Goal: Task Accomplishment & Management: Manage account settings

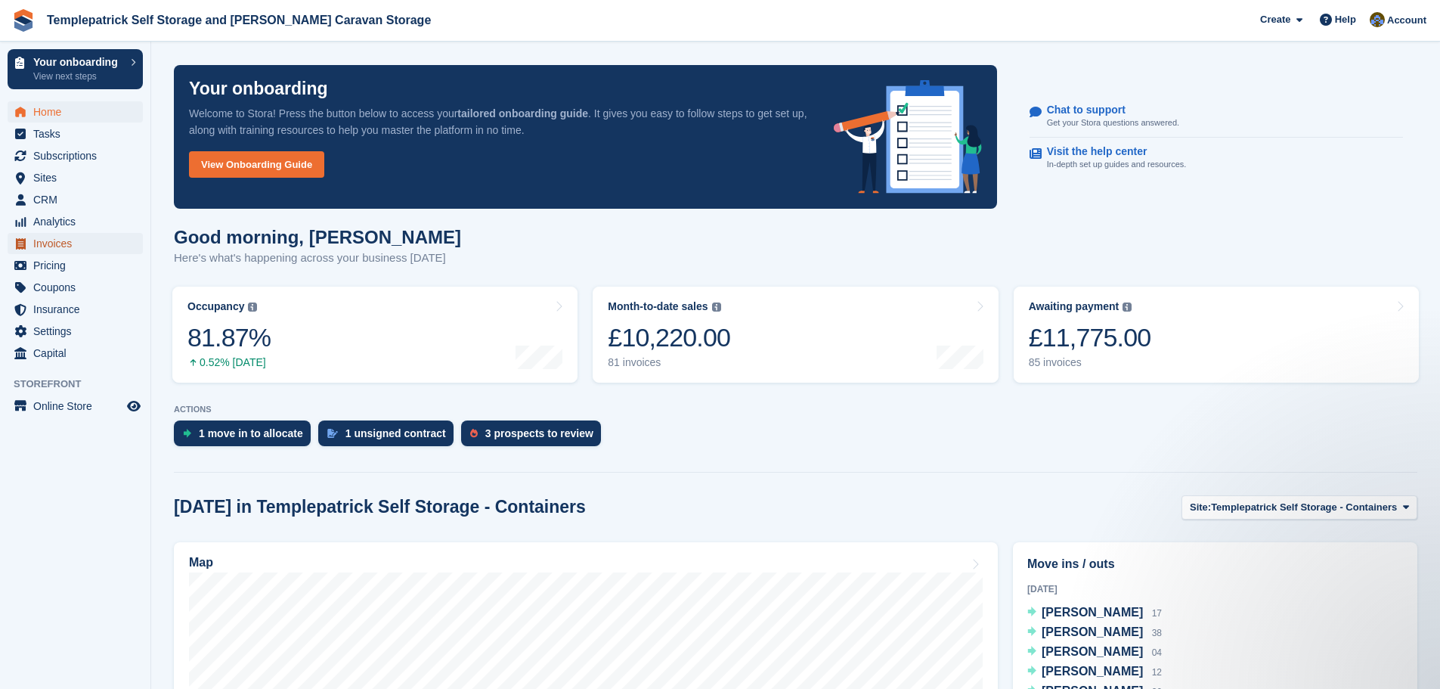
click at [87, 243] on span "Invoices" at bounding box center [78, 243] width 91 height 21
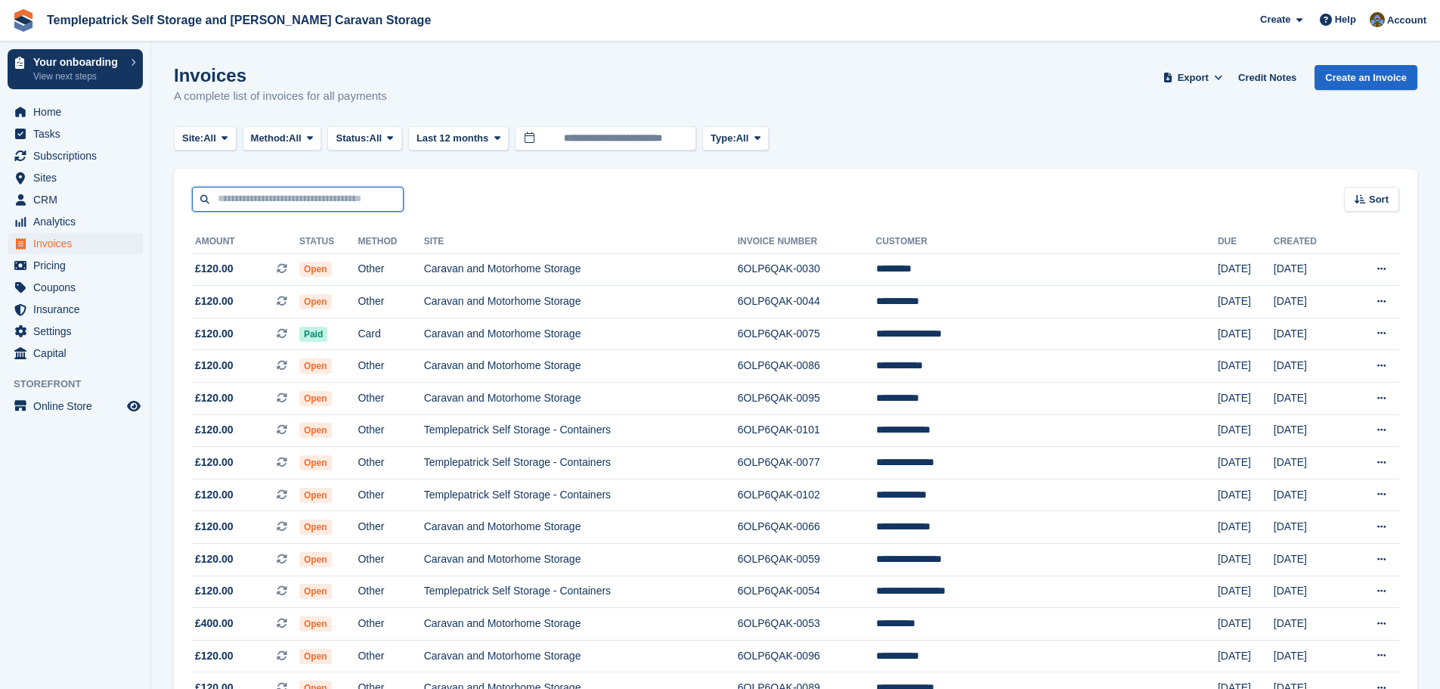
click at [305, 203] on input "text" at bounding box center [298, 199] width 212 height 25
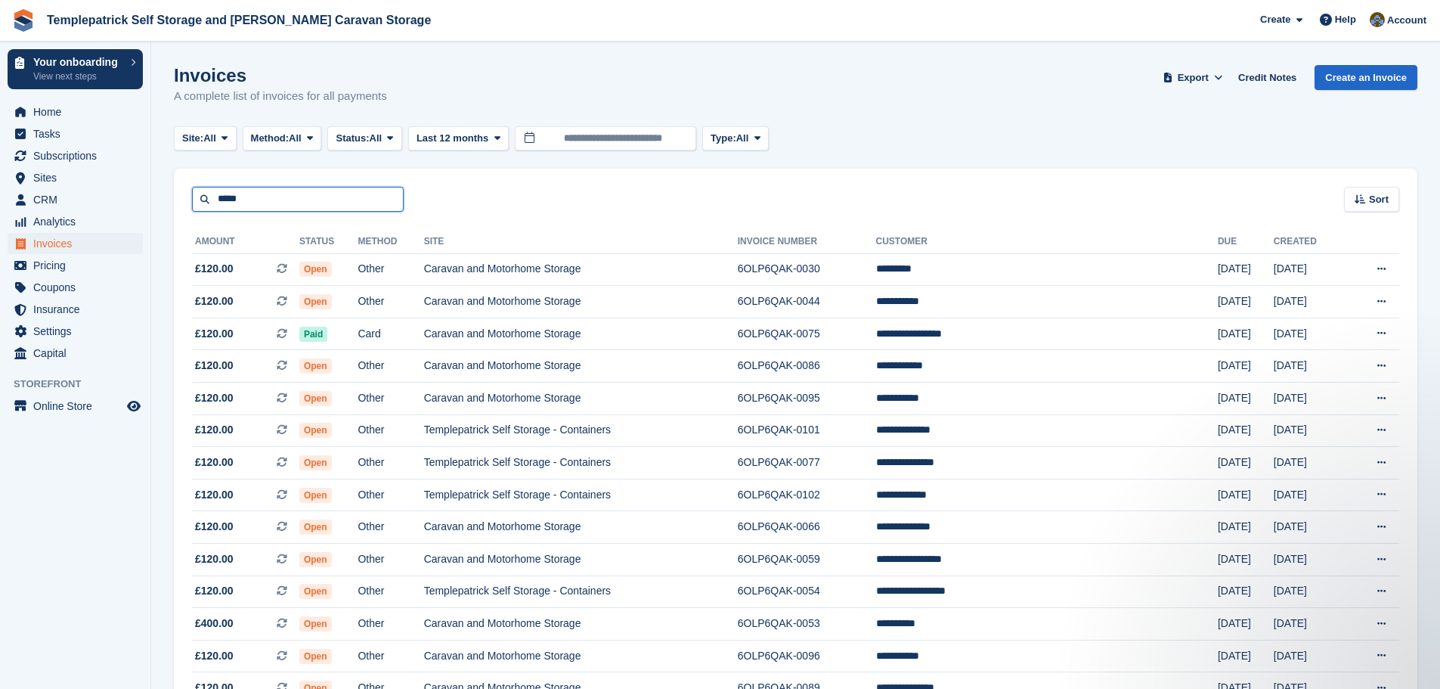
type input "*****"
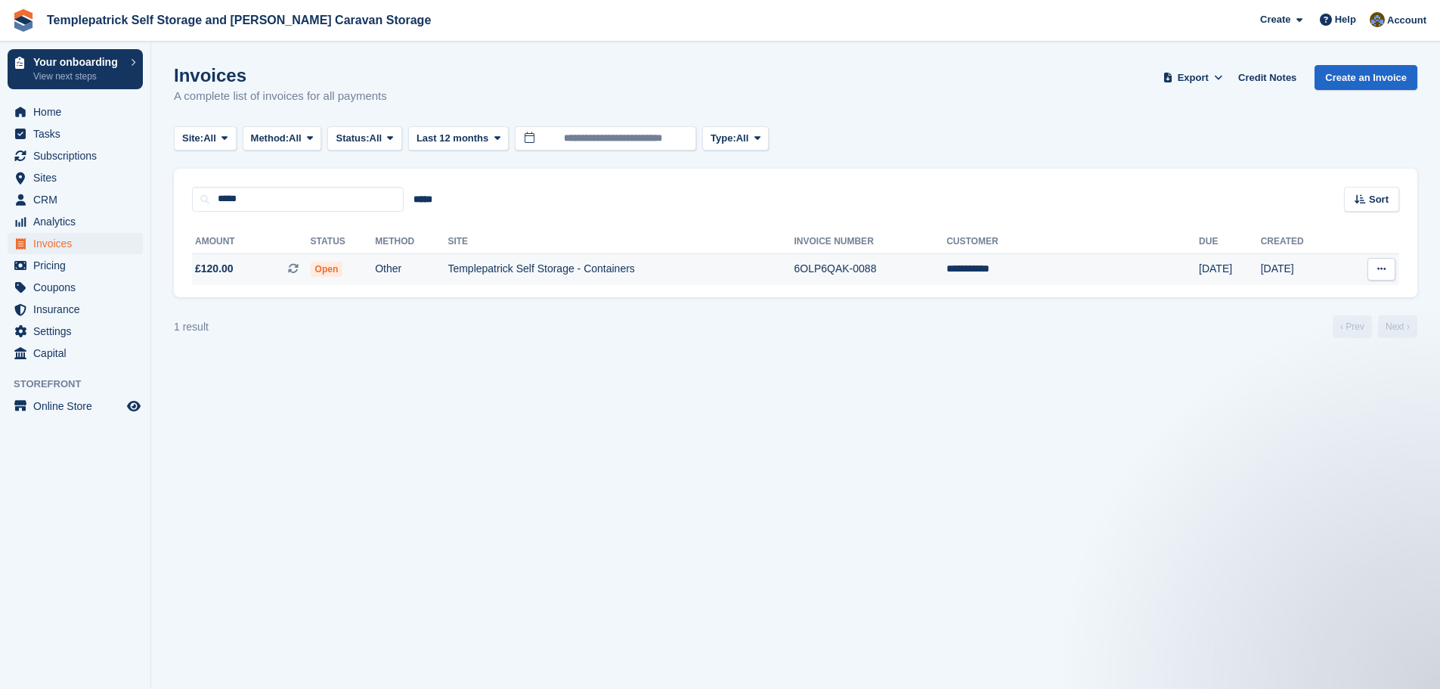
click at [557, 271] on td "Templepatrick Self Storage - Containers" at bounding box center [621, 269] width 346 height 32
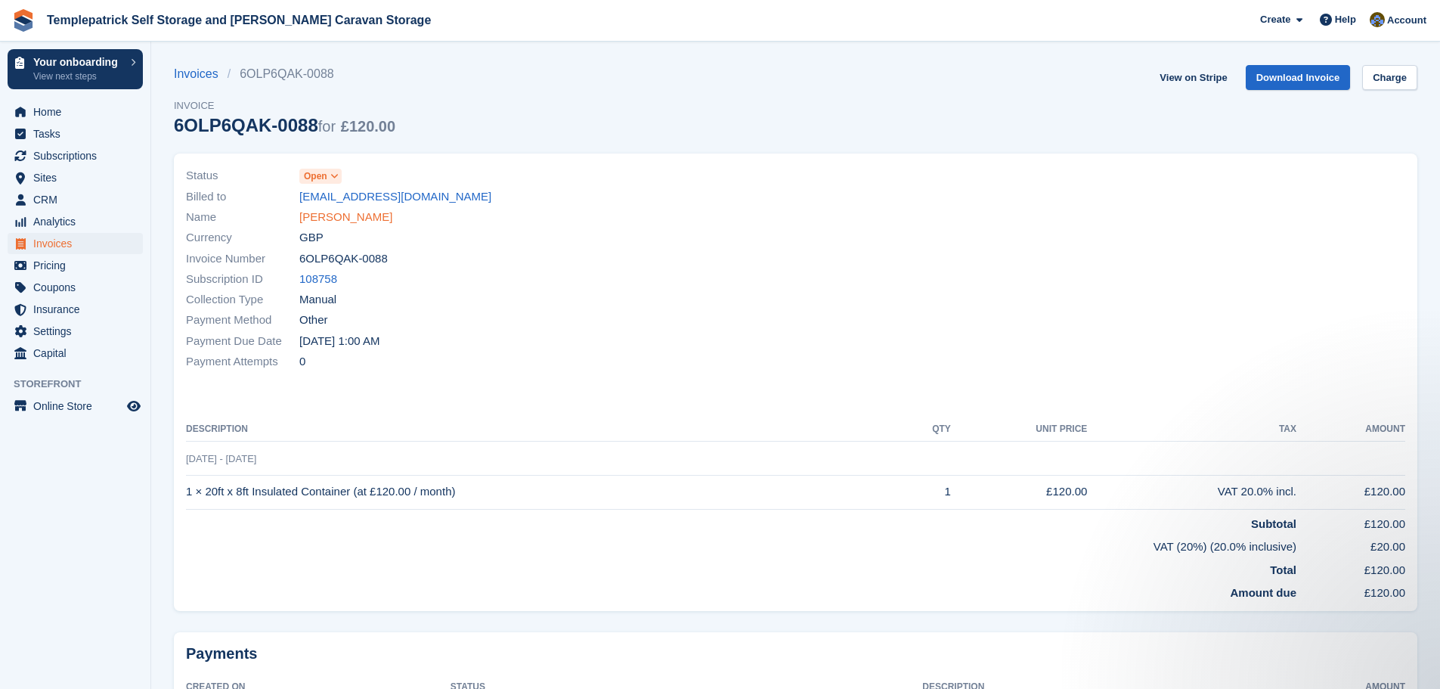
click at [337, 219] on link "James McKay" at bounding box center [345, 217] width 93 height 17
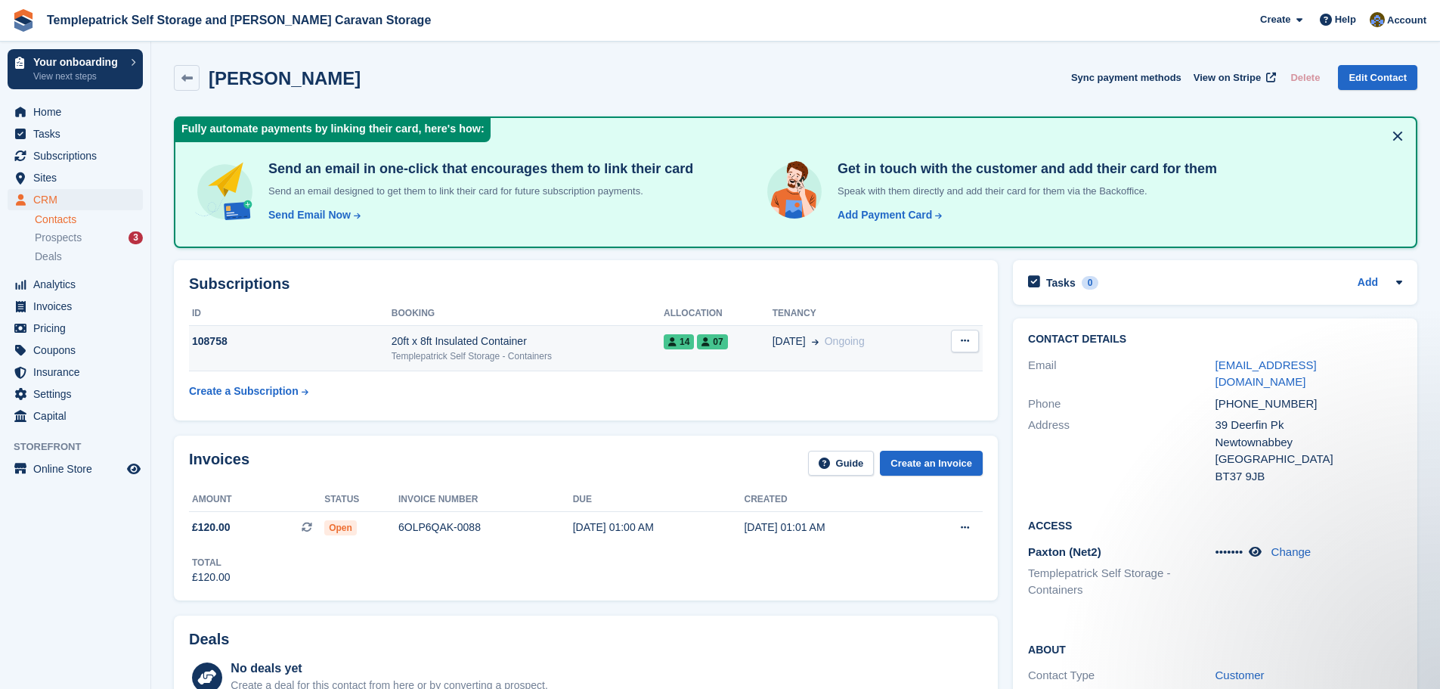
click at [684, 346] on span "14" at bounding box center [679, 341] width 30 height 15
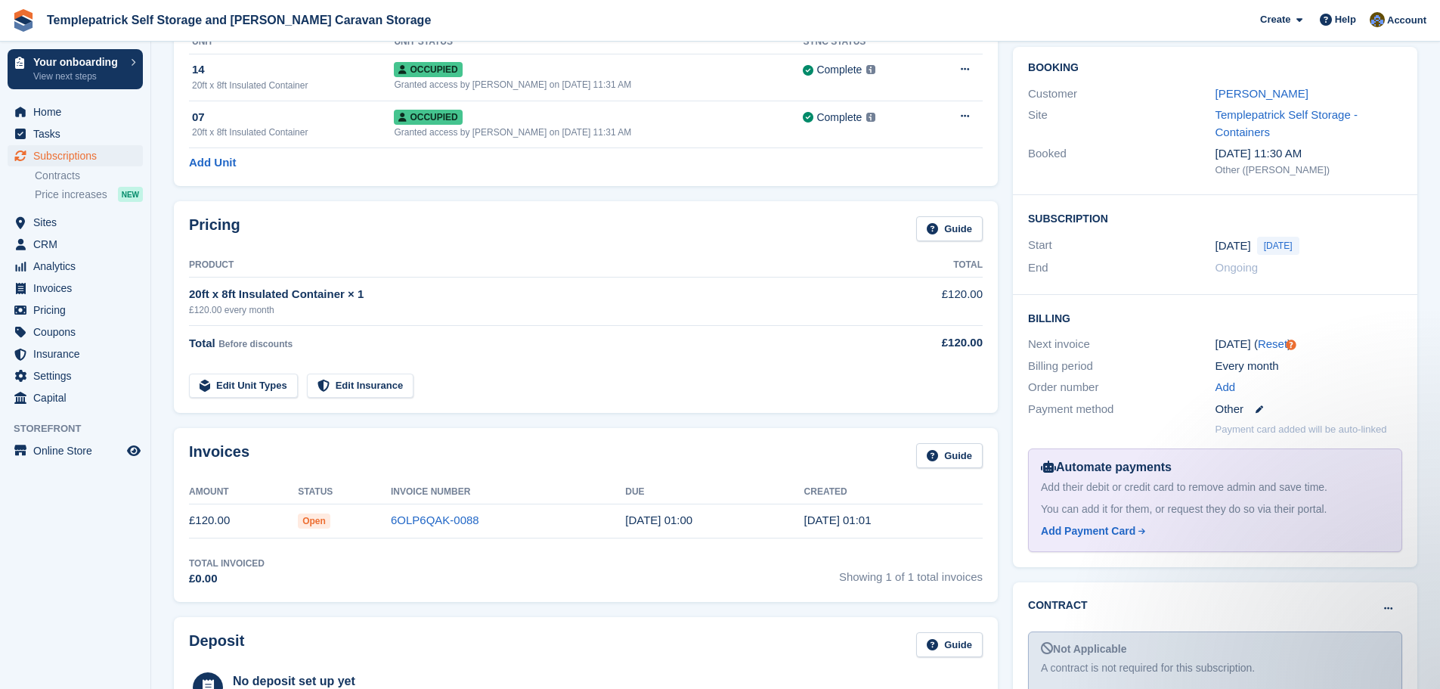
scroll to position [76, 0]
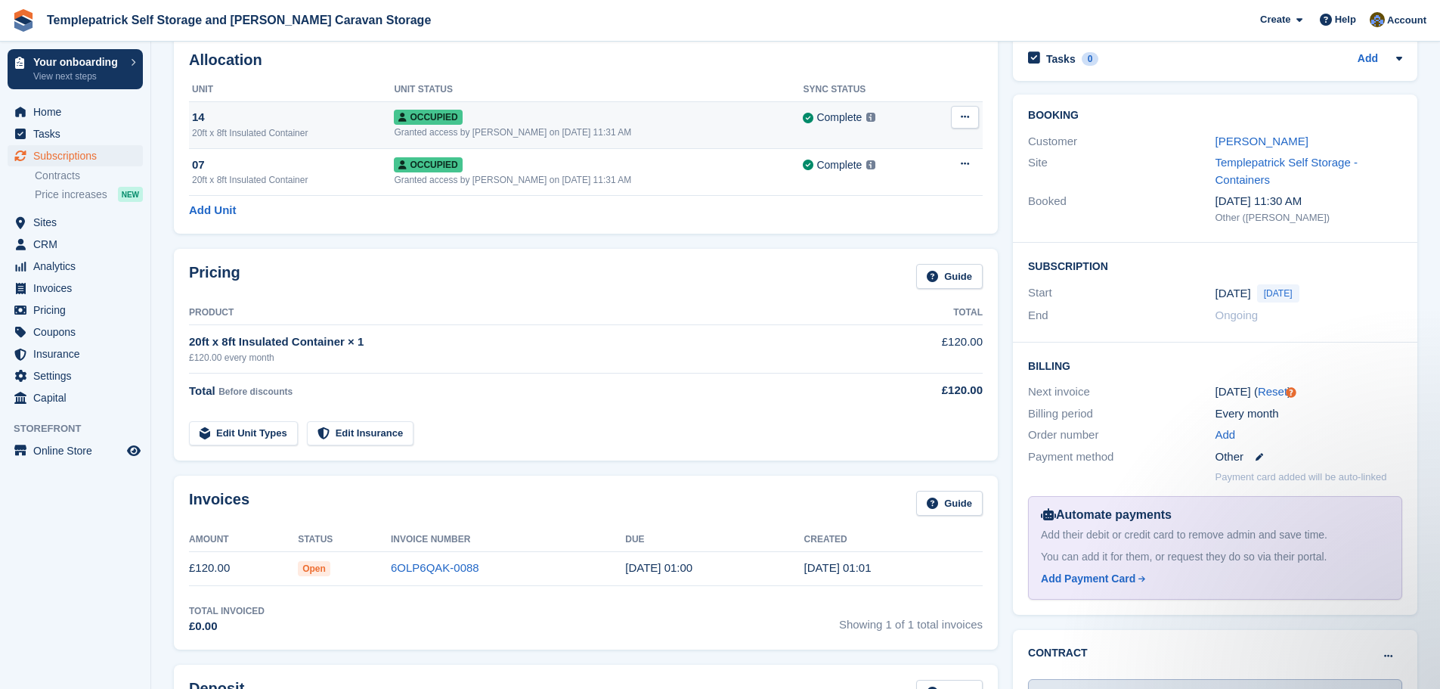
click at [971, 117] on button at bounding box center [965, 117] width 28 height 23
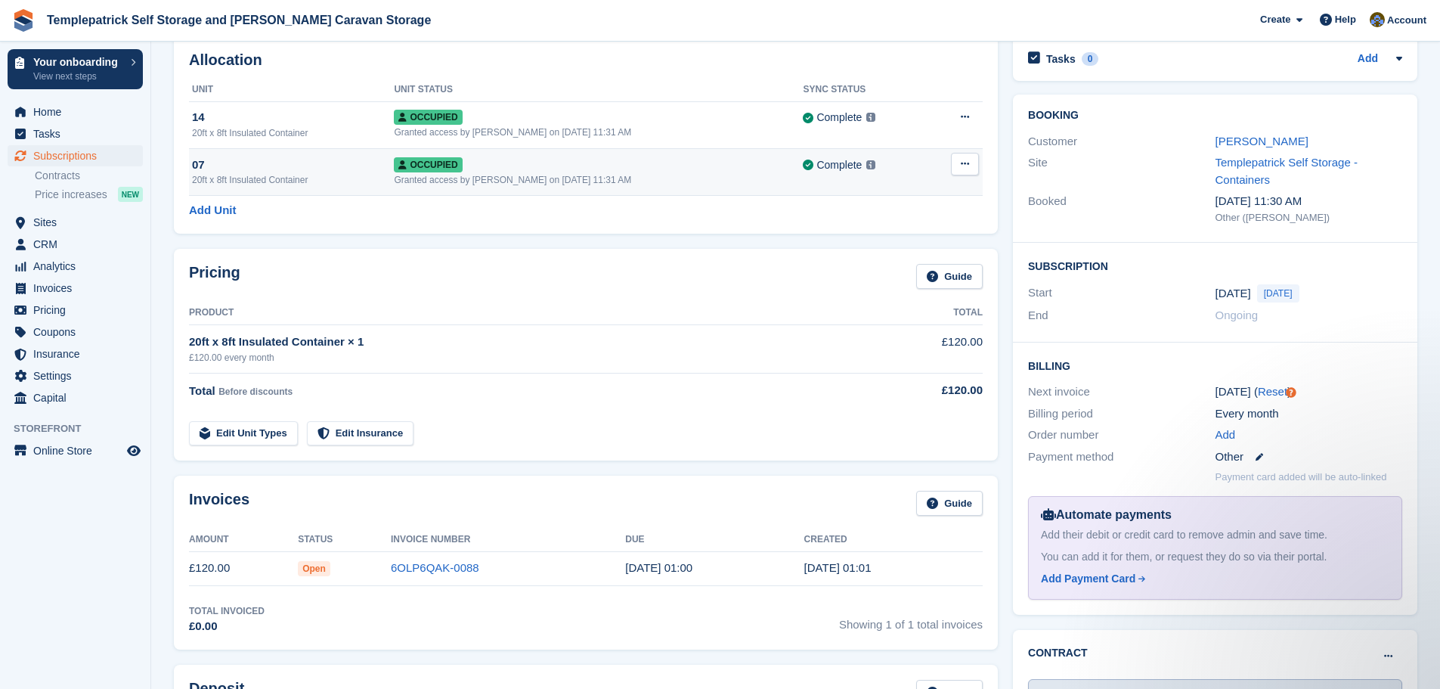
click at [972, 160] on button at bounding box center [965, 164] width 28 height 23
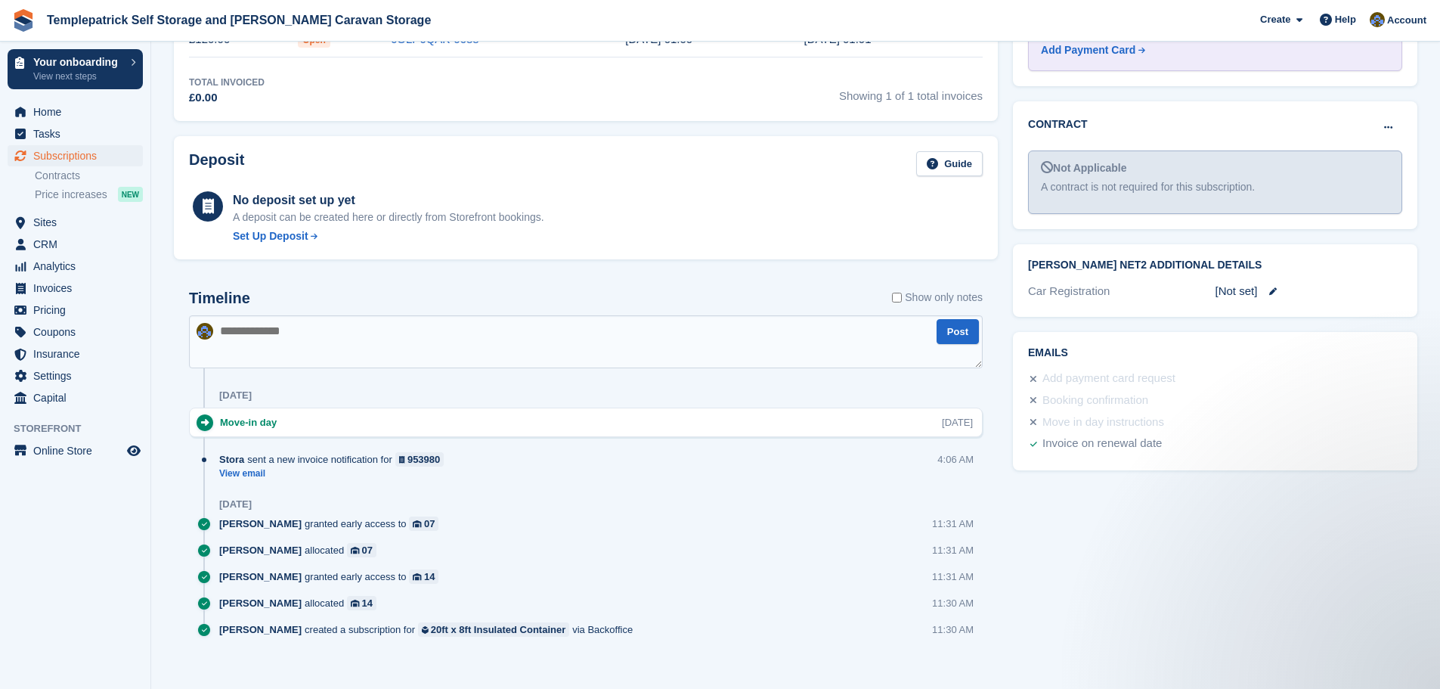
scroll to position [605, 0]
click at [242, 476] on link "View email" at bounding box center [335, 473] width 232 height 13
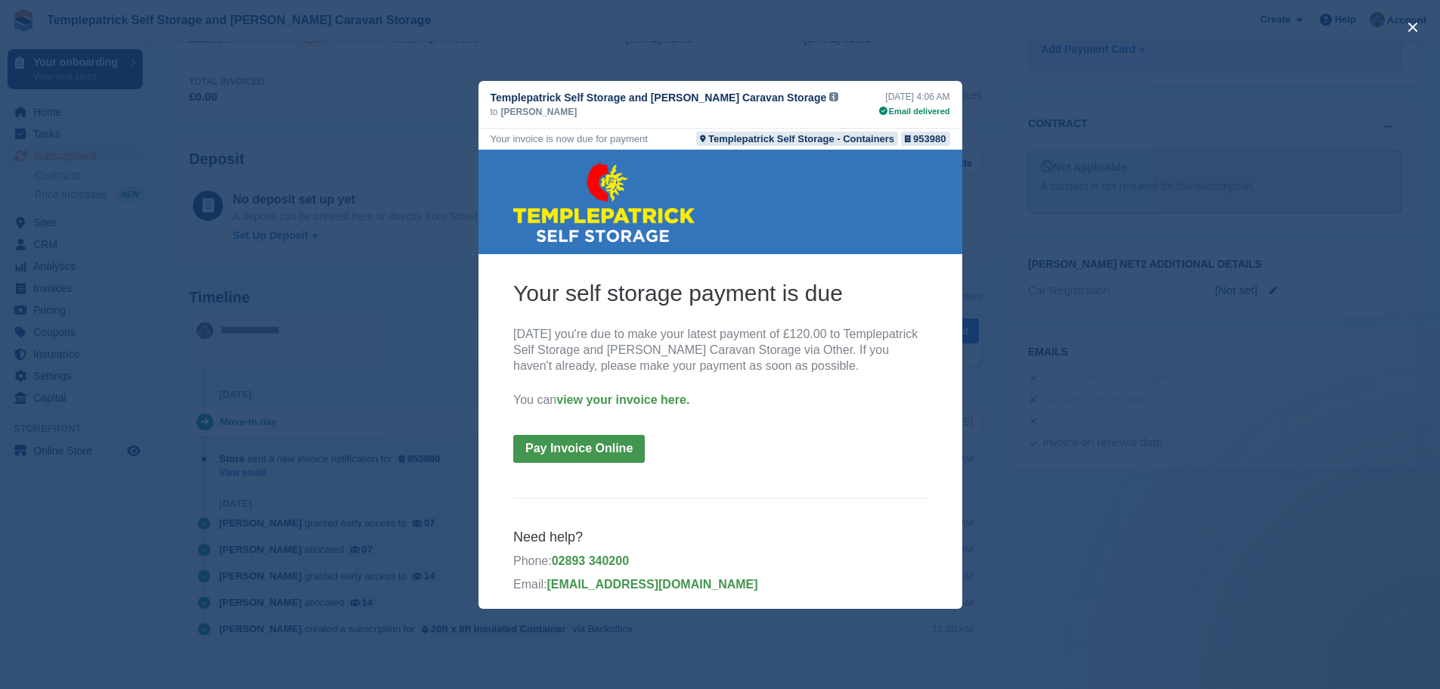
scroll to position [9, 0]
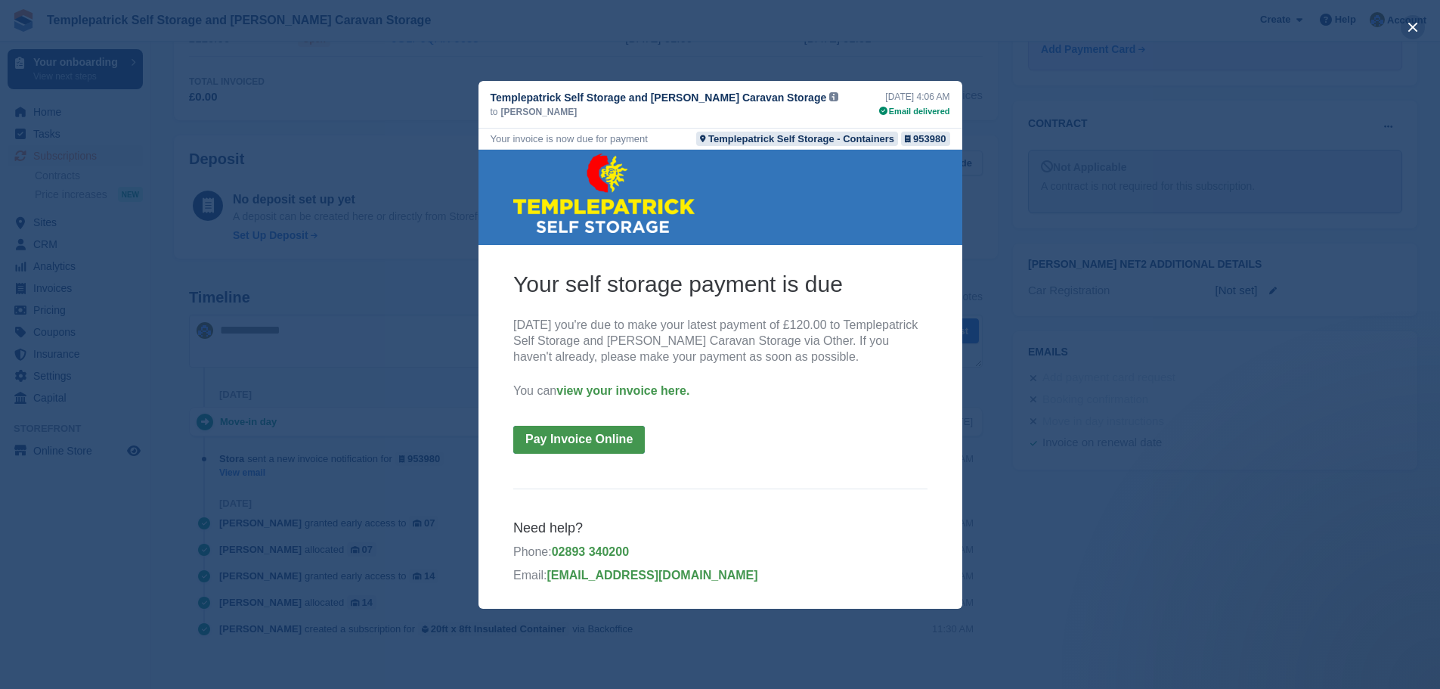
click at [1417, 29] on button "close" at bounding box center [1413, 27] width 24 height 24
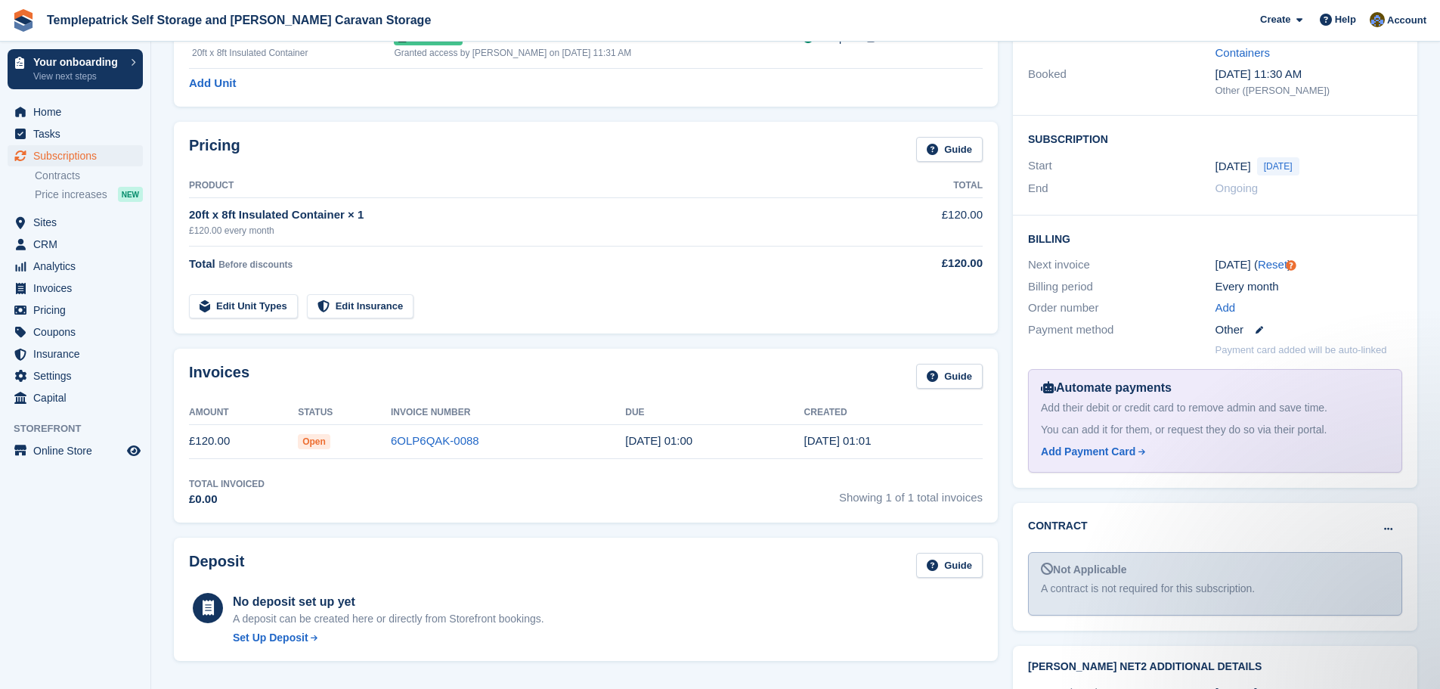
scroll to position [76, 0]
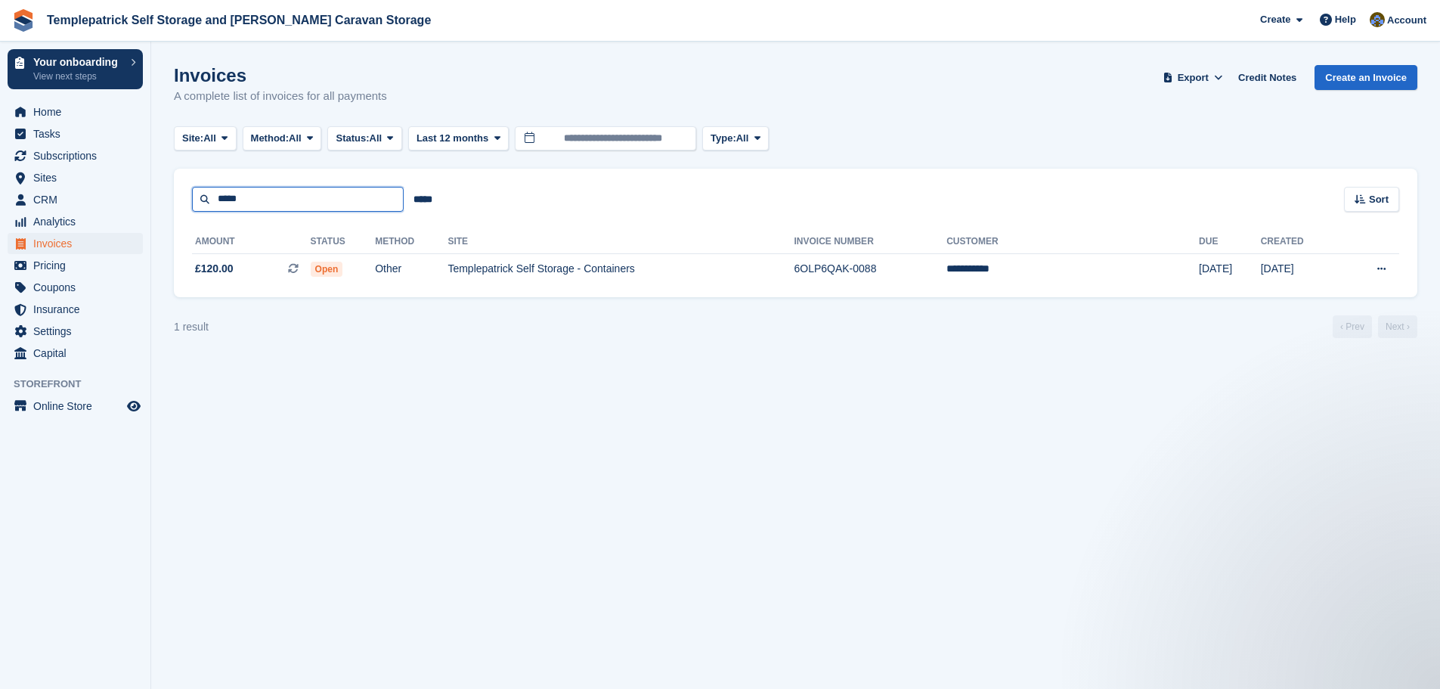
drag, startPoint x: 268, startPoint y: 199, endPoint x: 191, endPoint y: 194, distance: 77.3
click at [191, 194] on div "***** ***** Sort Sort by Date created Created (oldest first) Created (newest fi…" at bounding box center [796, 190] width 1244 height 43
type input "******"
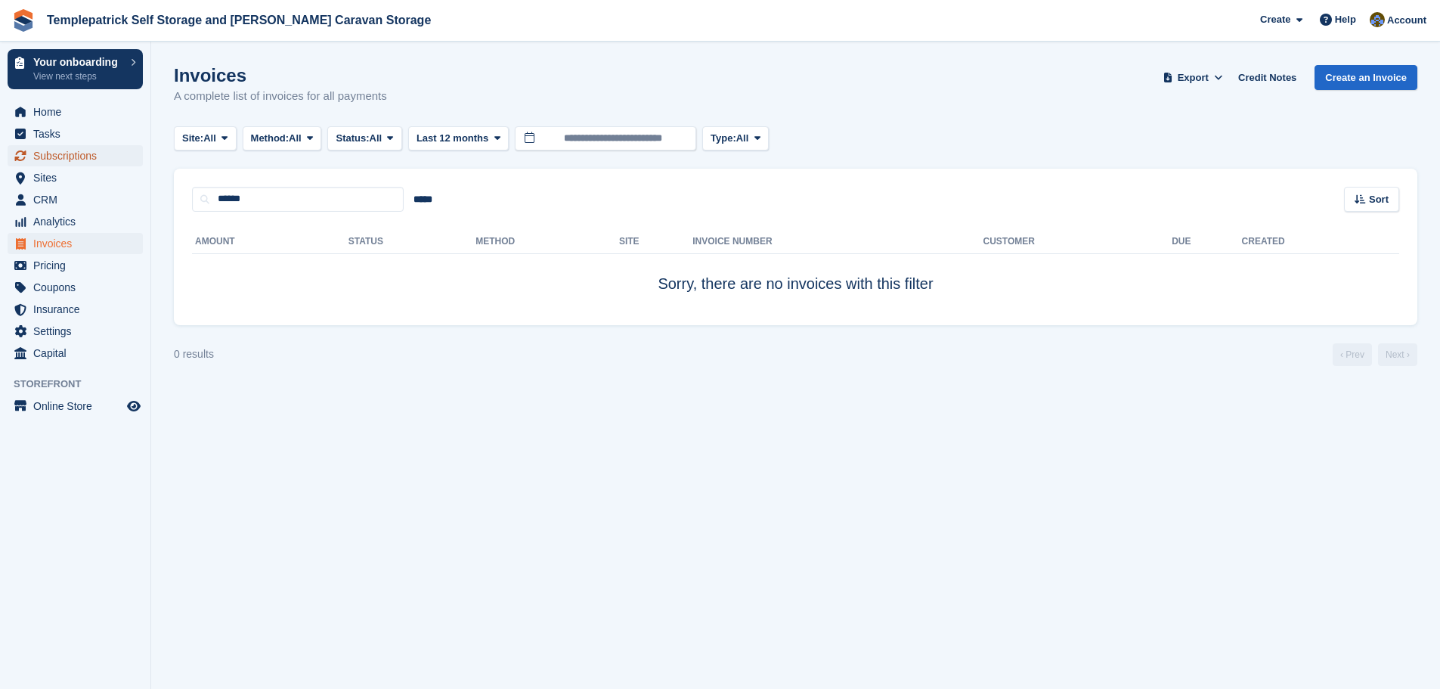
click at [123, 155] on span "Subscriptions" at bounding box center [78, 155] width 91 height 21
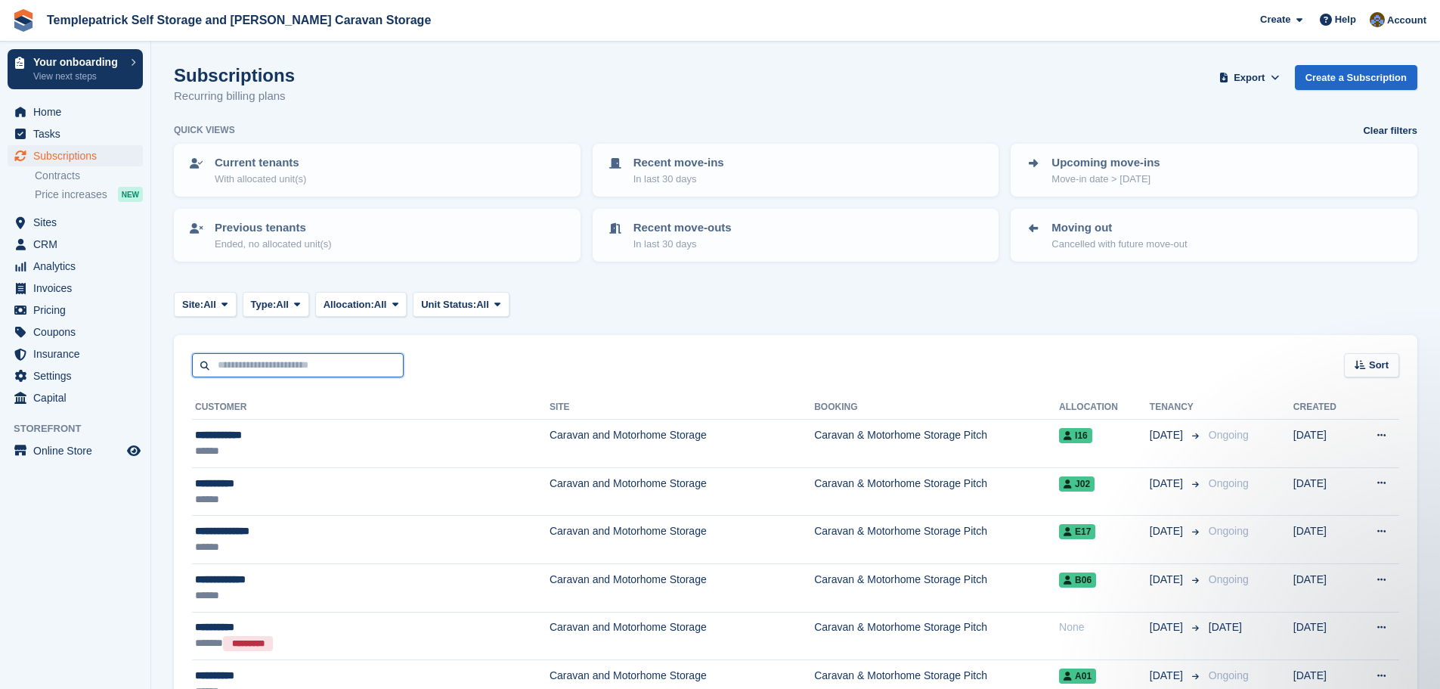
click at [324, 364] on input "text" at bounding box center [298, 365] width 212 height 25
type input "******"
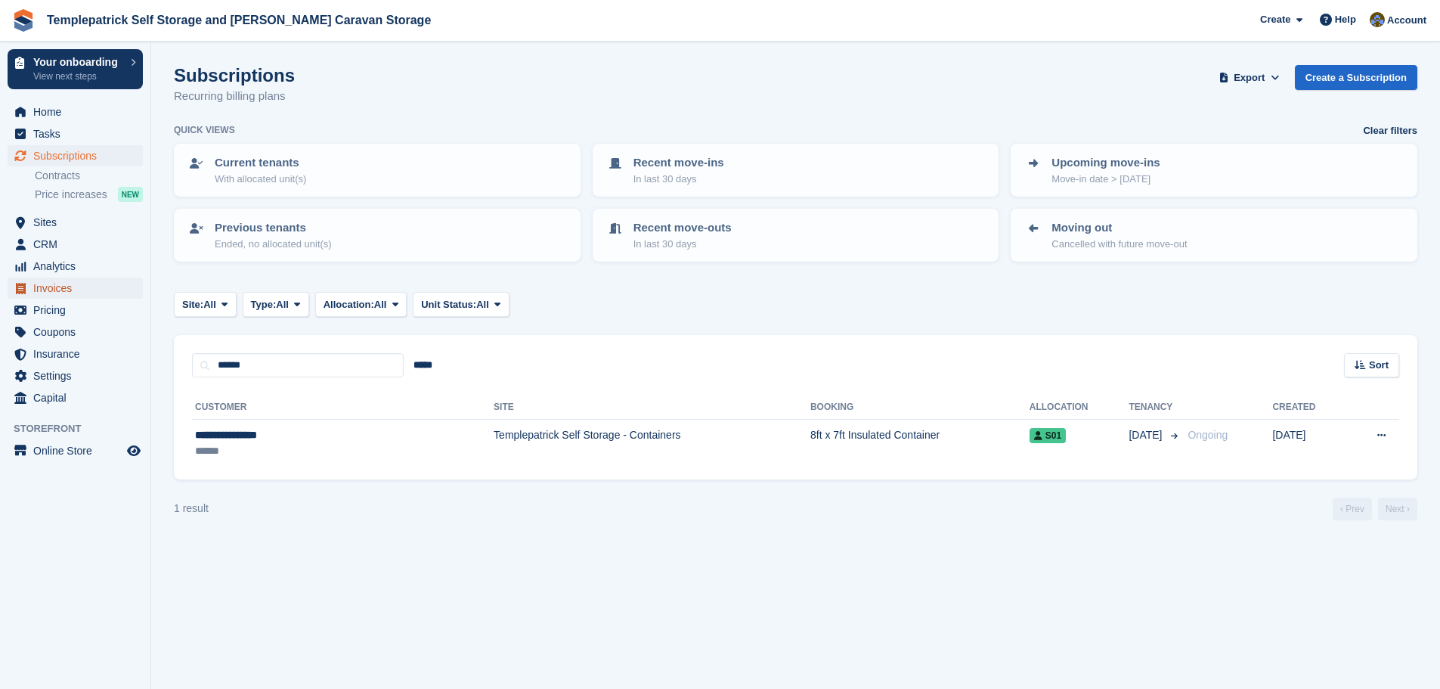
click at [69, 284] on span "Invoices" at bounding box center [78, 288] width 91 height 21
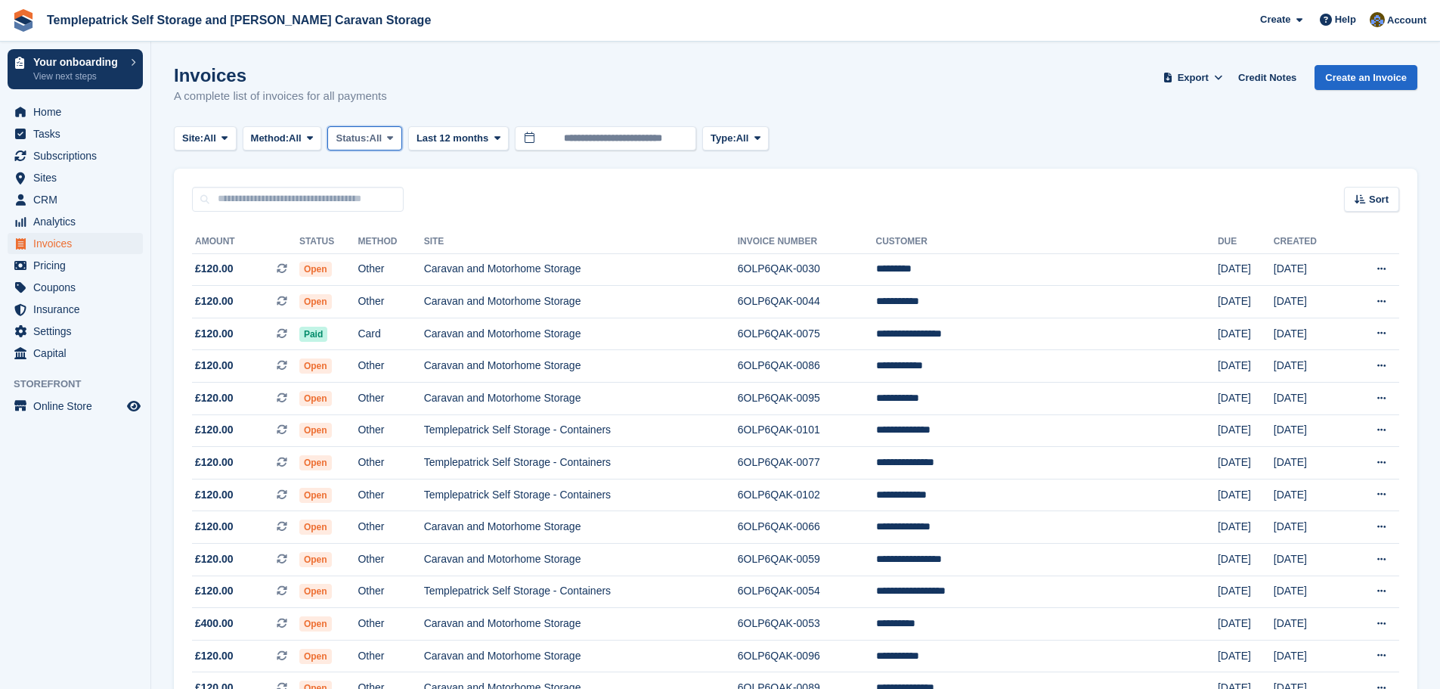
click at [383, 140] on span "All" at bounding box center [376, 138] width 13 height 15
click at [368, 201] on link "Paid" at bounding box center [400, 201] width 132 height 27
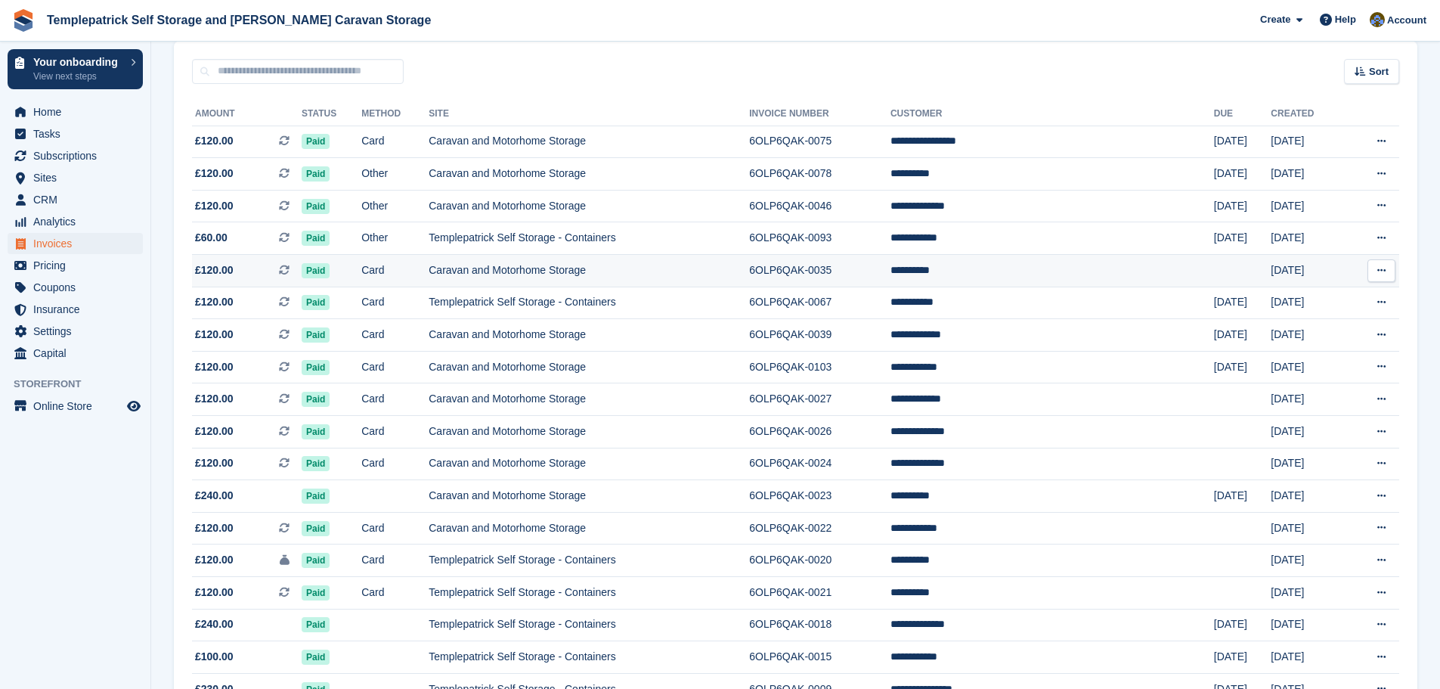
scroll to position [151, 0]
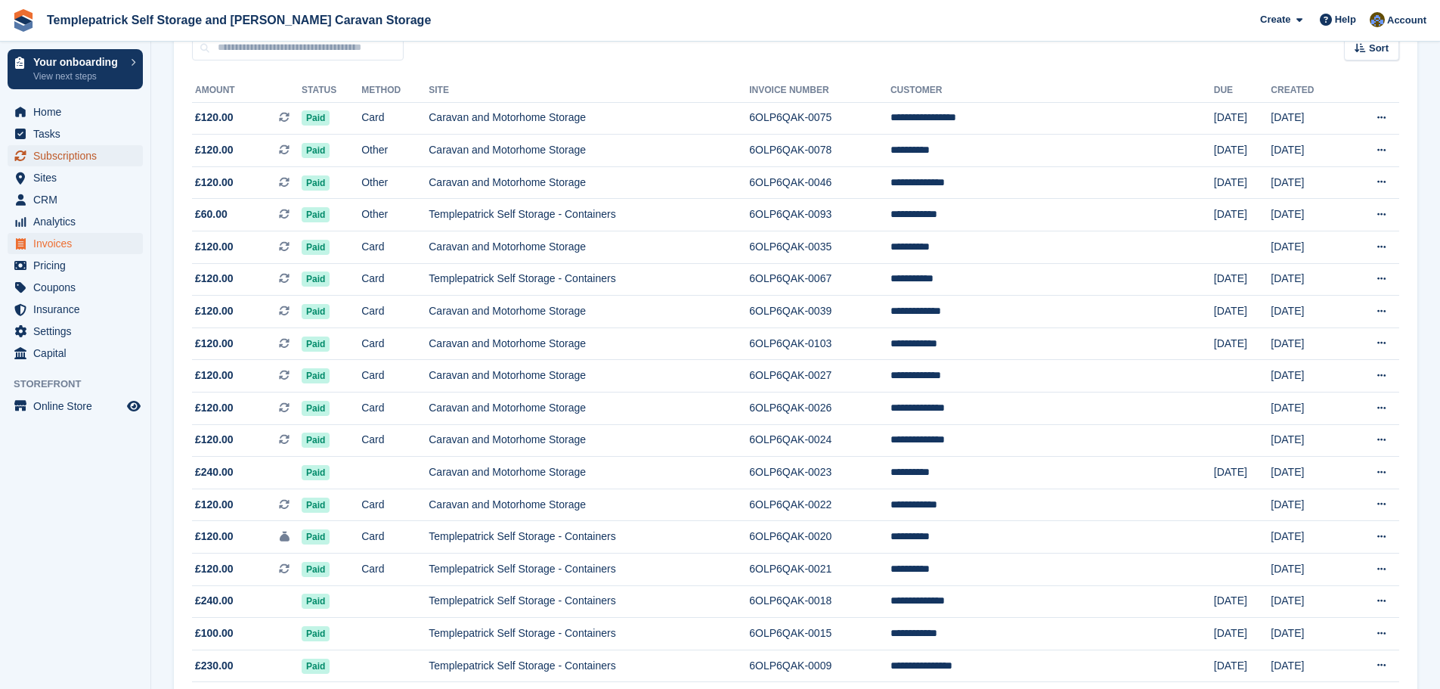
click at [78, 162] on span "Subscriptions" at bounding box center [78, 155] width 91 height 21
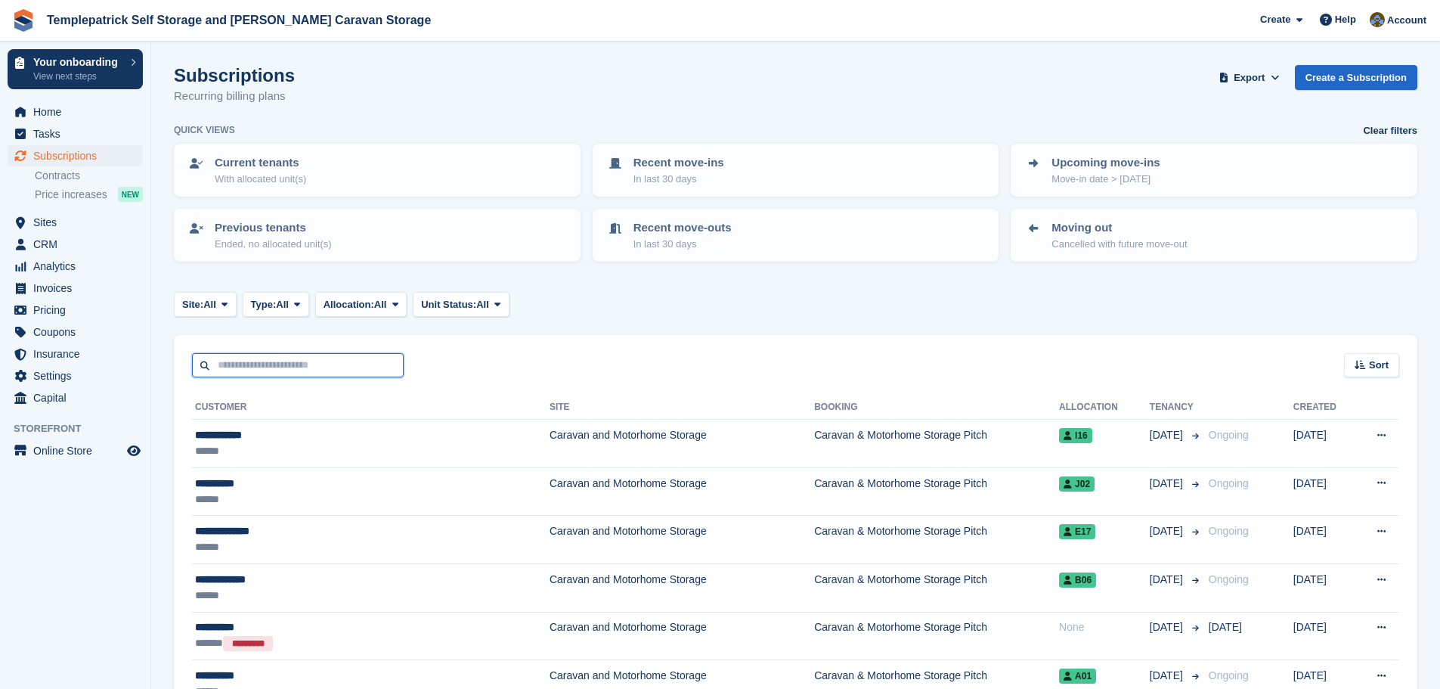
click at [276, 369] on input "text" at bounding box center [298, 365] width 212 height 25
type input "******"
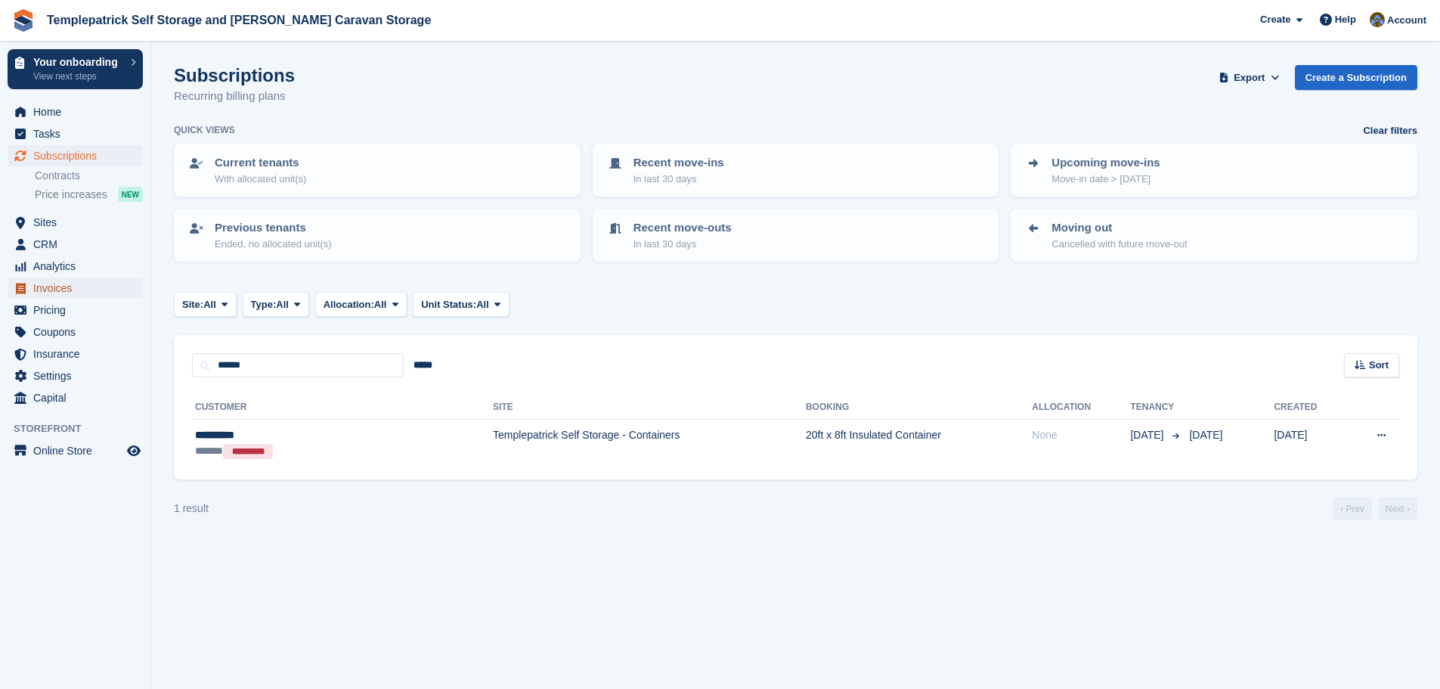
click at [77, 285] on span "Invoices" at bounding box center [78, 288] width 91 height 21
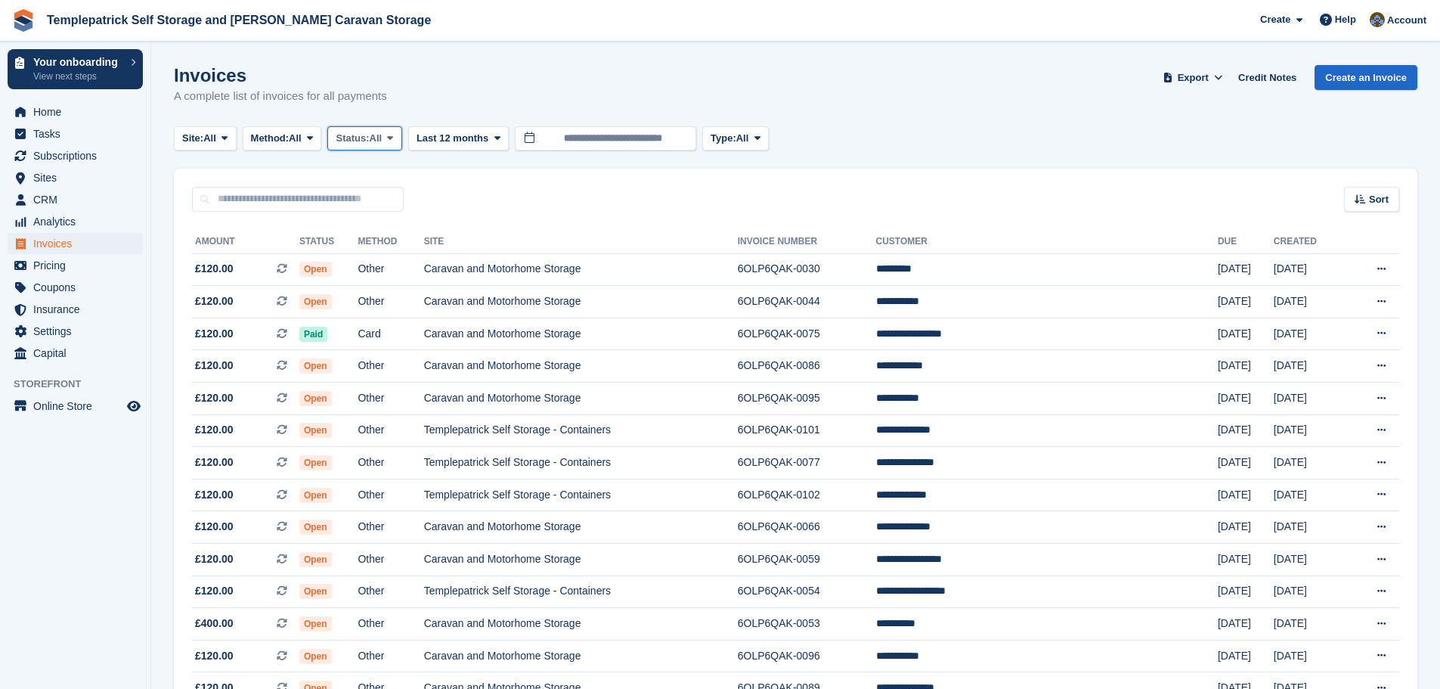
click at [385, 147] on button "Status: All" at bounding box center [364, 138] width 74 height 25
click at [377, 197] on link "Paid" at bounding box center [400, 201] width 132 height 27
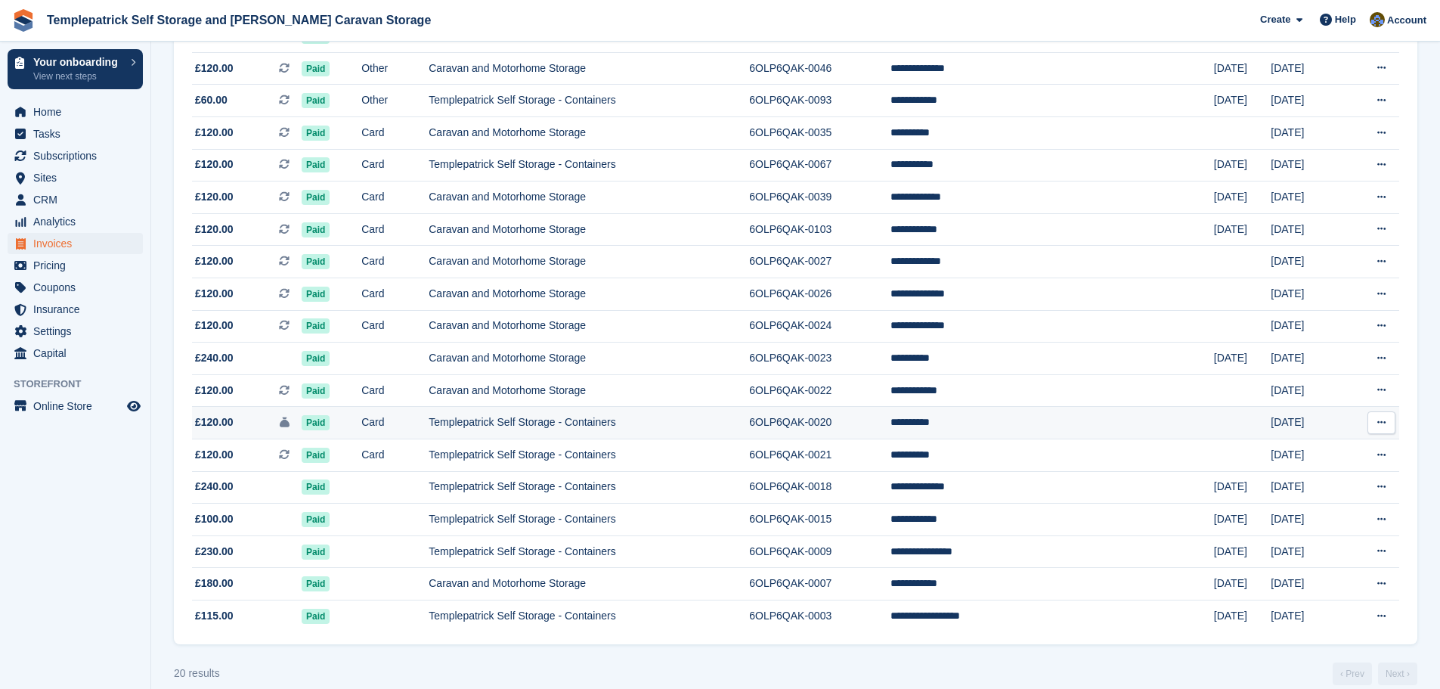
scroll to position [284, 0]
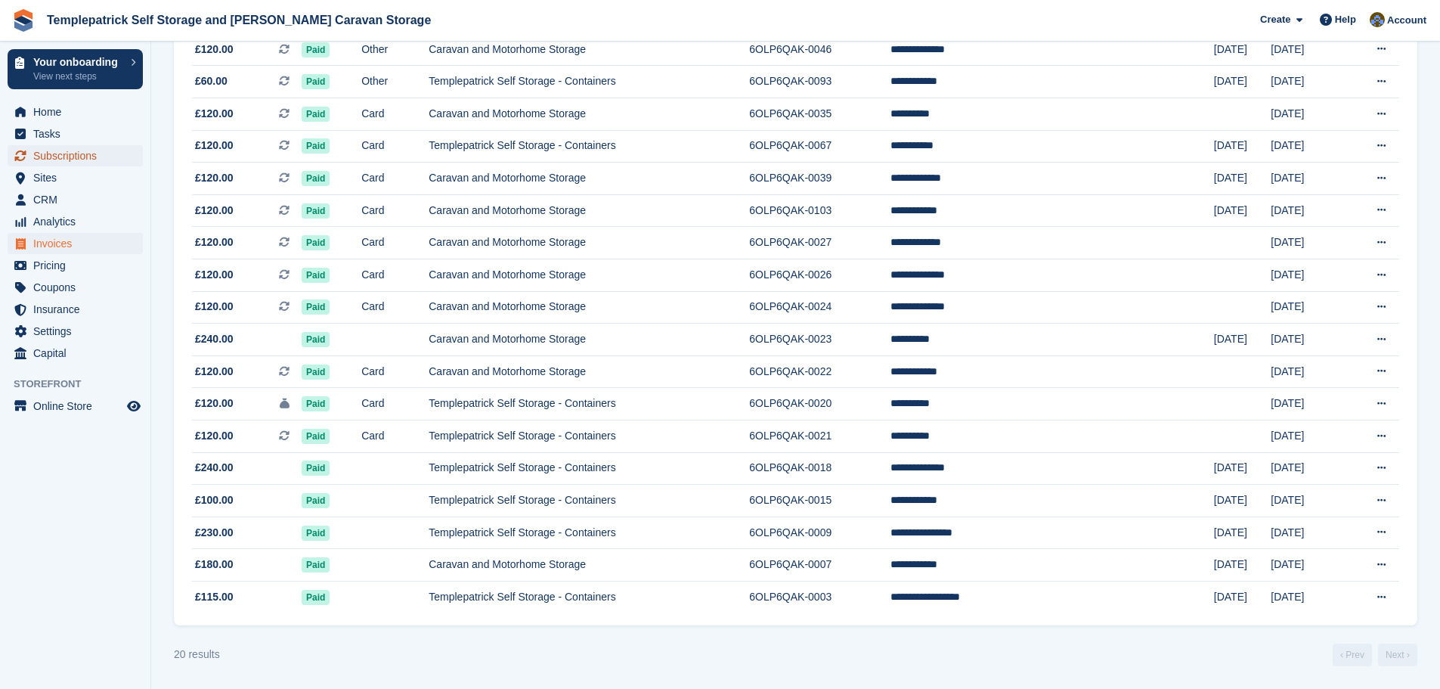
click at [95, 155] on span "Subscriptions" at bounding box center [78, 155] width 91 height 21
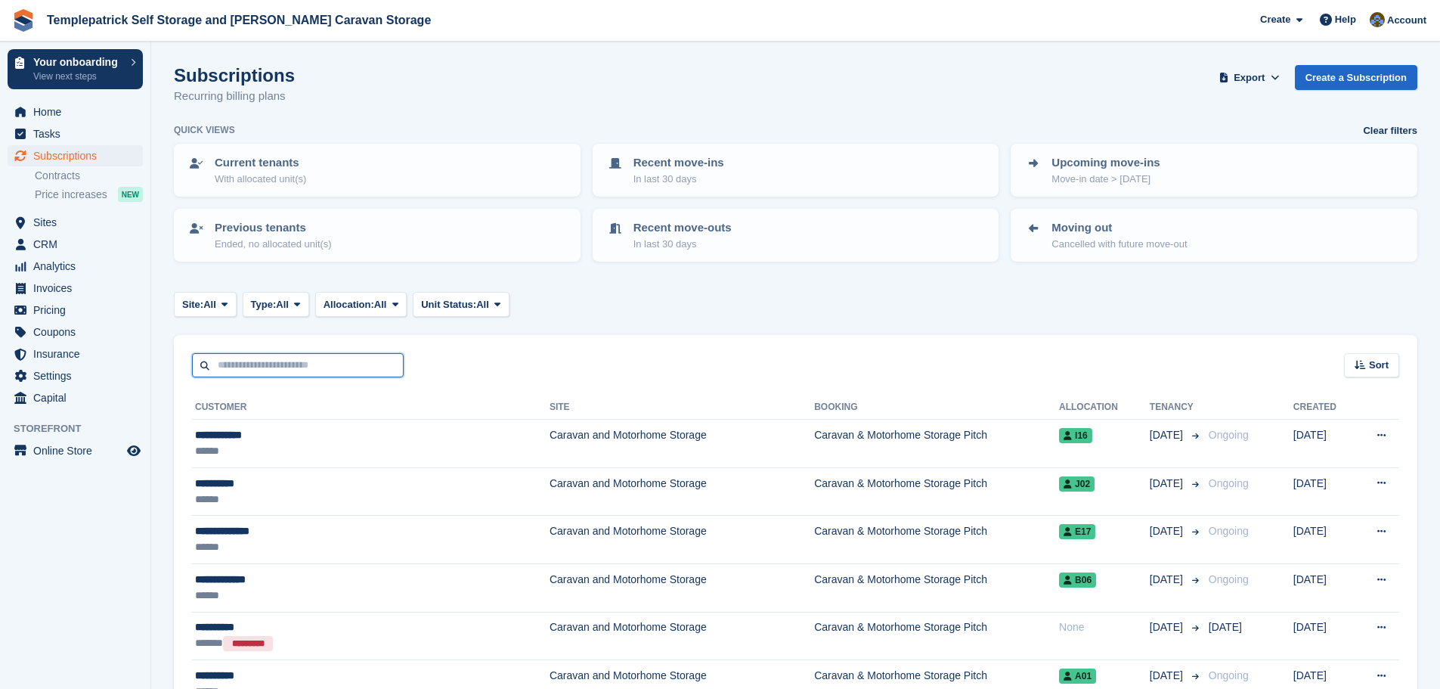
click at [233, 369] on input "text" at bounding box center [298, 365] width 212 height 25
type input "*******"
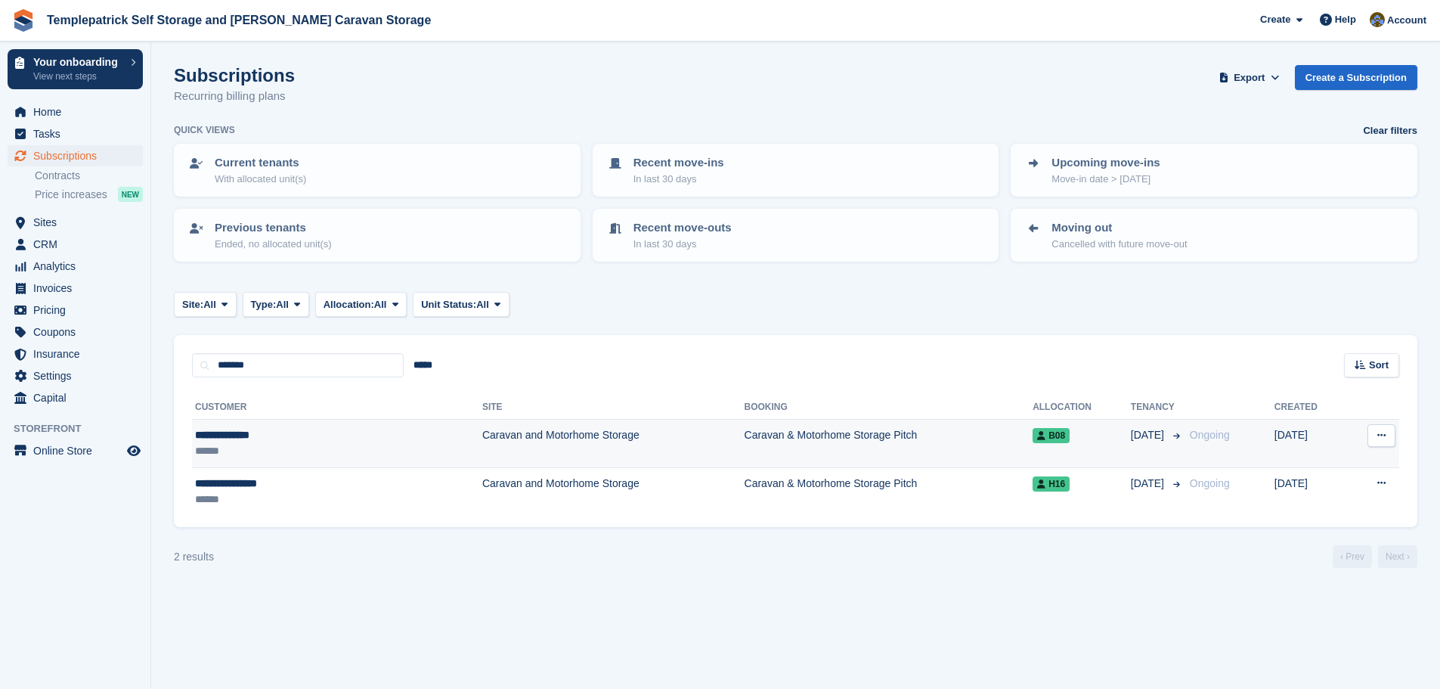
click at [258, 442] on div "**********" at bounding box center [280, 435] width 171 height 16
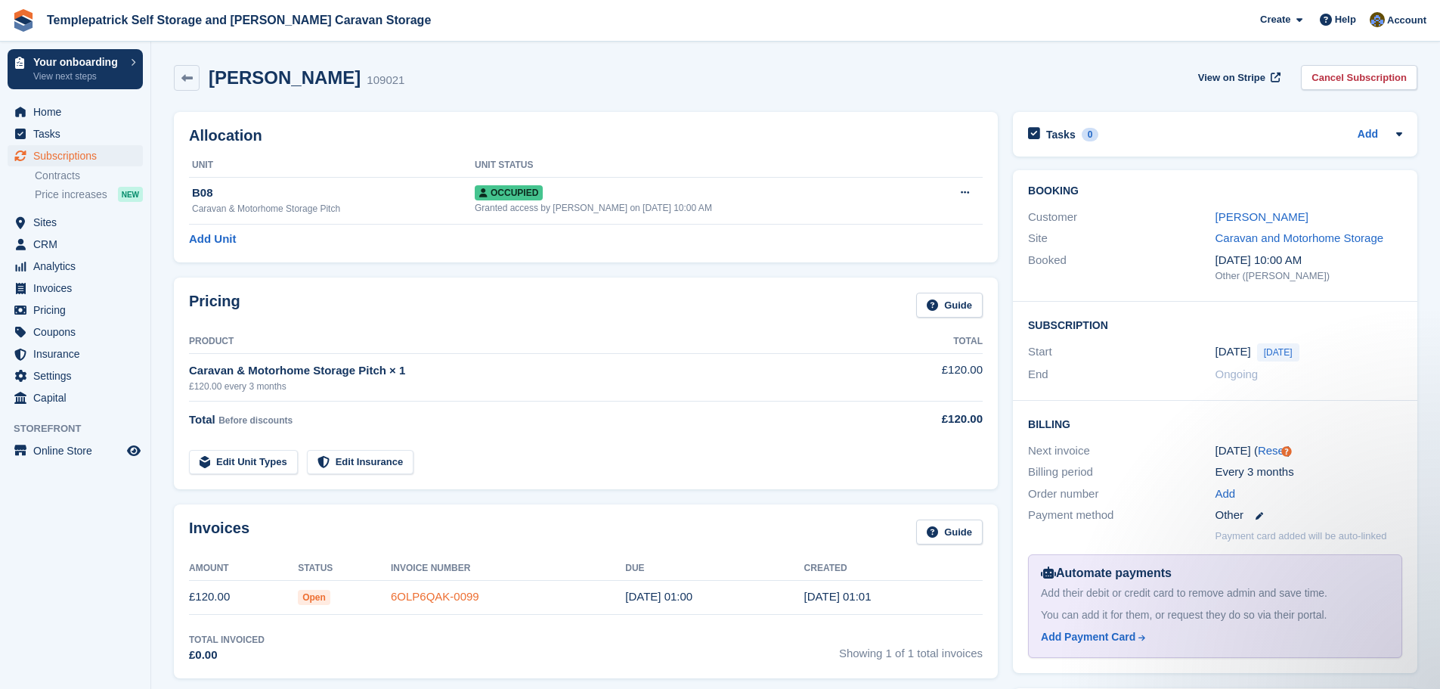
click at [418, 600] on link "6OLP6QAK-0099" at bounding box center [435, 596] width 88 height 13
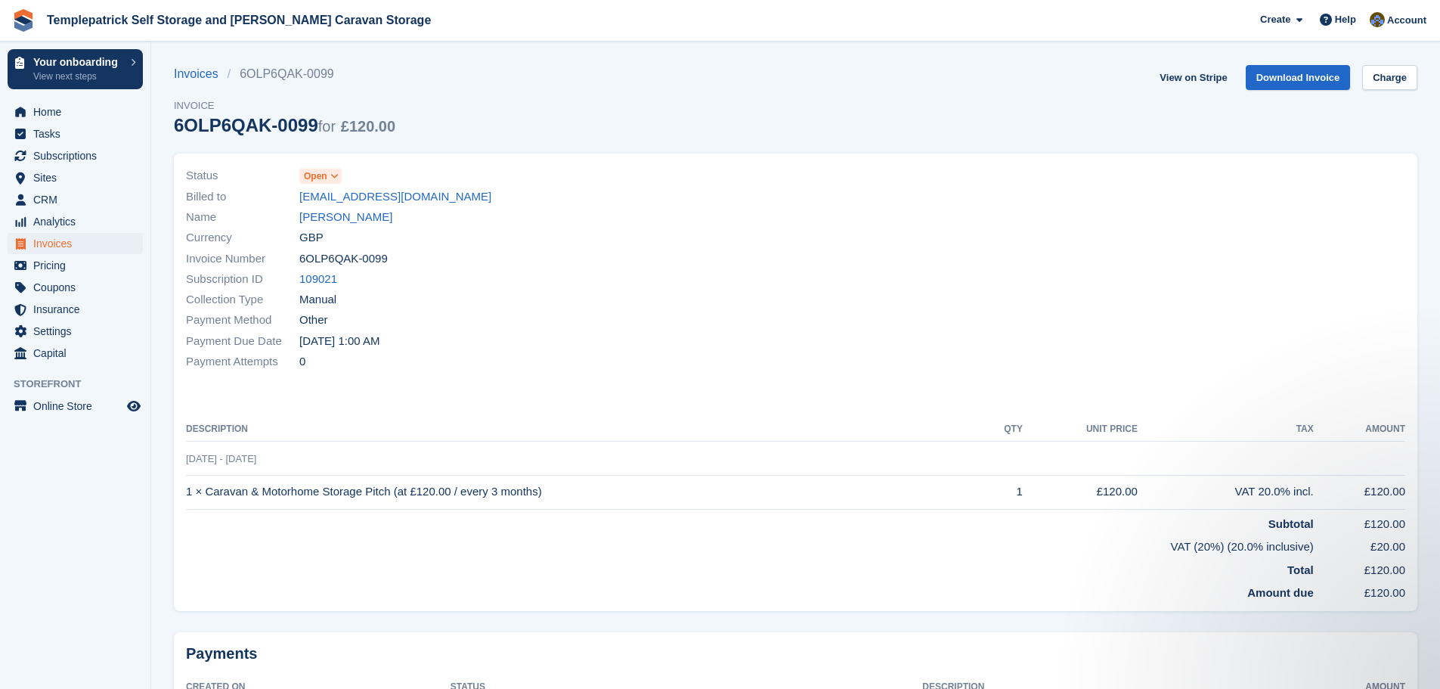
click at [481, 491] on td "1 × Caravan & Motorhome Storage Pitch (at £120.00 / every 3 months)" at bounding box center [583, 492] width 795 height 34
drag, startPoint x: 327, startPoint y: 489, endPoint x: 247, endPoint y: 494, distance: 80.3
click at [247, 494] on td "1 × Caravan & Motorhome Storage Pitch (at £120.00 / every 3 months)" at bounding box center [583, 492] width 795 height 34
click at [244, 127] on div "6OLP6QAK-0099 for £120.00" at bounding box center [285, 125] width 222 height 20
click at [78, 163] on span "Subscriptions" at bounding box center [78, 155] width 91 height 21
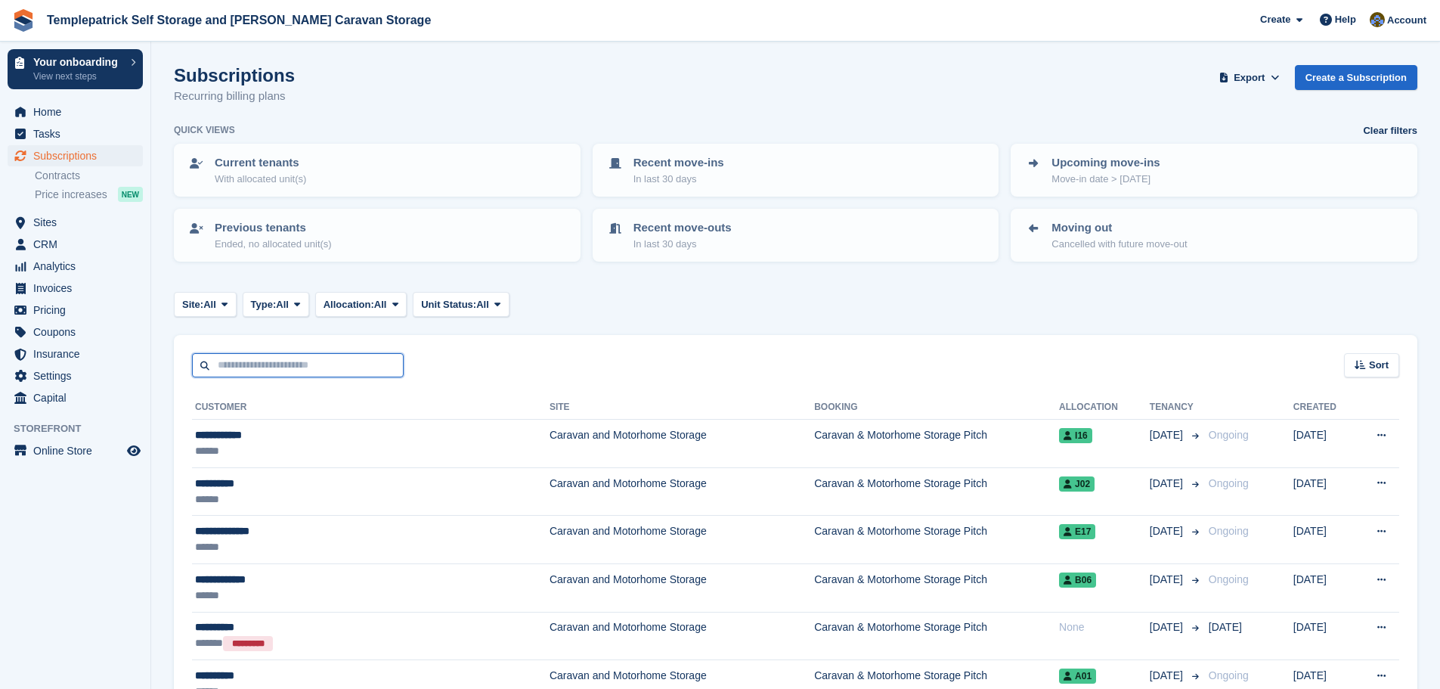
click at [299, 368] on input "text" at bounding box center [298, 365] width 212 height 25
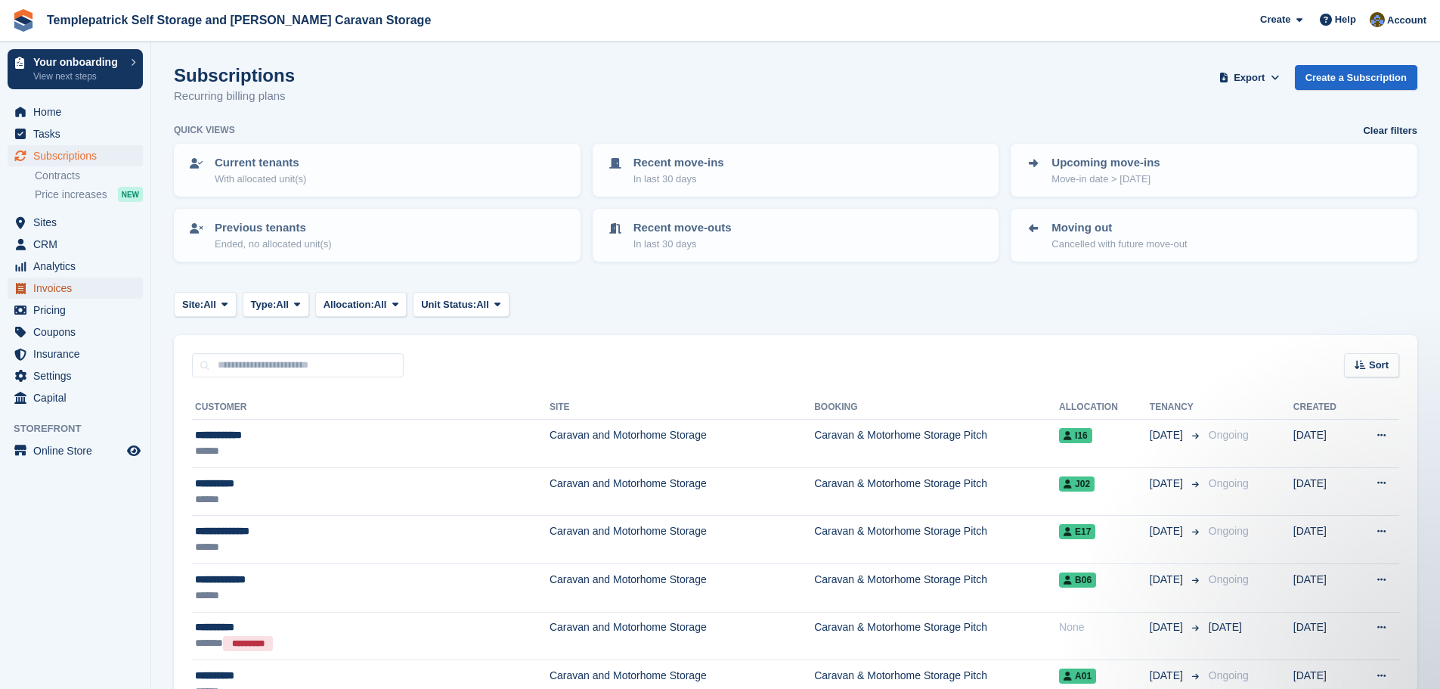
click at [63, 291] on span "Invoices" at bounding box center [78, 288] width 91 height 21
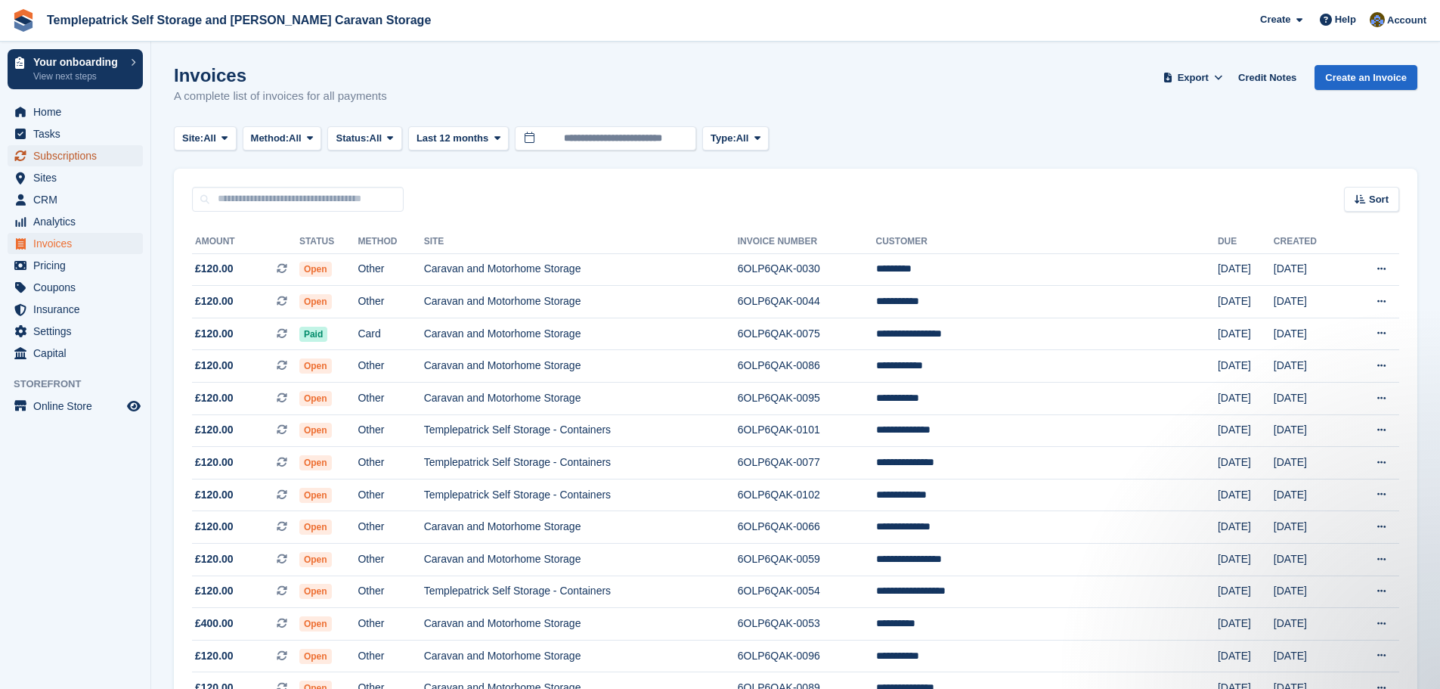
click at [98, 154] on span "Subscriptions" at bounding box center [78, 155] width 91 height 21
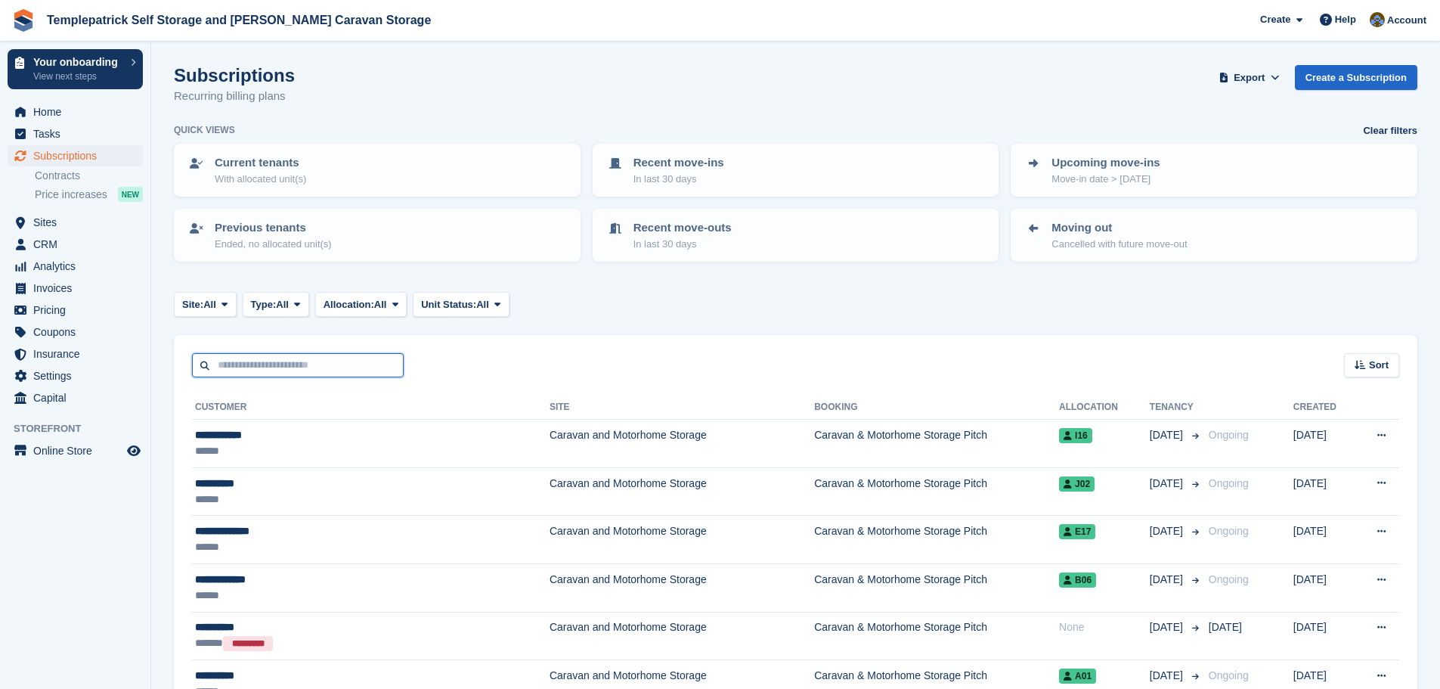
click at [288, 371] on input "text" at bounding box center [298, 365] width 212 height 25
type input "******"
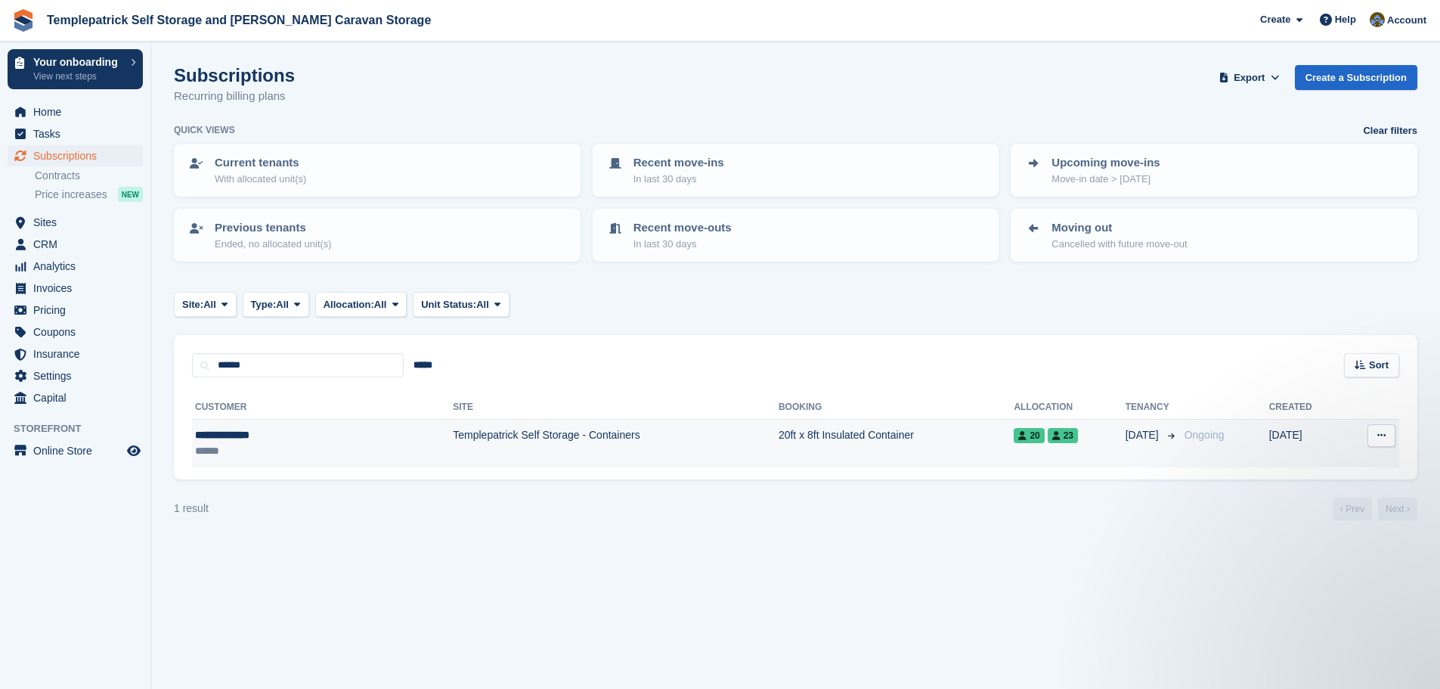
click at [1014, 436] on span "20" at bounding box center [1029, 435] width 30 height 15
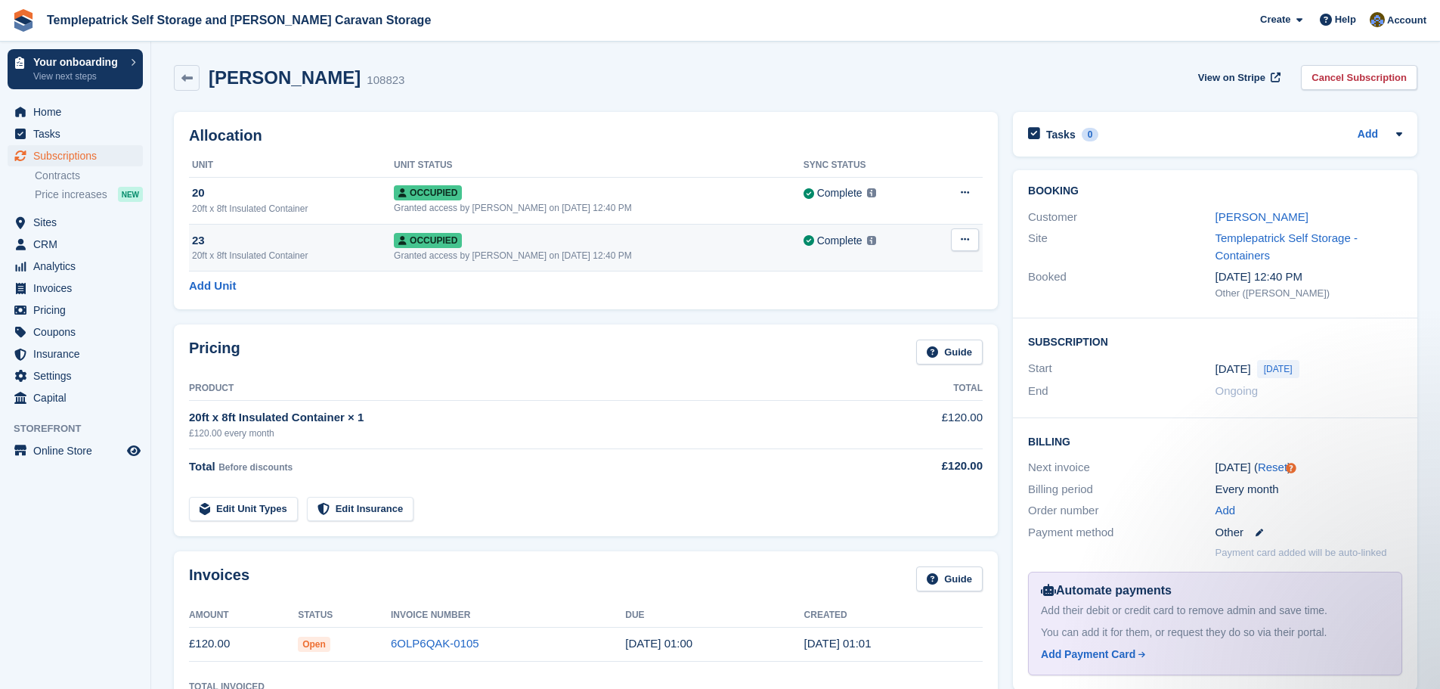
click at [457, 245] on span "Occupied" at bounding box center [428, 240] width 68 height 15
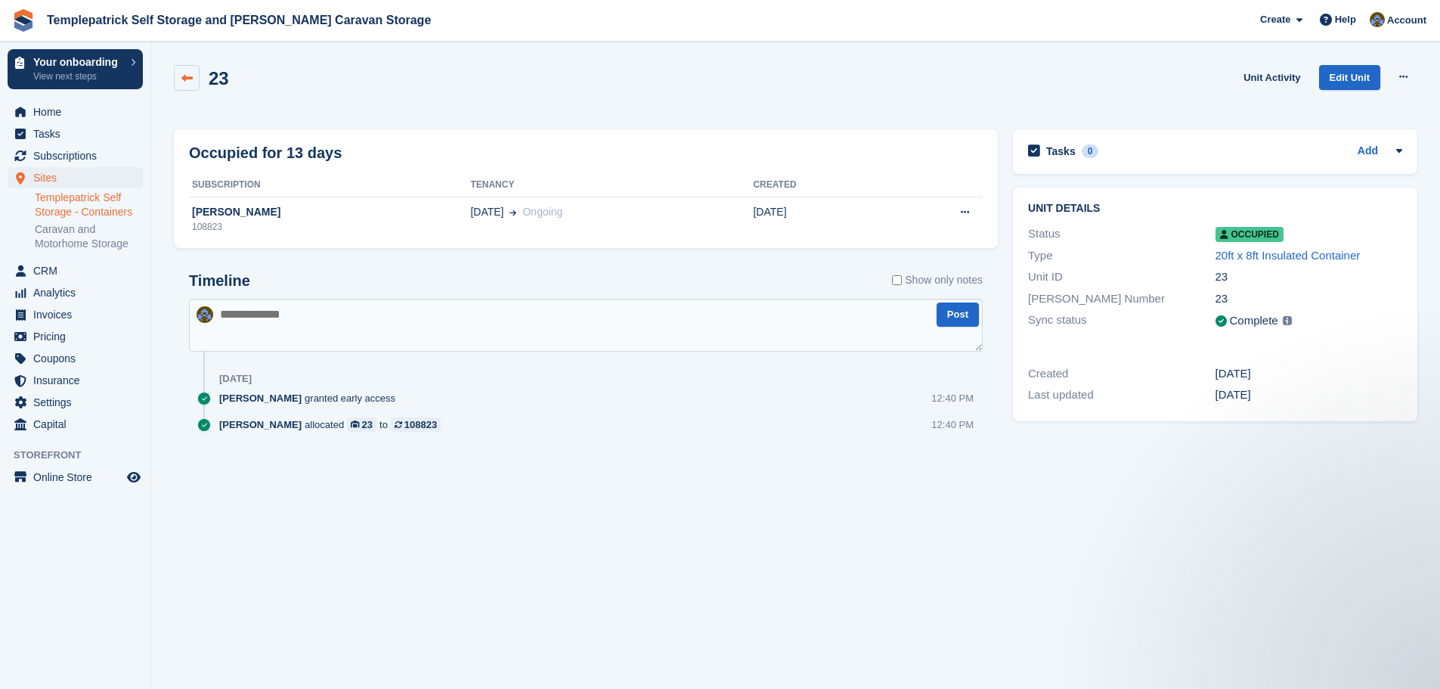
click at [192, 83] on icon at bounding box center [186, 78] width 11 height 11
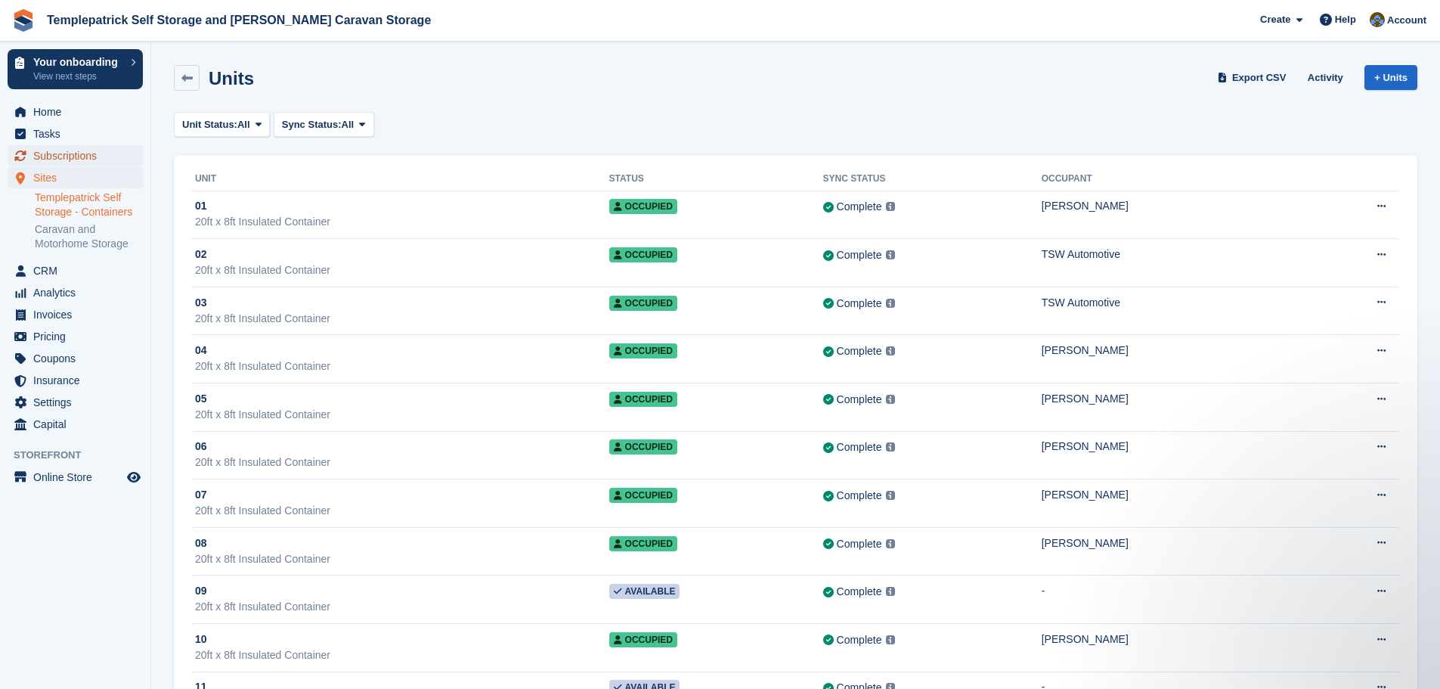
click at [93, 160] on span "Subscriptions" at bounding box center [78, 155] width 91 height 21
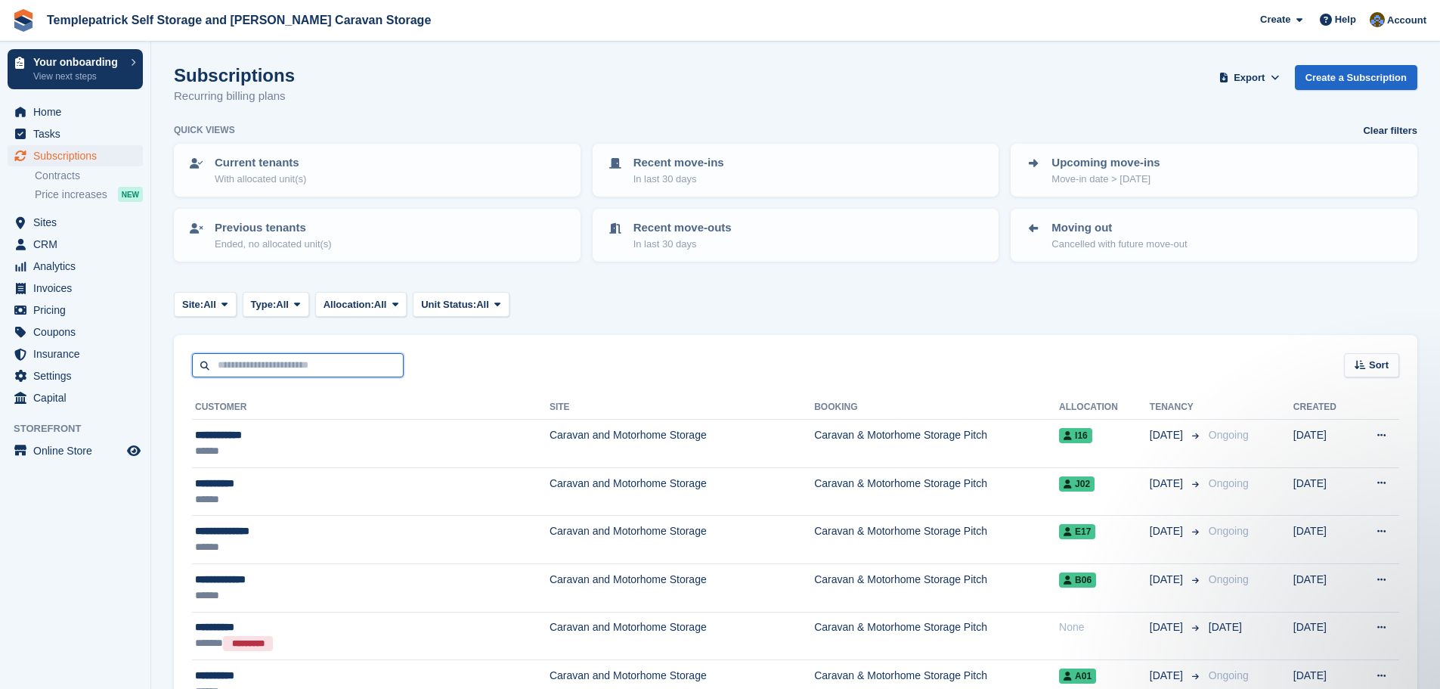
click at [298, 361] on input "text" at bounding box center [298, 365] width 212 height 25
type input "******"
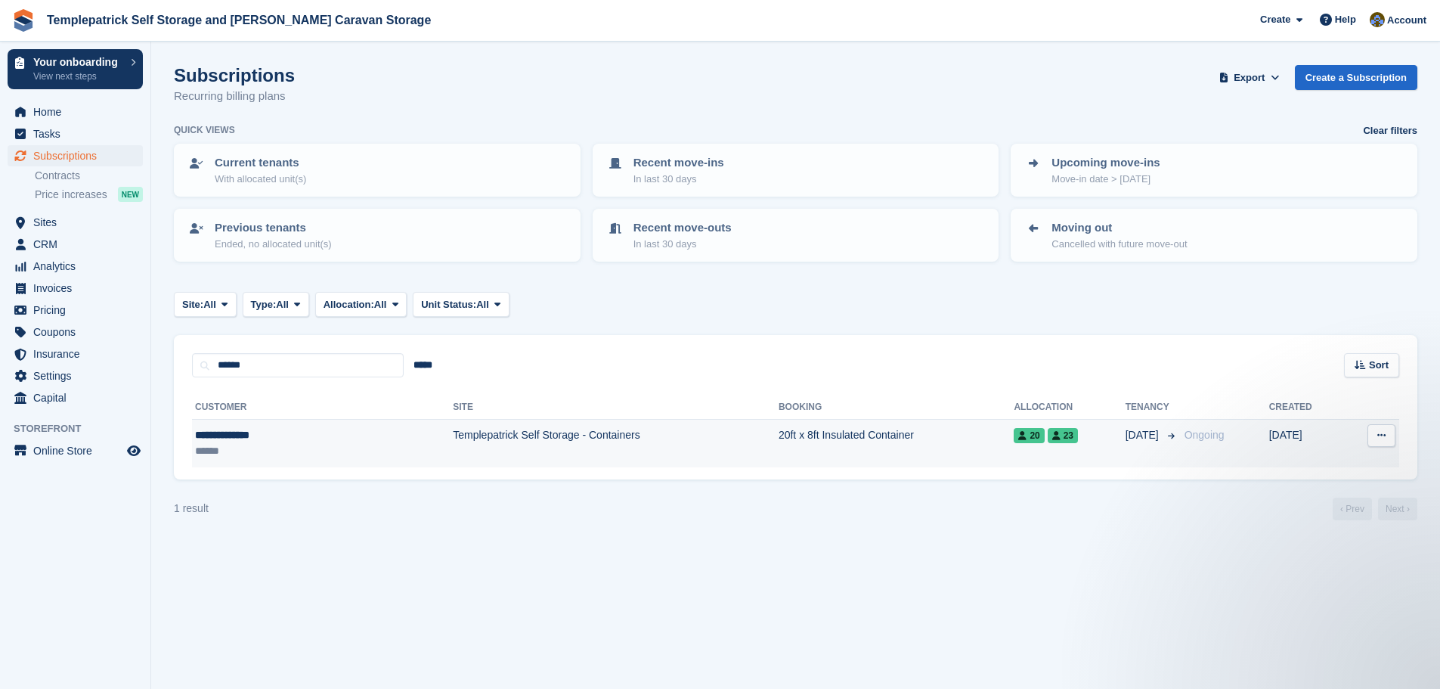
click at [1019, 440] on icon at bounding box center [1023, 435] width 8 height 9
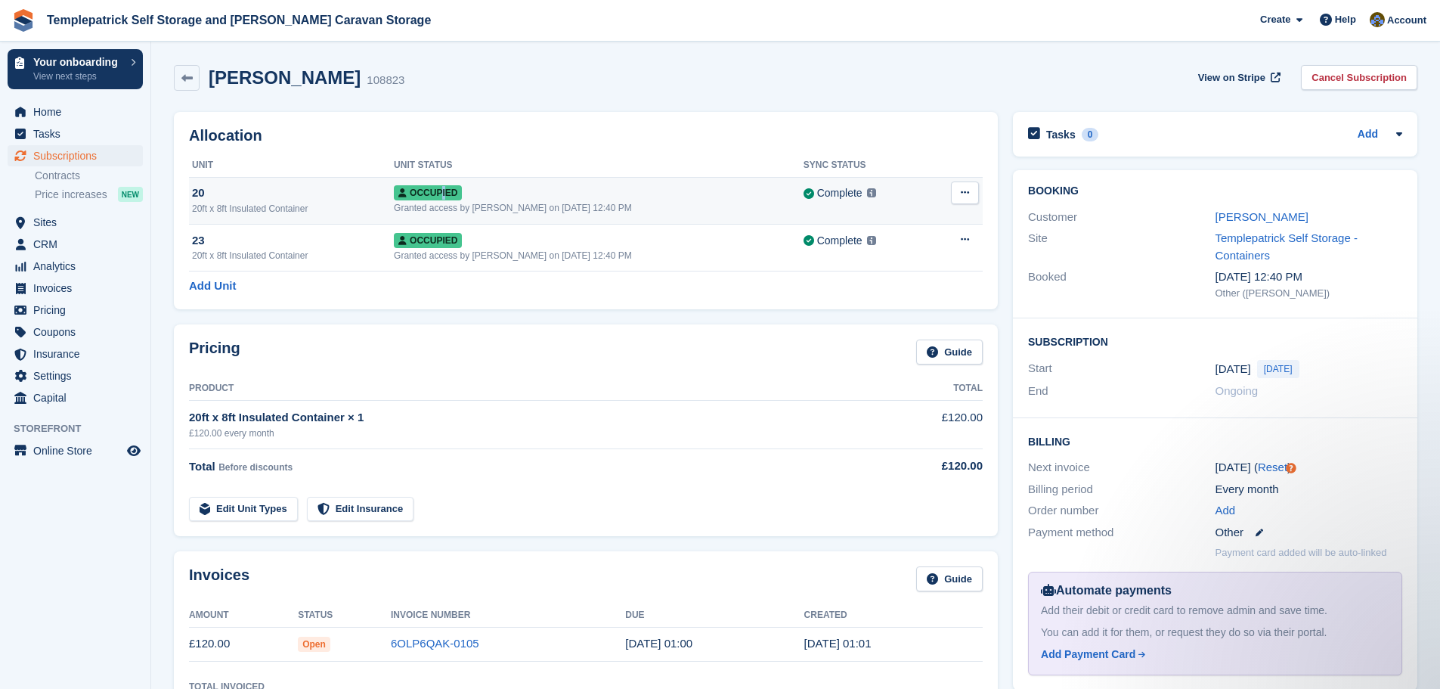
click at [462, 197] on span "Occupied" at bounding box center [428, 192] width 68 height 15
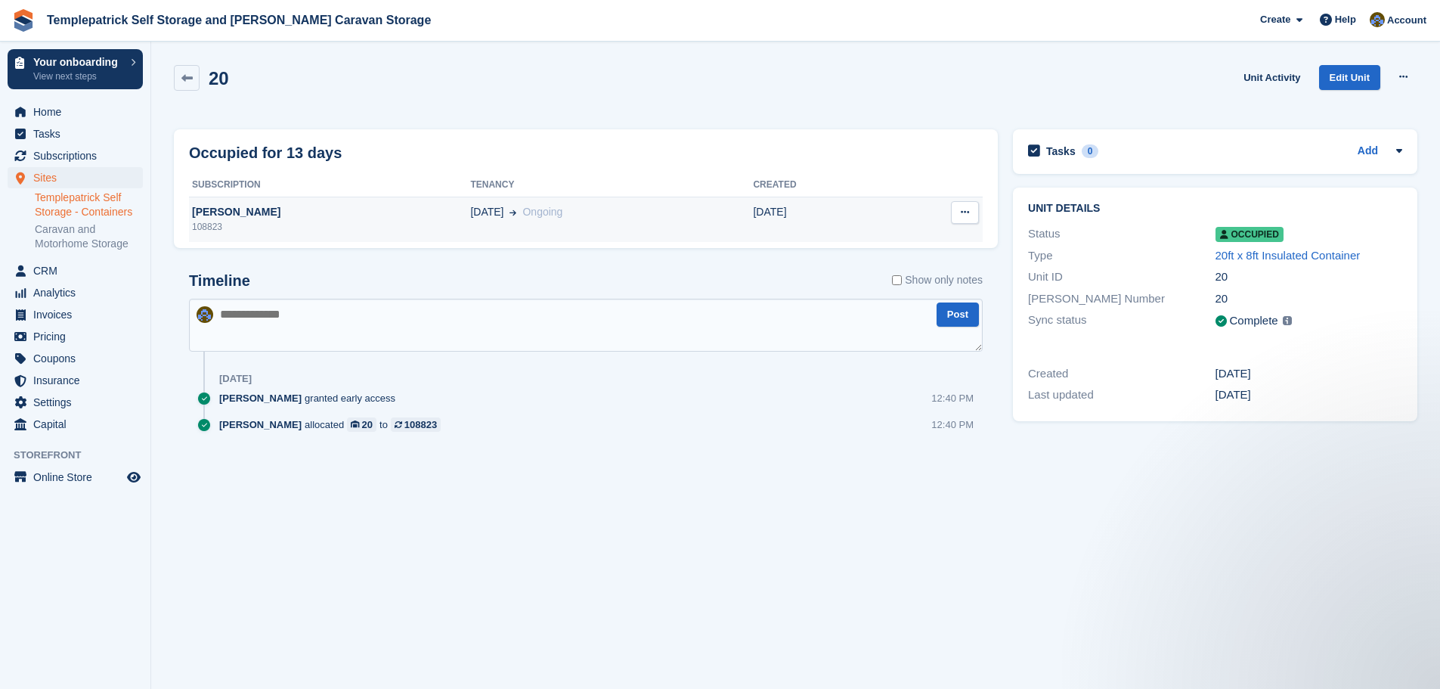
click at [523, 217] on span "Ongoing" at bounding box center [543, 212] width 40 height 12
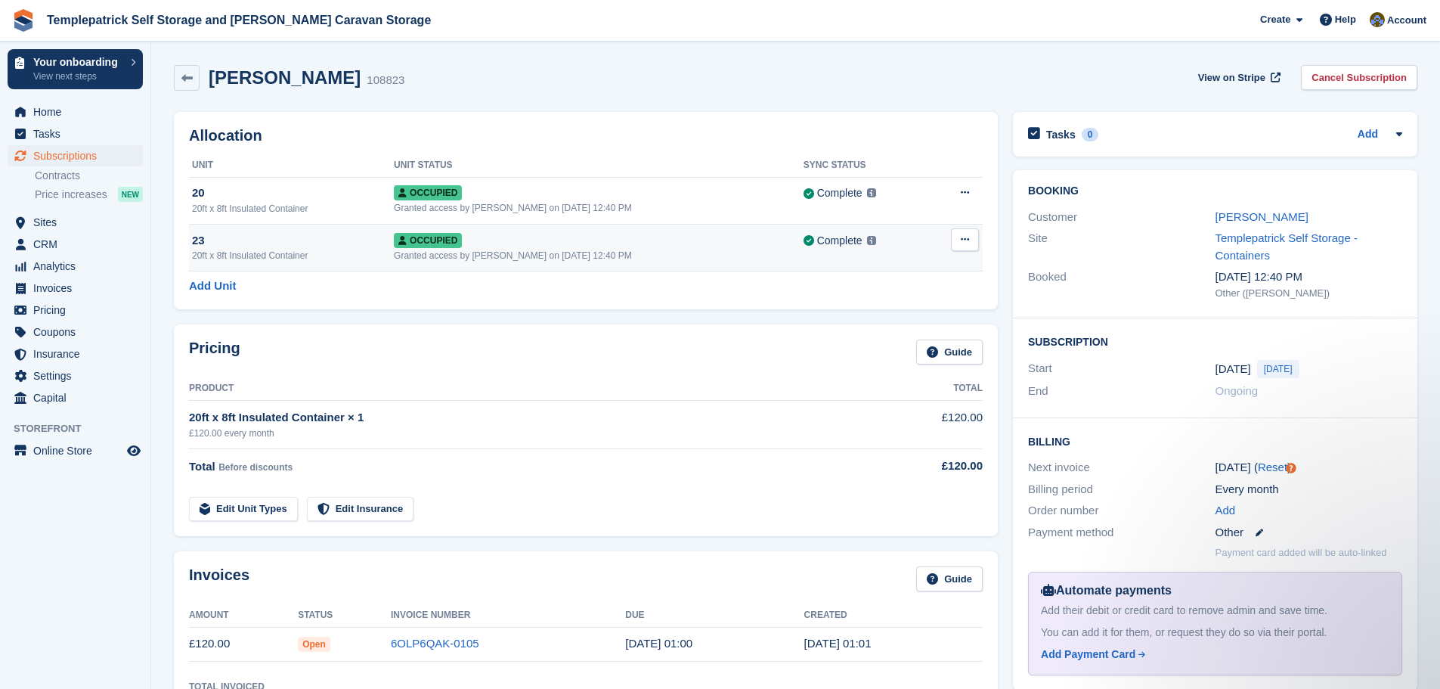
click at [483, 258] on div "Granted access by Karen on 18th Sep, 12:40 PM" at bounding box center [599, 256] width 410 height 14
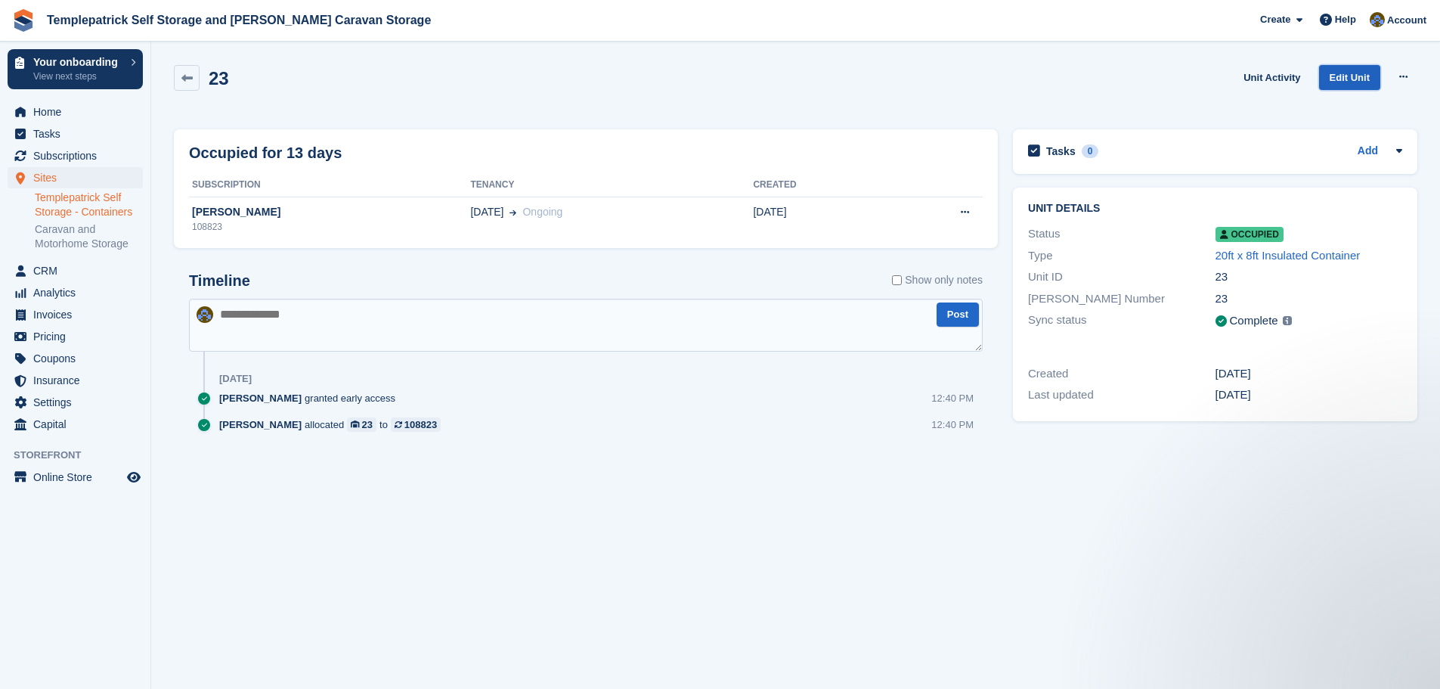
click at [1367, 77] on link "Edit Unit" at bounding box center [1349, 77] width 61 height 25
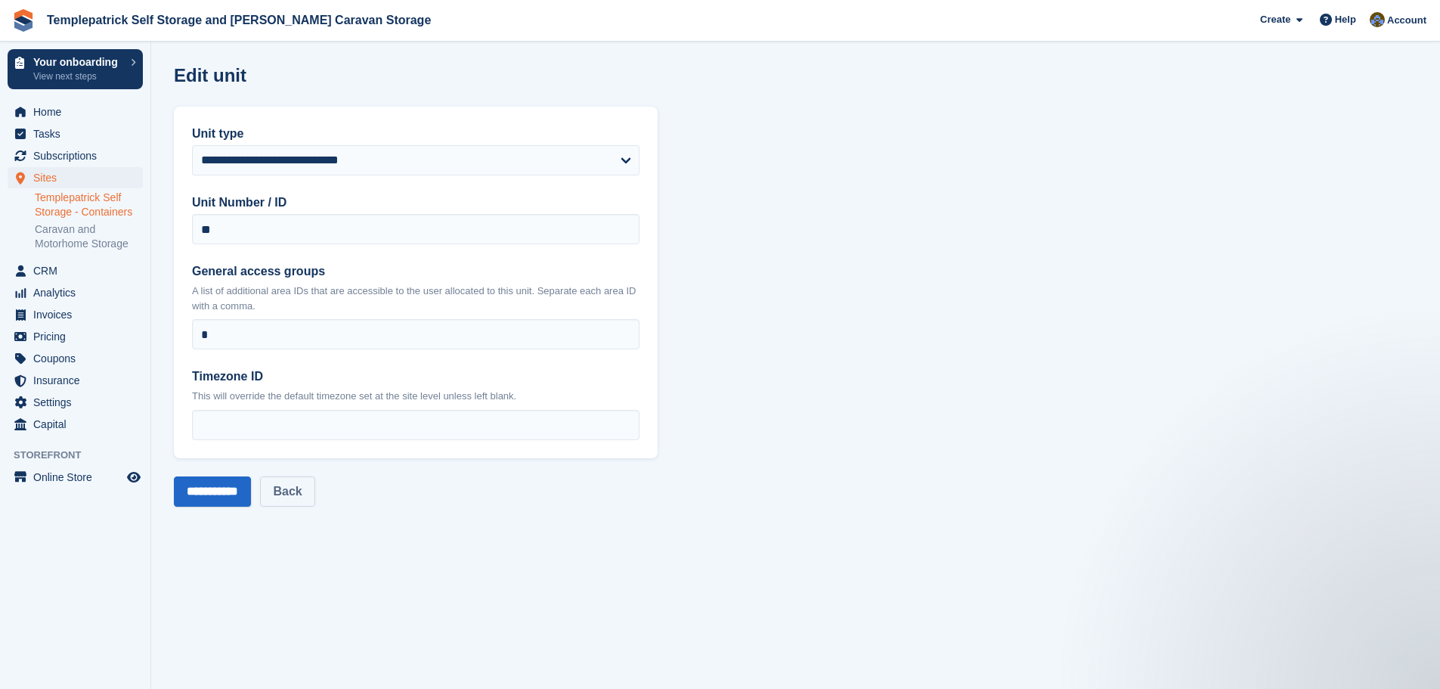
click at [306, 499] on link "Back" at bounding box center [287, 491] width 54 height 30
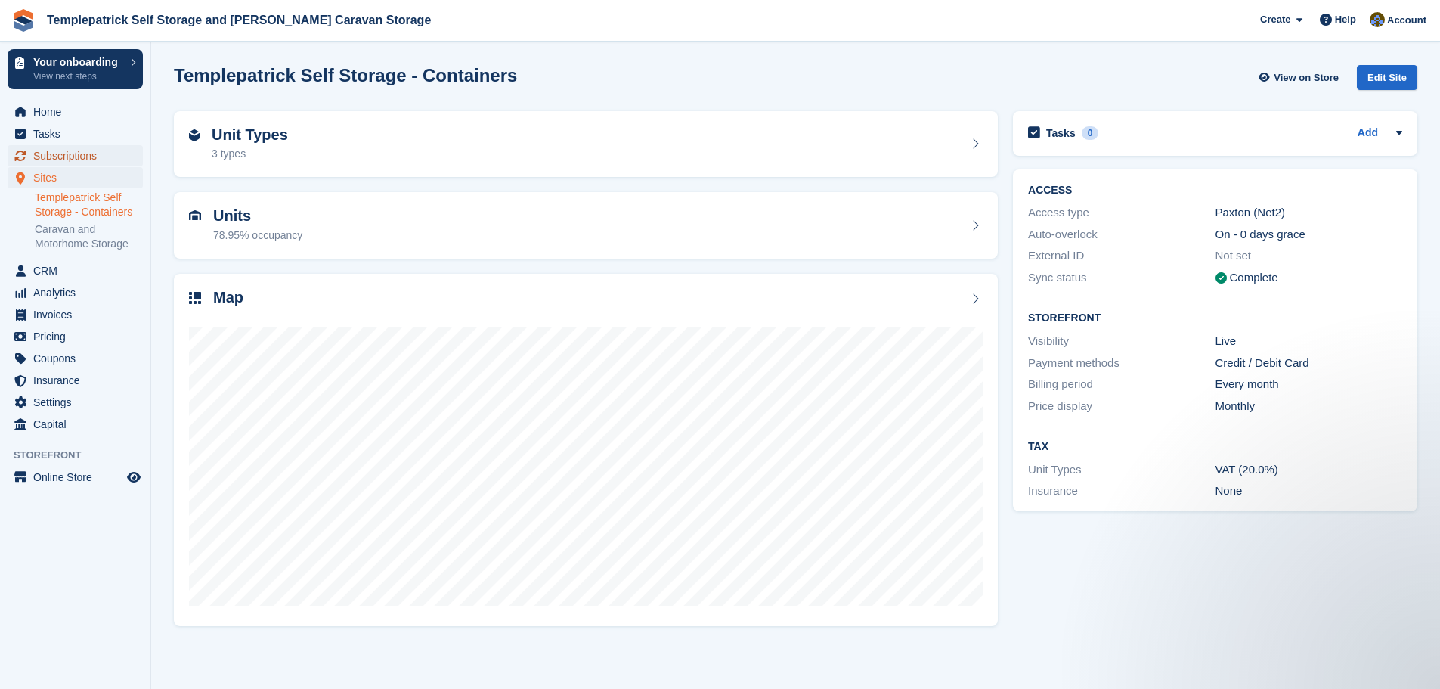
click at [70, 162] on span "Subscriptions" at bounding box center [78, 155] width 91 height 21
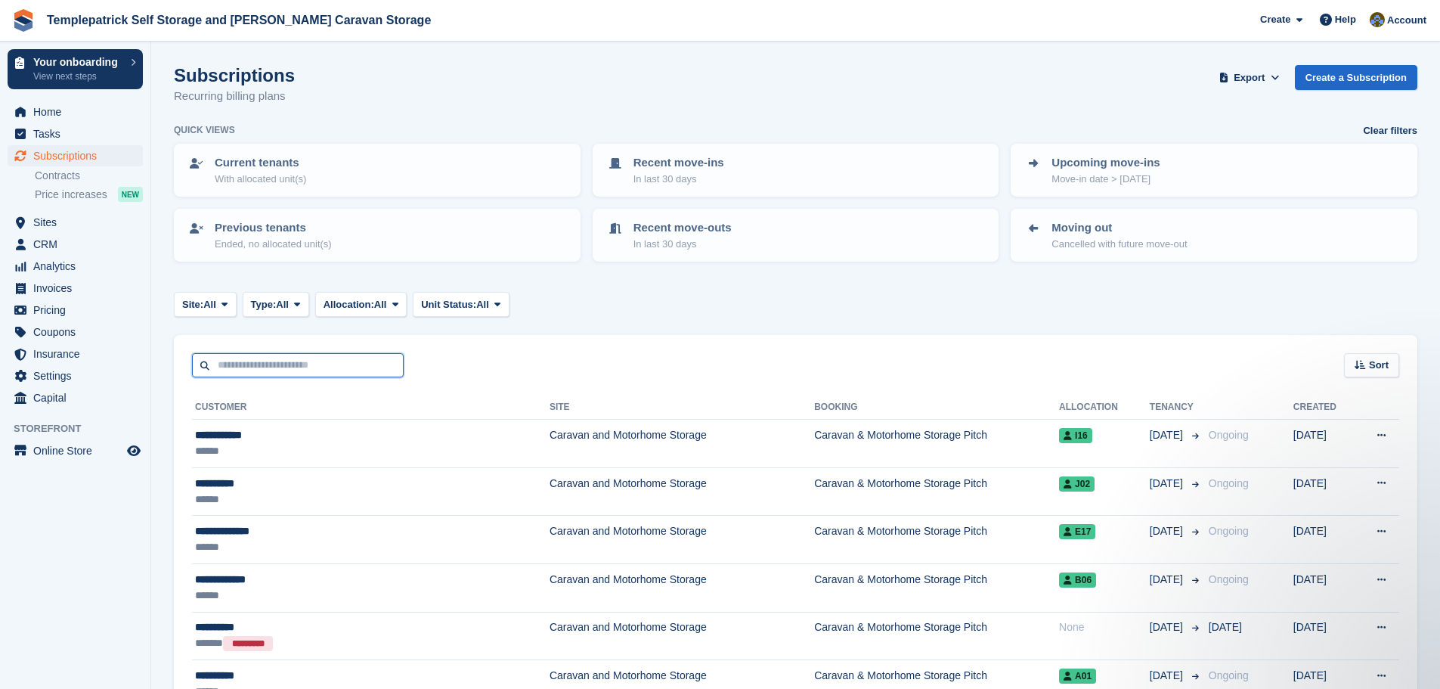
click at [291, 370] on input "text" at bounding box center [298, 365] width 212 height 25
type input "******"
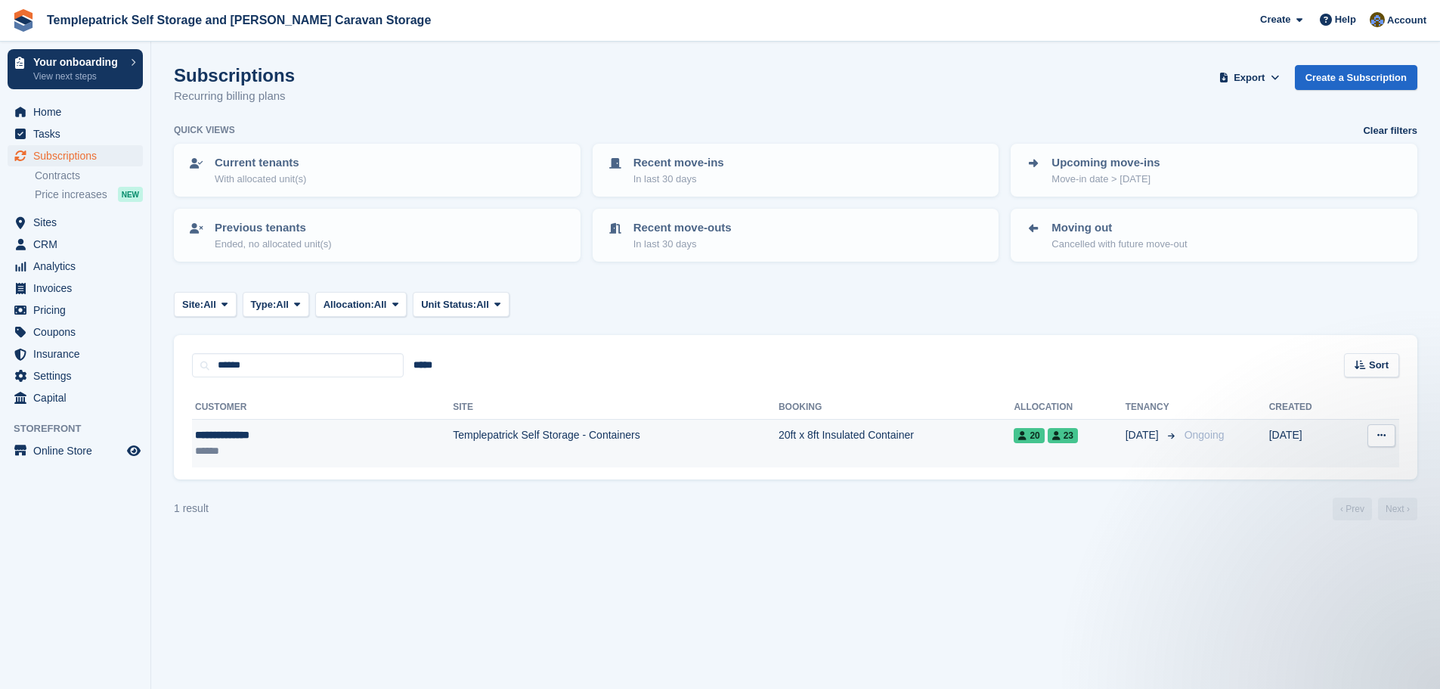
click at [1378, 443] on button at bounding box center [1382, 435] width 28 height 23
click at [1326, 461] on p "View customer" at bounding box center [1323, 465] width 132 height 20
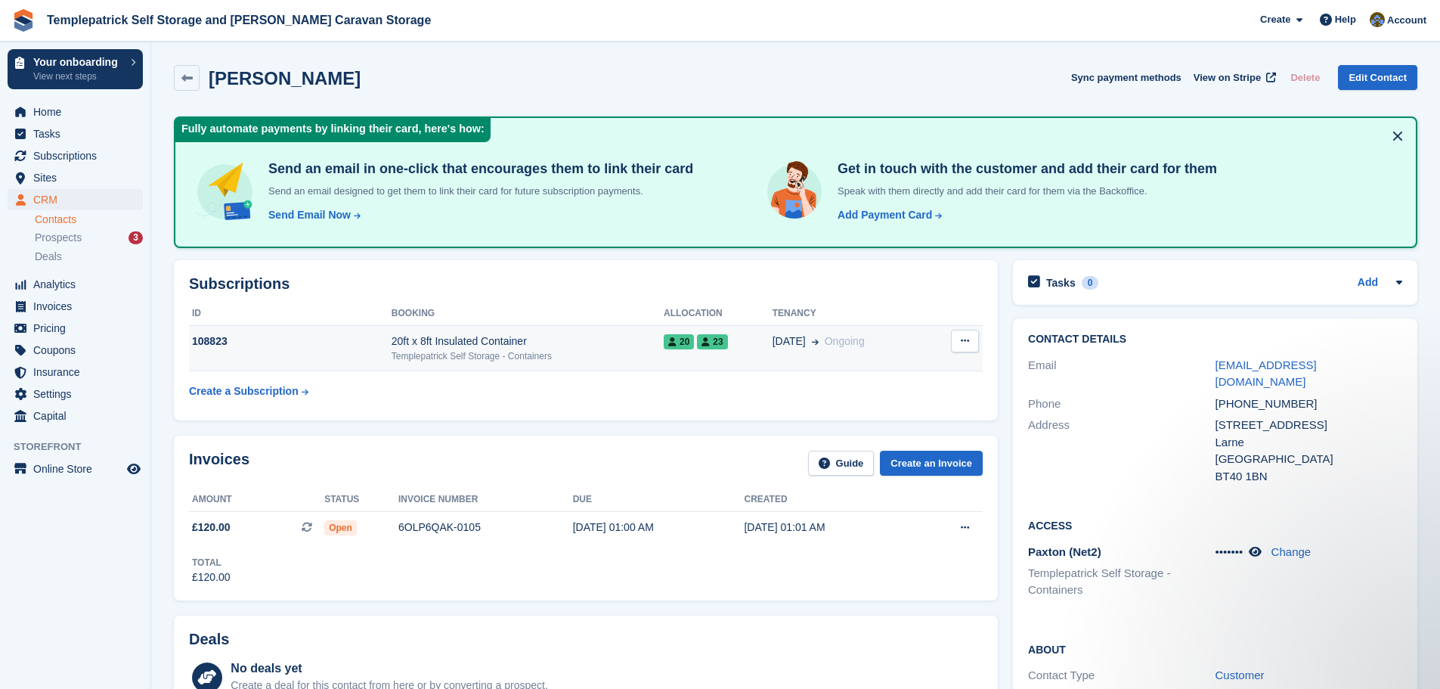
click at [714, 341] on span "23" at bounding box center [712, 341] width 30 height 15
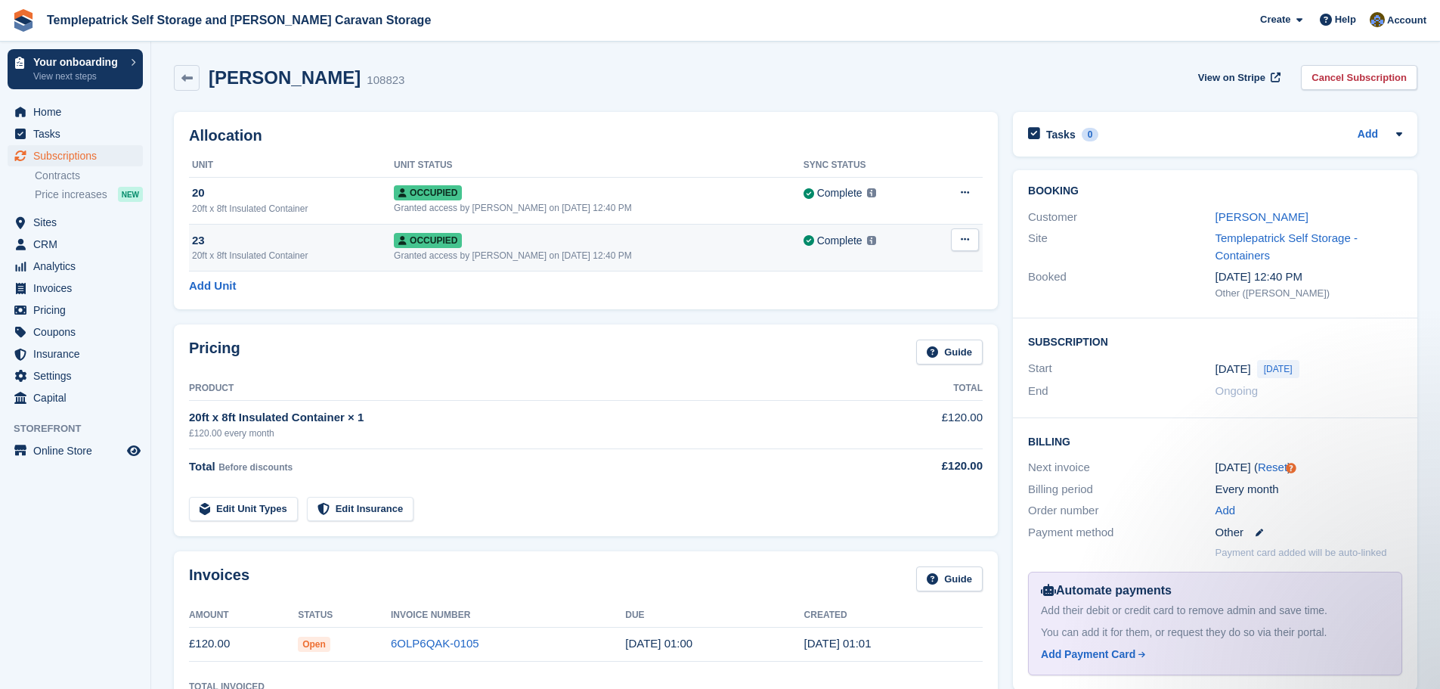
click at [462, 243] on span "Occupied" at bounding box center [428, 240] width 68 height 15
click at [67, 156] on span "Subscriptions" at bounding box center [78, 155] width 91 height 21
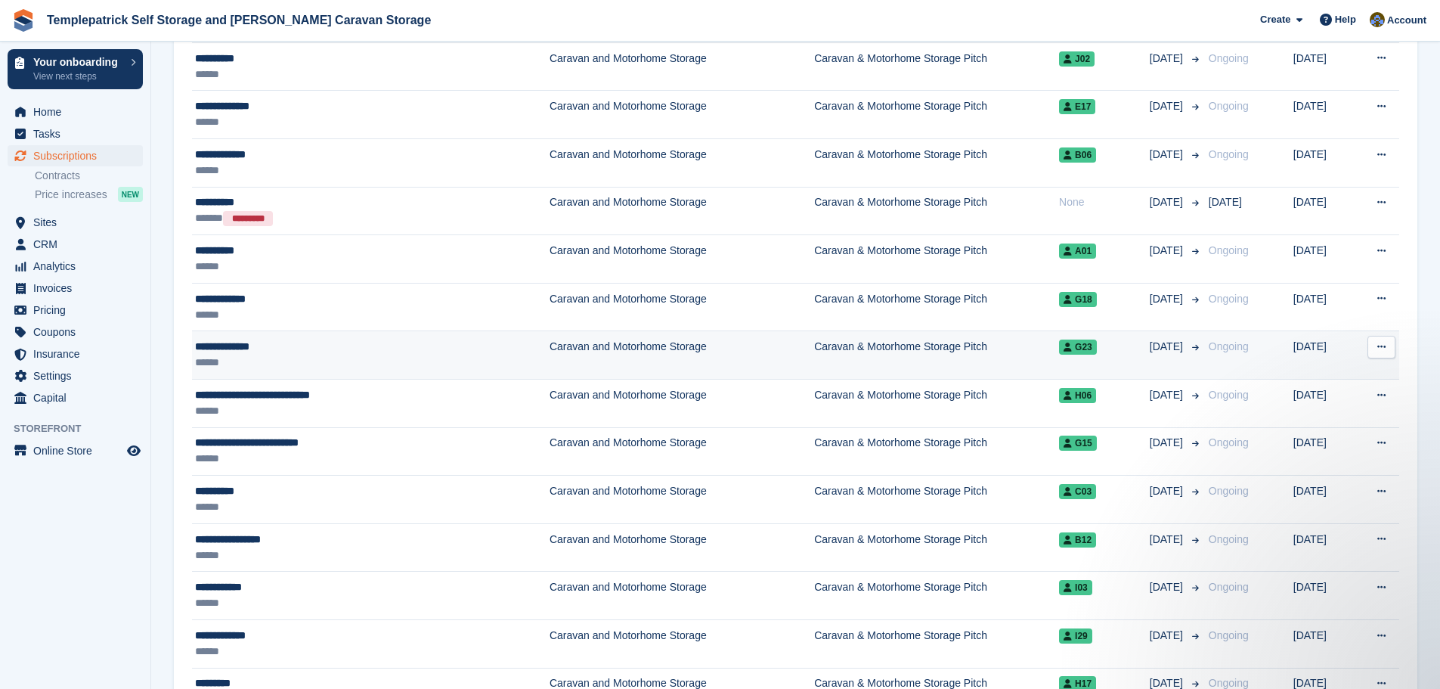
scroll to position [227, 0]
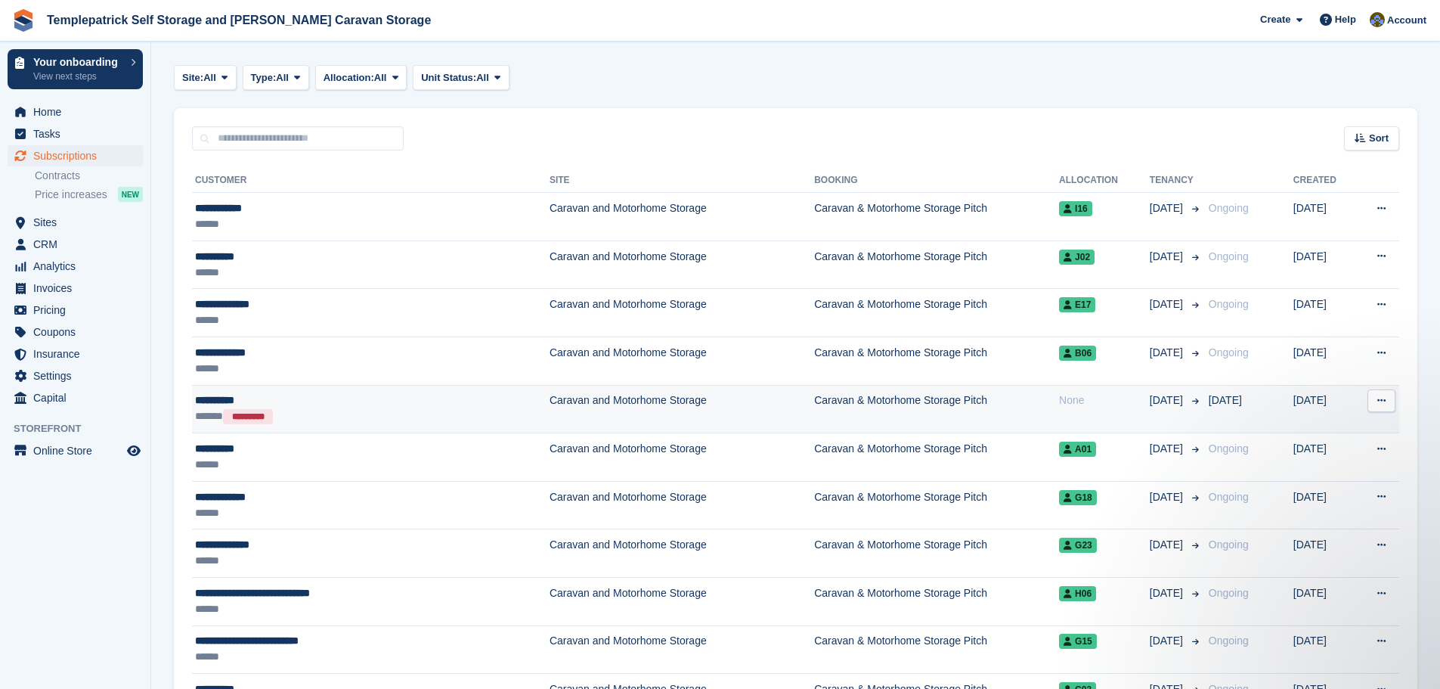
click at [1389, 405] on button at bounding box center [1382, 400] width 28 height 23
click at [1316, 433] on p "View customer" at bounding box center [1323, 430] width 132 height 20
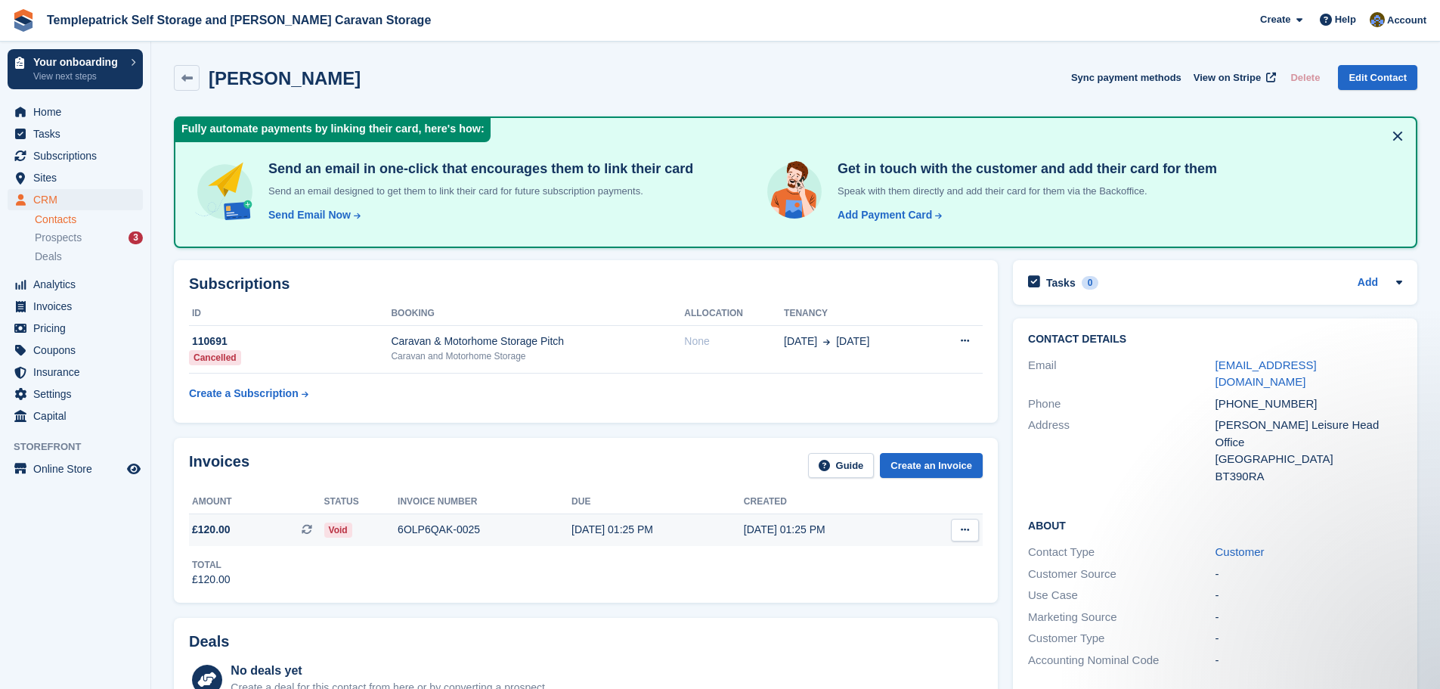
click at [966, 533] on icon at bounding box center [965, 530] width 8 height 10
click at [89, 157] on span "Subscriptions" at bounding box center [78, 155] width 91 height 21
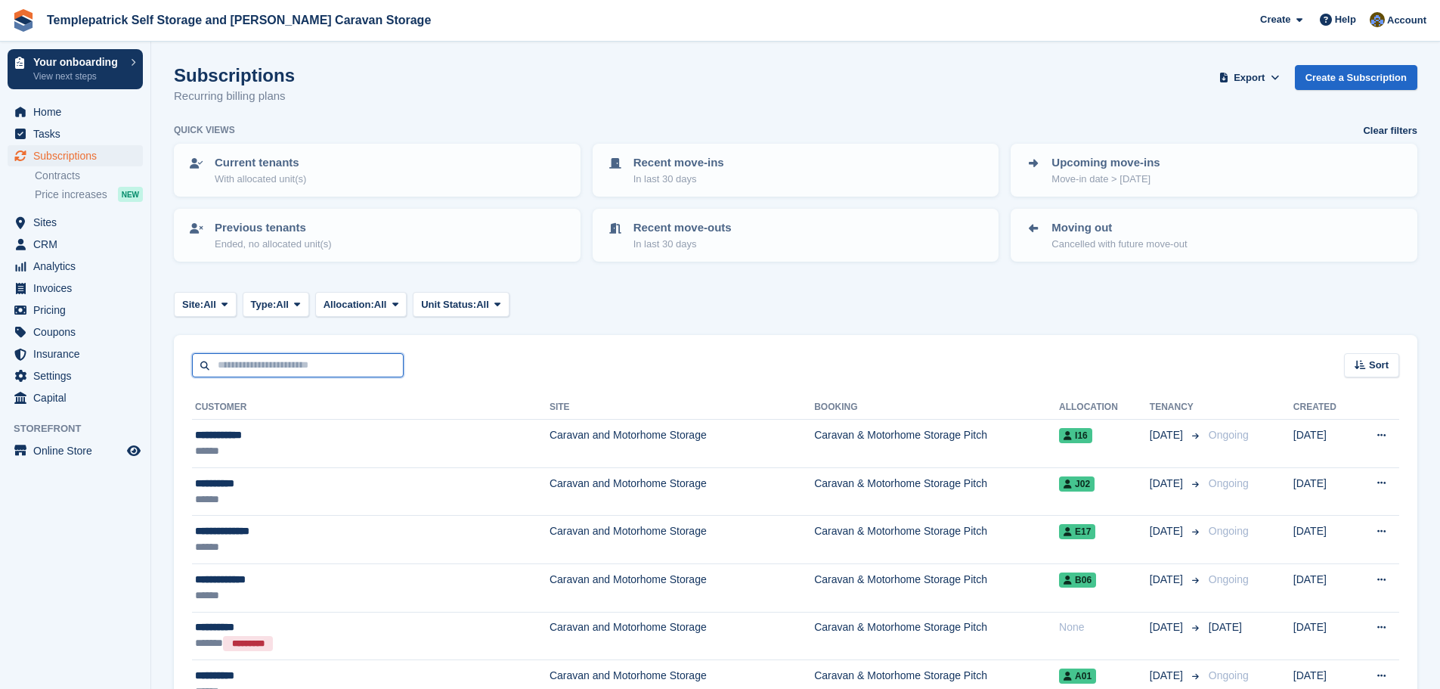
click at [302, 370] on input "text" at bounding box center [298, 365] width 212 height 25
type input "*********"
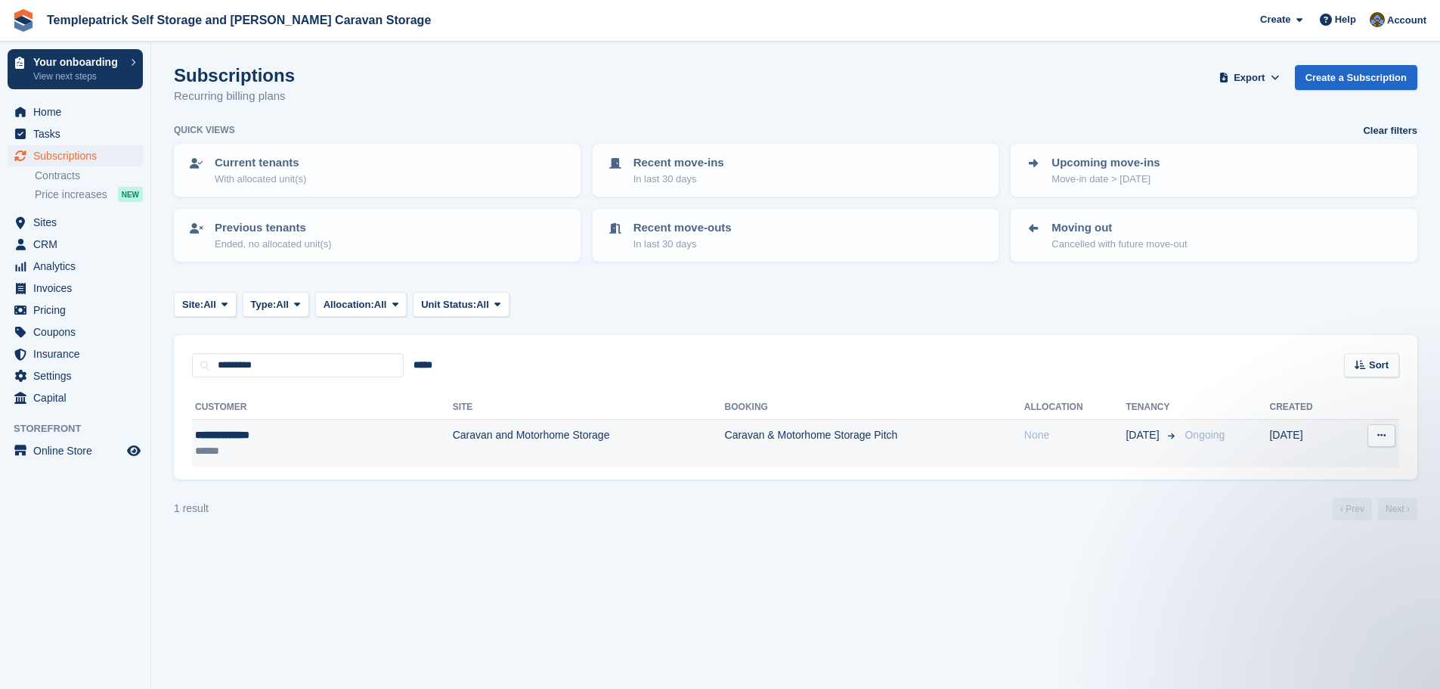
click at [725, 434] on td "Caravan & Motorhome Storage Pitch" at bounding box center [874, 444] width 299 height 48
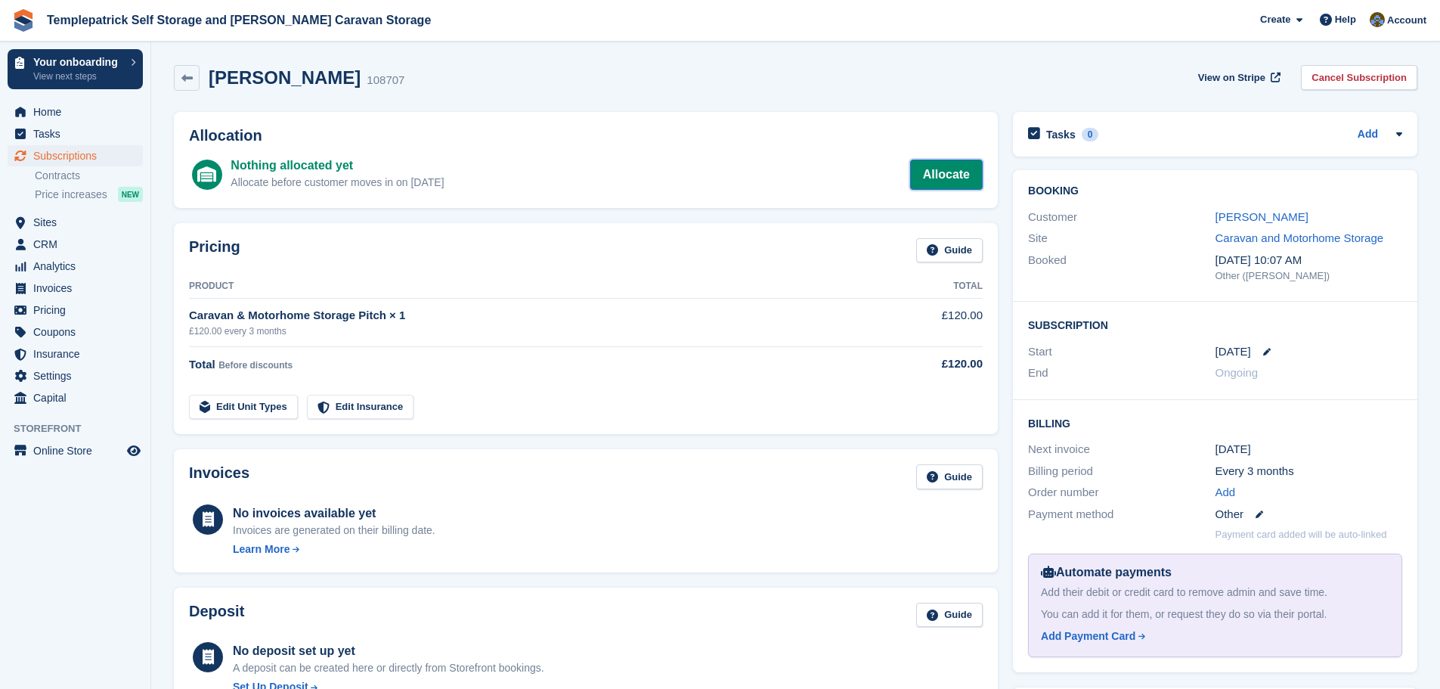
click at [952, 166] on link "Allocate" at bounding box center [946, 175] width 73 height 30
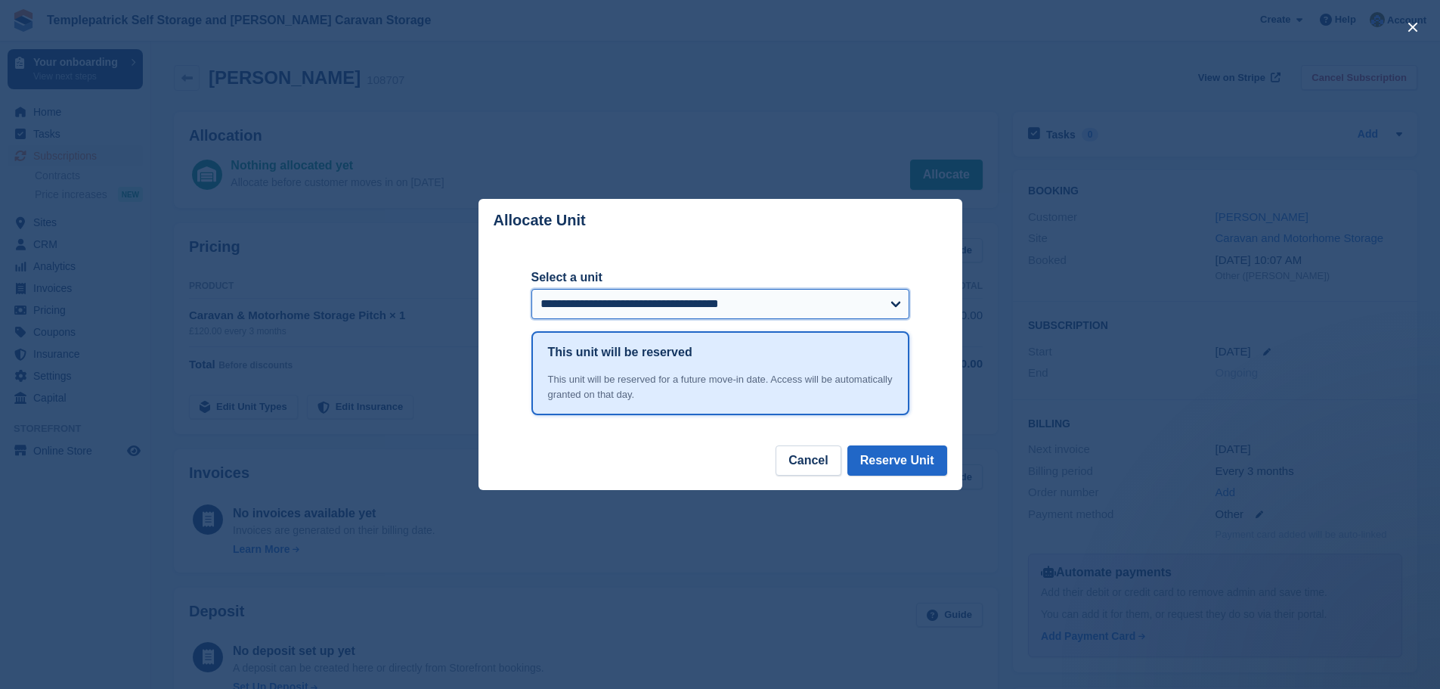
click at [790, 298] on select "**********" at bounding box center [721, 304] width 378 height 30
select select "******"
click at [532, 290] on select "**********" at bounding box center [721, 304] width 378 height 30
click at [911, 457] on button "Reserve Unit" at bounding box center [898, 460] width 100 height 30
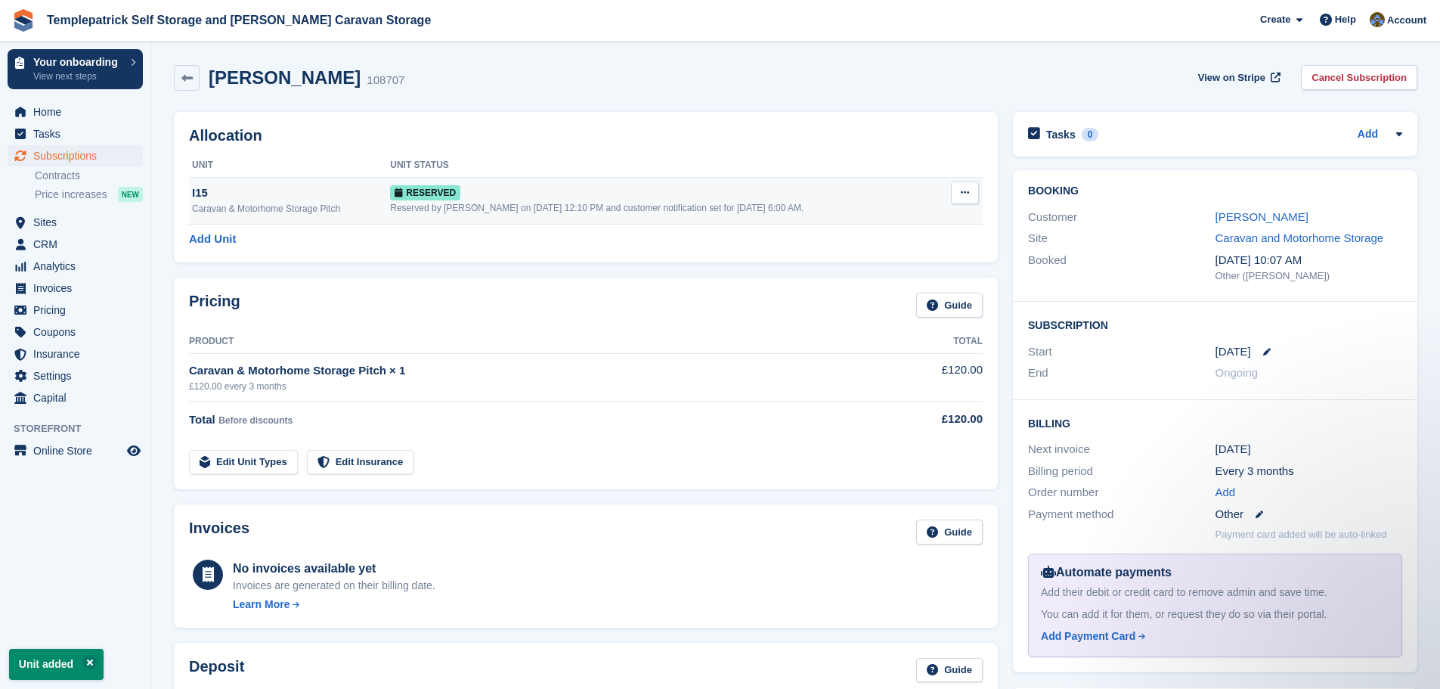
click at [961, 194] on icon at bounding box center [965, 193] width 8 height 10
click at [937, 216] on p "Grant Early Access" at bounding box center [907, 222] width 132 height 20
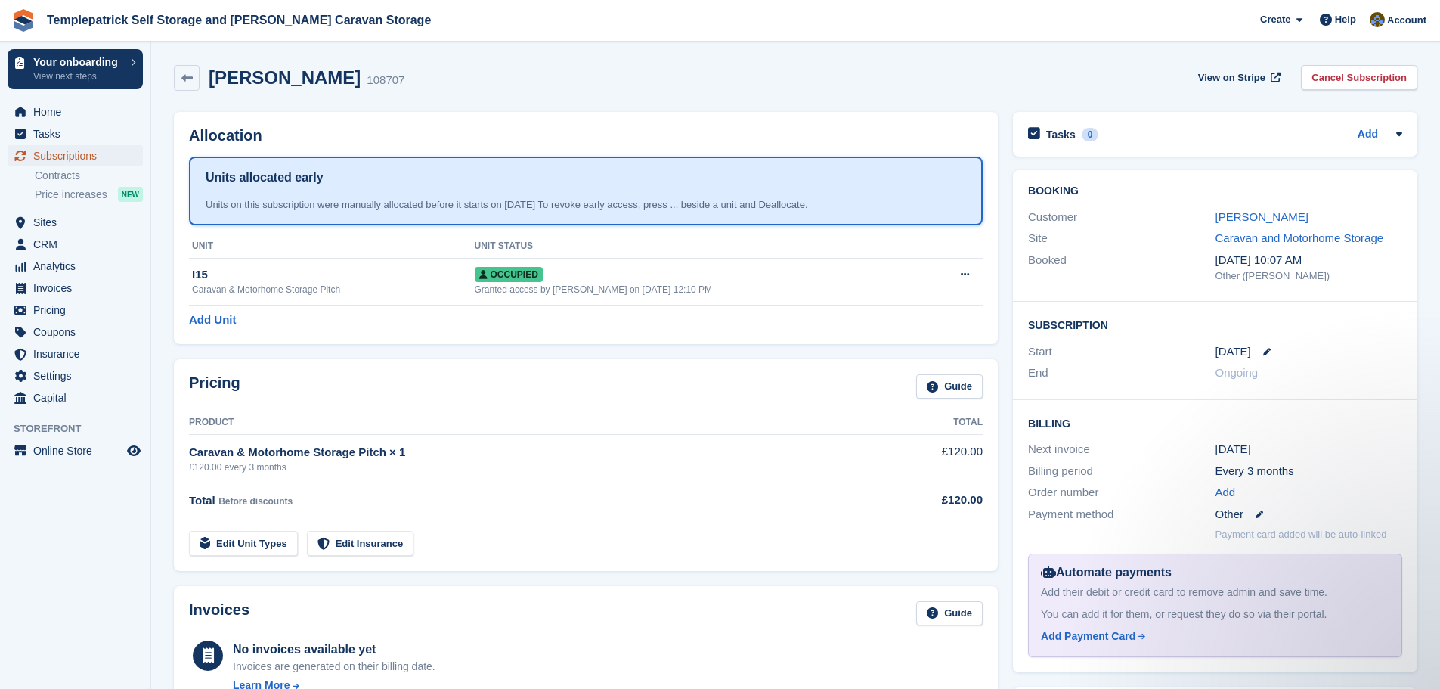
click at [85, 158] on span "Subscriptions" at bounding box center [78, 155] width 91 height 21
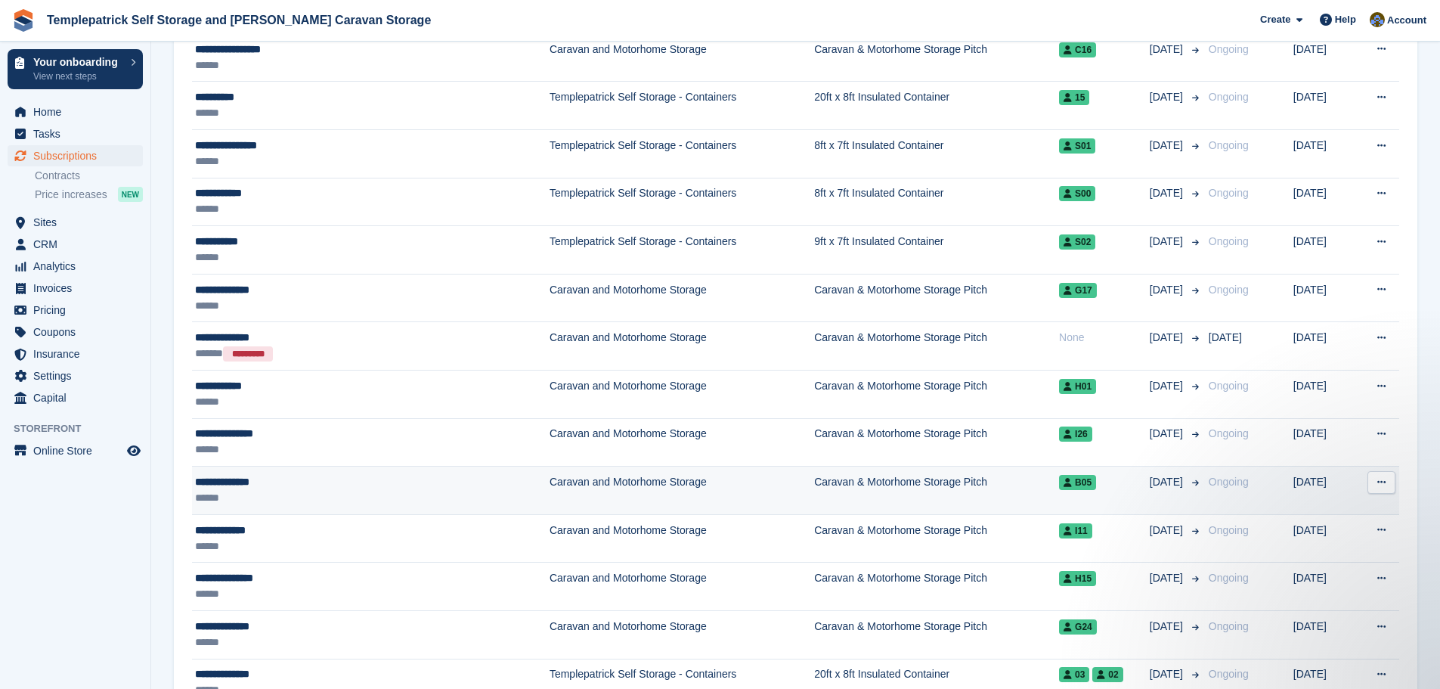
scroll to position [1361, 0]
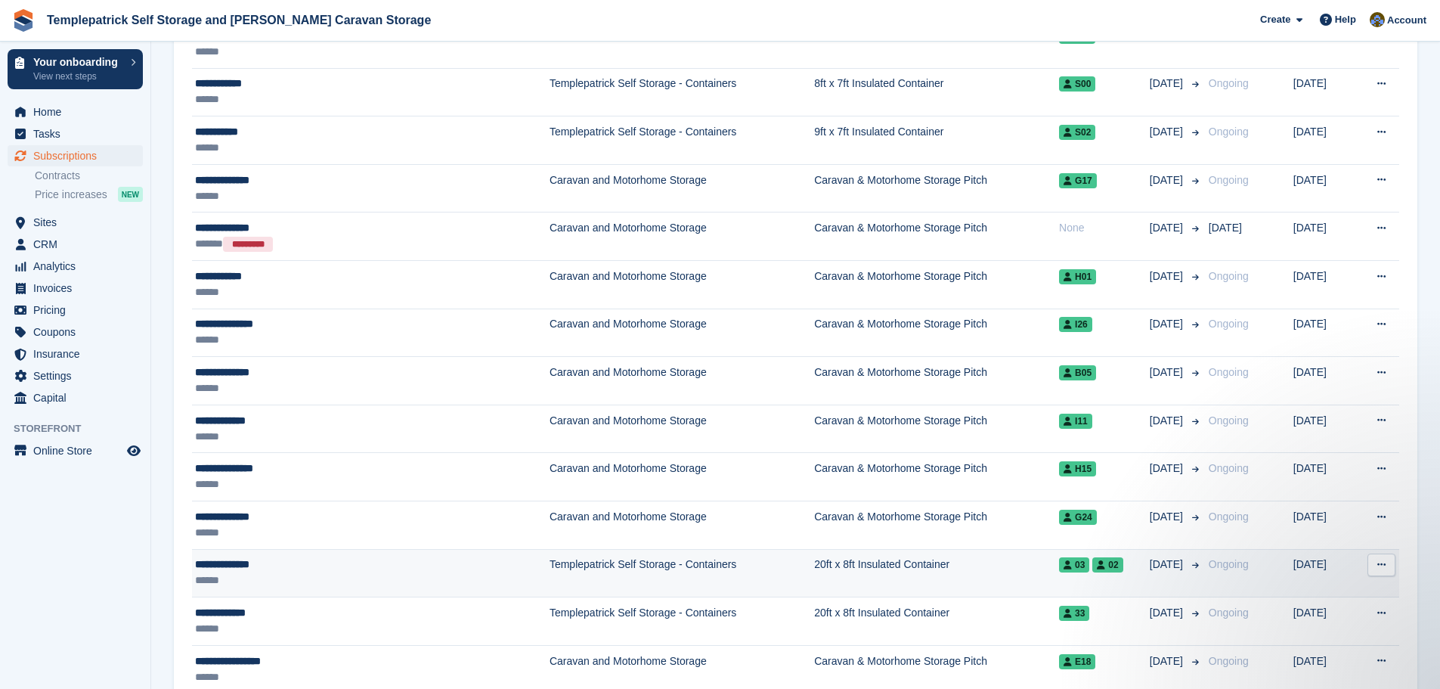
click at [1059, 571] on span "03" at bounding box center [1074, 564] width 30 height 15
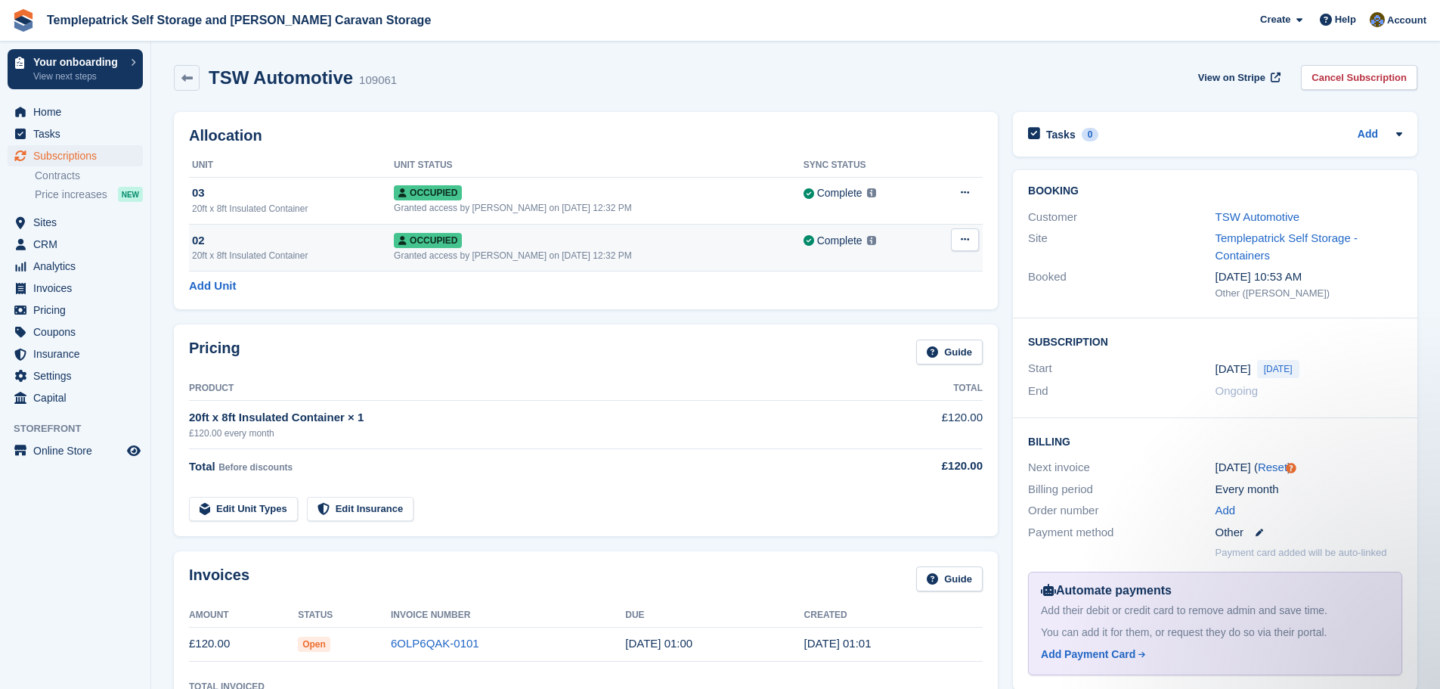
click at [966, 241] on icon at bounding box center [965, 239] width 8 height 10
click at [964, 241] on icon at bounding box center [965, 239] width 8 height 10
click at [1288, 216] on link "TSW Automotive" at bounding box center [1258, 216] width 85 height 13
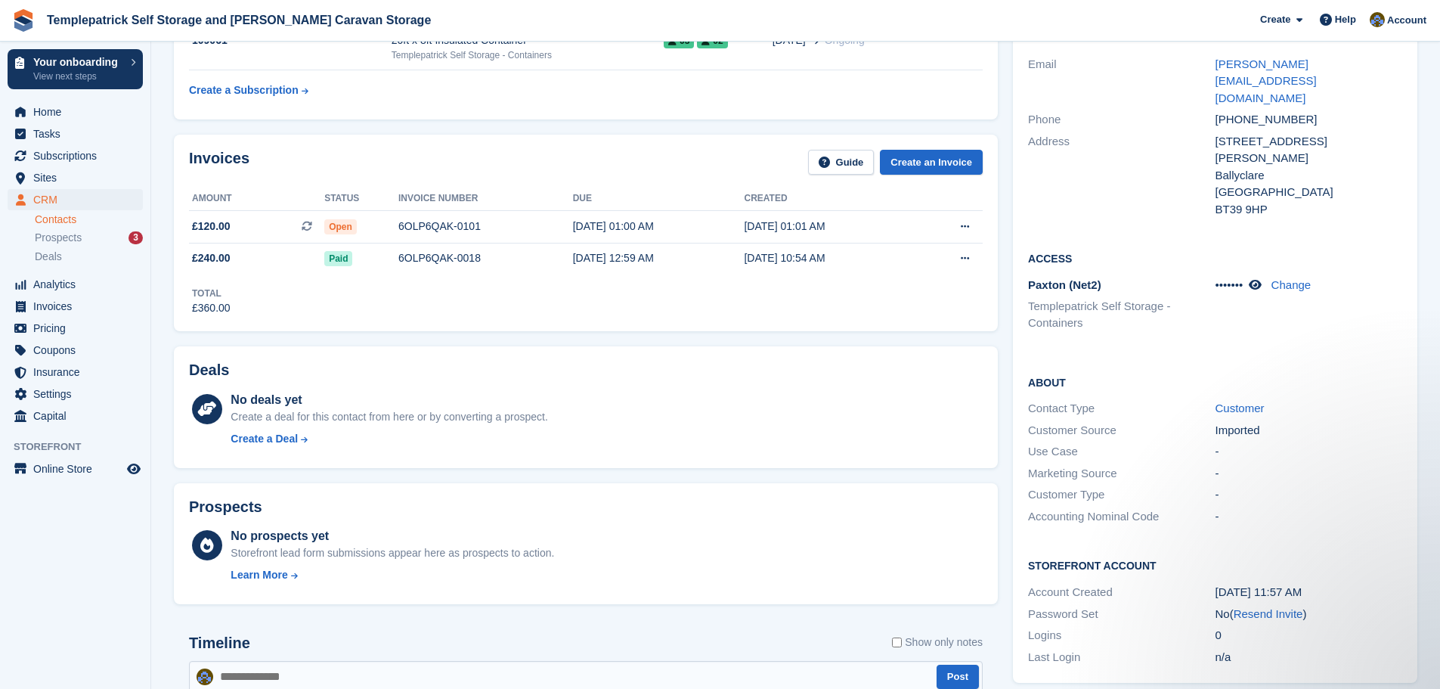
scroll to position [76, 0]
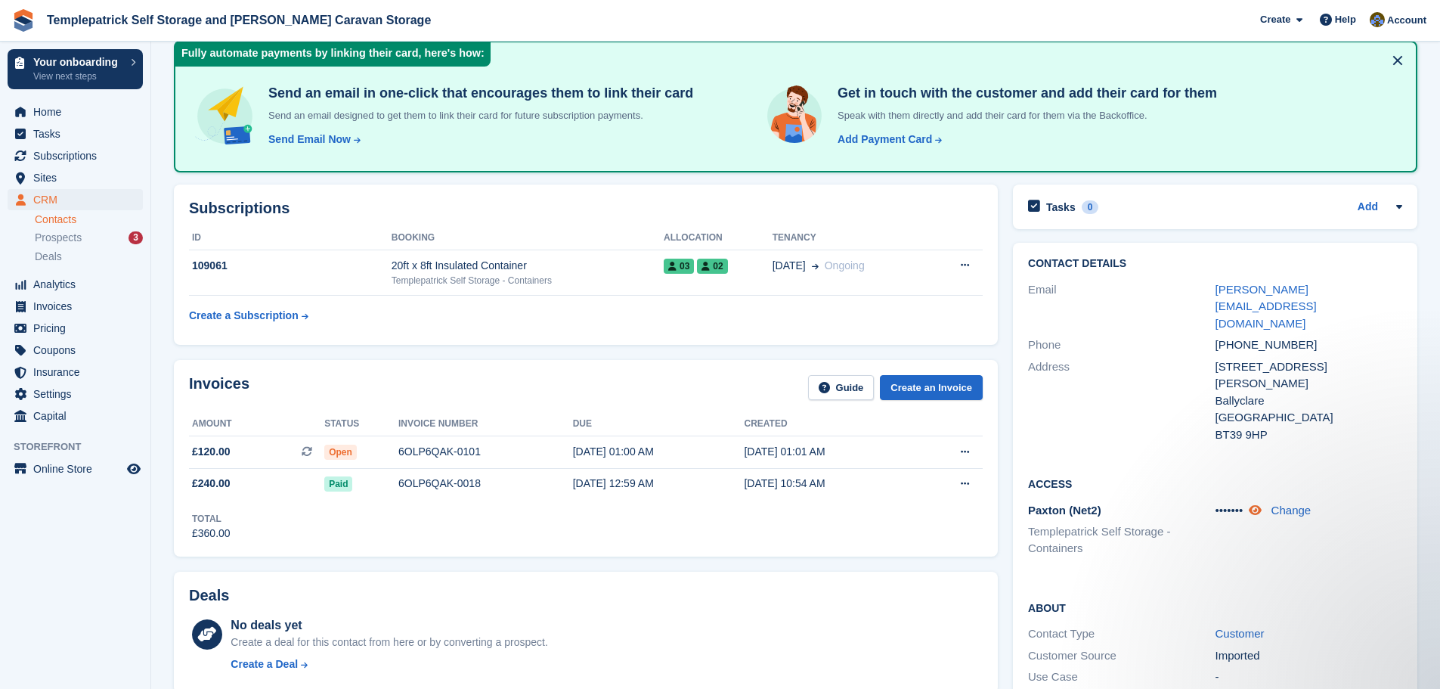
click at [1261, 504] on icon at bounding box center [1255, 509] width 13 height 11
click at [1254, 504] on icon at bounding box center [1254, 509] width 14 height 11
click at [684, 269] on span "03" at bounding box center [679, 266] width 30 height 15
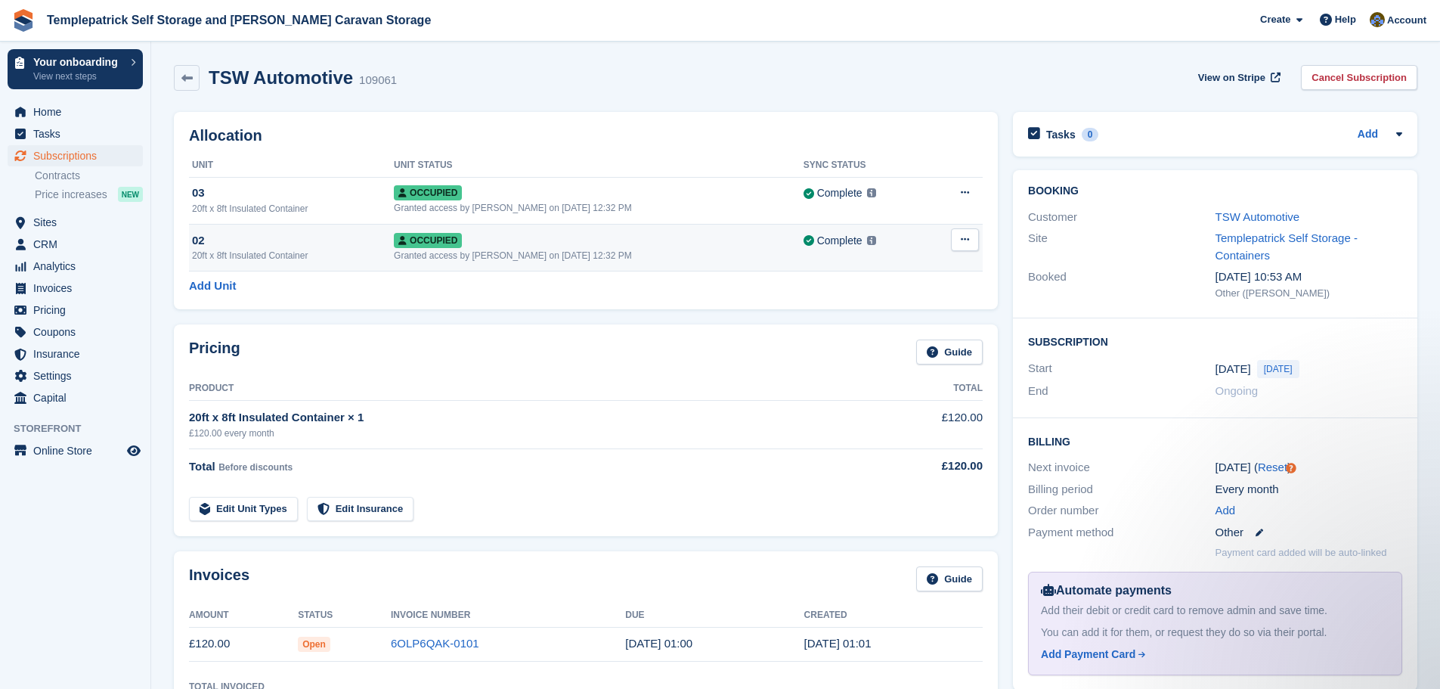
click at [970, 241] on button at bounding box center [965, 239] width 28 height 23
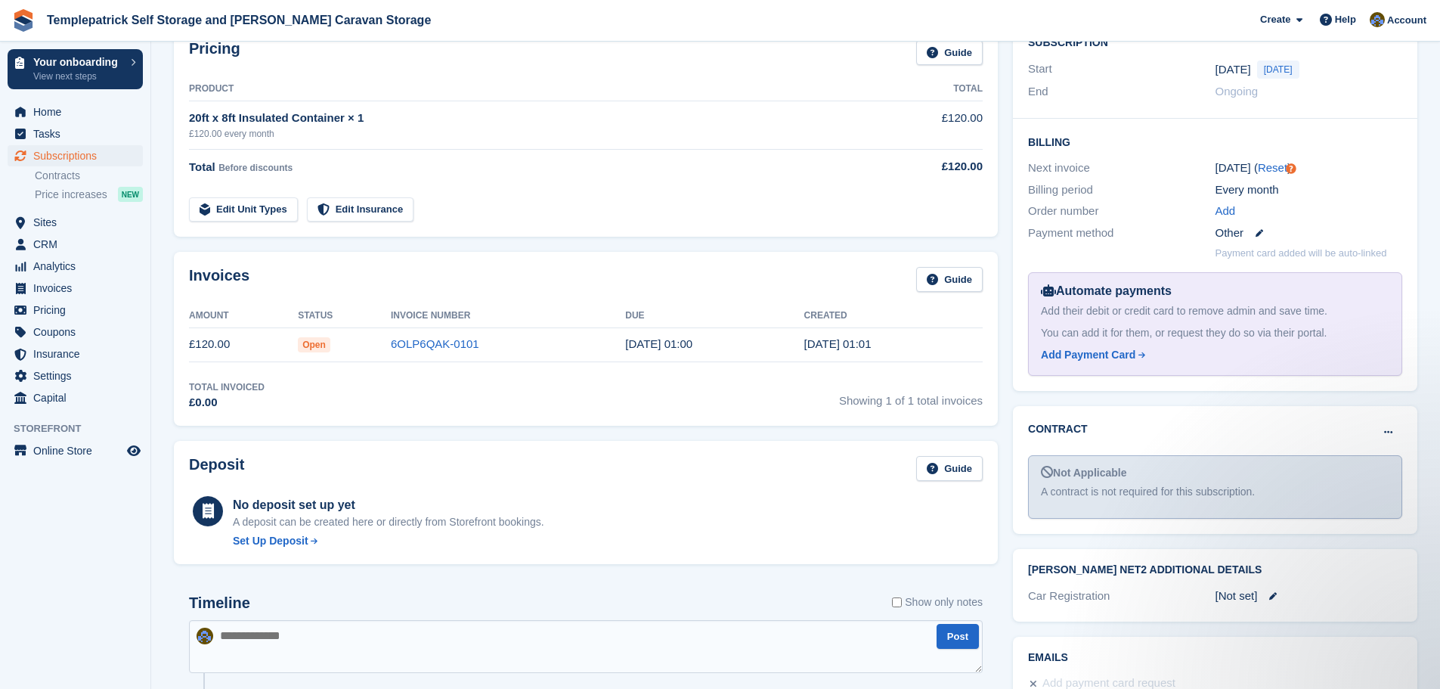
scroll to position [302, 0]
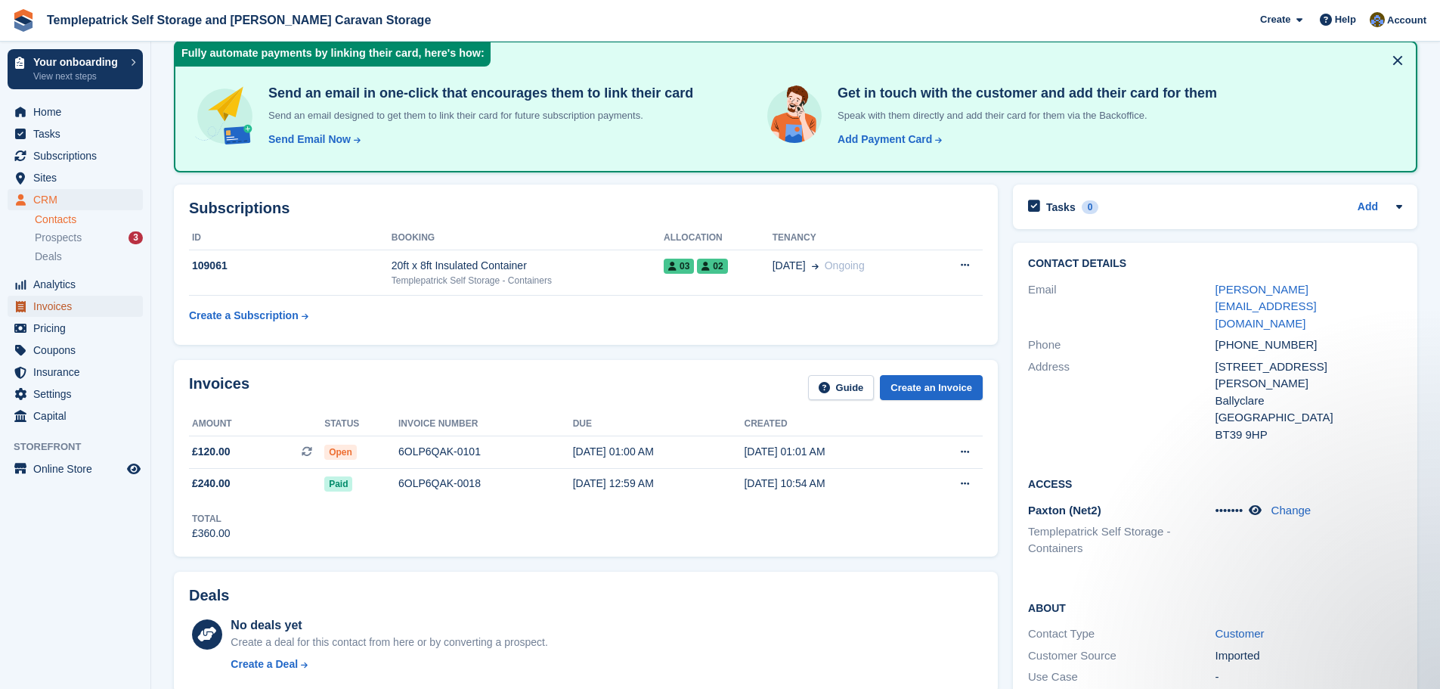
click at [63, 310] on span "Invoices" at bounding box center [78, 306] width 91 height 21
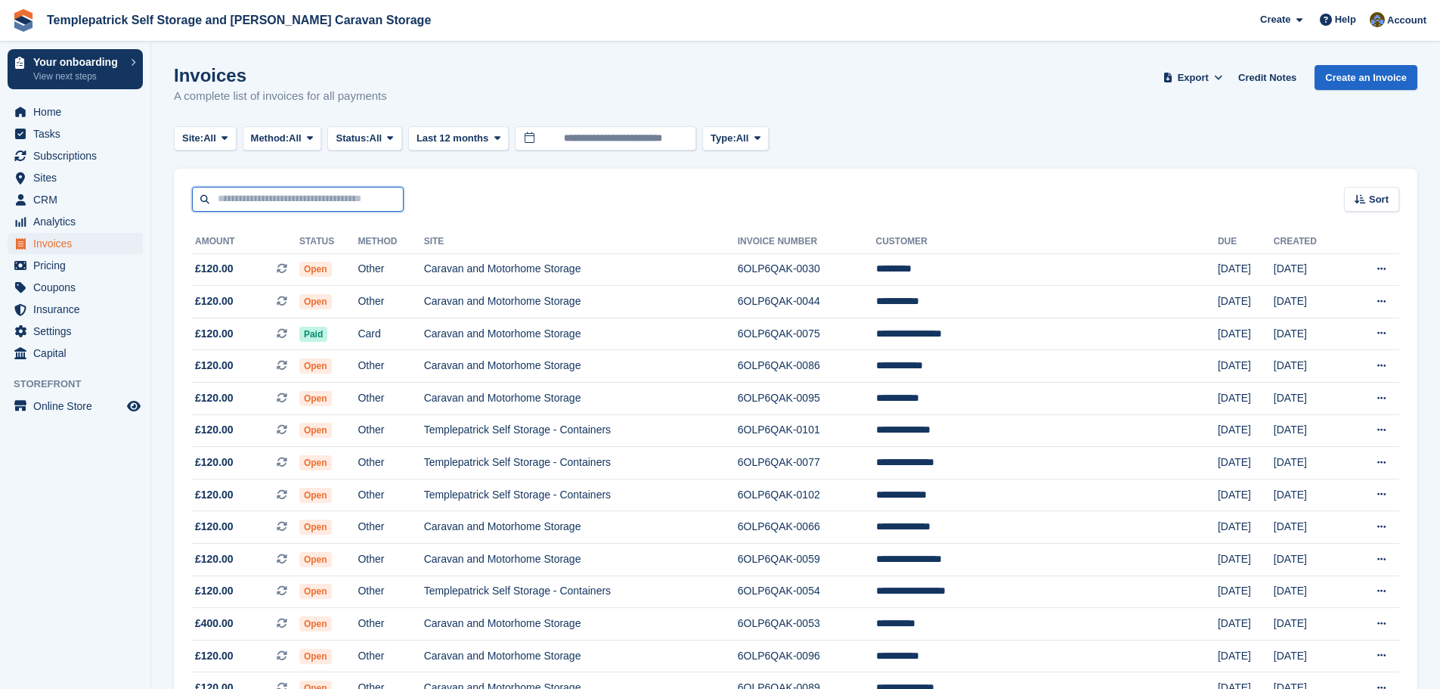
click at [343, 202] on input "text" at bounding box center [298, 199] width 212 height 25
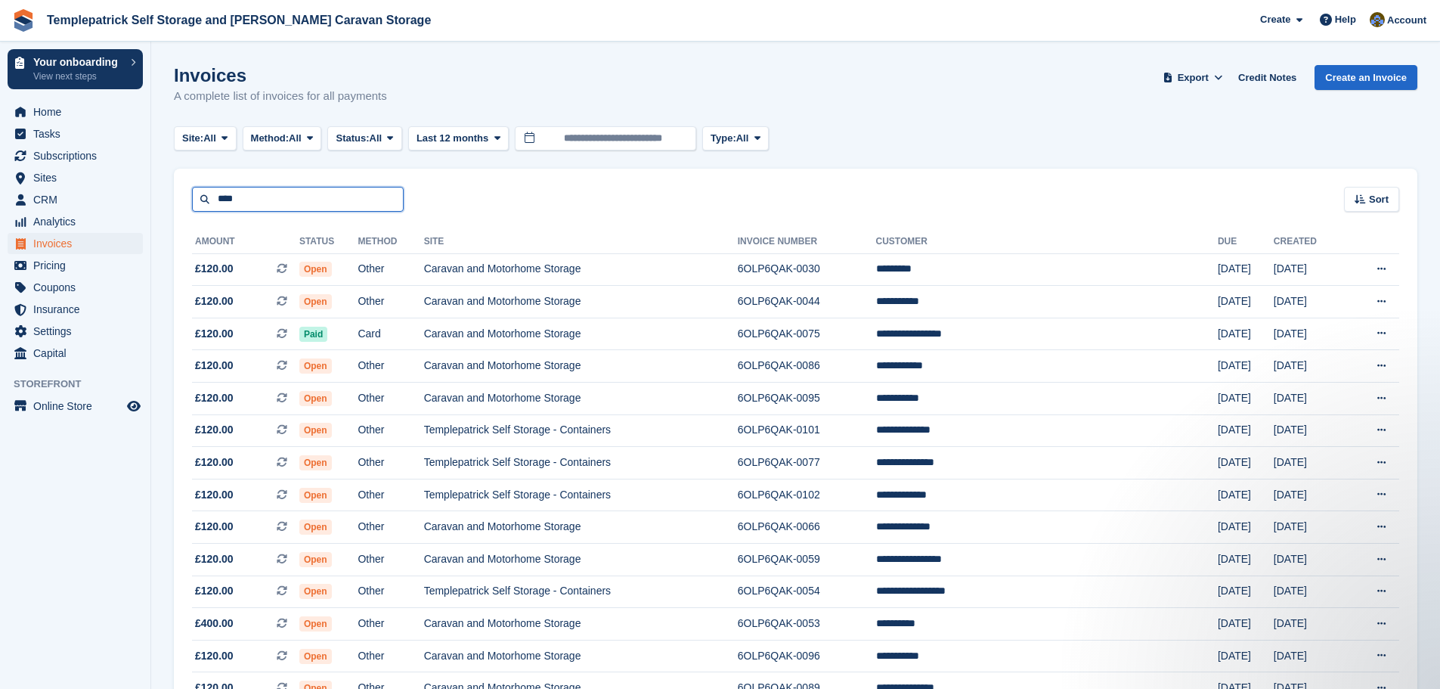
click at [205, 200] on input "****" at bounding box center [298, 199] width 212 height 25
click at [290, 200] on input "****" at bounding box center [298, 199] width 212 height 25
type input "****"
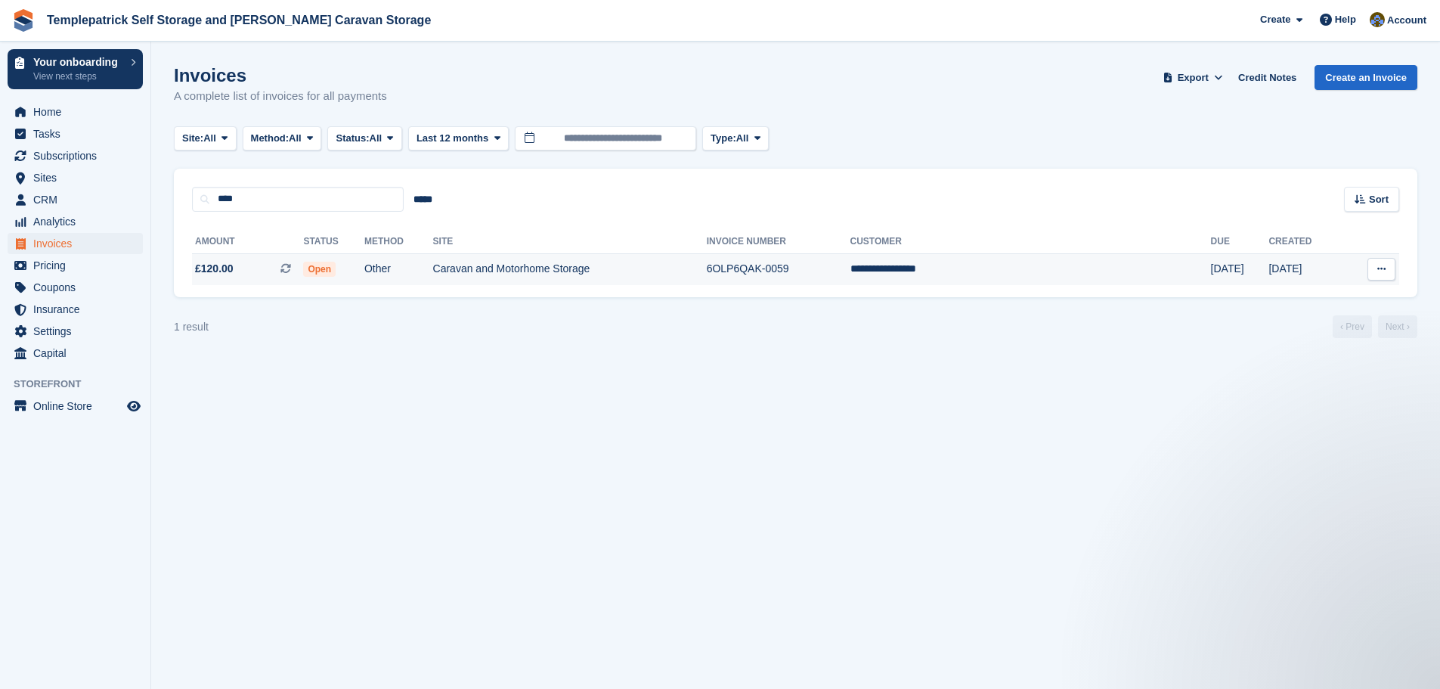
click at [851, 272] on td "6OLP6QAK-0059" at bounding box center [779, 269] width 144 height 32
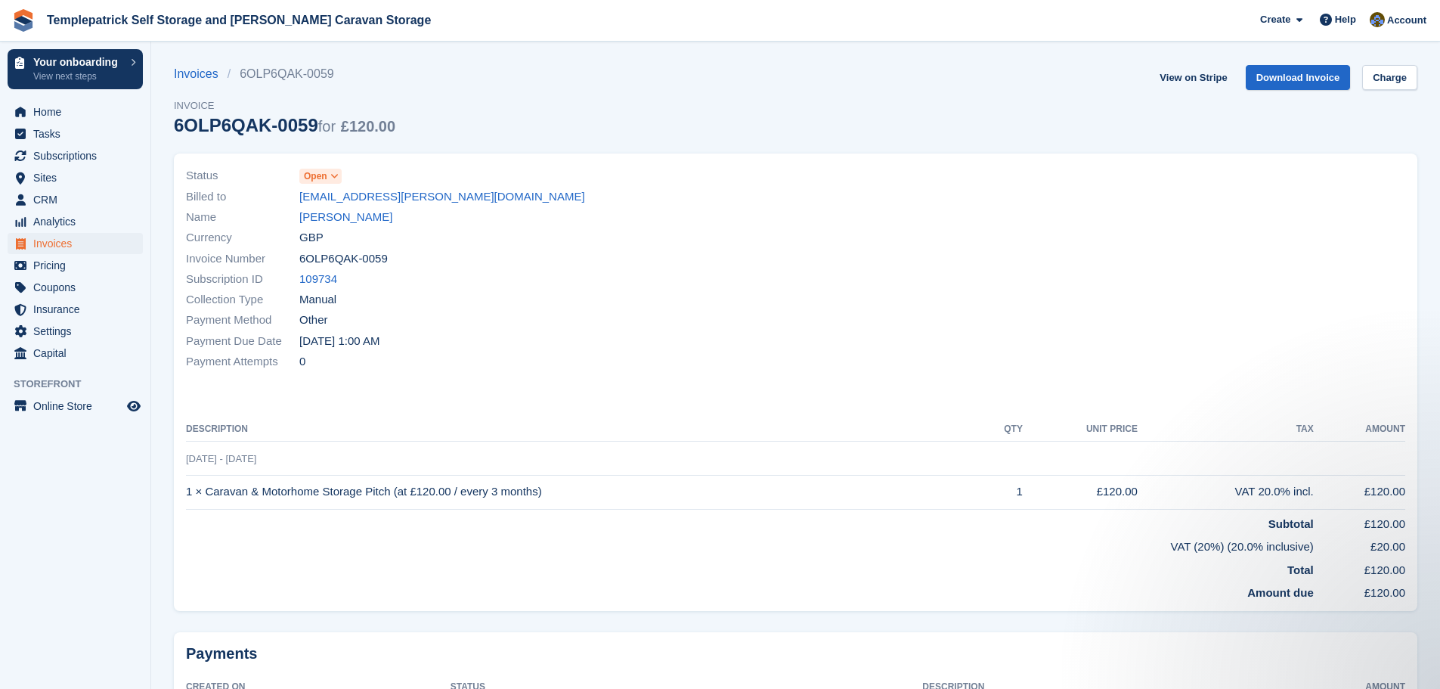
click at [318, 177] on span "Open" at bounding box center [315, 176] width 23 height 14
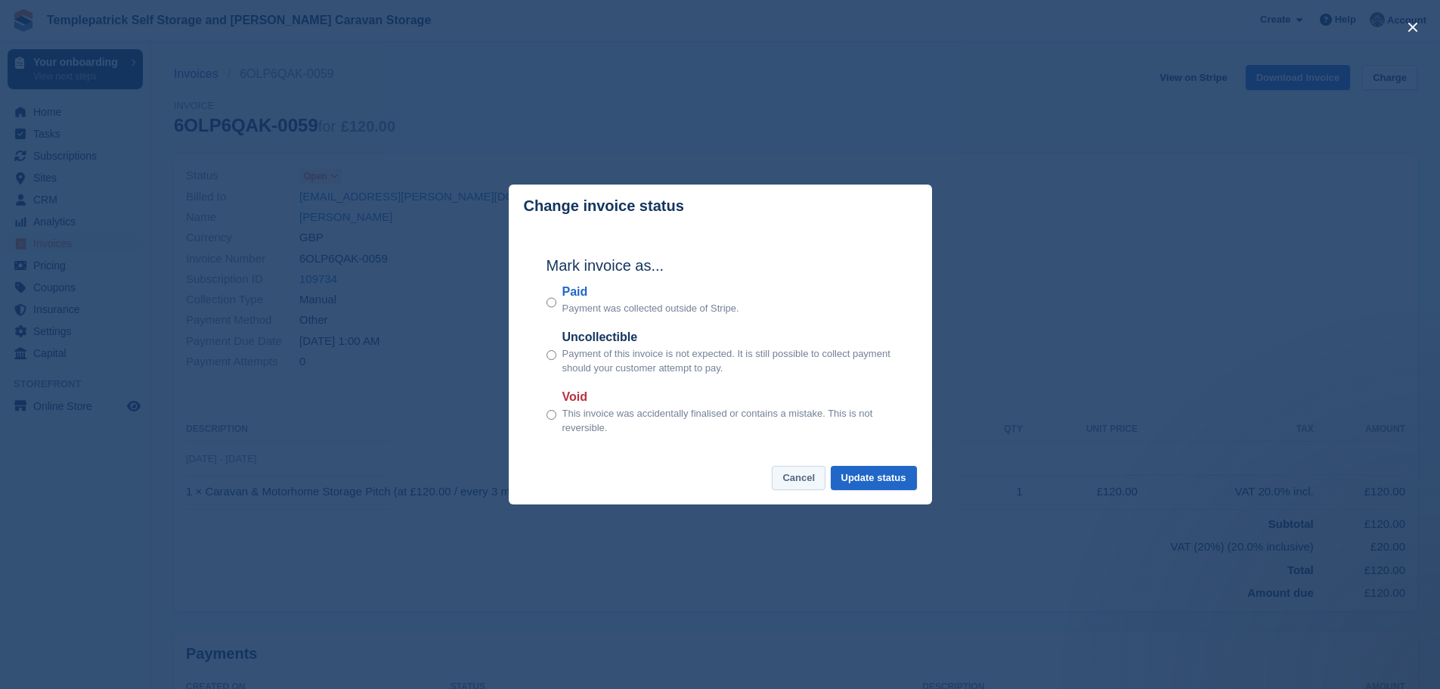
click at [805, 482] on button "Cancel" at bounding box center [799, 478] width 54 height 25
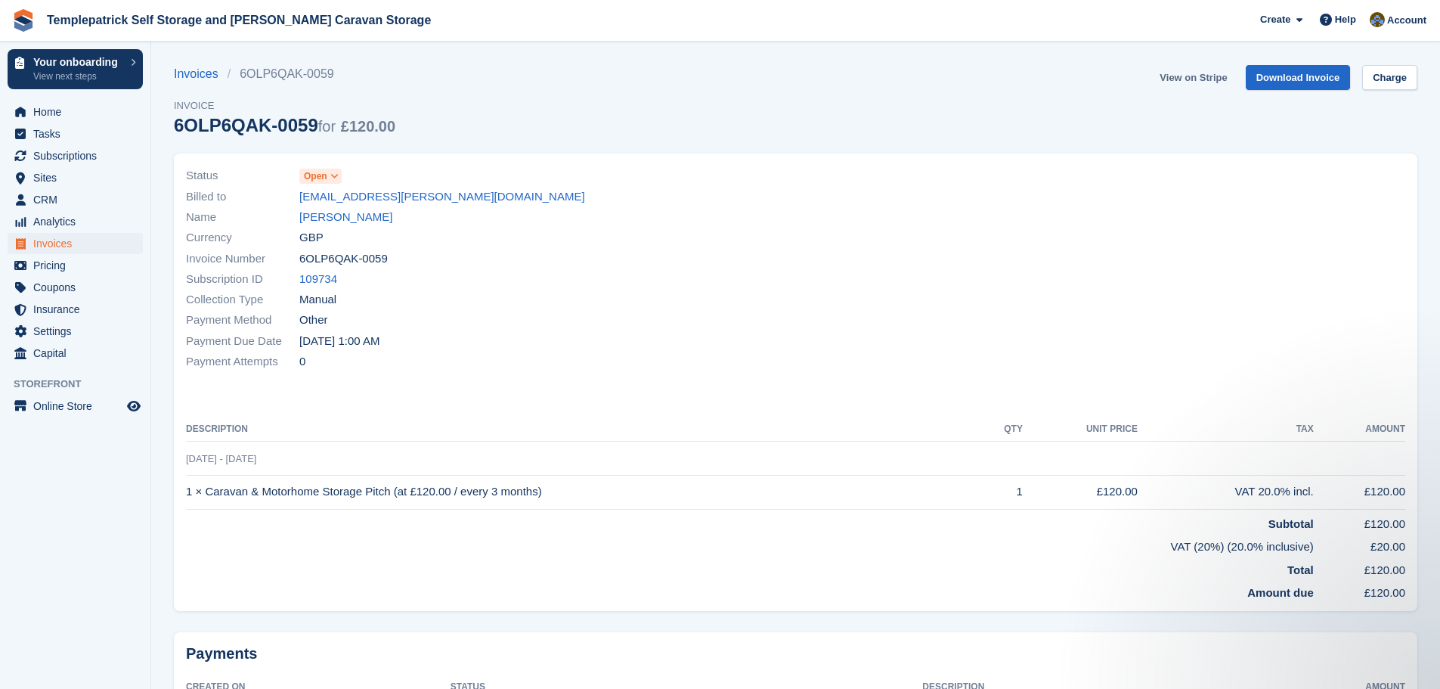
click at [1191, 81] on link "View on Stripe" at bounding box center [1193, 77] width 79 height 25
click at [59, 160] on span "Subscriptions" at bounding box center [78, 155] width 91 height 21
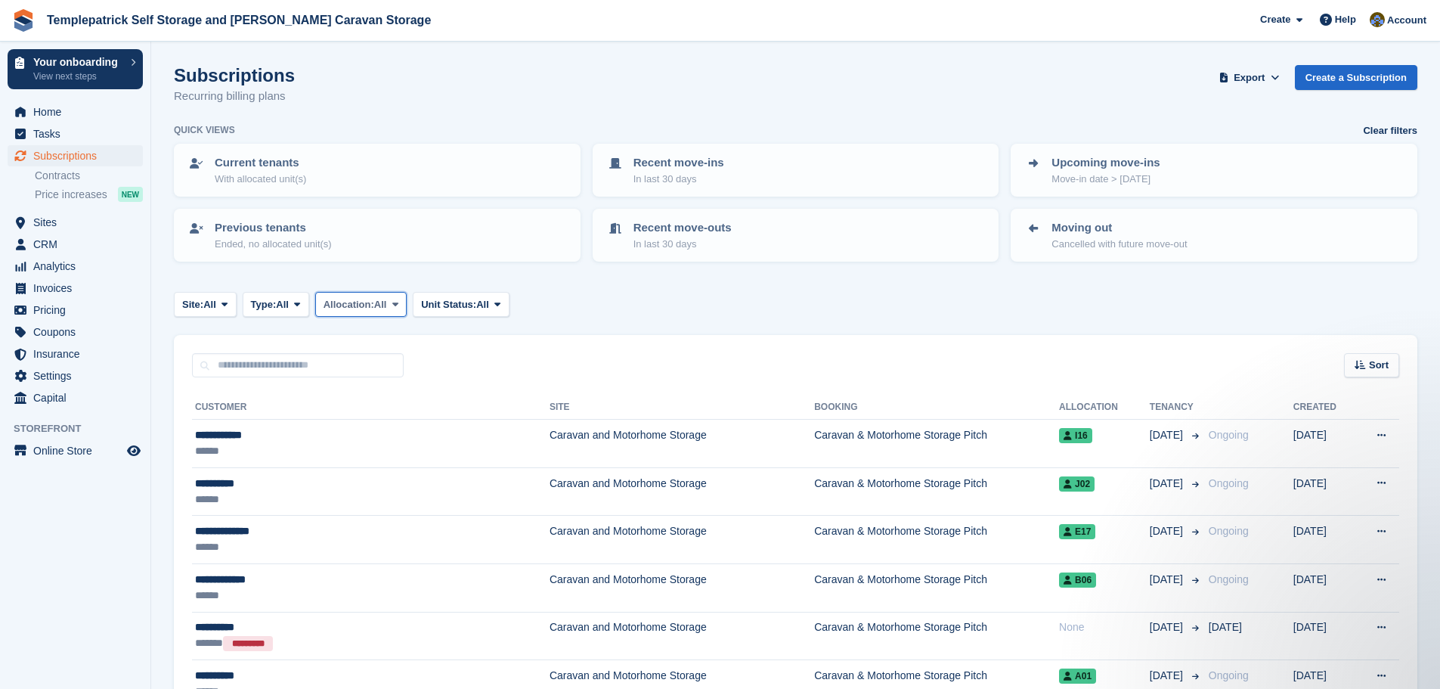
click at [400, 313] on button "Allocation: All" at bounding box center [361, 304] width 92 height 25
click at [381, 395] on link "Unallocated" at bounding box center [388, 394] width 132 height 27
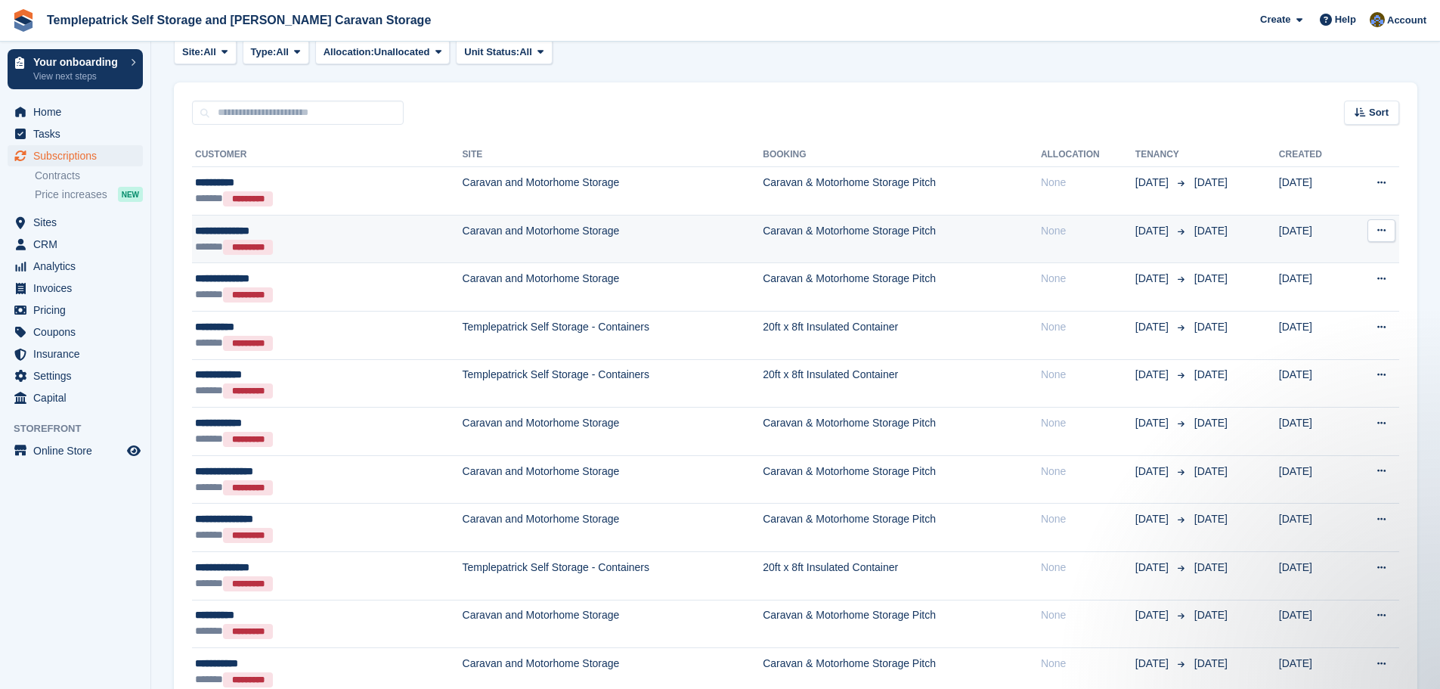
scroll to position [335, 0]
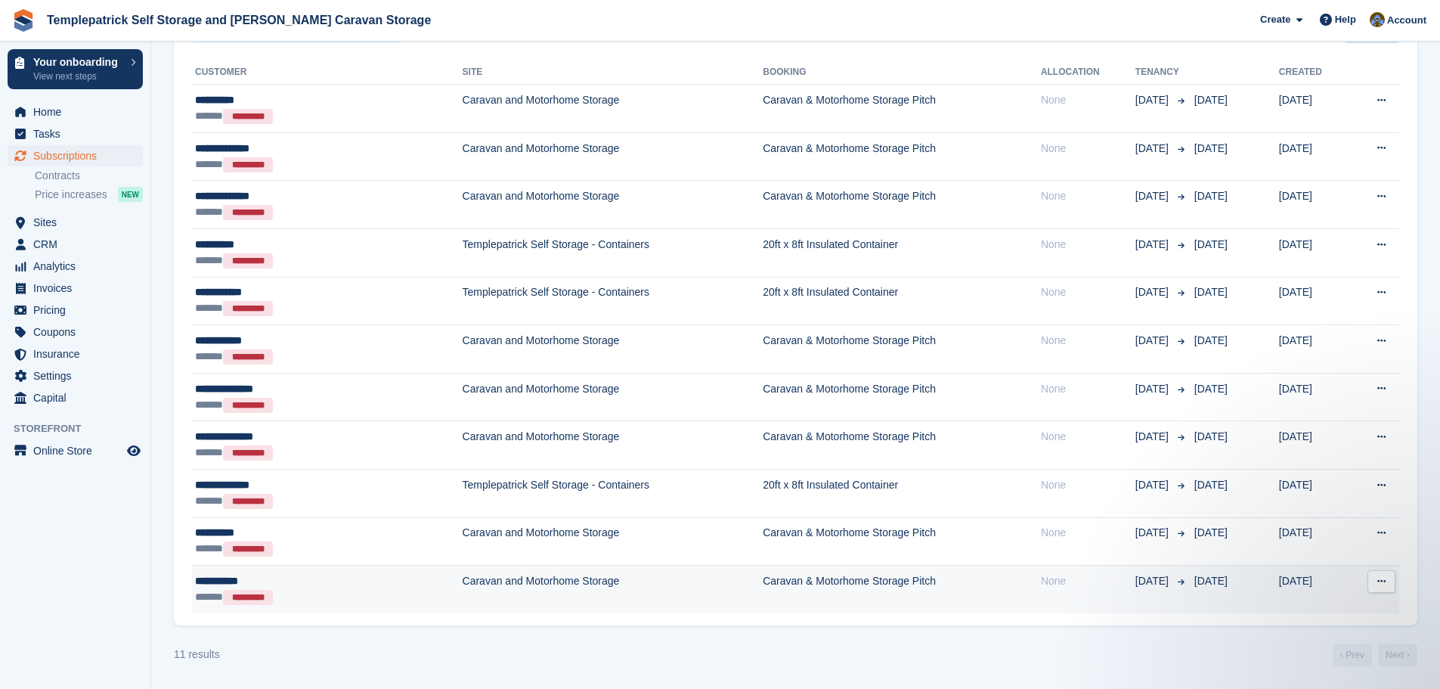
click at [1379, 588] on button at bounding box center [1382, 581] width 28 height 23
click at [1343, 610] on p "View customer" at bounding box center [1323, 611] width 132 height 20
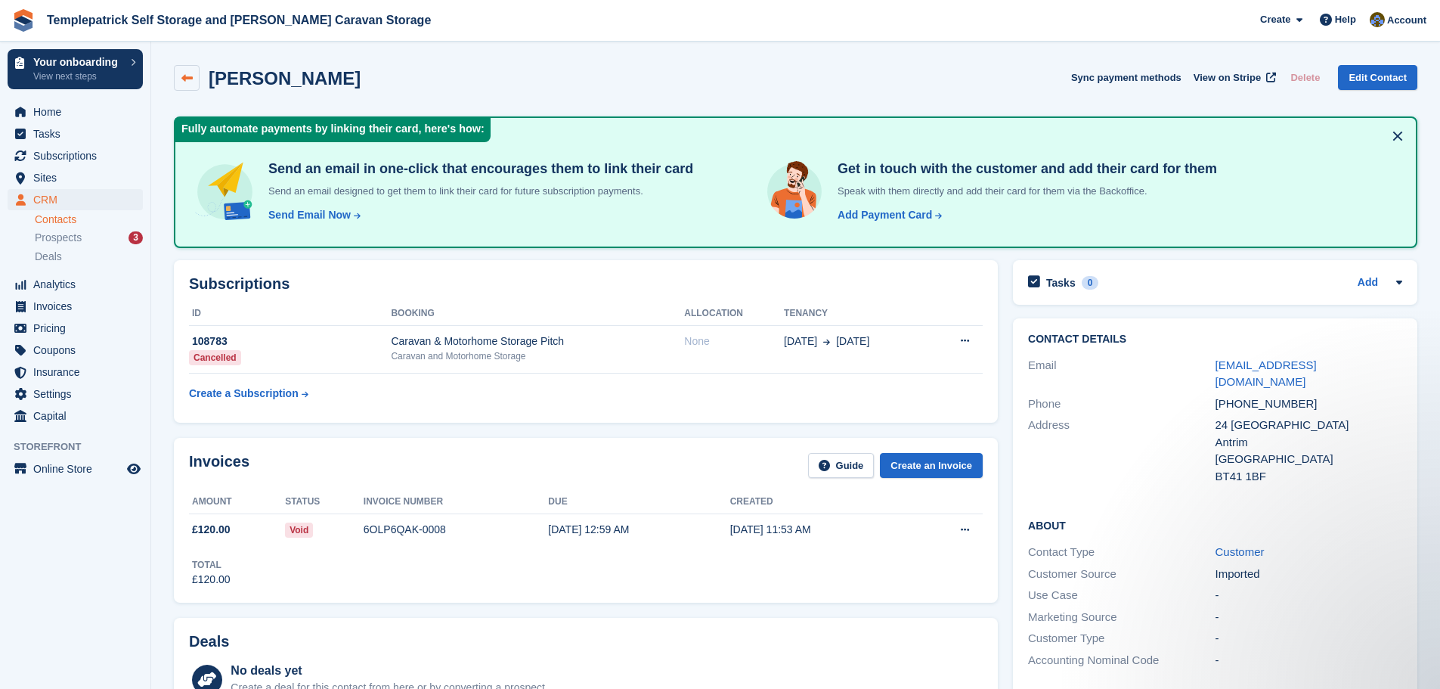
click at [186, 80] on icon at bounding box center [186, 78] width 11 height 11
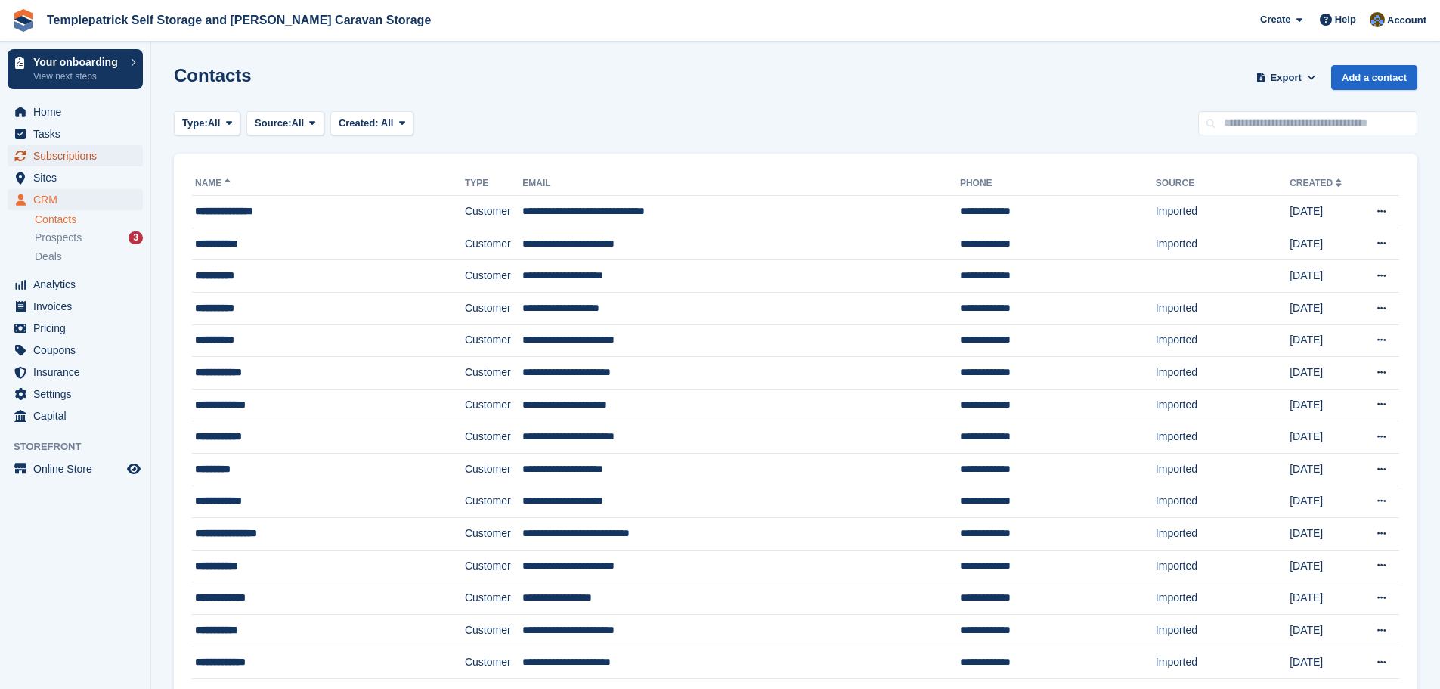
click at [96, 157] on span "Subscriptions" at bounding box center [78, 155] width 91 height 21
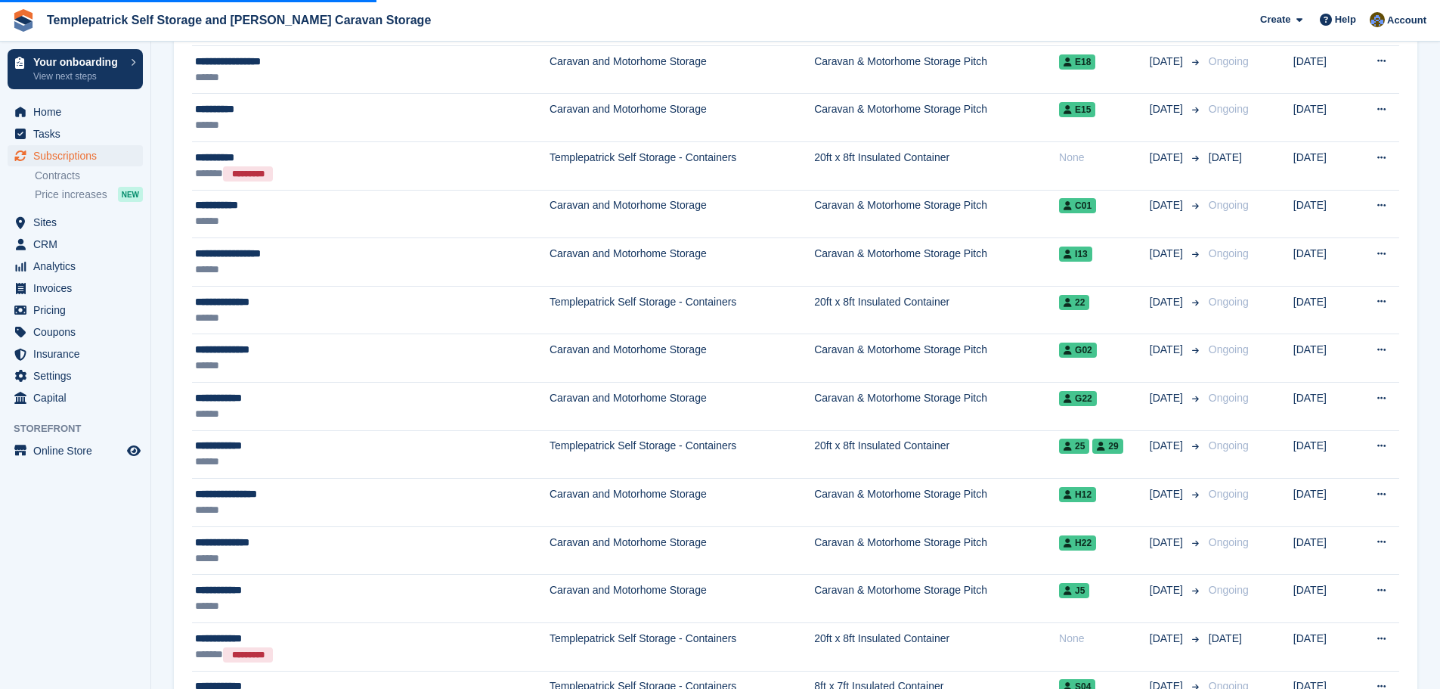
scroll to position [2193, 0]
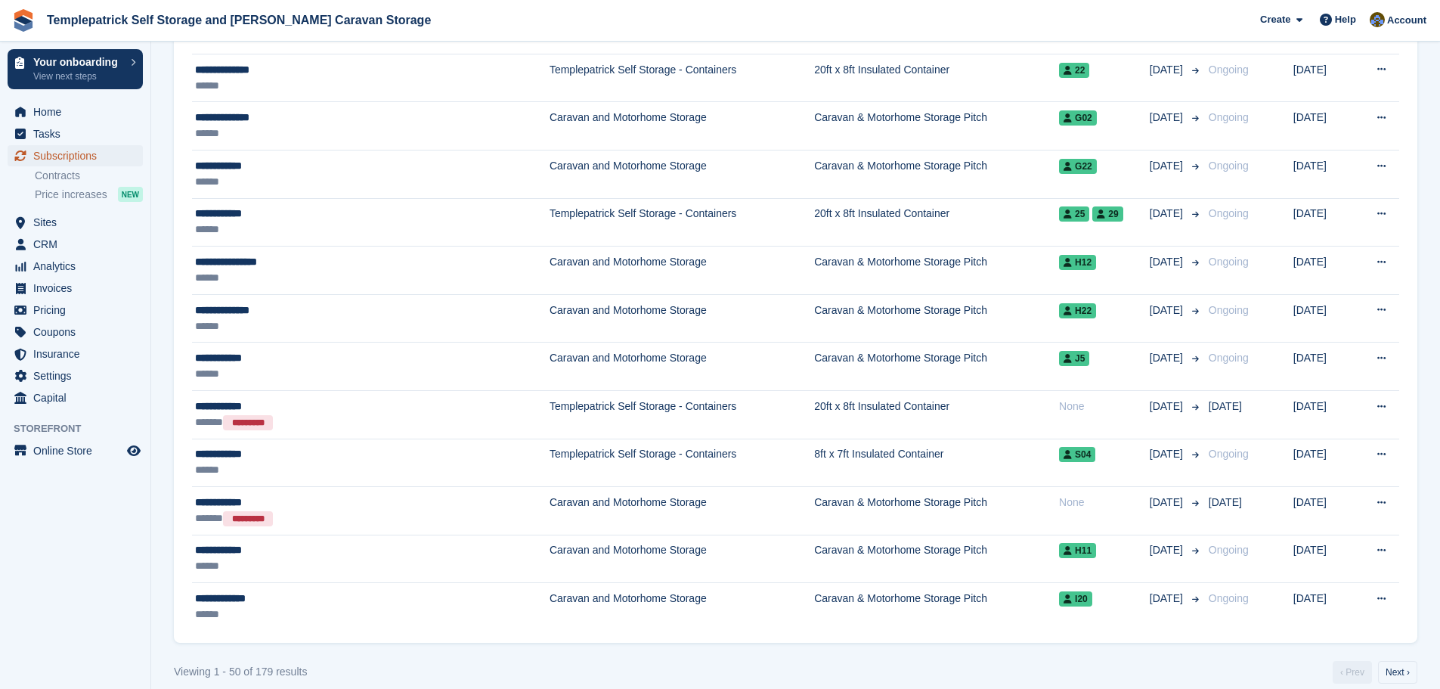
click at [106, 160] on span "Subscriptions" at bounding box center [78, 155] width 91 height 21
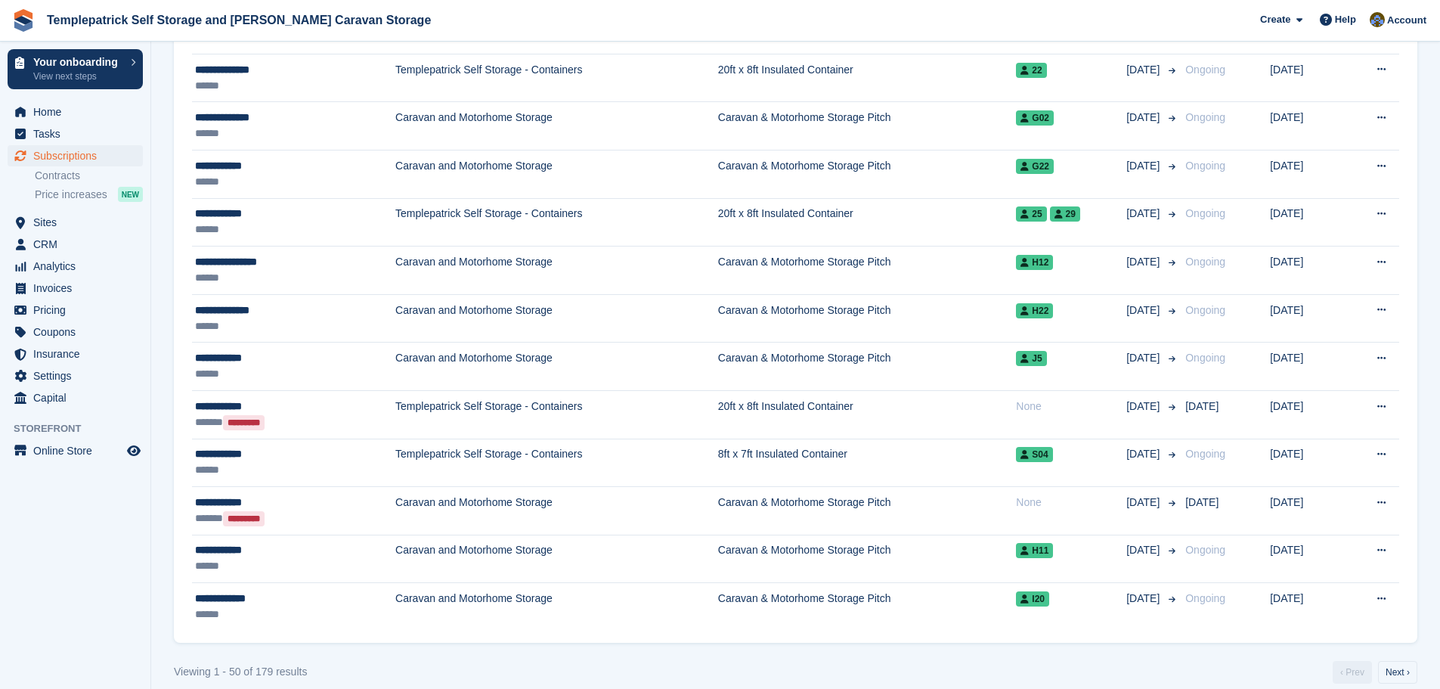
scroll to position [0, 0]
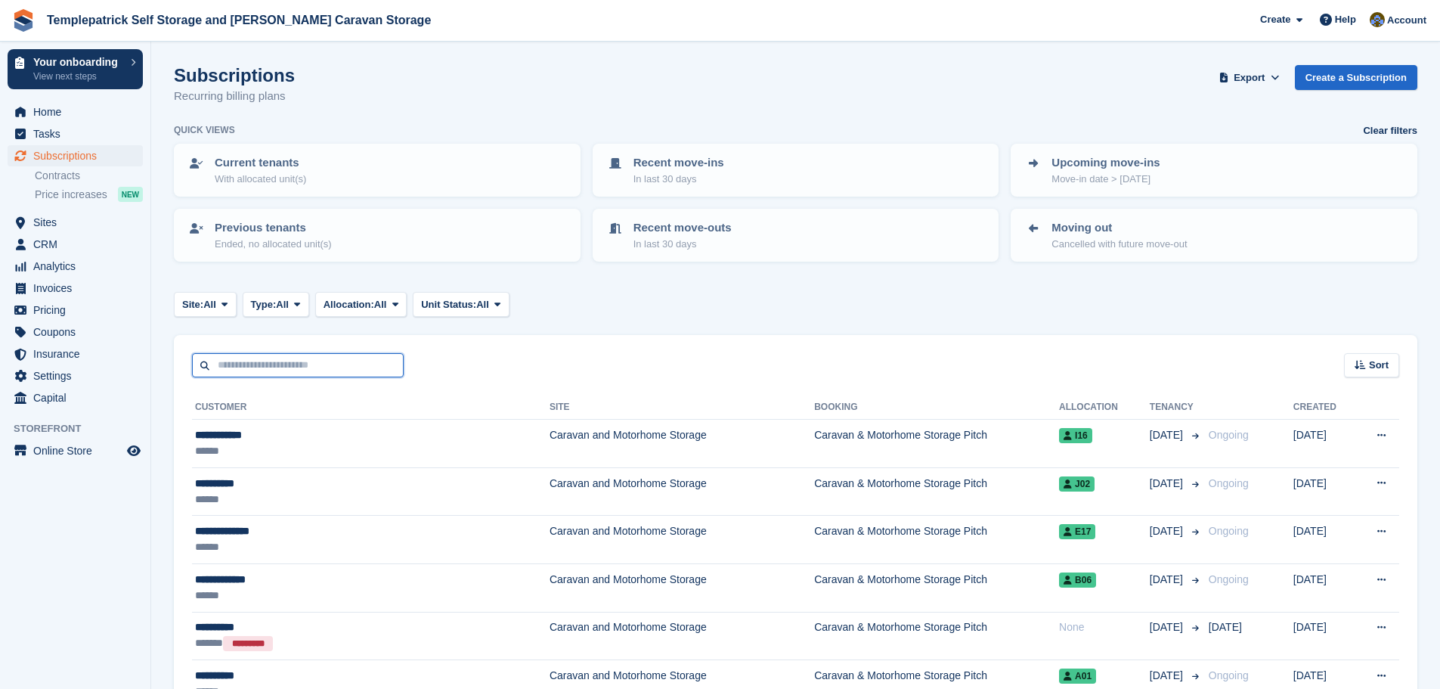
click at [276, 370] on input "text" at bounding box center [298, 365] width 212 height 25
type input "******"
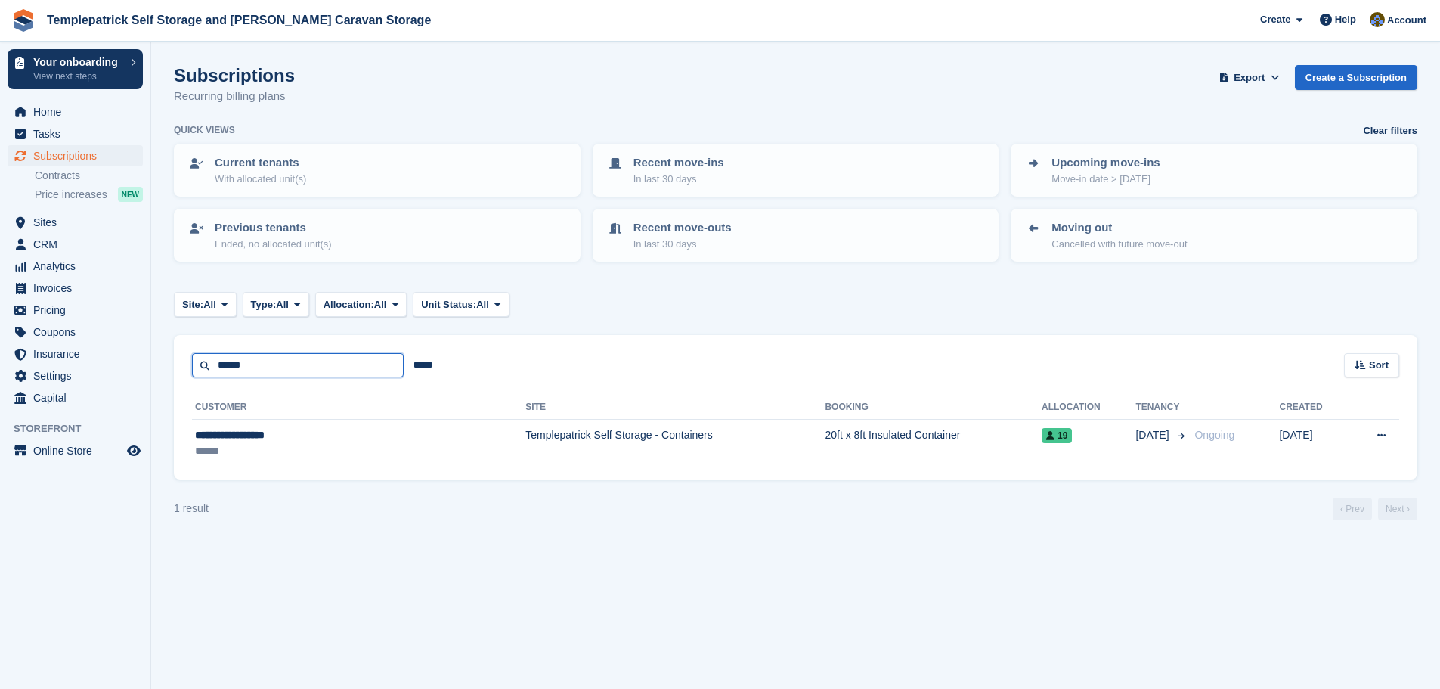
drag, startPoint x: 274, startPoint y: 367, endPoint x: 168, endPoint y: 371, distance: 105.9
click at [168, 371] on section "Subscriptions Recurring billing plans Export Export Subscriptions Export a CSV …" at bounding box center [795, 344] width 1289 height 689
type input "****"
drag, startPoint x: 251, startPoint y: 369, endPoint x: 203, endPoint y: 369, distance: 48.4
click at [203, 369] on input "****" at bounding box center [298, 365] width 212 height 25
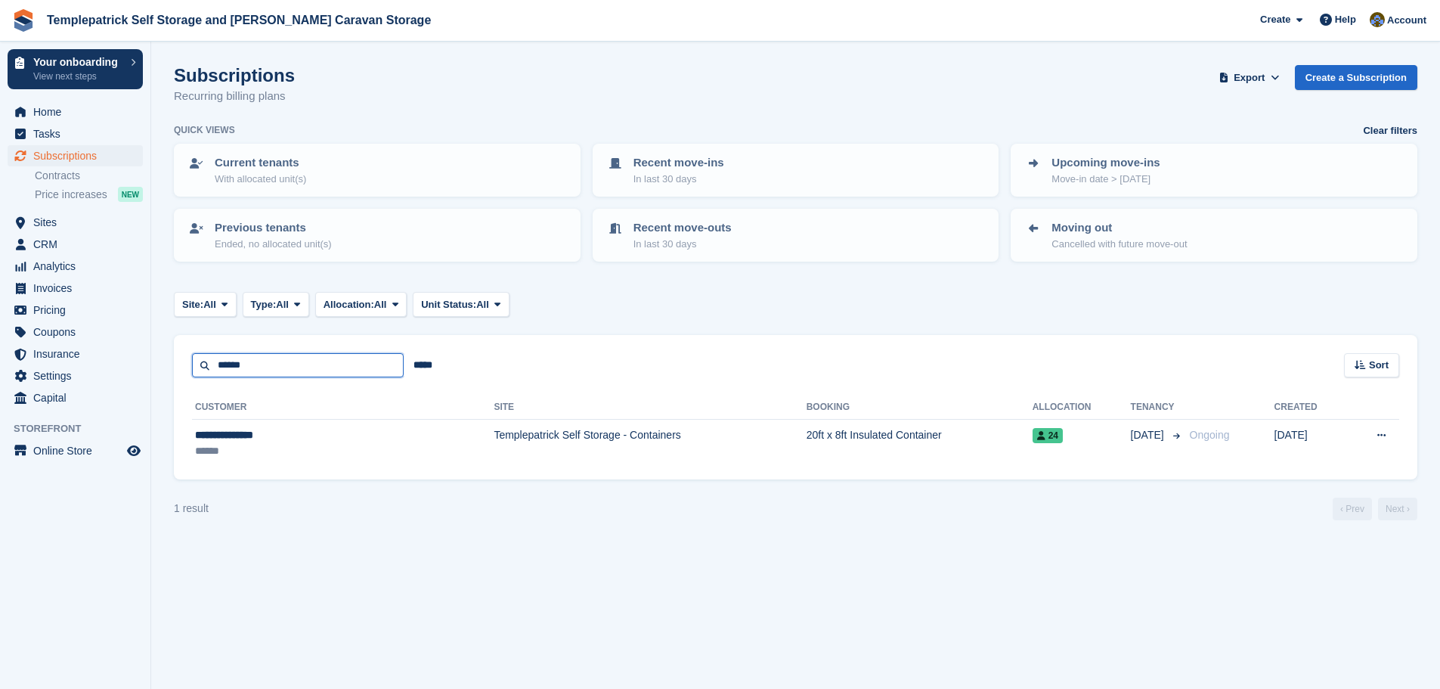
type input "******"
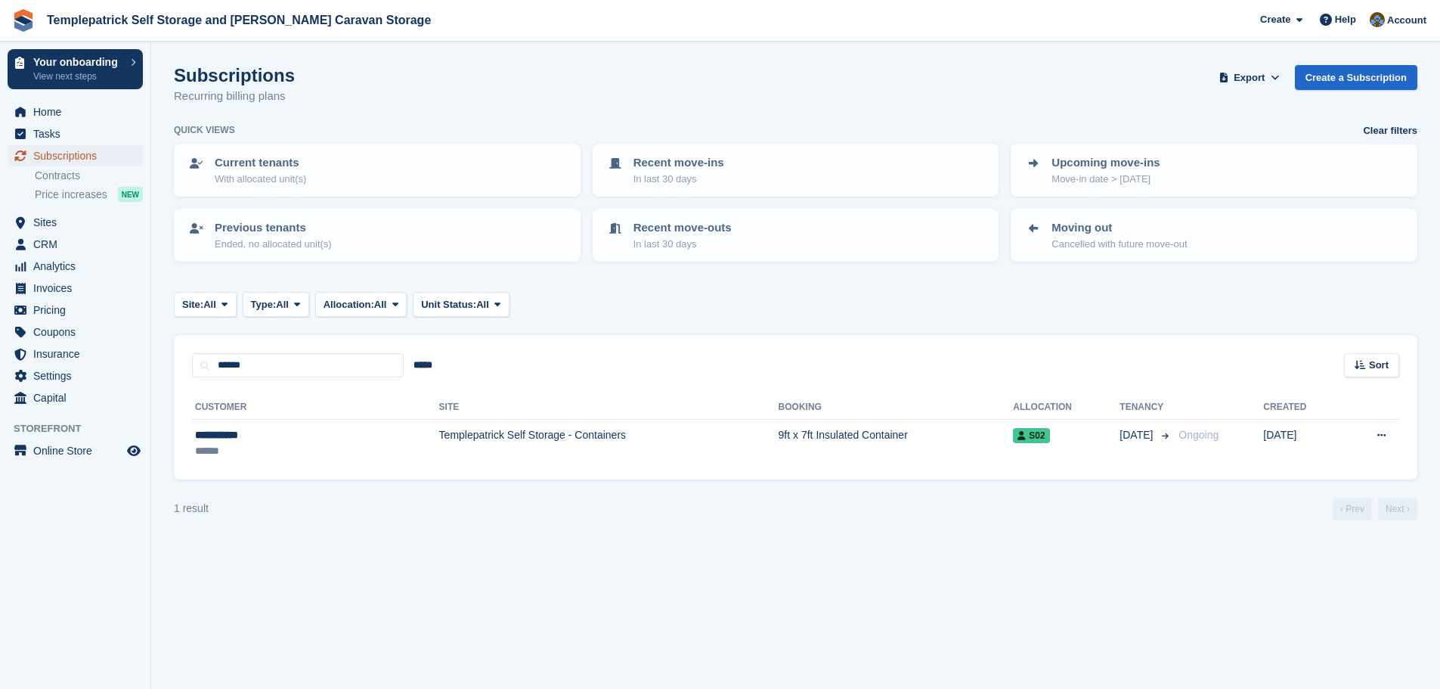
click at [65, 156] on span "Subscriptions" at bounding box center [78, 155] width 91 height 21
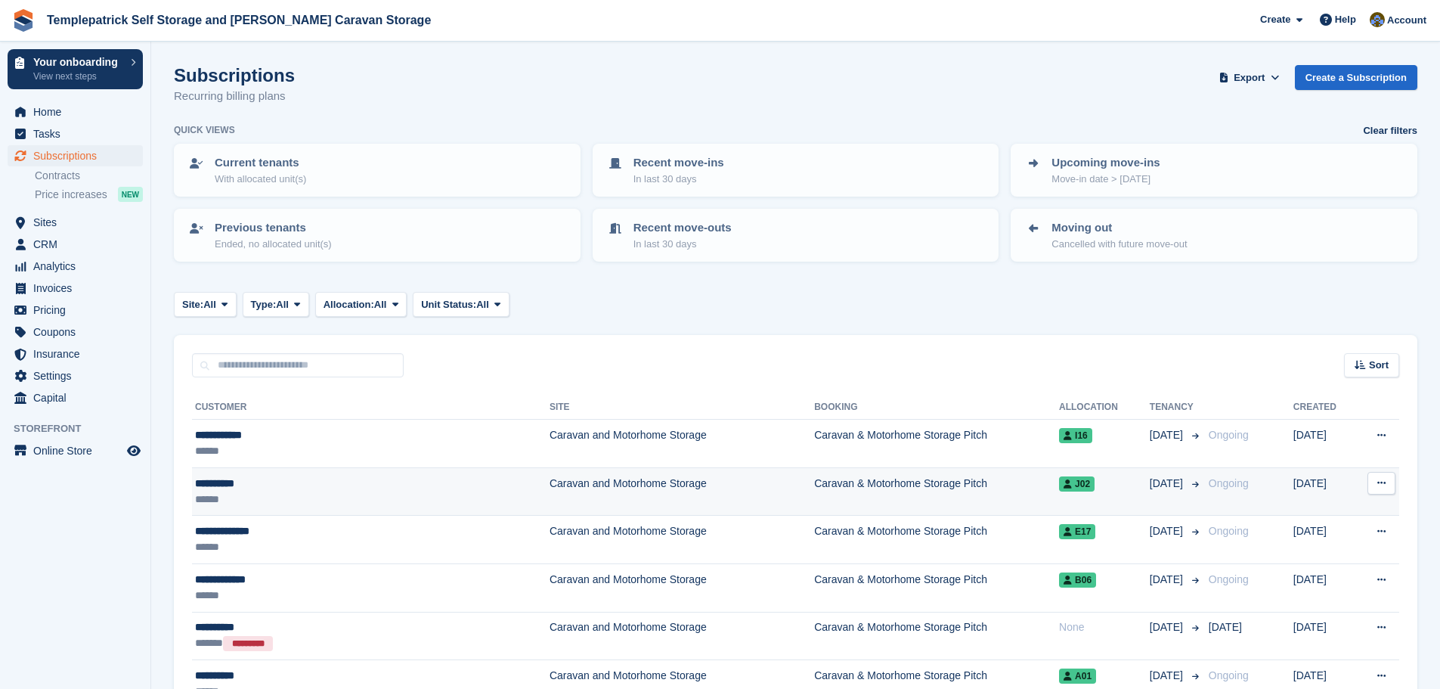
click at [854, 488] on td "Caravan & Motorhome Storage Pitch" at bounding box center [936, 491] width 245 height 48
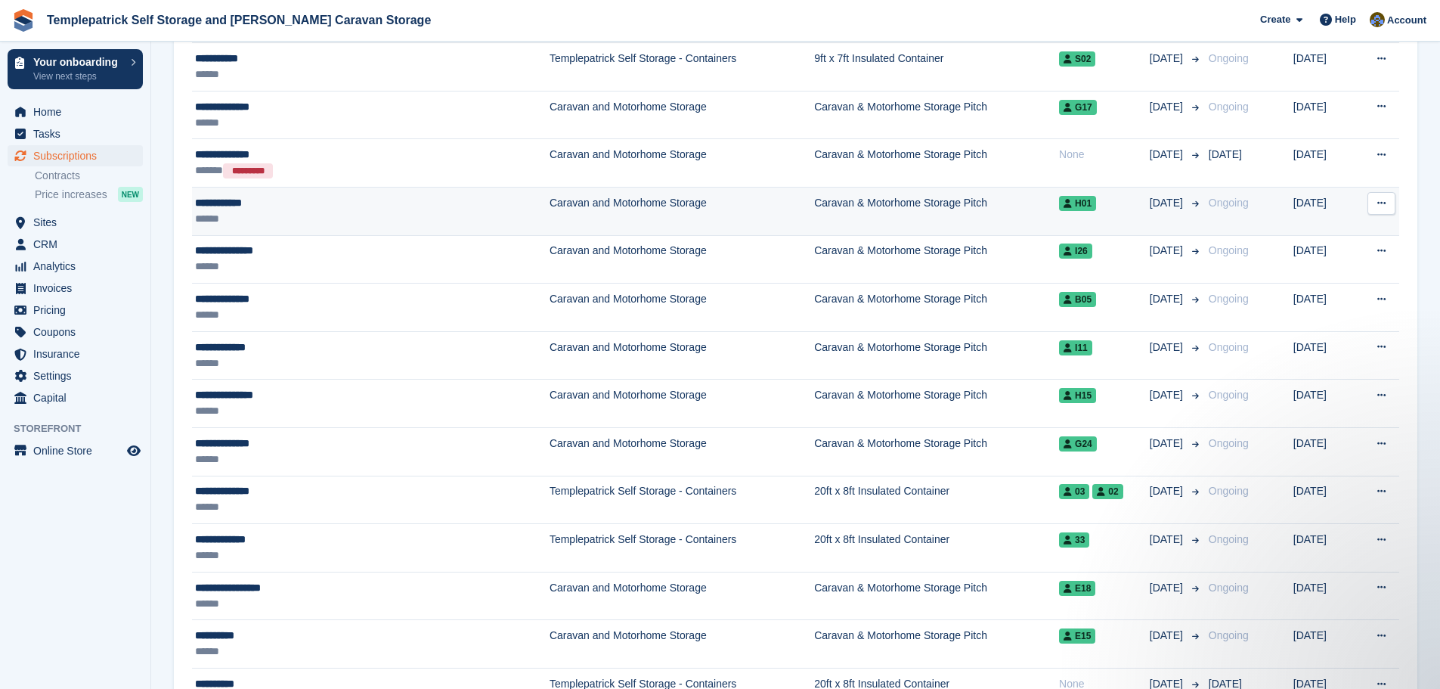
scroll to position [1512, 0]
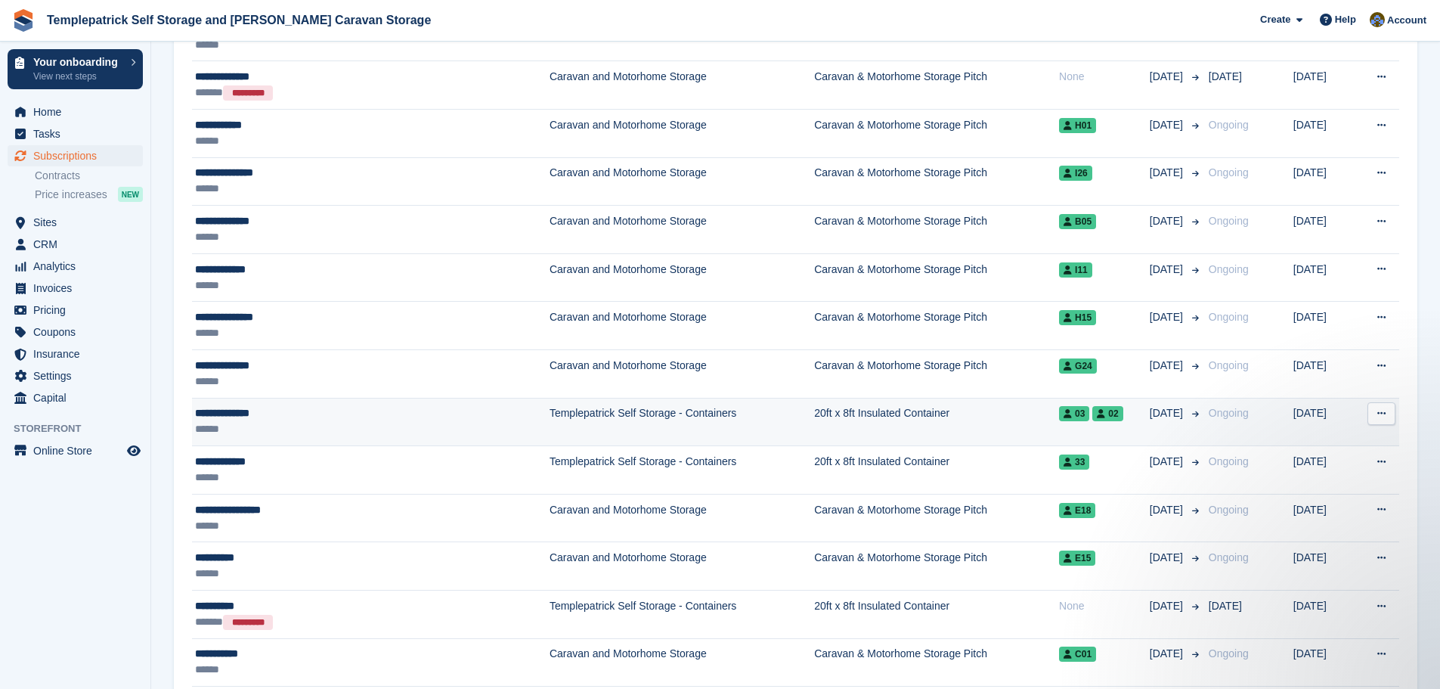
click at [1097, 418] on icon at bounding box center [1101, 413] width 8 height 9
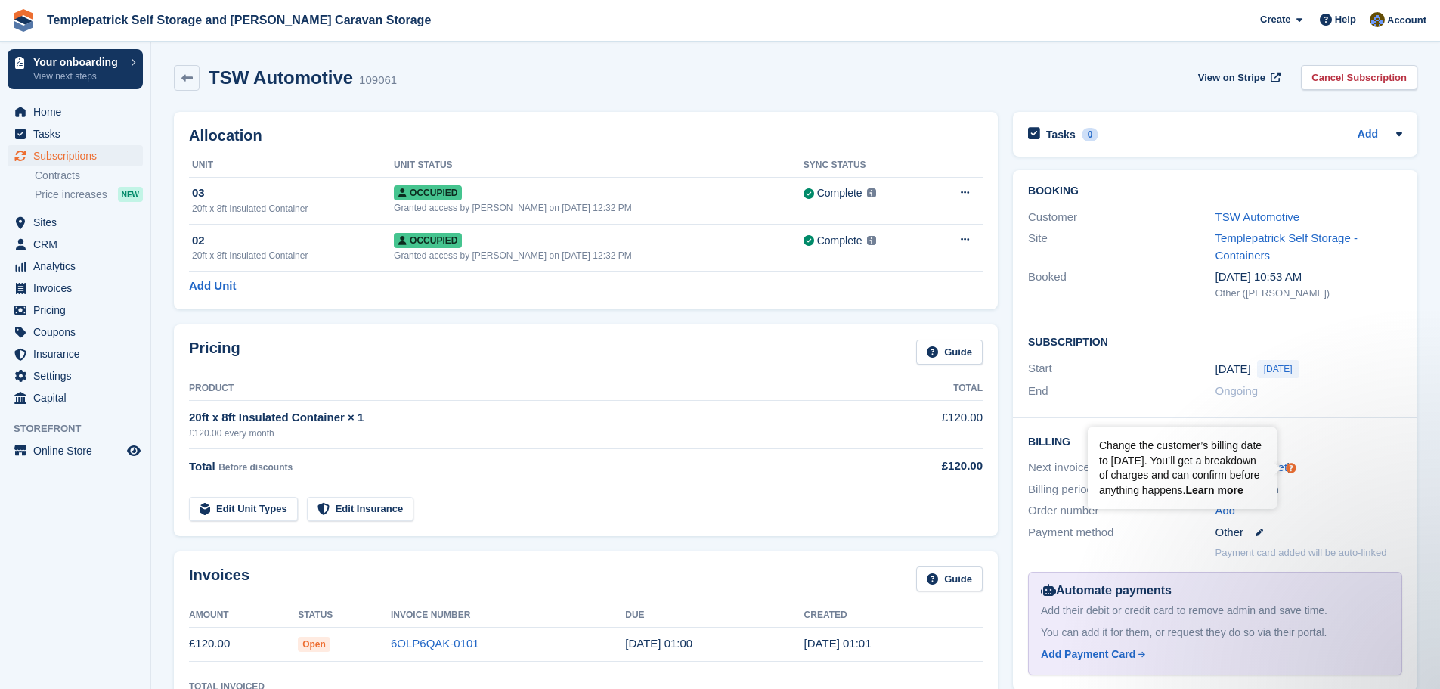
click at [1243, 493] on link "Learn more" at bounding box center [1214, 490] width 57 height 12
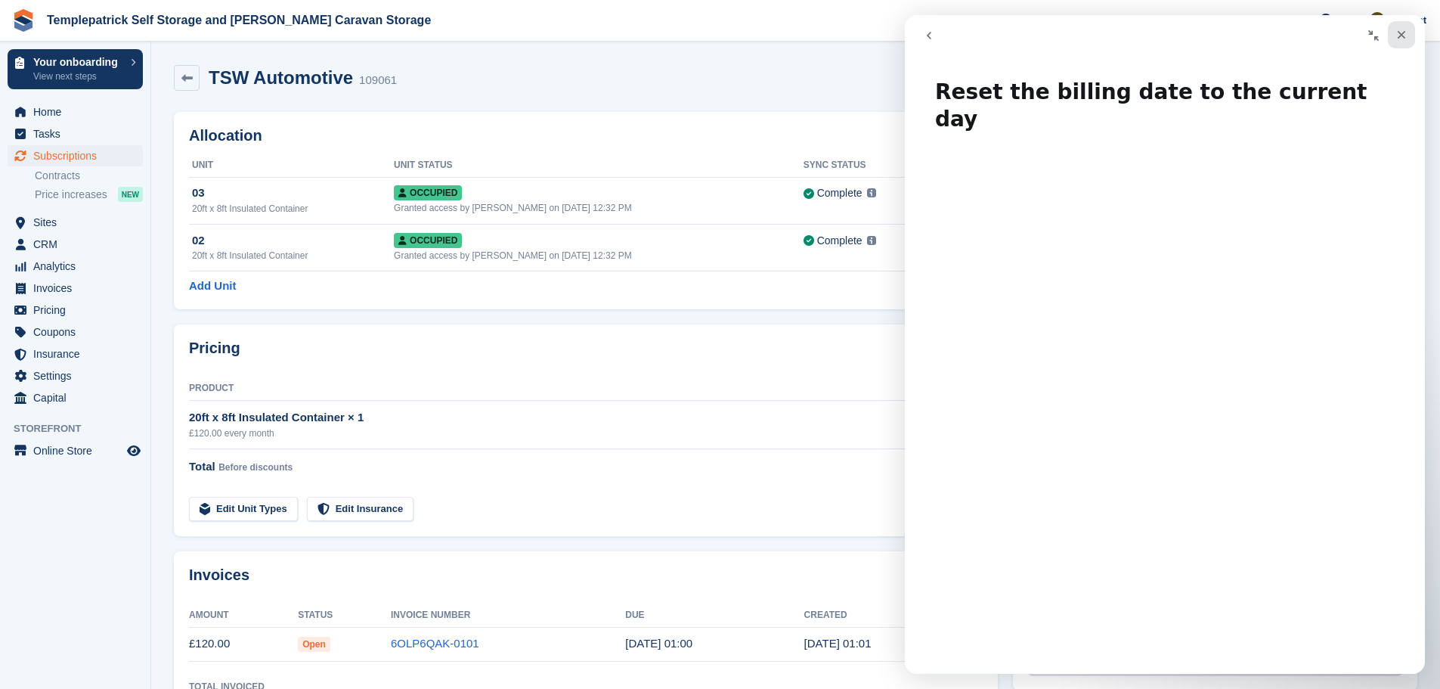
click at [1396, 34] on icon "Close" at bounding box center [1402, 35] width 12 height 12
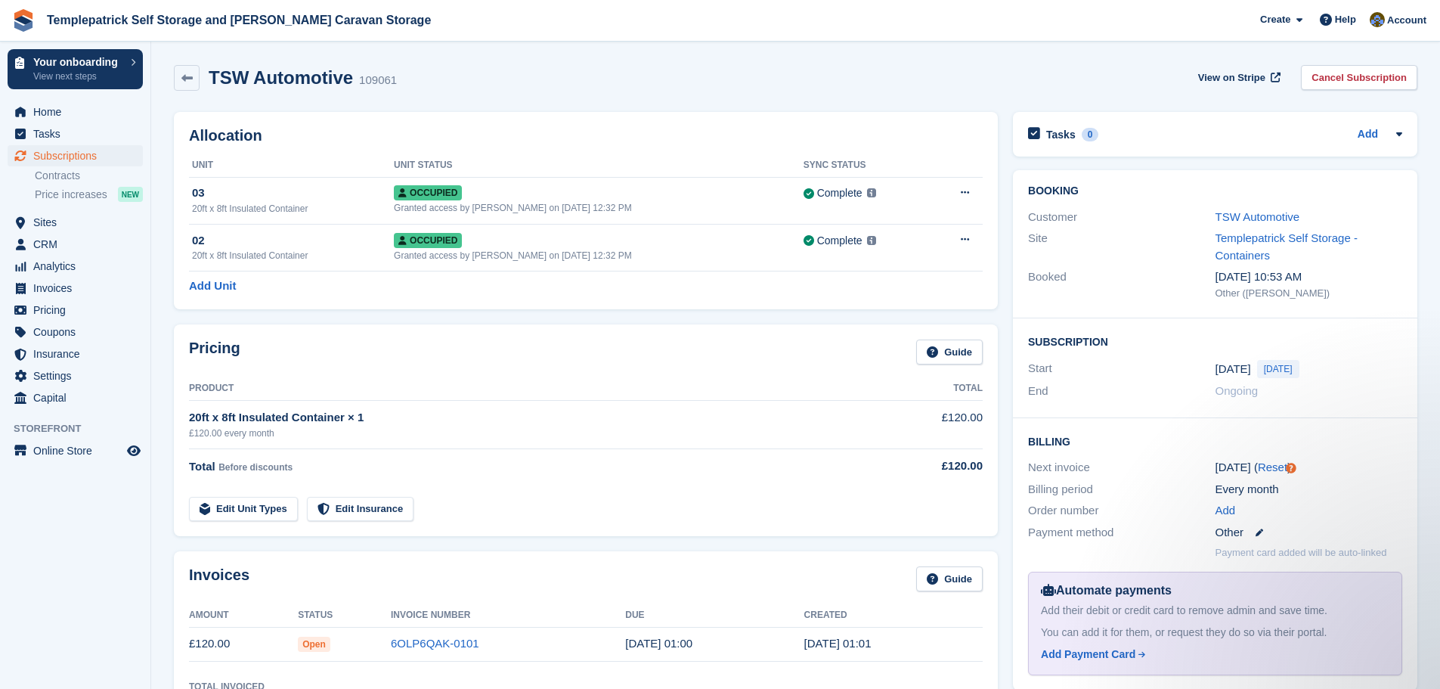
click at [1267, 373] on span "[DATE]" at bounding box center [1278, 369] width 42 height 18
click at [1276, 374] on span "[DATE]" at bounding box center [1278, 369] width 42 height 18
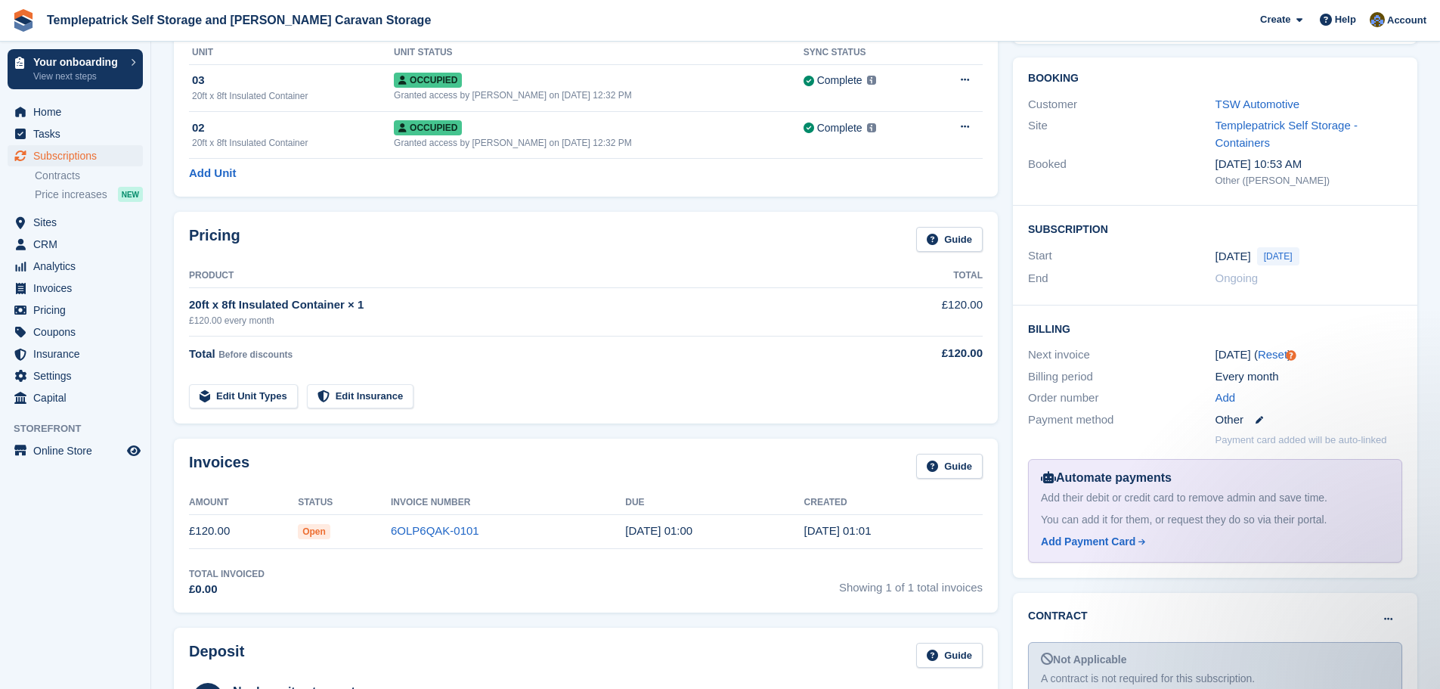
scroll to position [302, 0]
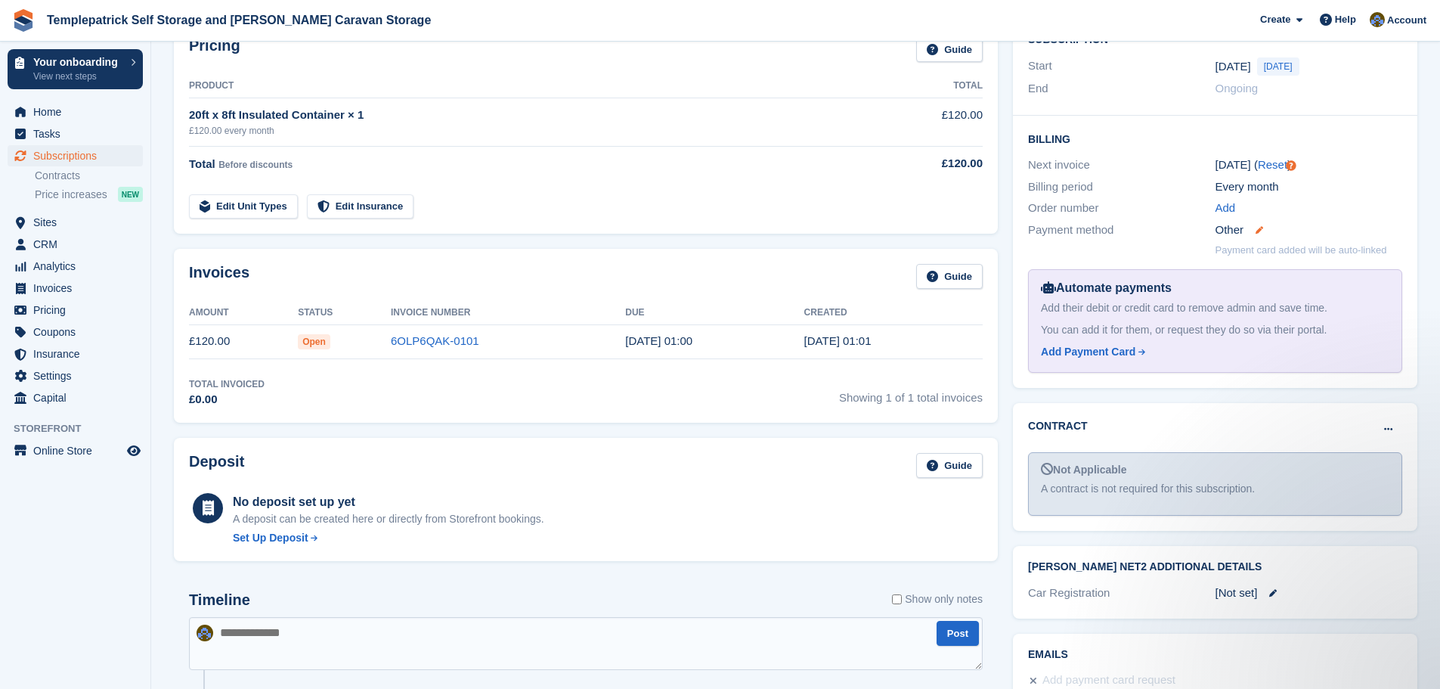
click at [1262, 229] on icon at bounding box center [1260, 230] width 8 height 8
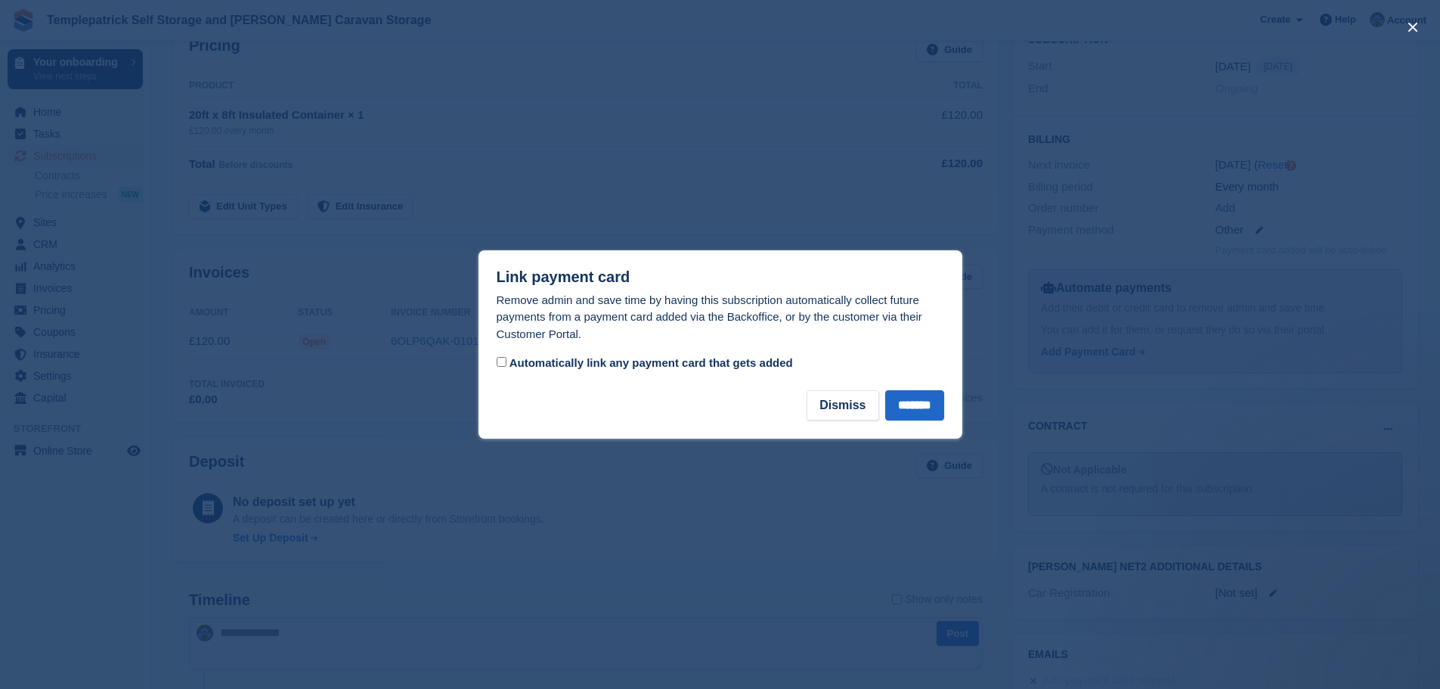
click at [963, 157] on div at bounding box center [720, 344] width 1440 height 689
click at [833, 410] on button "Dismiss" at bounding box center [843, 405] width 72 height 30
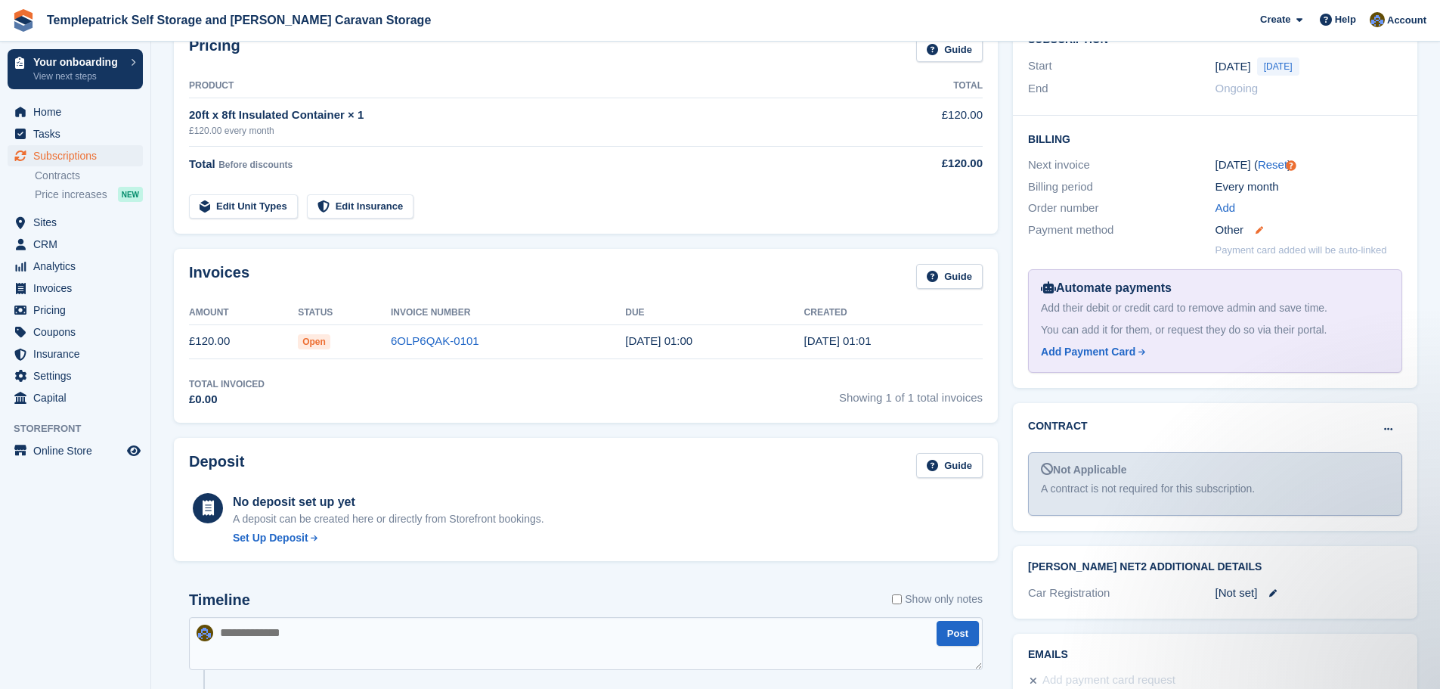
click at [1258, 231] on icon at bounding box center [1260, 230] width 8 height 8
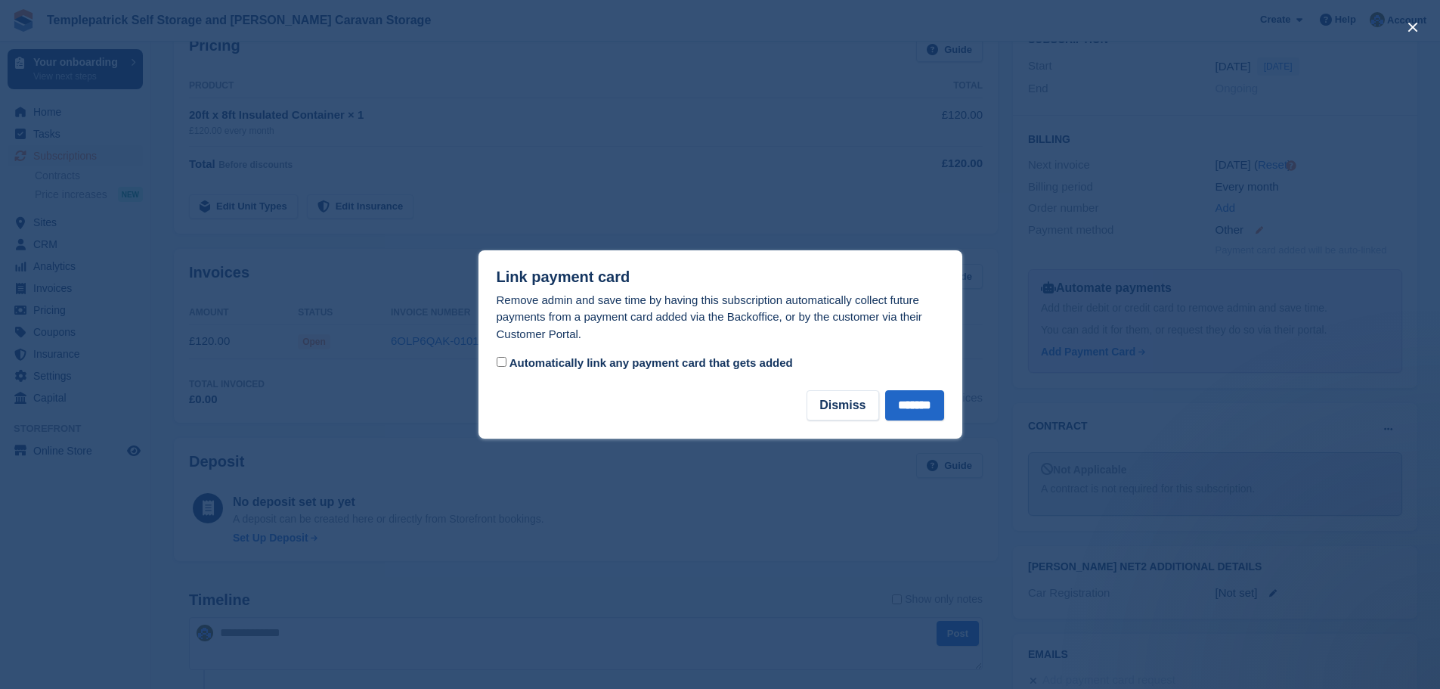
click at [1258, 231] on div at bounding box center [720, 344] width 1440 height 689
click at [845, 413] on button "Dismiss" at bounding box center [843, 405] width 72 height 30
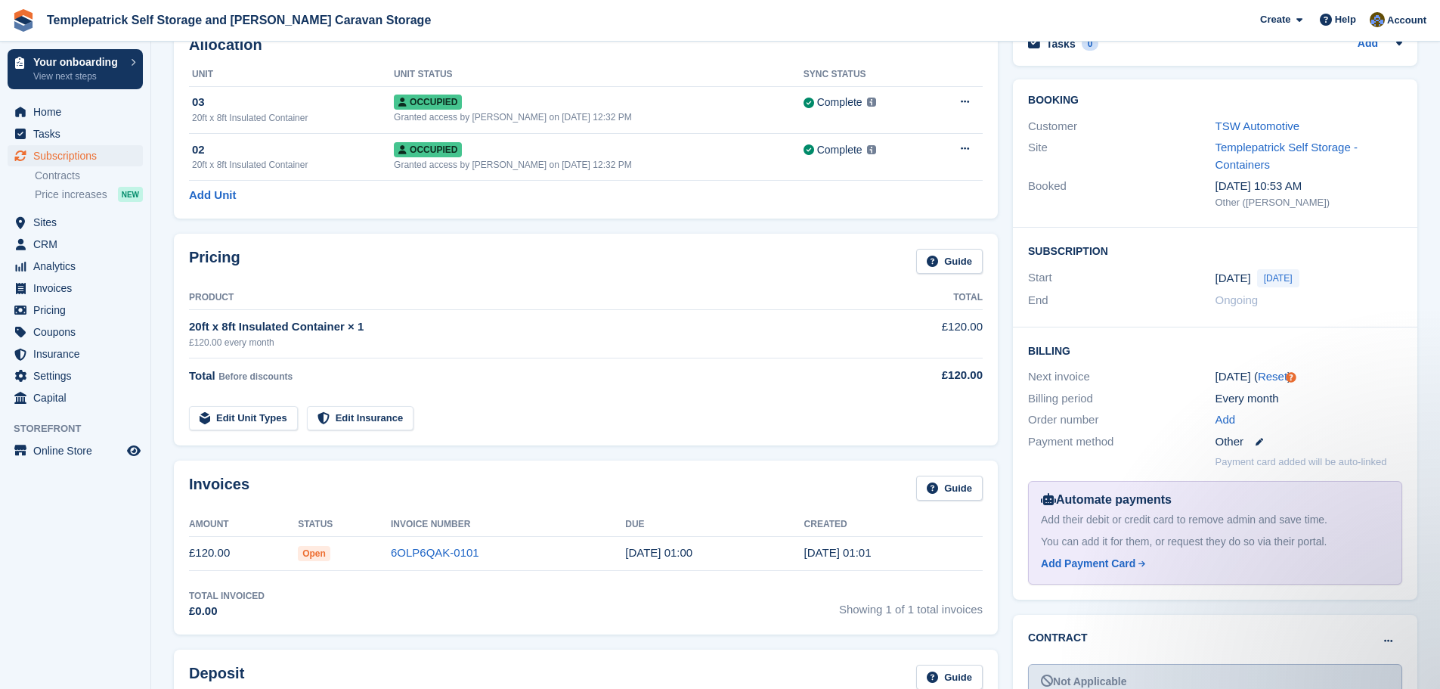
scroll to position [227, 0]
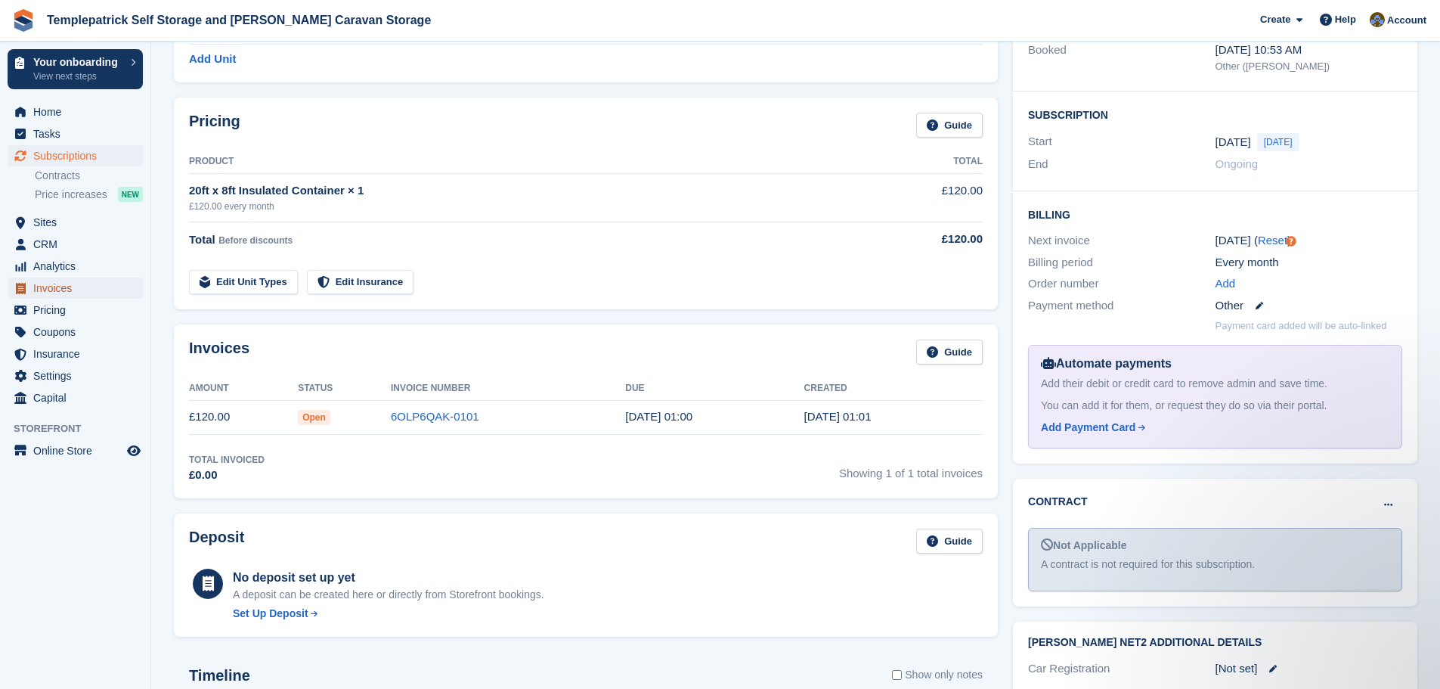
click at [59, 291] on span "Invoices" at bounding box center [78, 288] width 91 height 21
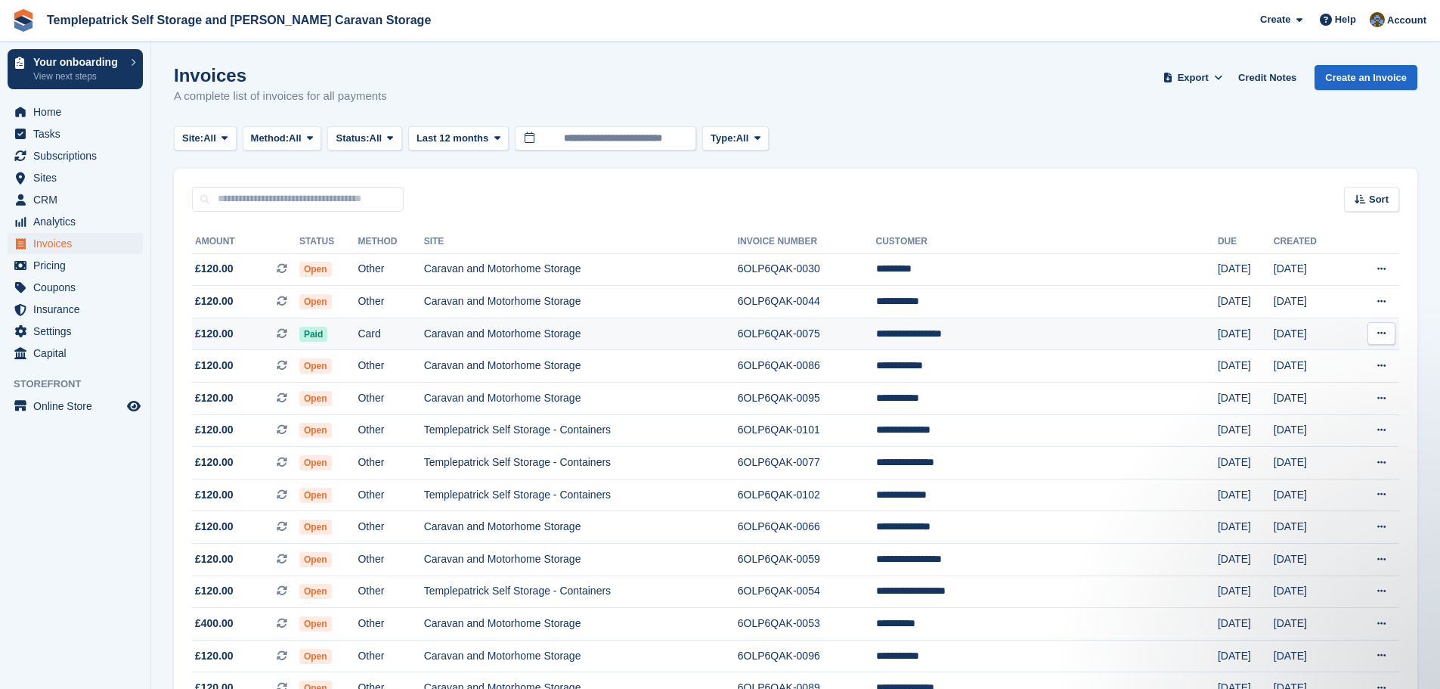
click at [1071, 340] on td "**********" at bounding box center [1047, 334] width 342 height 33
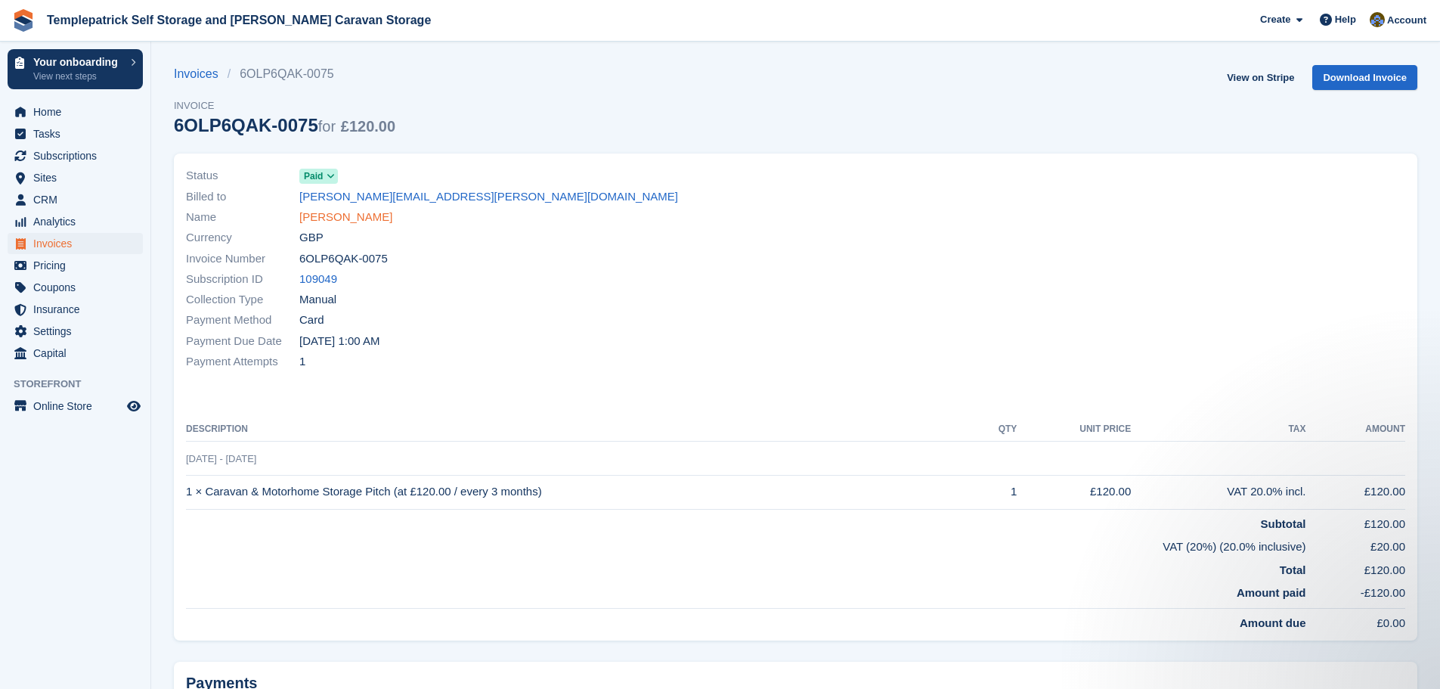
click at [365, 218] on link "[PERSON_NAME]" at bounding box center [345, 217] width 93 height 17
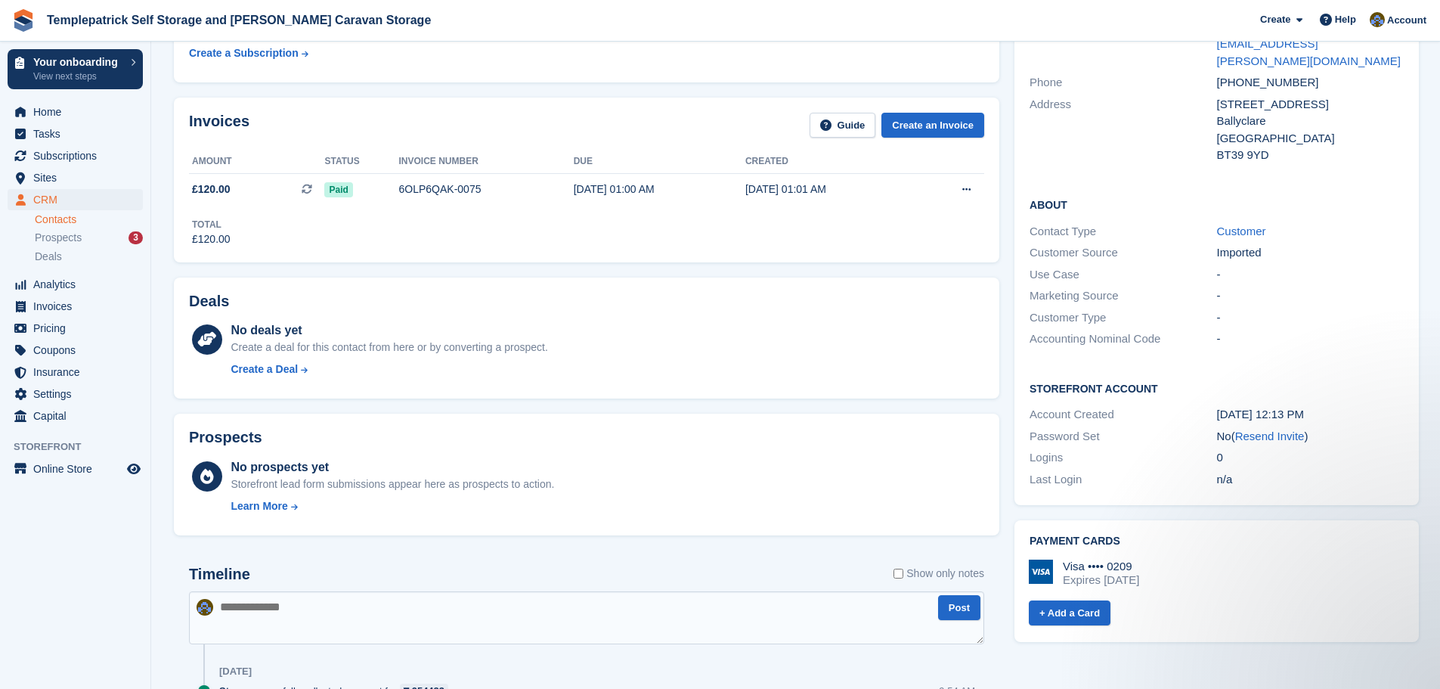
scroll to position [227, 0]
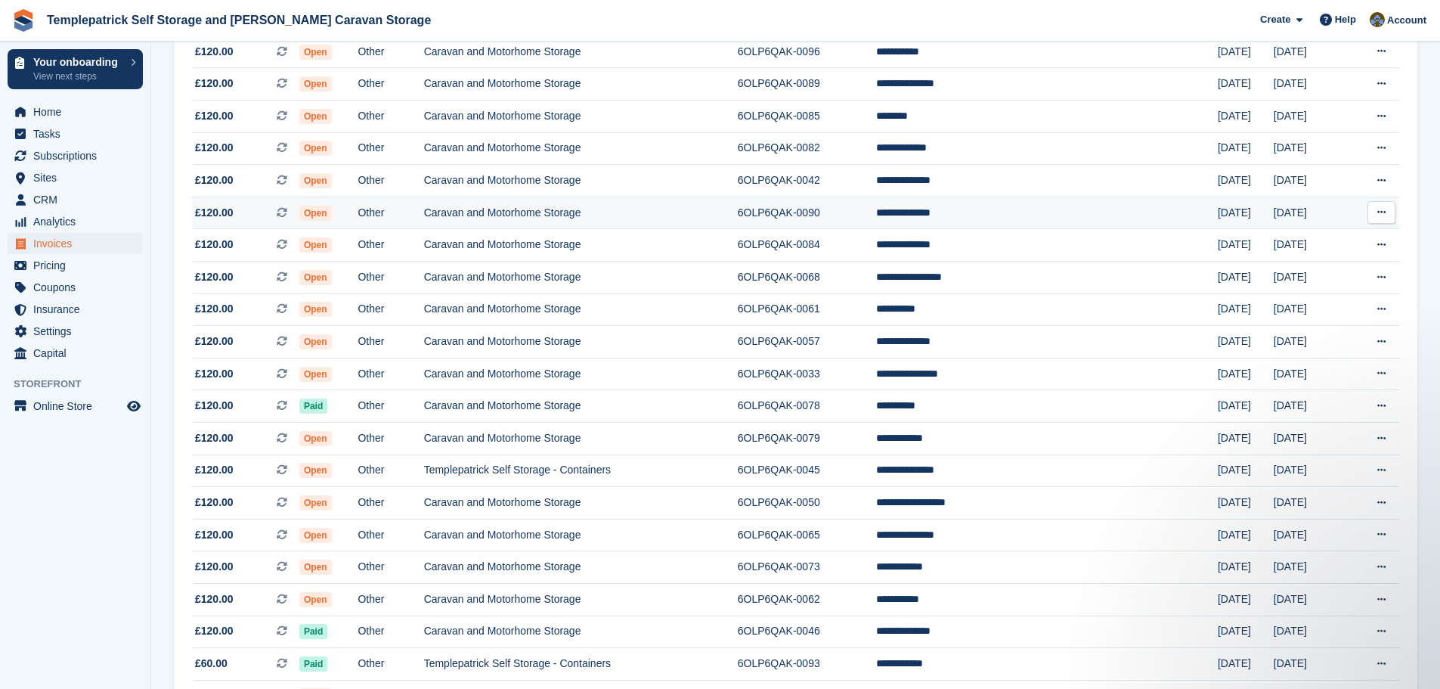
scroll to position [605, 0]
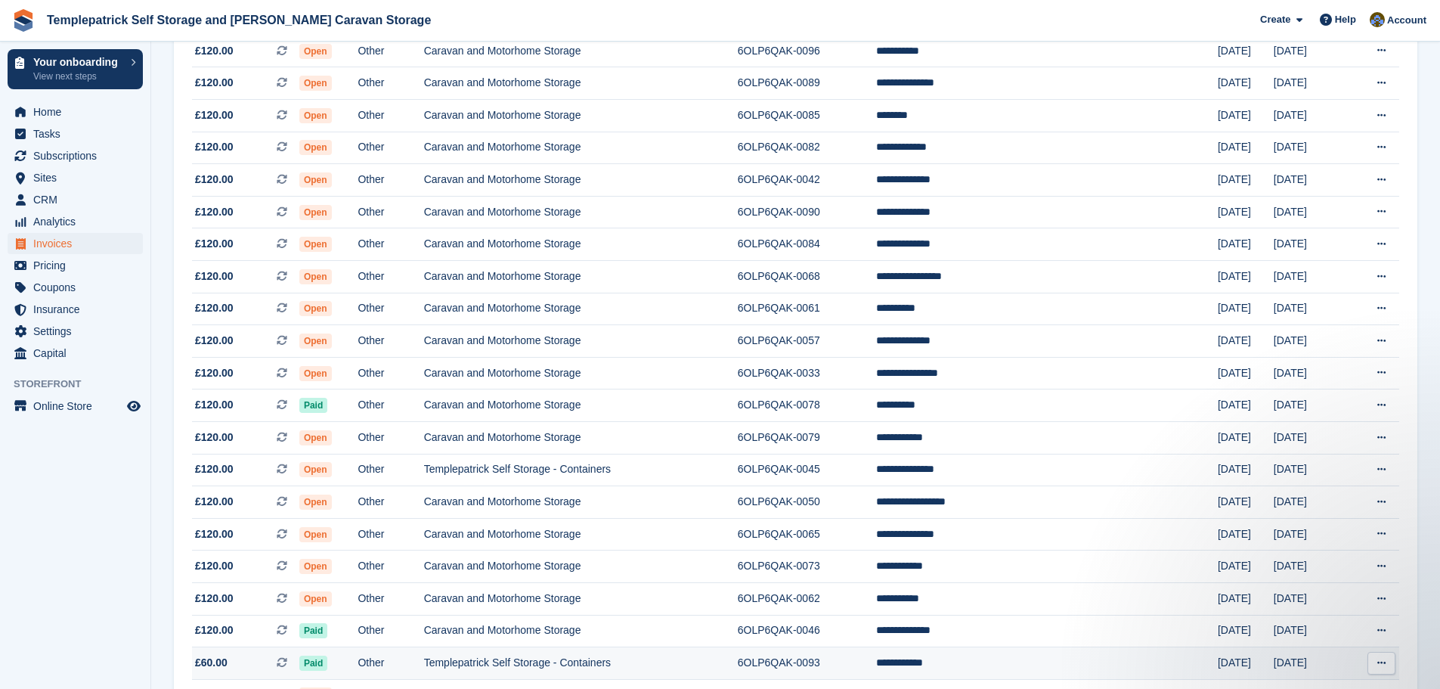
click at [1049, 668] on td "**********" at bounding box center [1047, 663] width 342 height 33
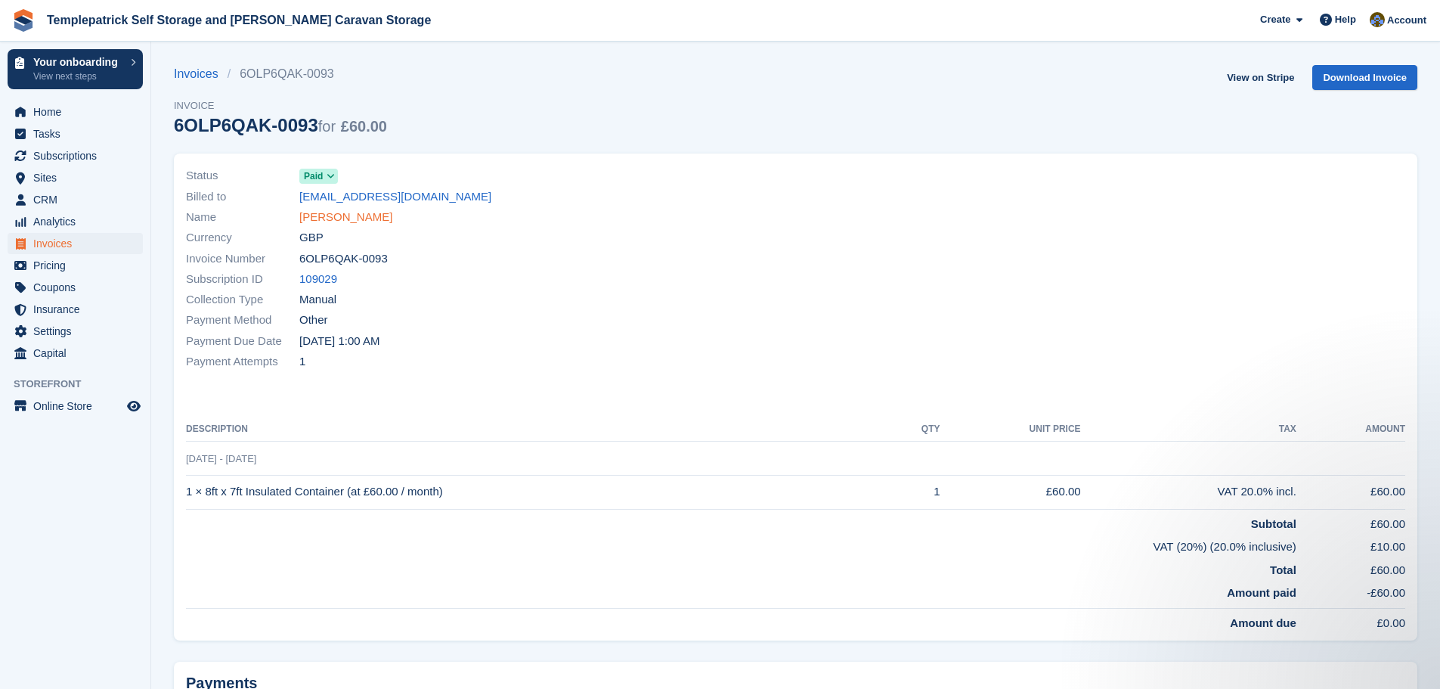
click at [340, 220] on link "Sarah Durney" at bounding box center [345, 217] width 93 height 17
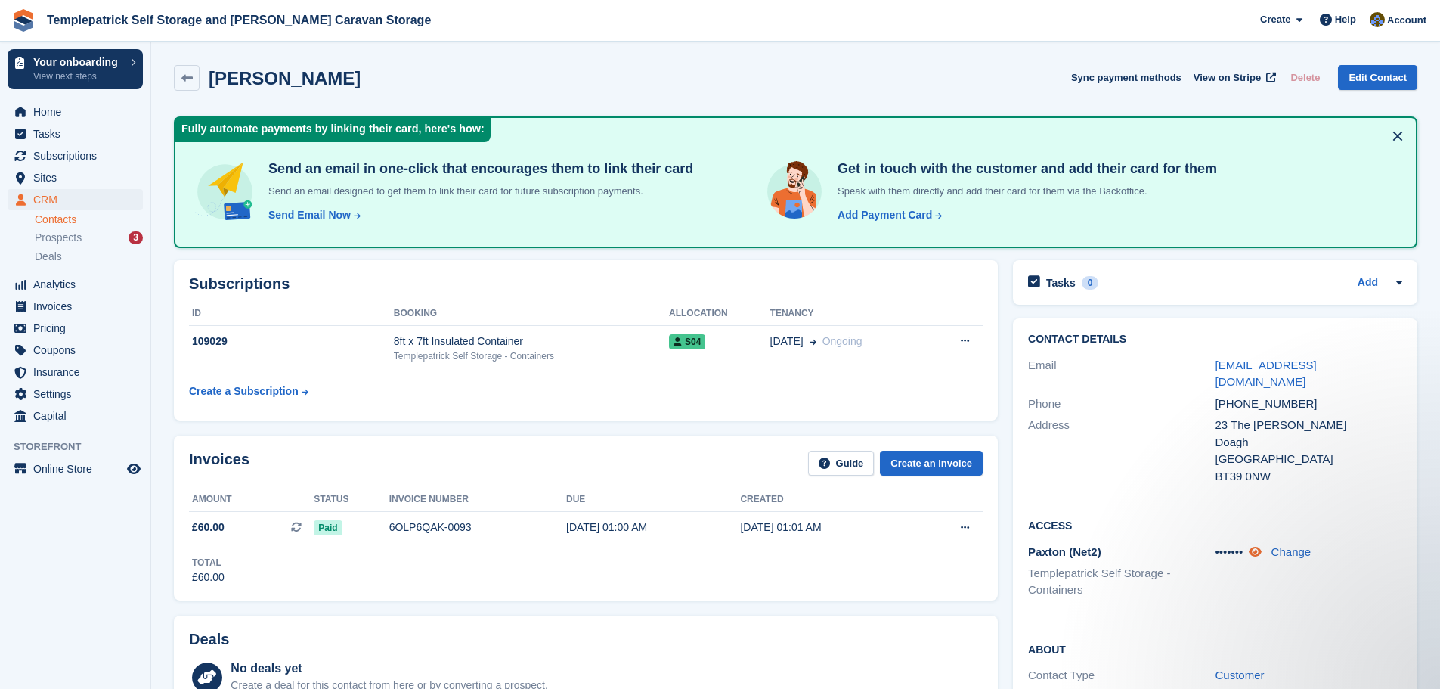
click at [1261, 546] on icon at bounding box center [1255, 551] width 13 height 11
click at [1252, 546] on icon at bounding box center [1254, 551] width 14 height 11
click at [52, 116] on span "Home" at bounding box center [78, 111] width 91 height 21
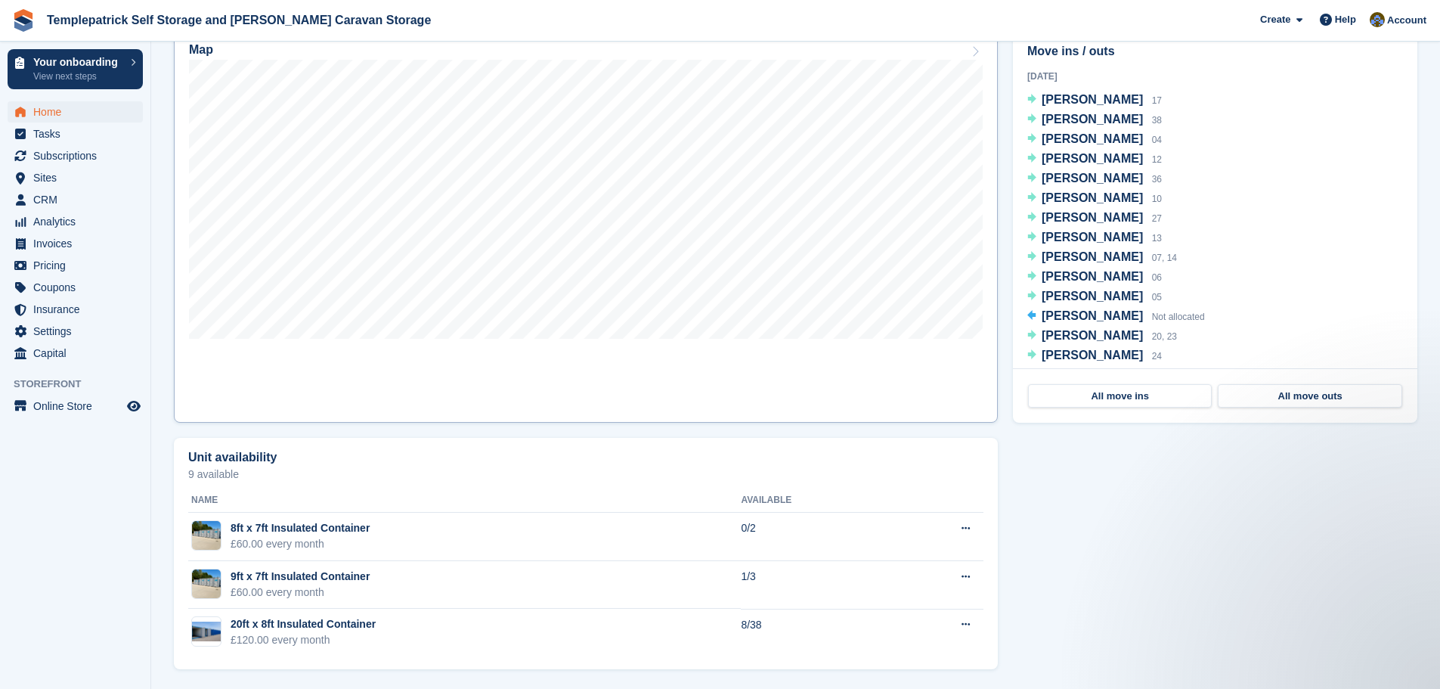
scroll to position [514, 0]
click at [63, 243] on span "Invoices" at bounding box center [78, 243] width 91 height 21
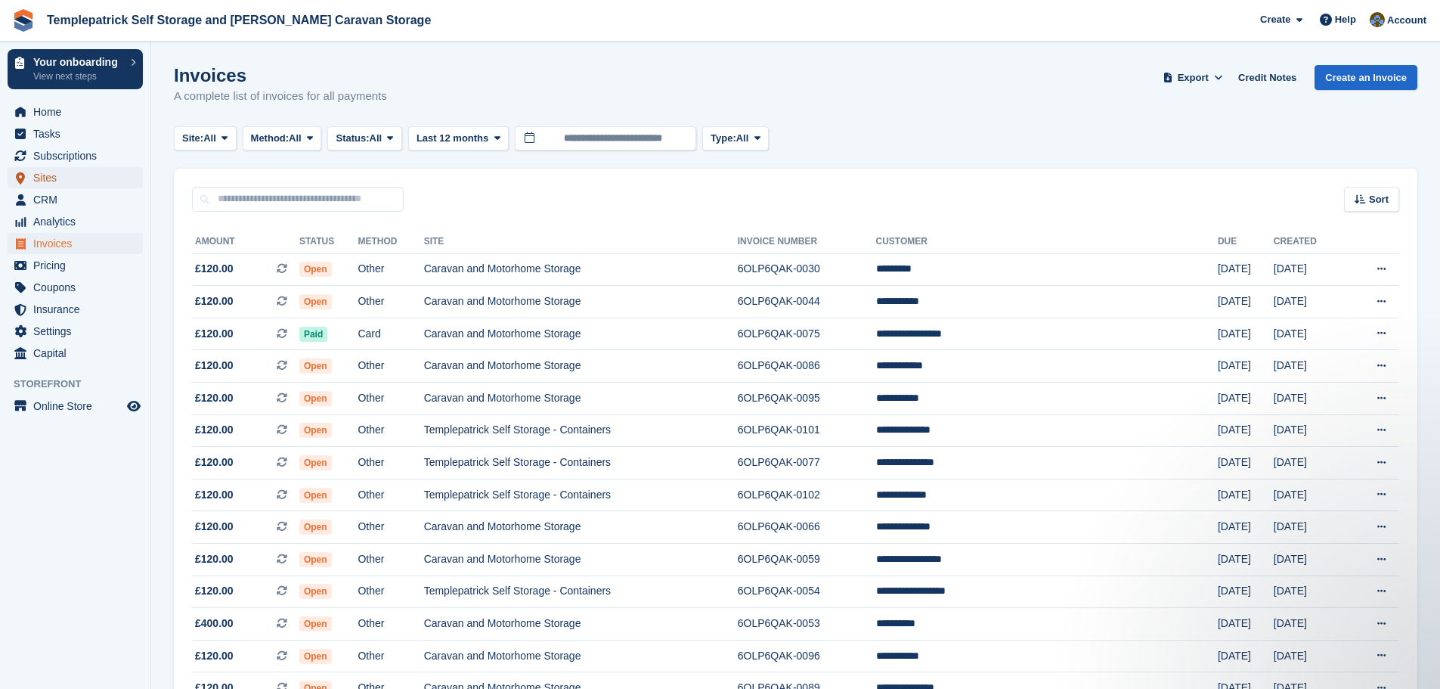
click at [94, 179] on span "Sites" at bounding box center [78, 177] width 91 height 21
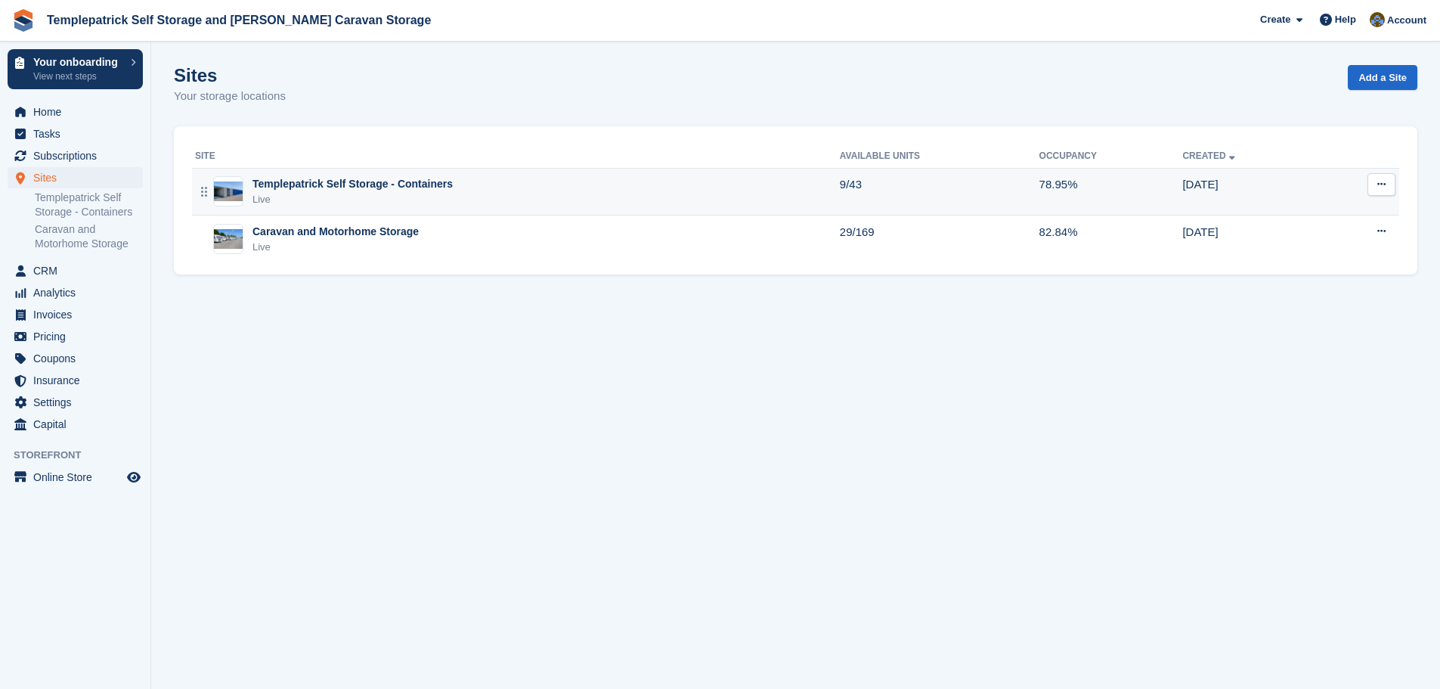
click at [357, 179] on div "Templepatrick Self Storage - Containers" at bounding box center [353, 184] width 200 height 16
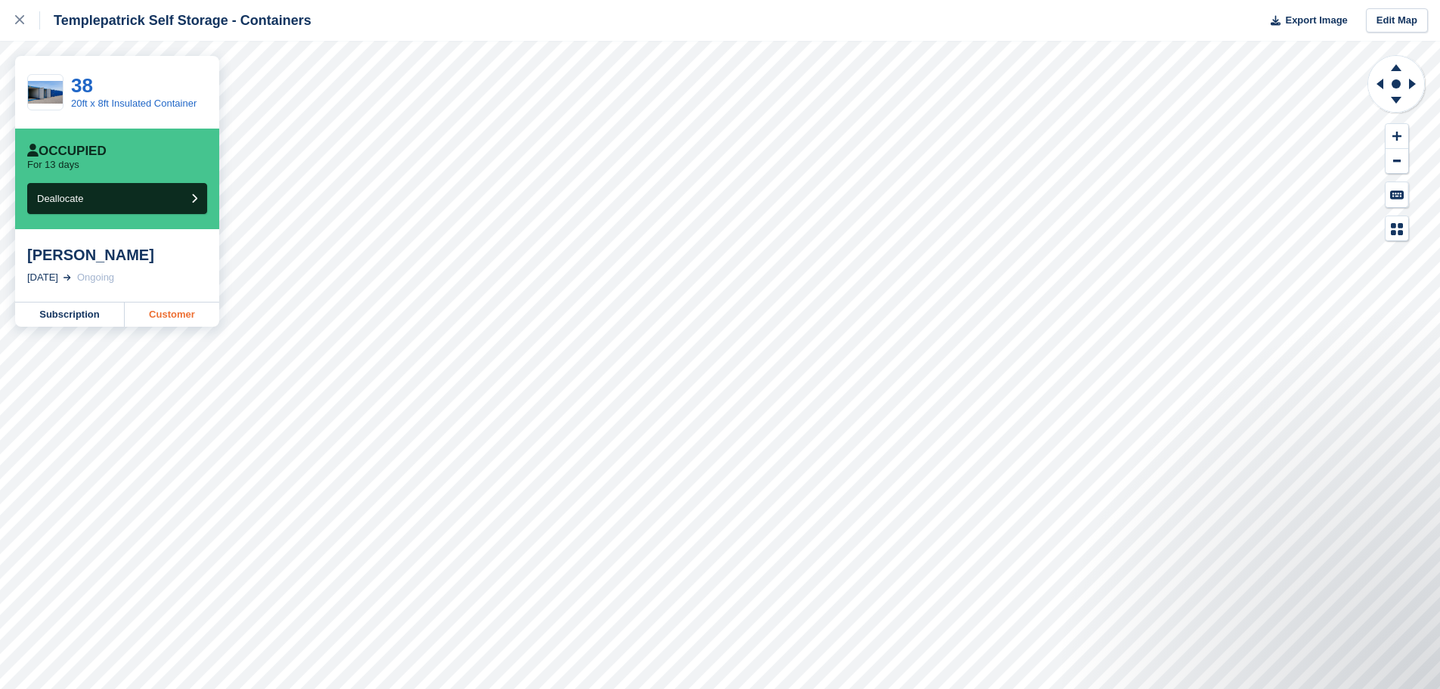
click at [169, 318] on link "Customer" at bounding box center [172, 314] width 95 height 24
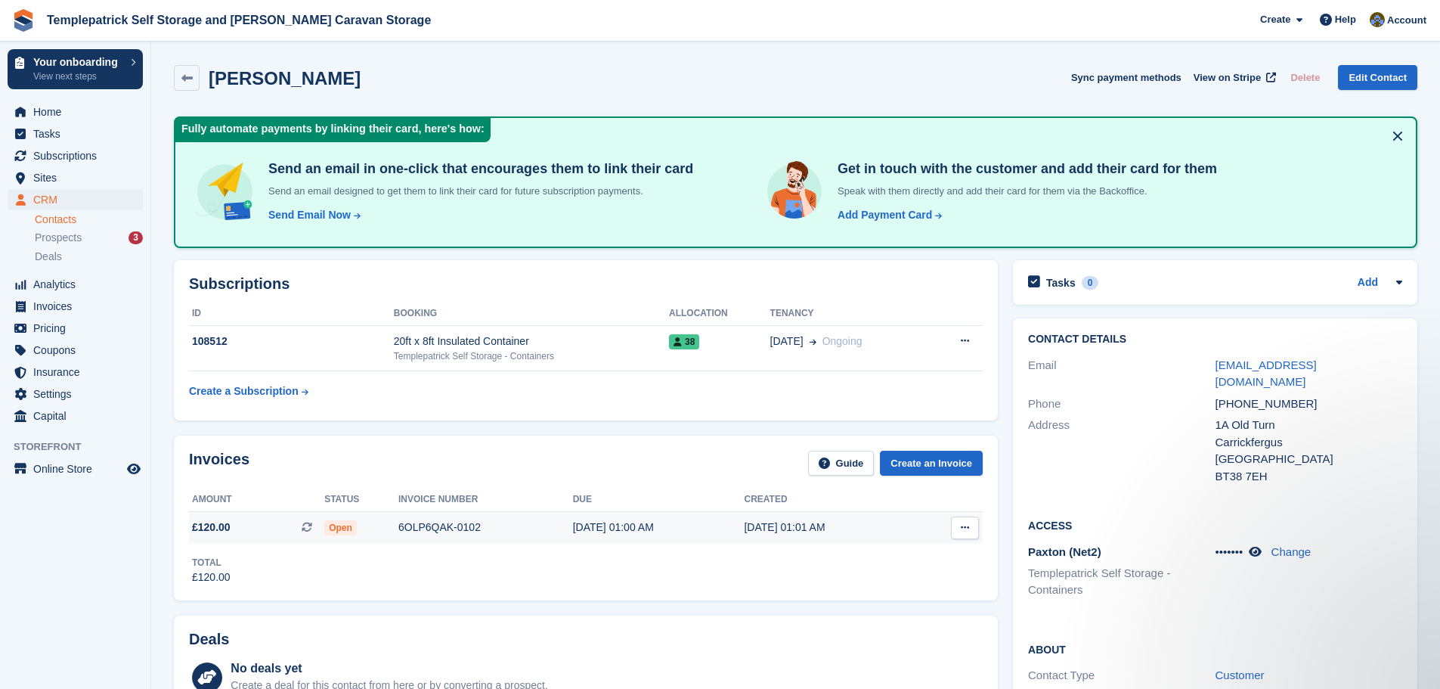
click at [961, 527] on icon at bounding box center [965, 528] width 8 height 10
click at [771, 524] on div "[DATE] 01:01 AM" at bounding box center [830, 527] width 172 height 16
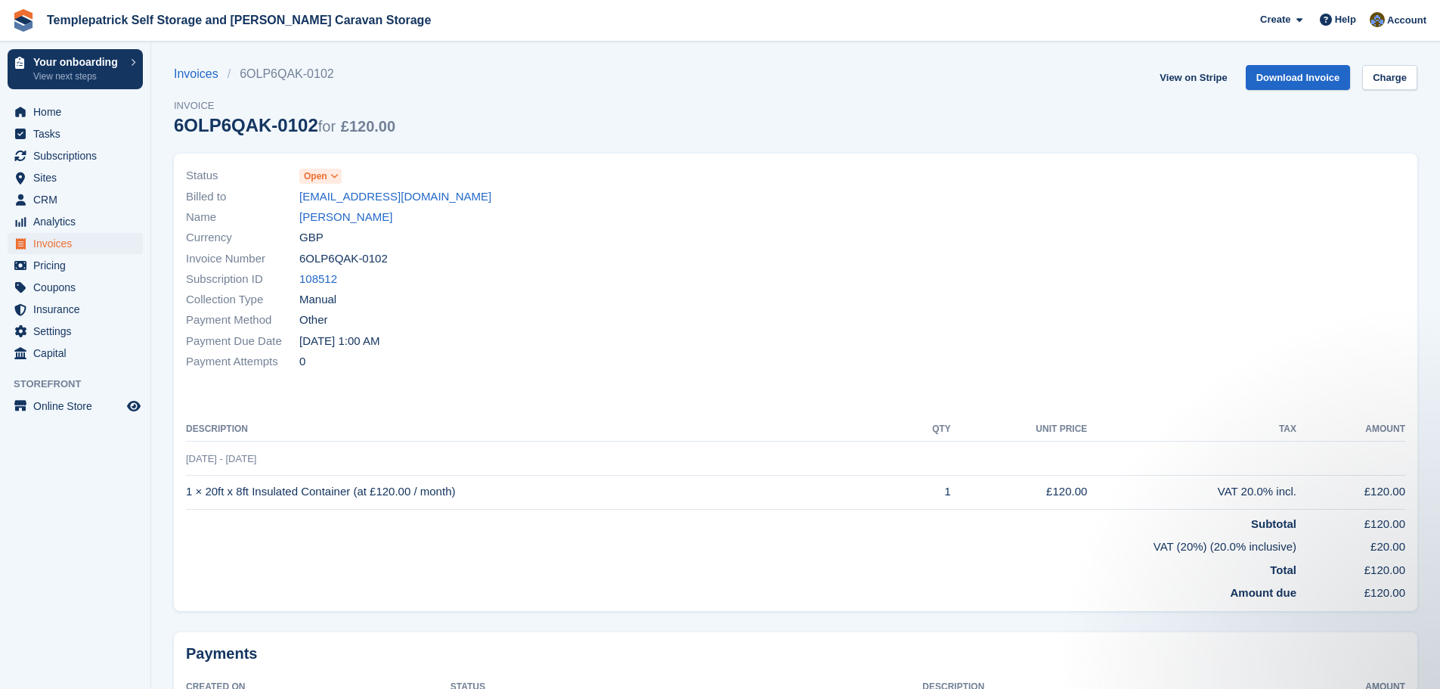
click at [330, 175] on icon at bounding box center [334, 176] width 8 height 9
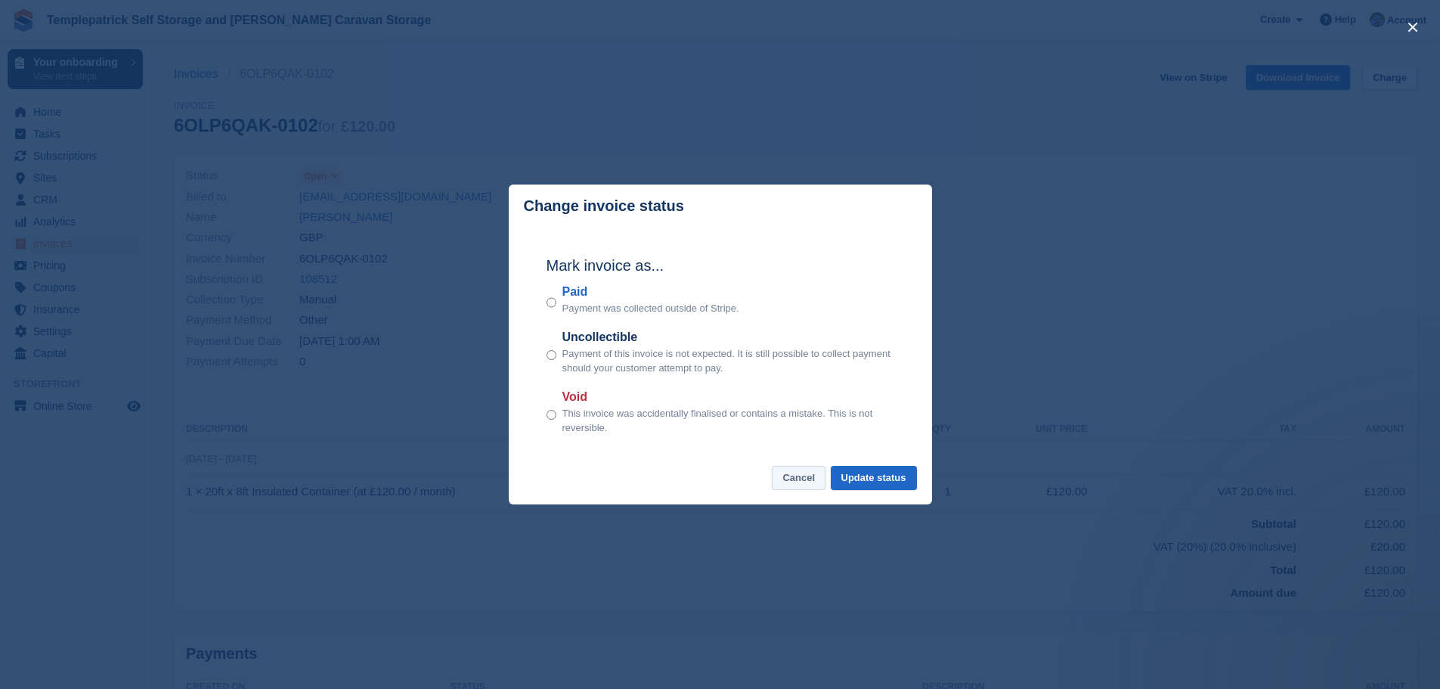
click at [808, 474] on button "Cancel" at bounding box center [799, 478] width 54 height 25
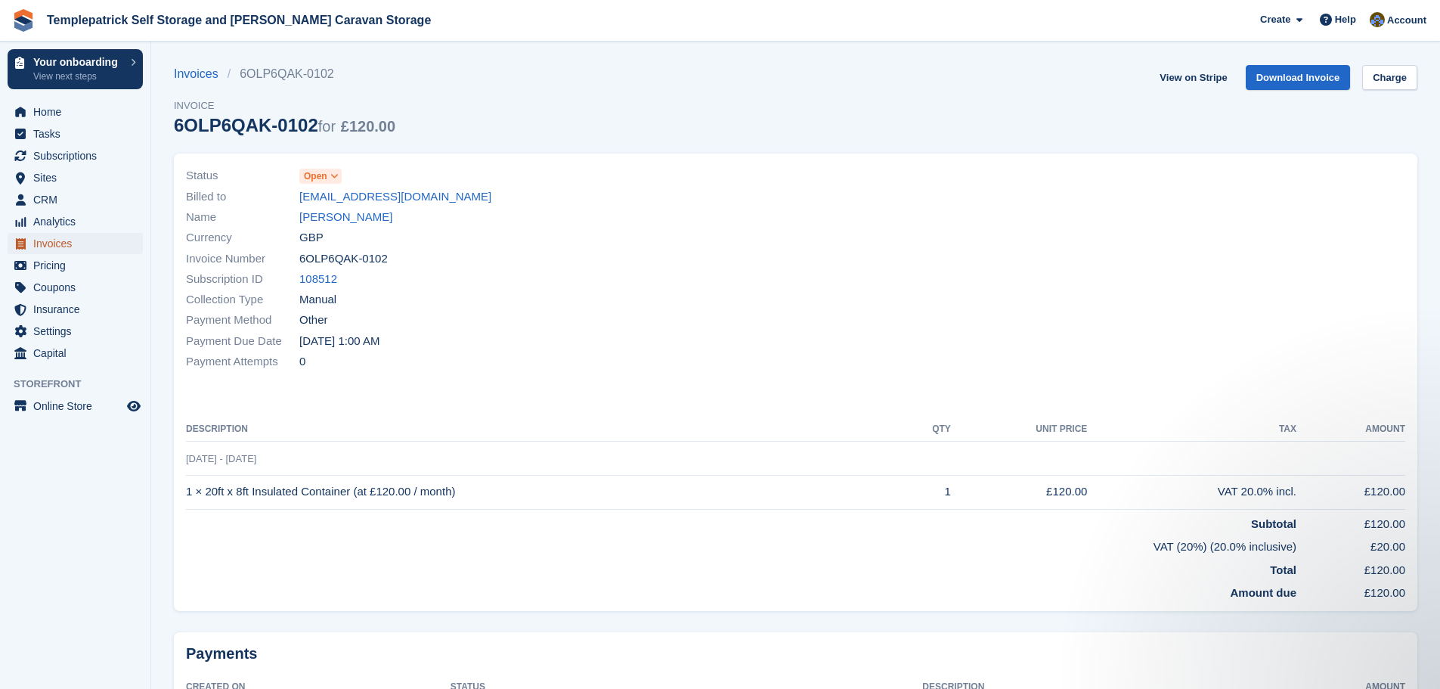
click at [89, 244] on span "Invoices" at bounding box center [78, 243] width 91 height 21
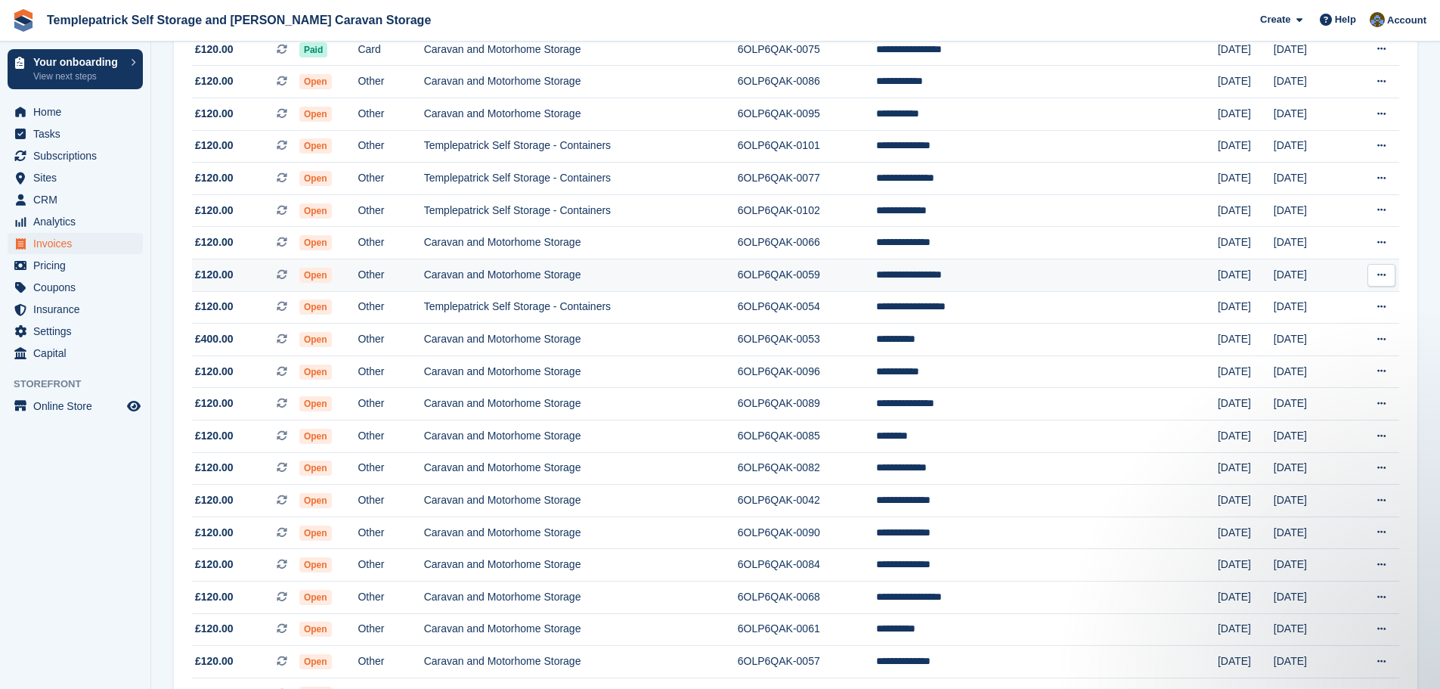
scroll to position [302, 0]
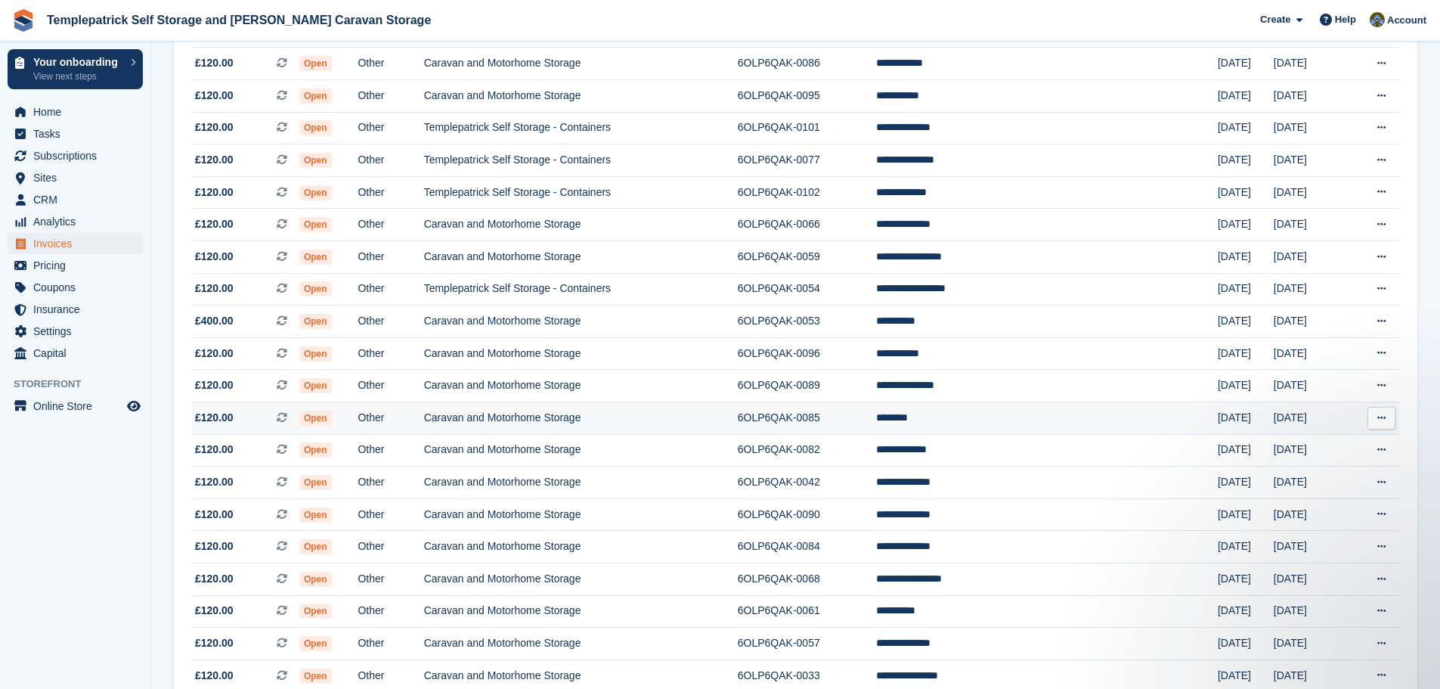
click at [547, 423] on td "Caravan and Motorhome Storage" at bounding box center [581, 418] width 314 height 33
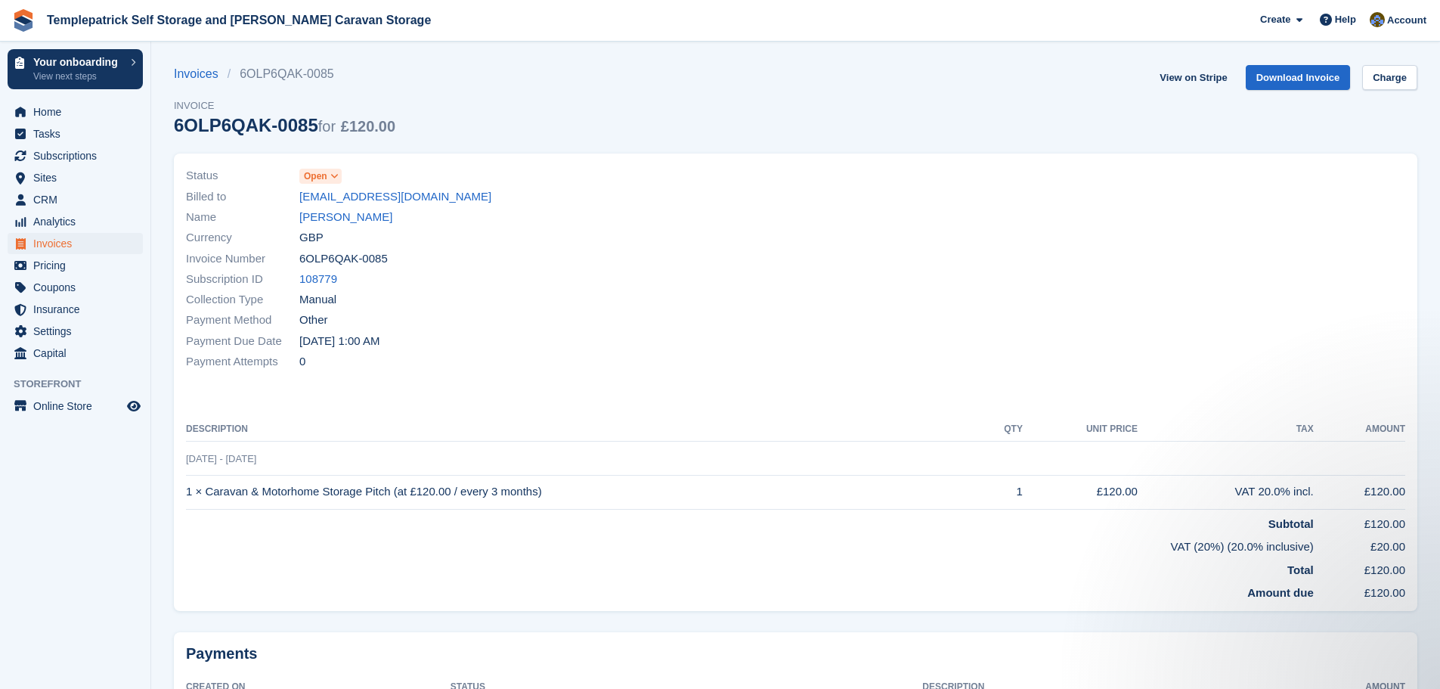
click at [321, 173] on span "Open" at bounding box center [315, 176] width 23 height 14
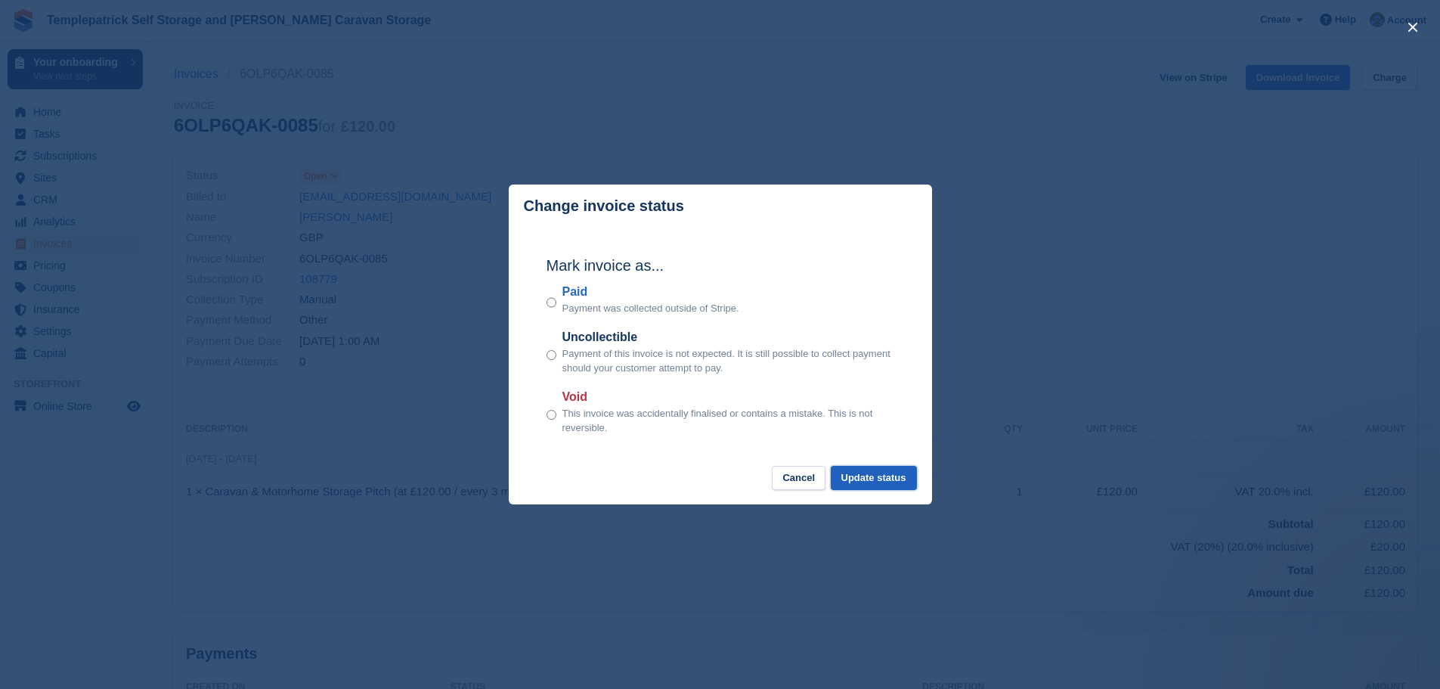
click at [879, 485] on button "Update status" at bounding box center [874, 478] width 86 height 25
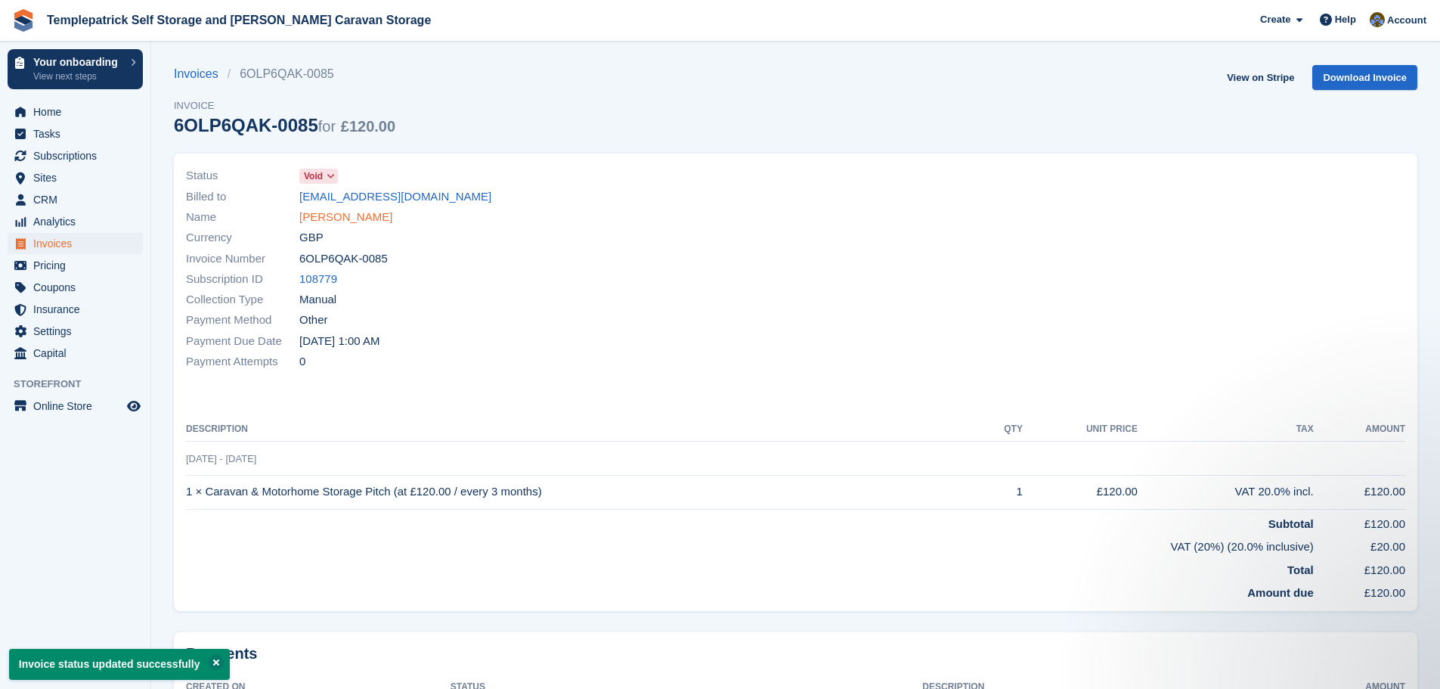
click at [317, 221] on link "[PERSON_NAME]" at bounding box center [345, 217] width 93 height 17
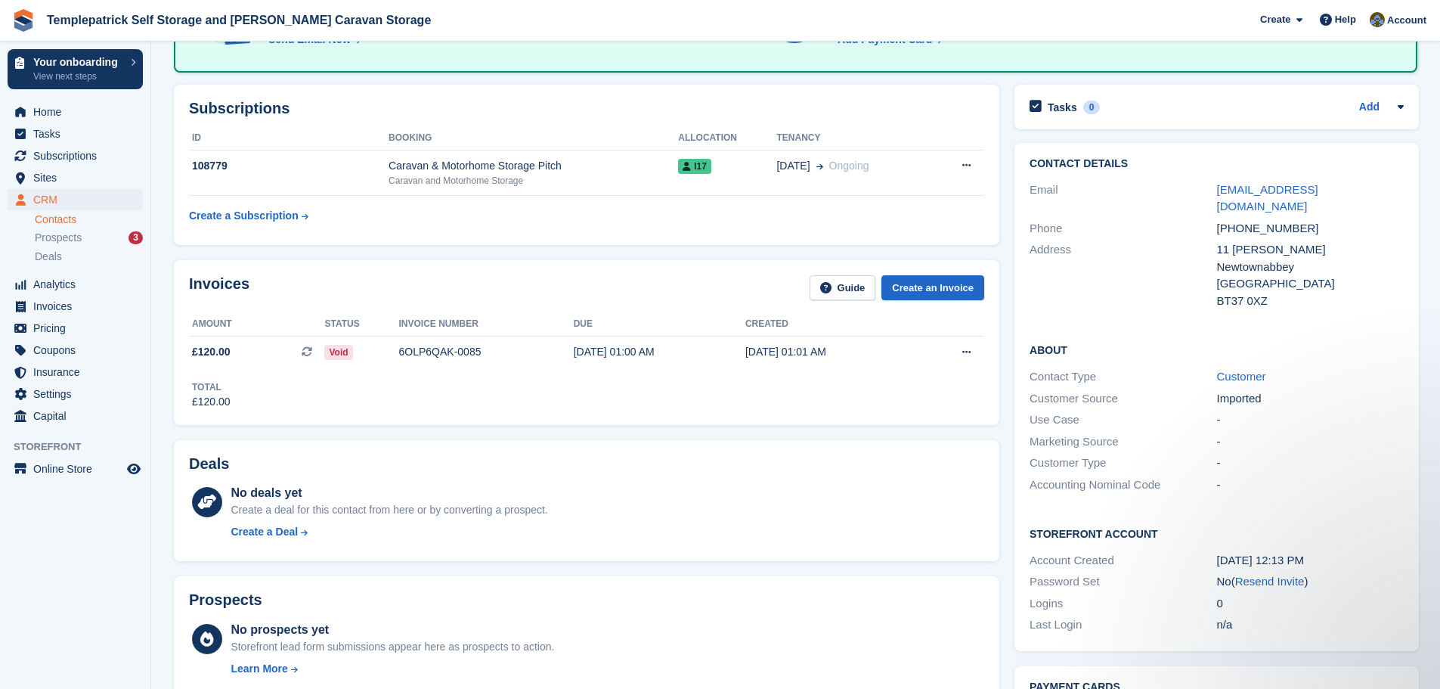
scroll to position [227, 0]
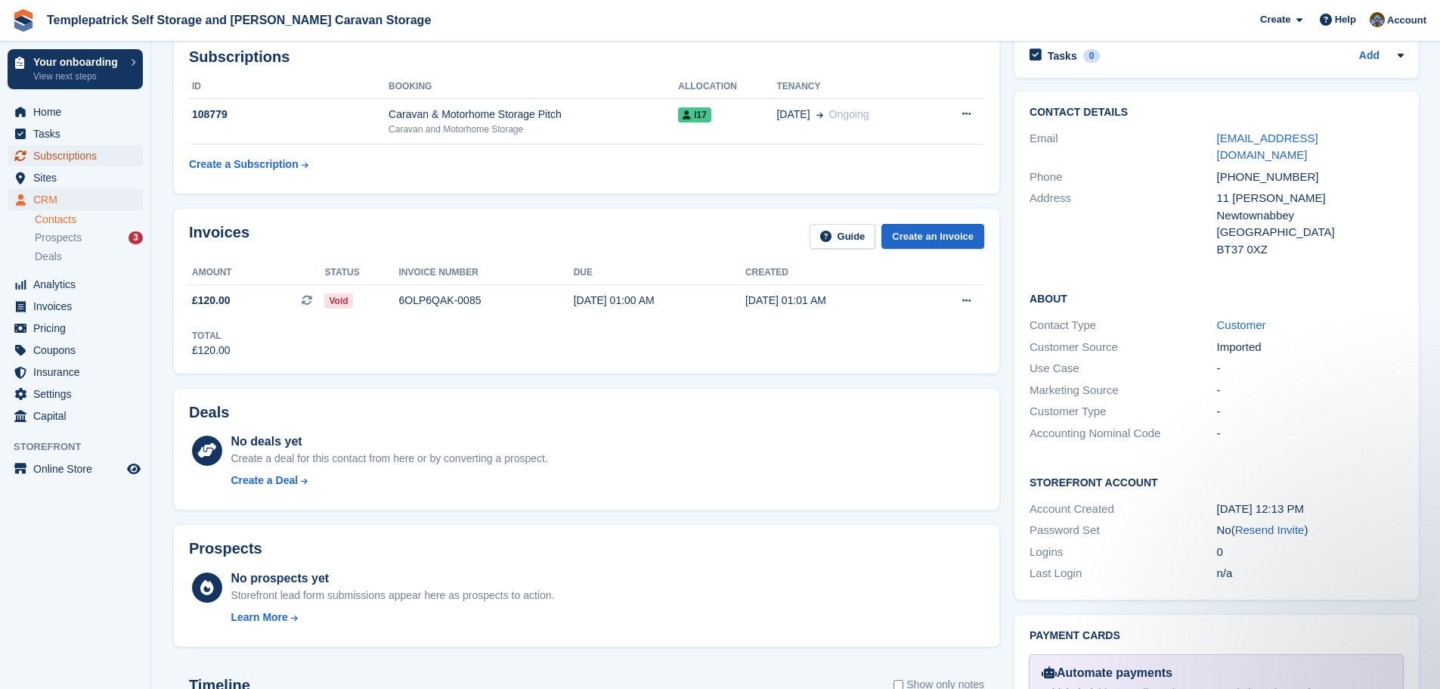
click at [82, 158] on span "Subscriptions" at bounding box center [78, 155] width 91 height 21
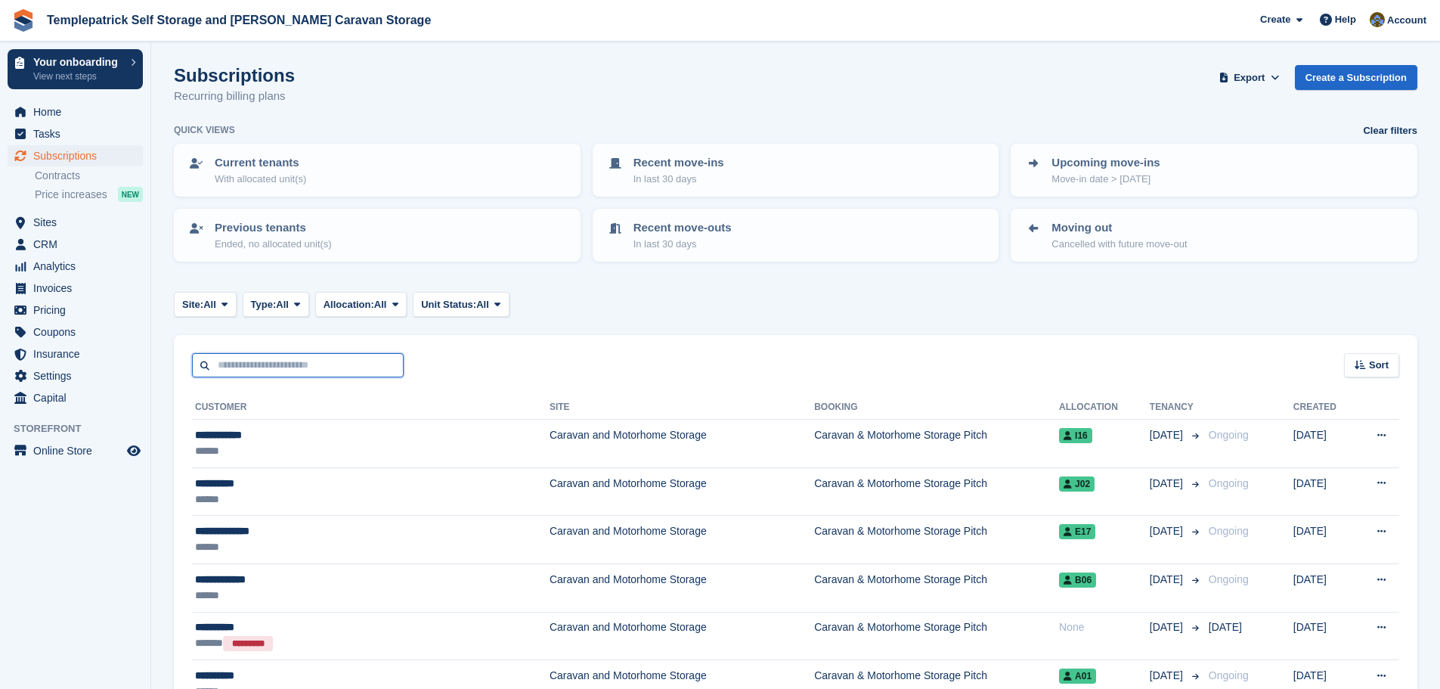
click at [254, 368] on input "text" at bounding box center [298, 365] width 212 height 25
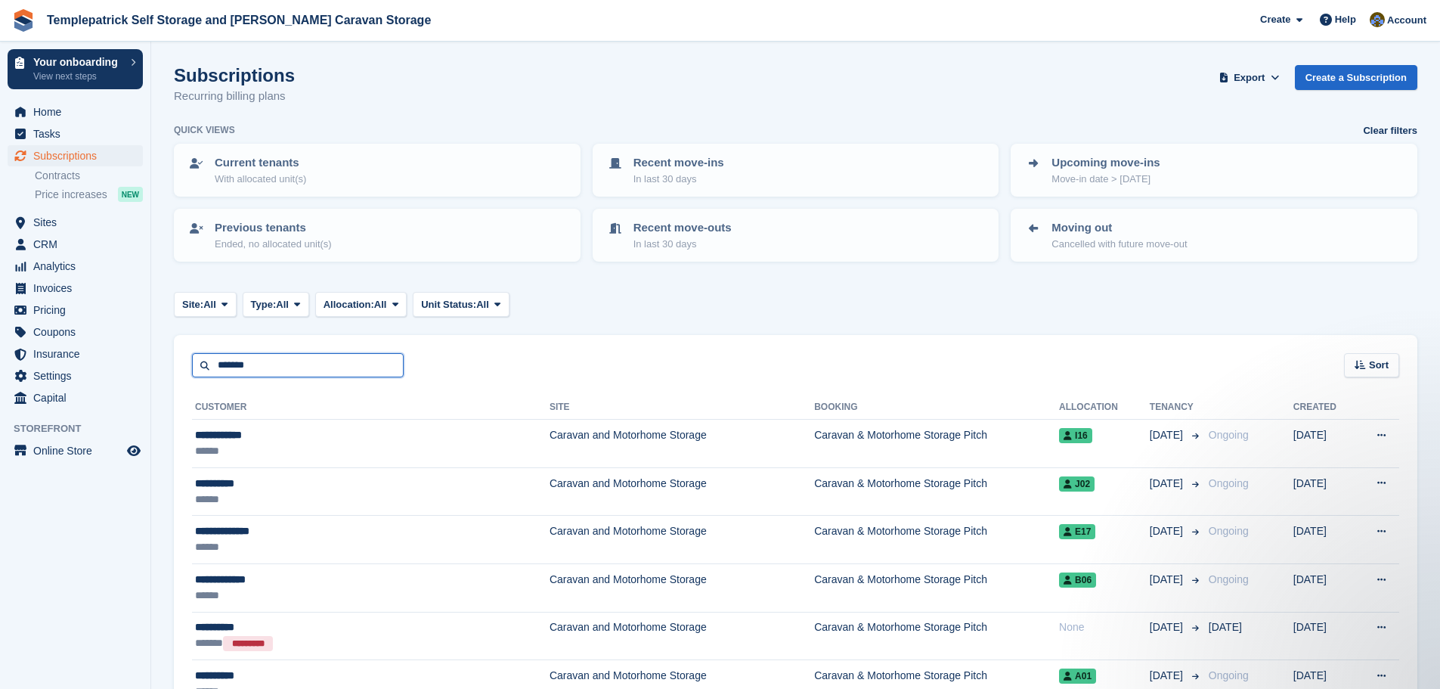
type input "*******"
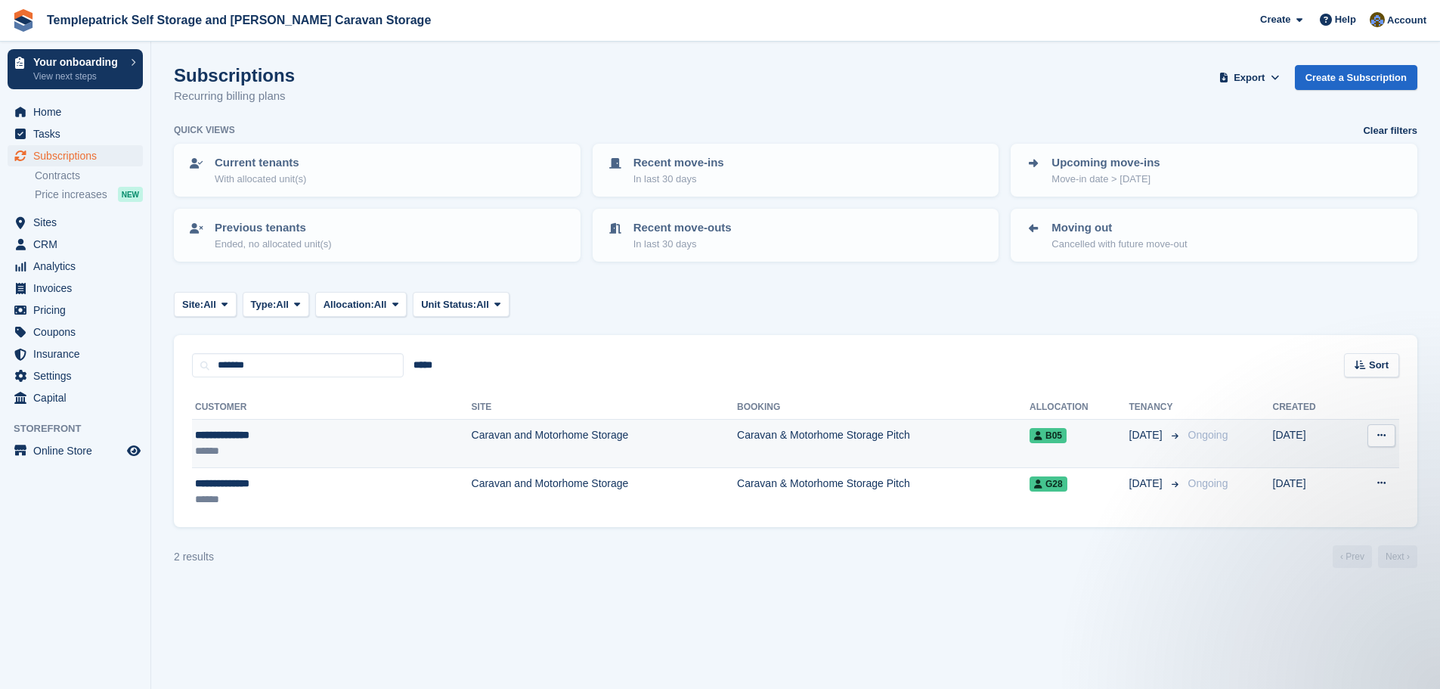
click at [250, 437] on div "**********" at bounding box center [276, 435] width 163 height 16
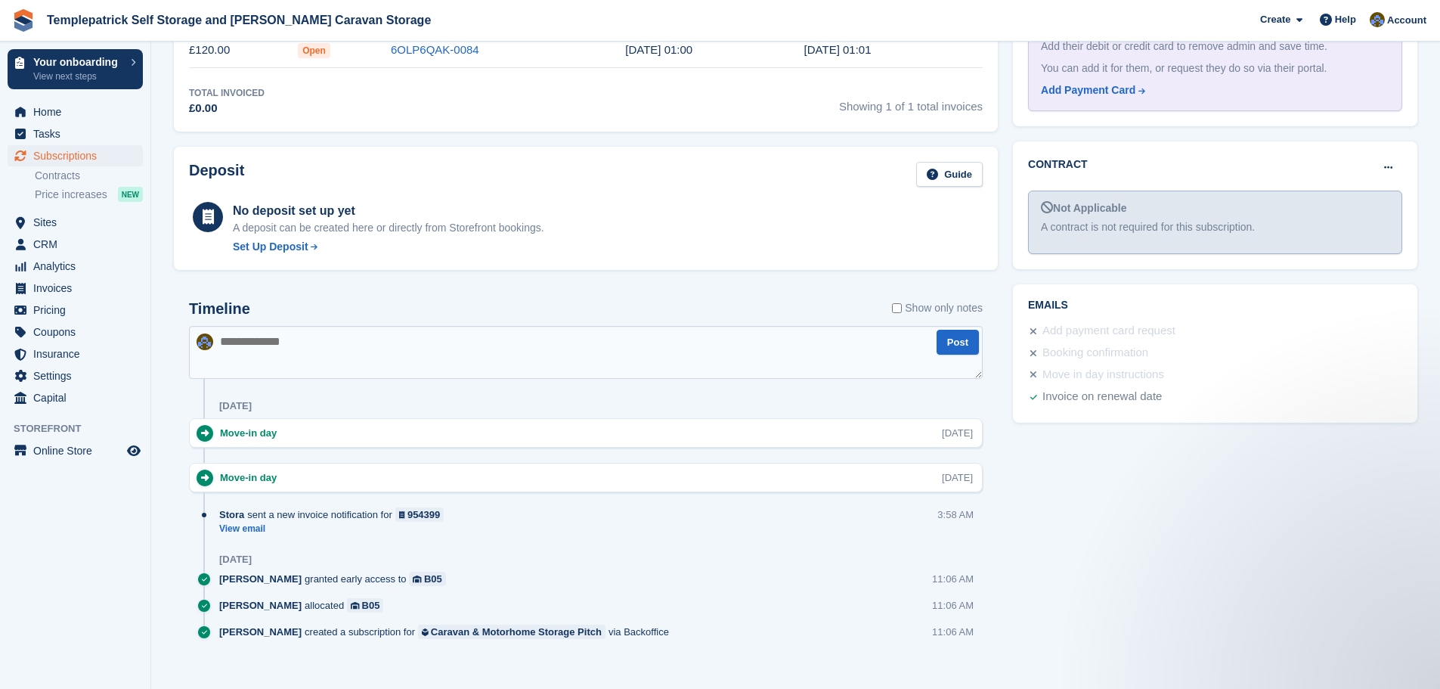
scroll to position [562, 0]
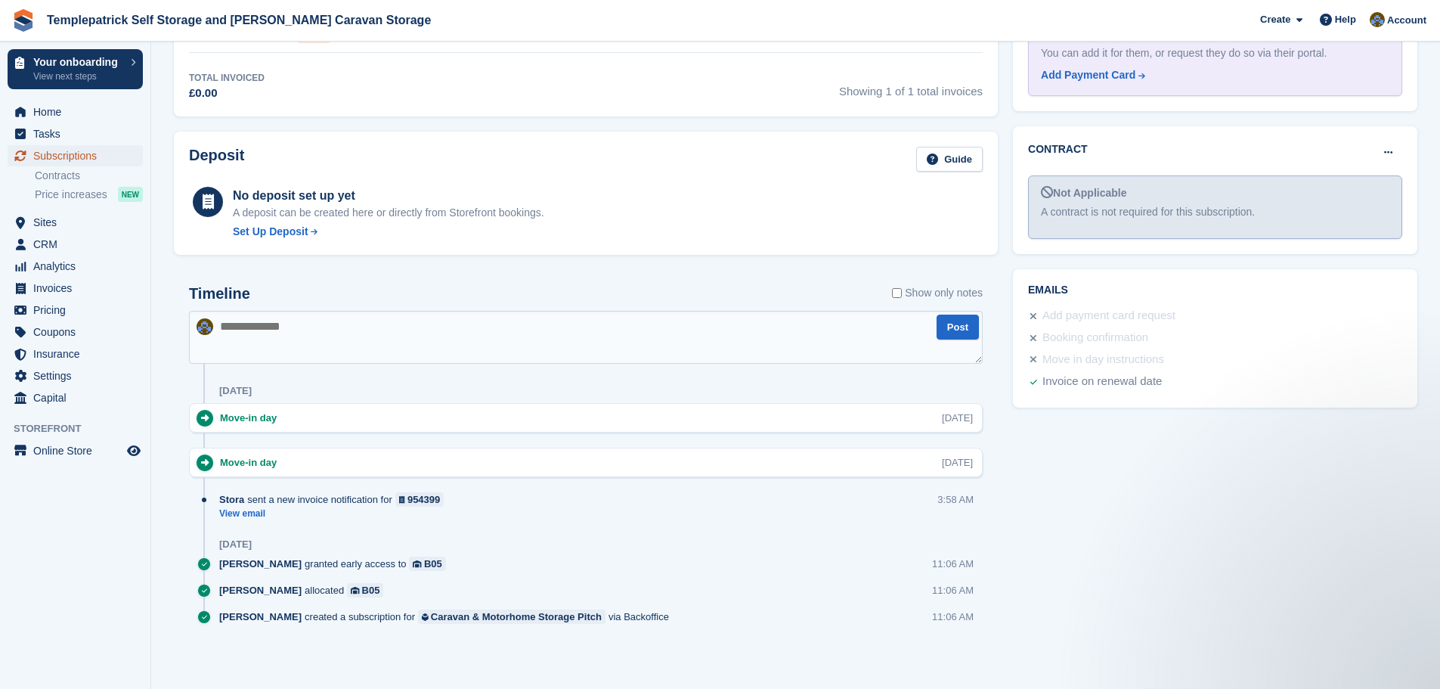
click at [72, 157] on span "Subscriptions" at bounding box center [78, 155] width 91 height 21
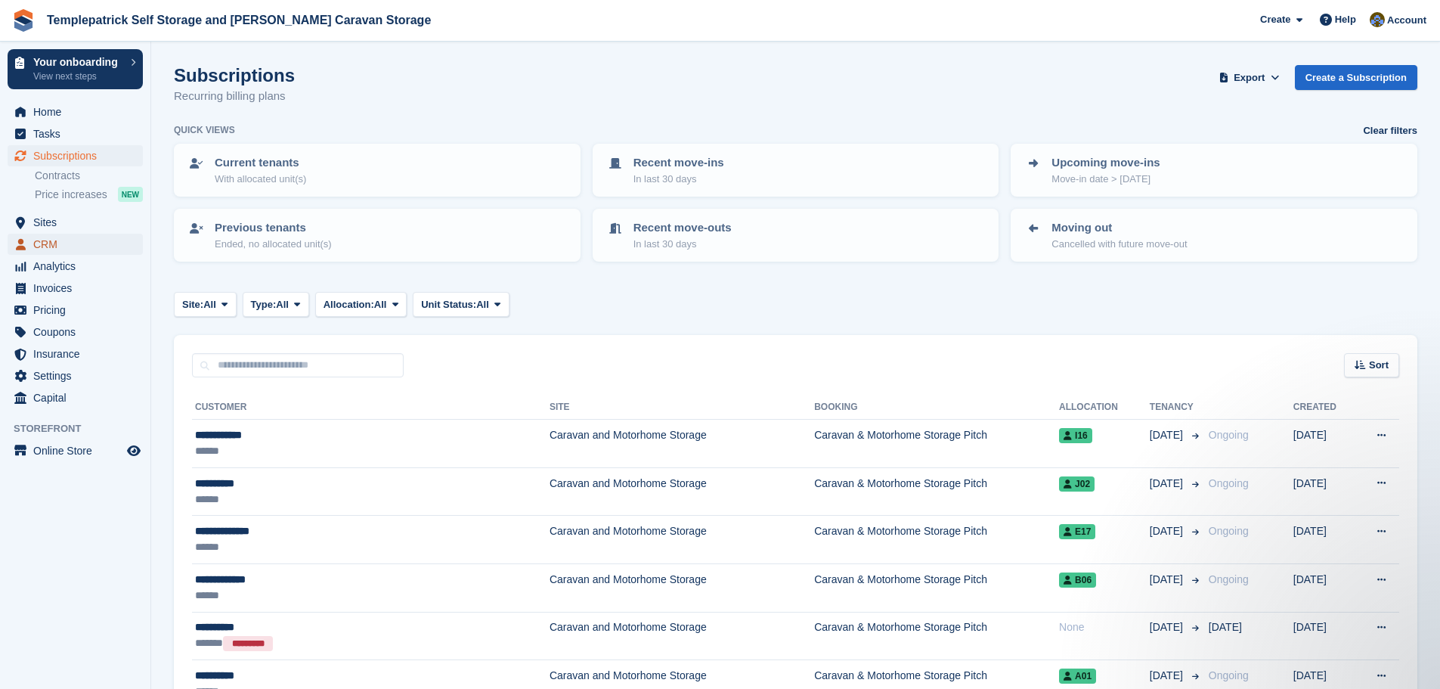
click at [18, 241] on icon "menu" at bounding box center [21, 244] width 10 height 11
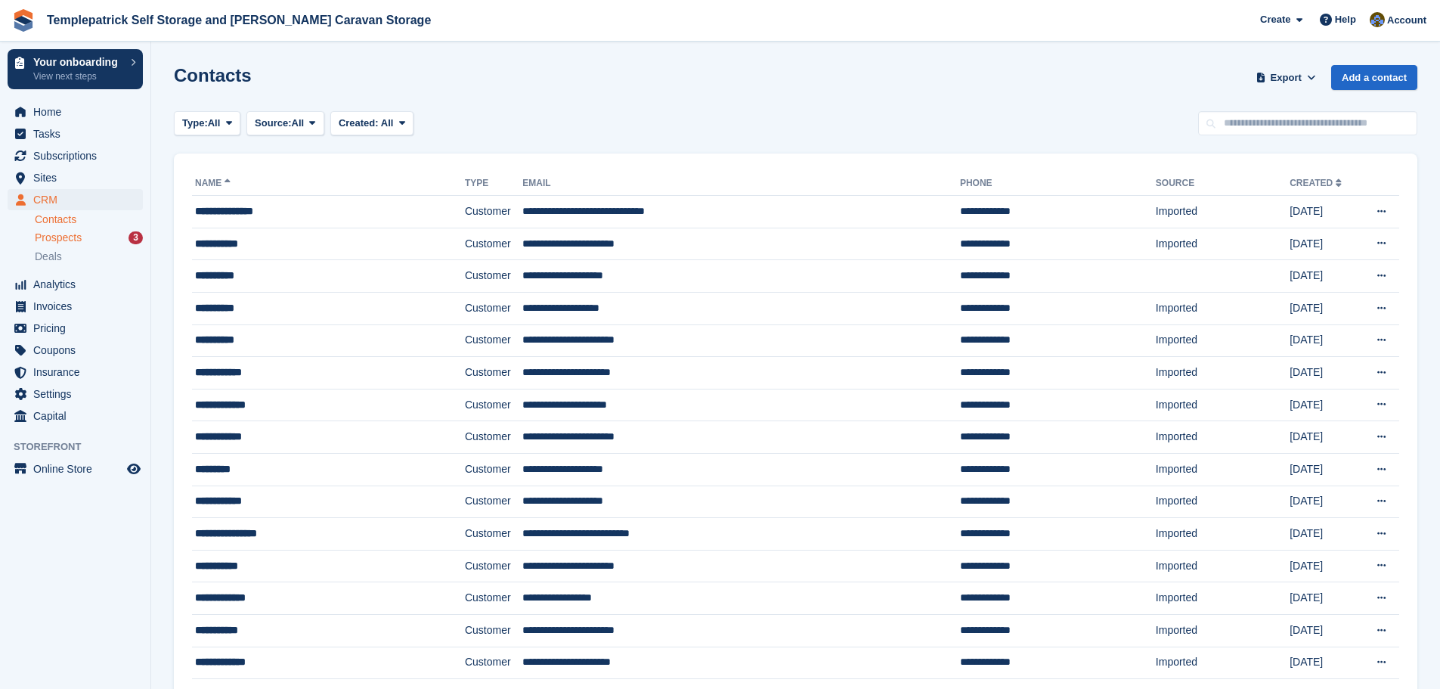
click at [115, 241] on div "Prospects 3" at bounding box center [89, 238] width 108 height 14
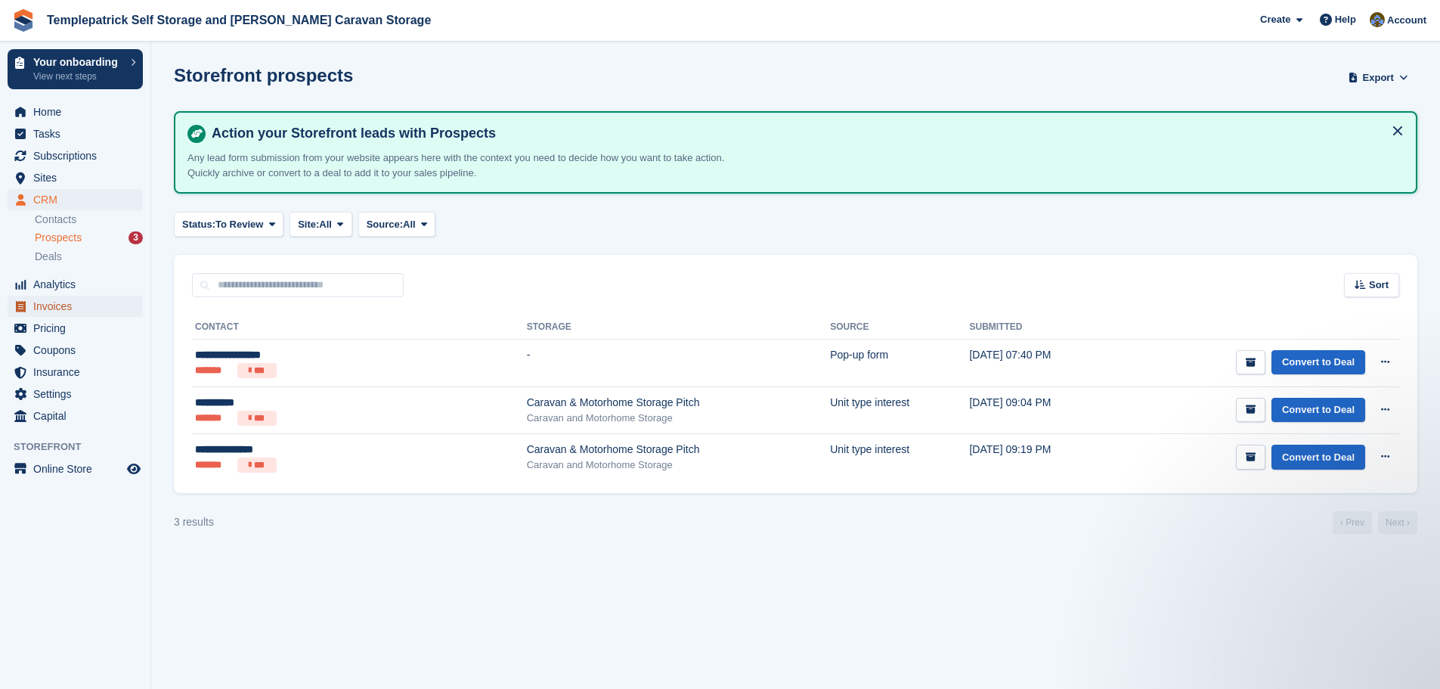
click at [47, 312] on span "Invoices" at bounding box center [78, 306] width 91 height 21
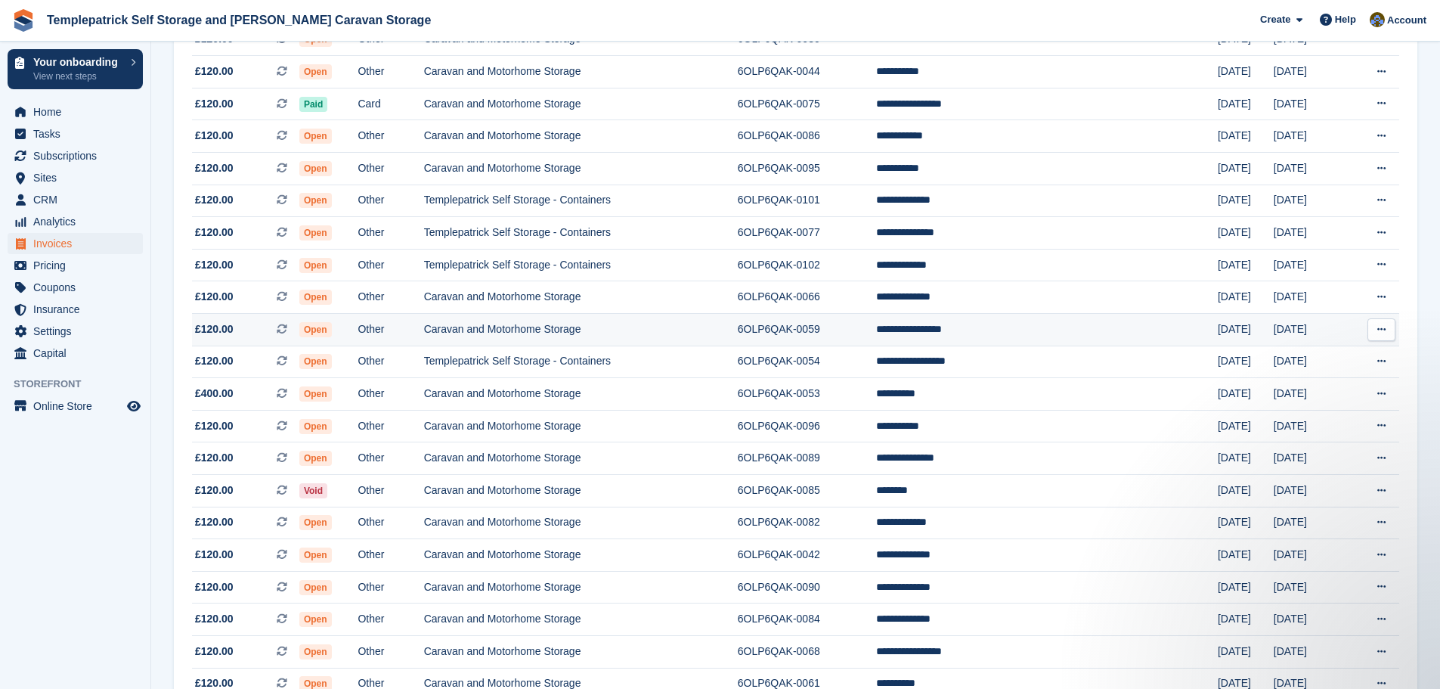
scroll to position [116, 0]
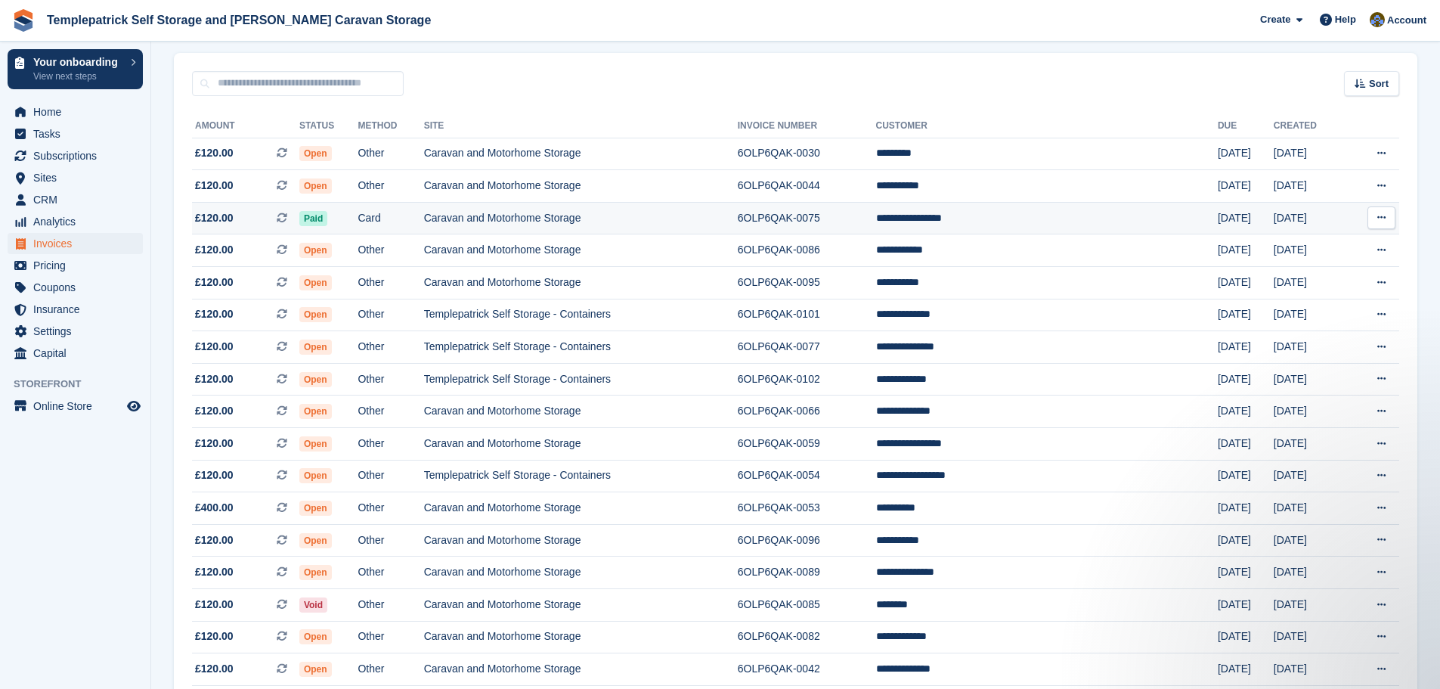
click at [876, 224] on td "6OLP6QAK-0075" at bounding box center [807, 218] width 138 height 33
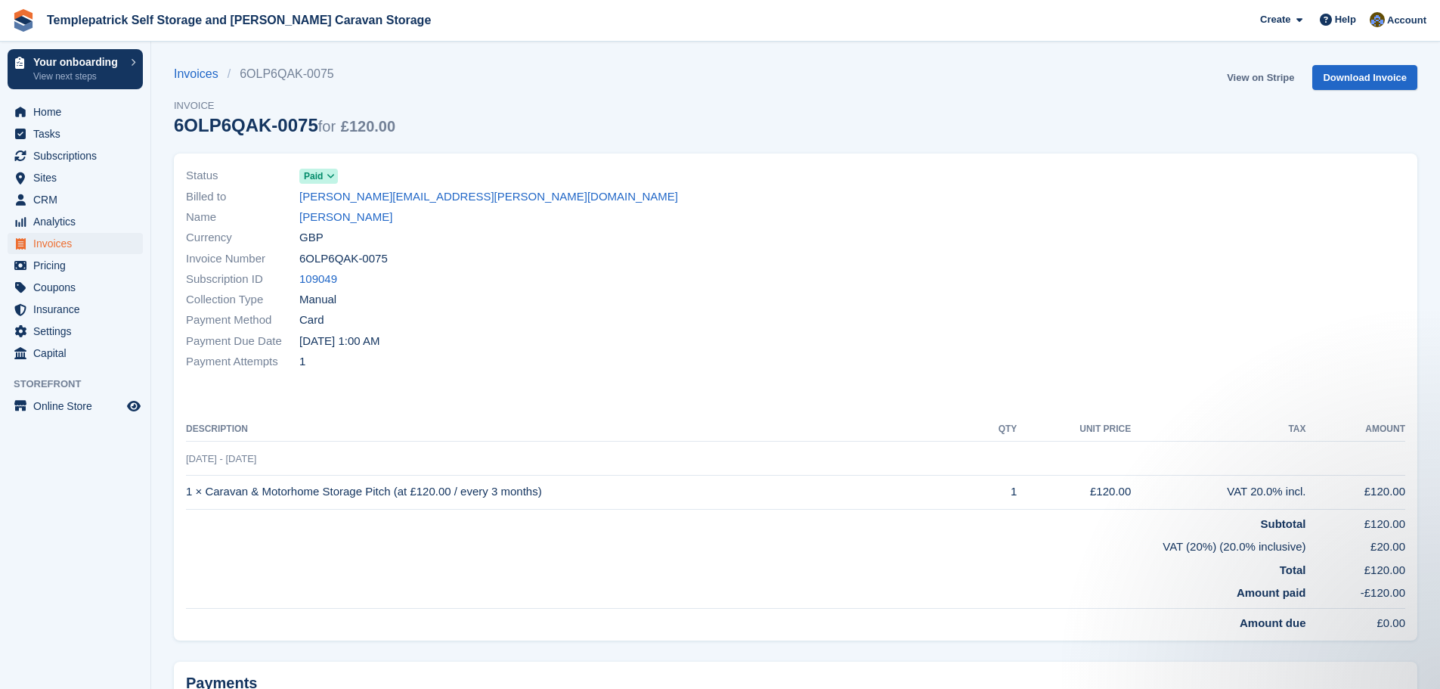
click at [1267, 78] on link "View on Stripe" at bounding box center [1260, 77] width 79 height 25
click at [58, 248] on span "Invoices" at bounding box center [78, 243] width 91 height 21
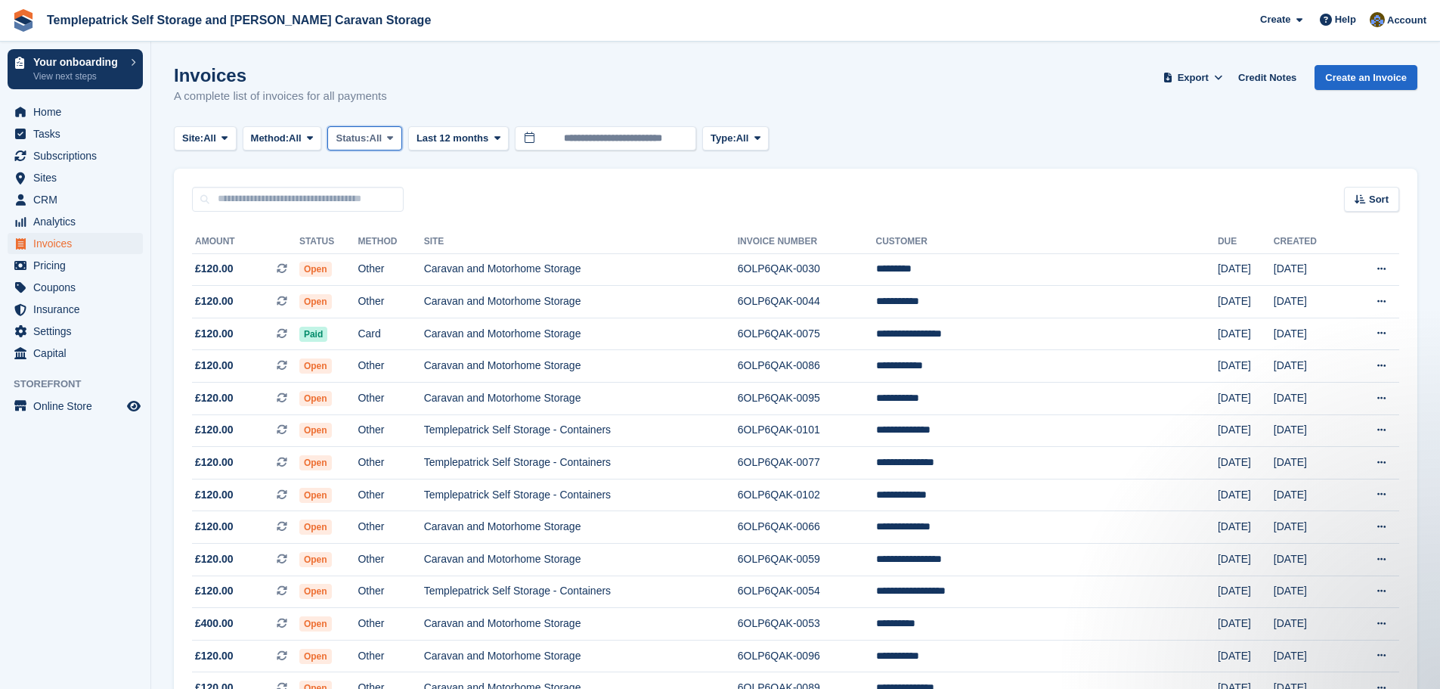
click at [355, 140] on span "Status:" at bounding box center [352, 138] width 33 height 15
click at [379, 256] on link "Open" at bounding box center [400, 255] width 132 height 27
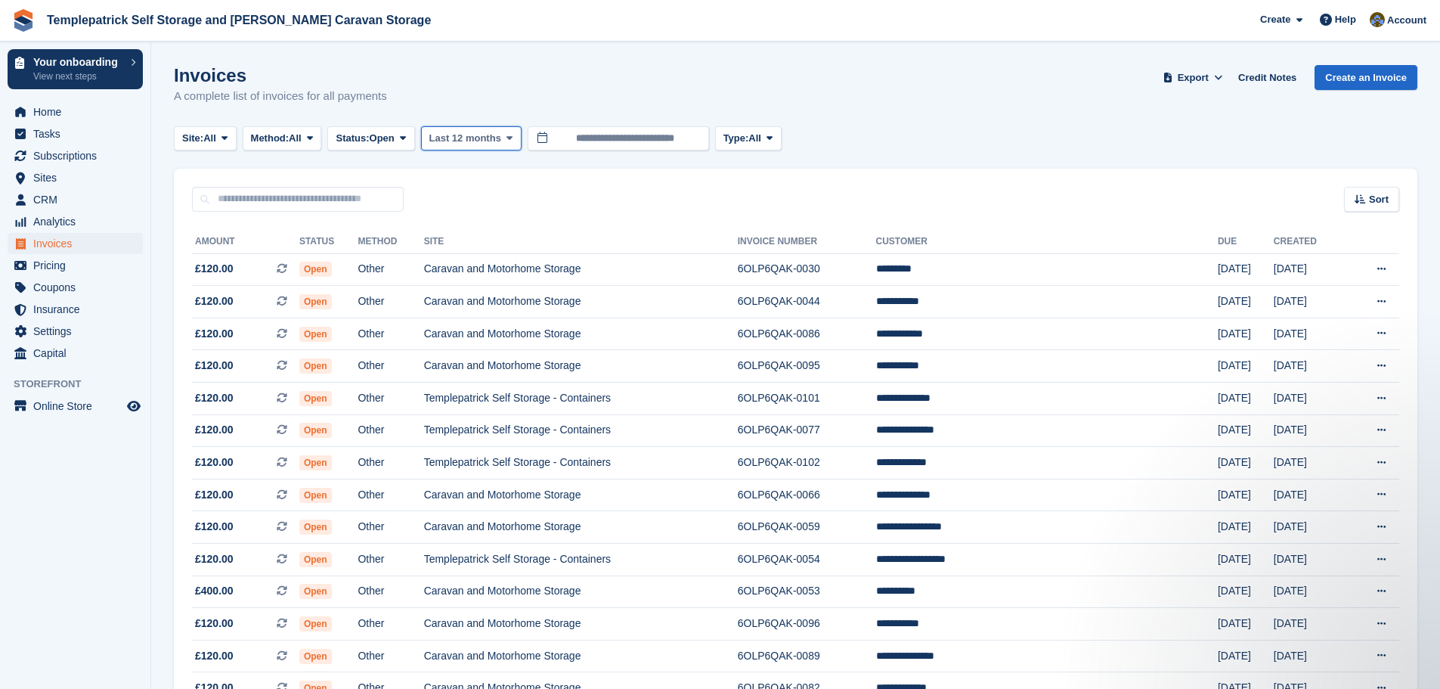
click at [476, 141] on span "Last 12 months" at bounding box center [465, 138] width 72 height 15
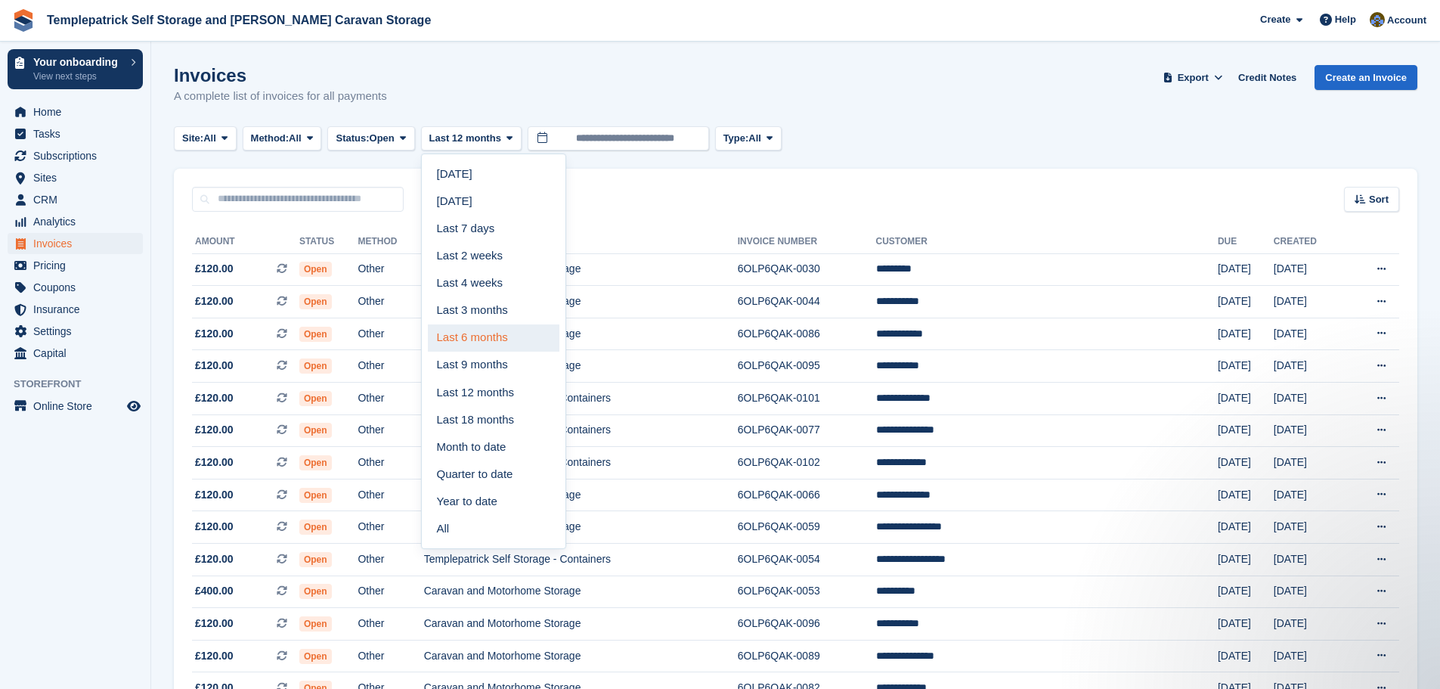
click at [502, 338] on link "Last 6 months" at bounding box center [494, 337] width 132 height 27
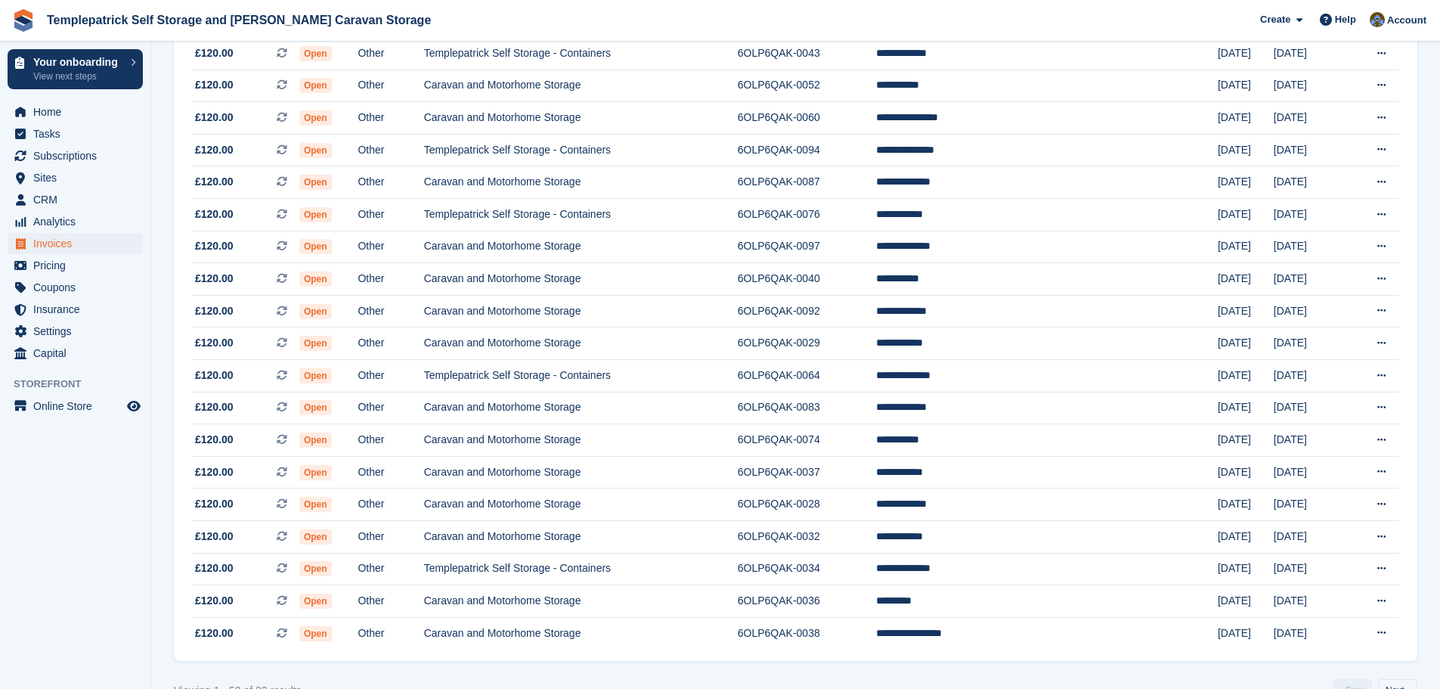
scroll to position [1250, 0]
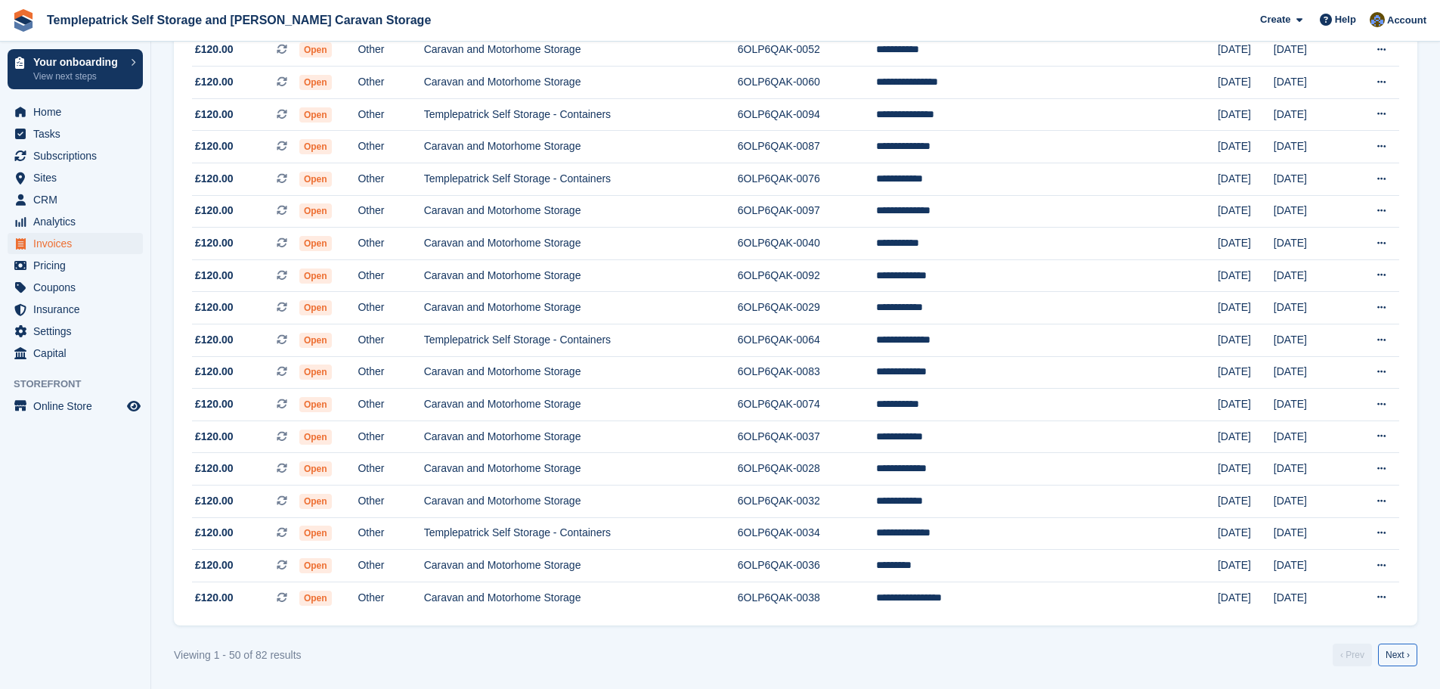
click at [1391, 658] on link "Next ›" at bounding box center [1397, 654] width 39 height 23
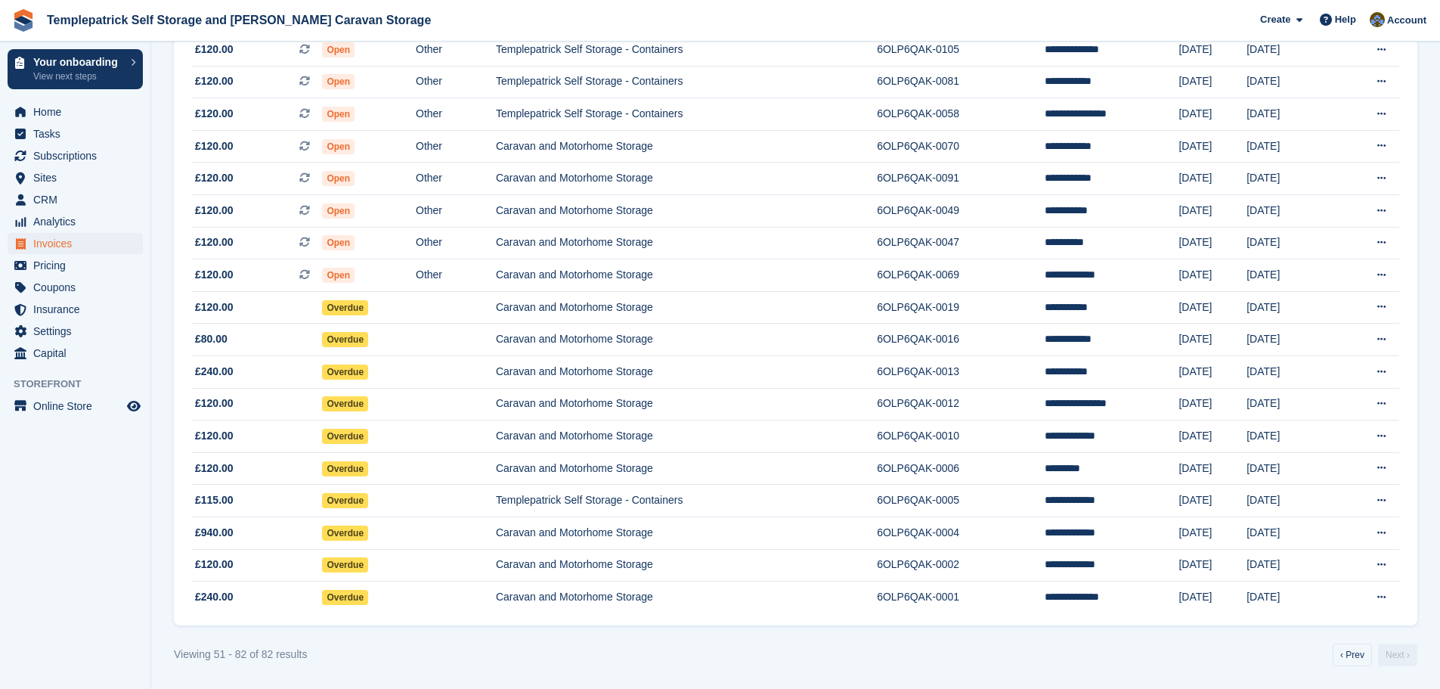
scroll to position [671, 0]
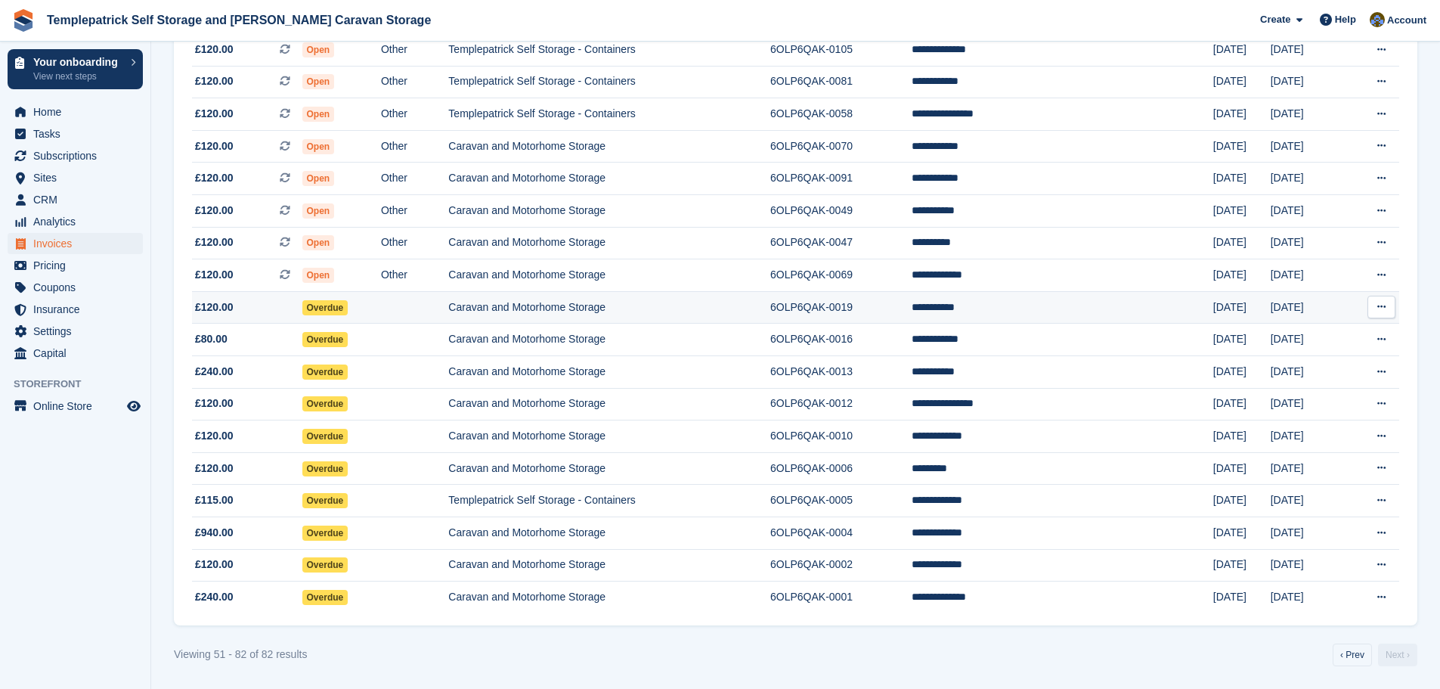
click at [1391, 308] on button at bounding box center [1382, 307] width 28 height 23
click at [211, 305] on span "£120.00" at bounding box center [214, 307] width 39 height 16
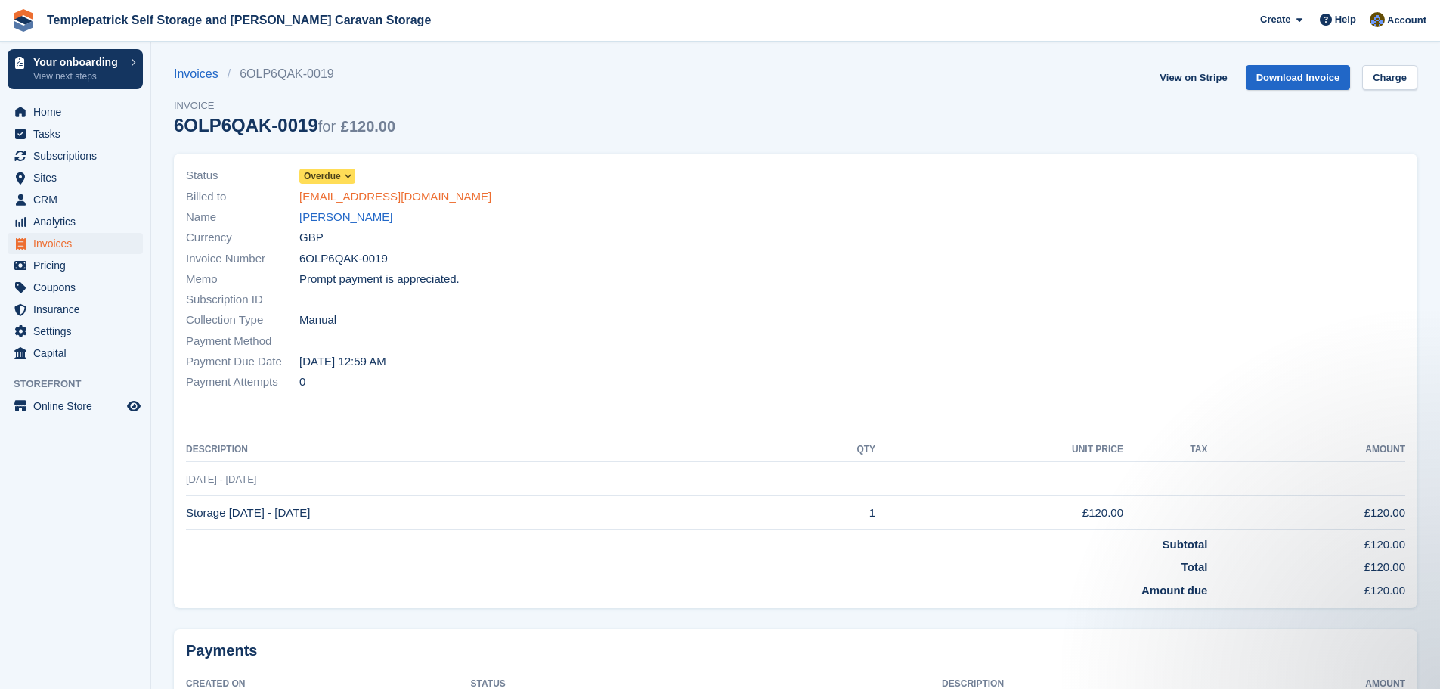
click at [389, 196] on link "[EMAIL_ADDRESS][DOMAIN_NAME]" at bounding box center [395, 196] width 192 height 17
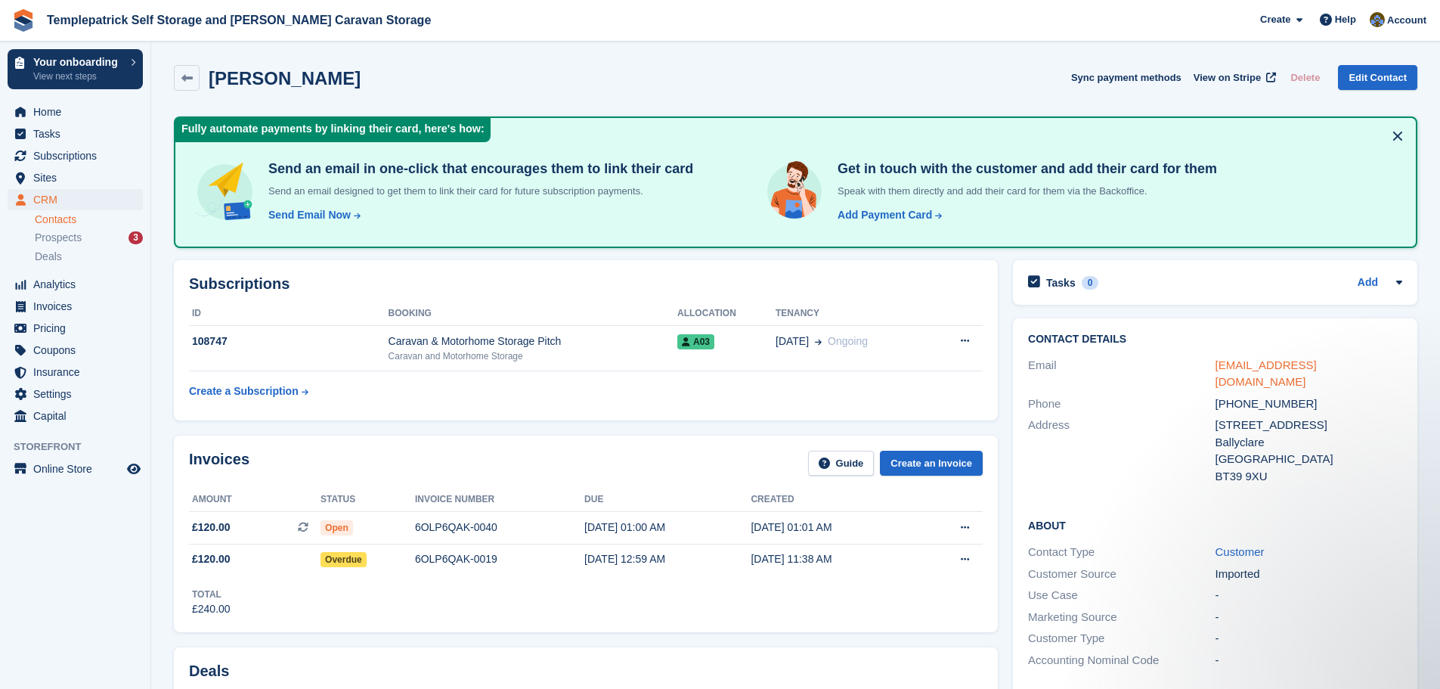
click at [1316, 367] on link "[EMAIL_ADDRESS][DOMAIN_NAME]" at bounding box center [1266, 373] width 101 height 30
